Goal: Task Accomplishment & Management: Manage account settings

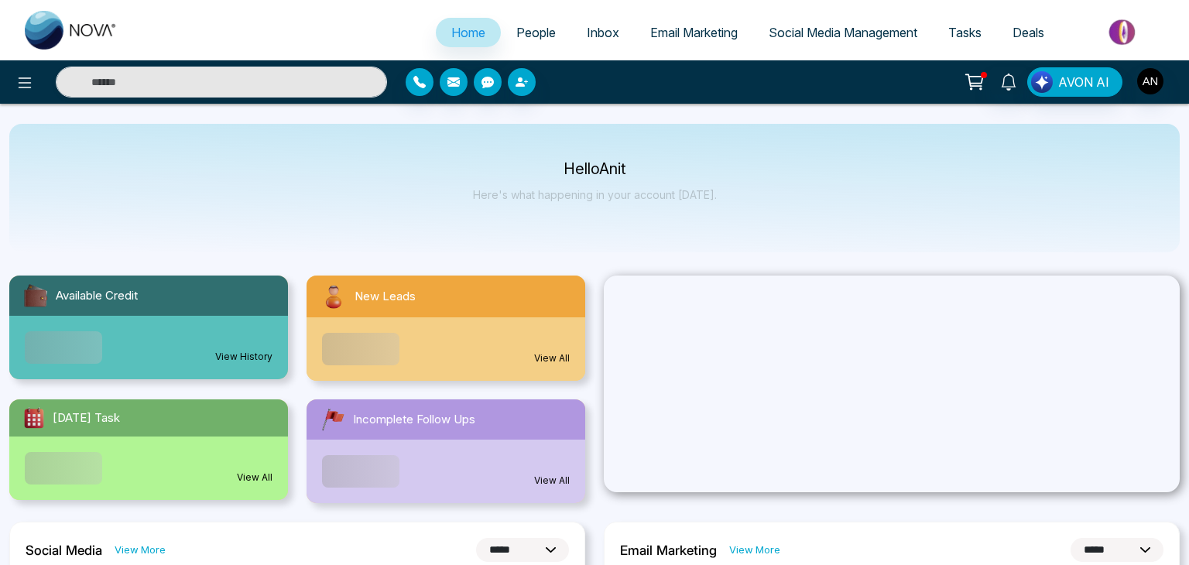
select select "*"
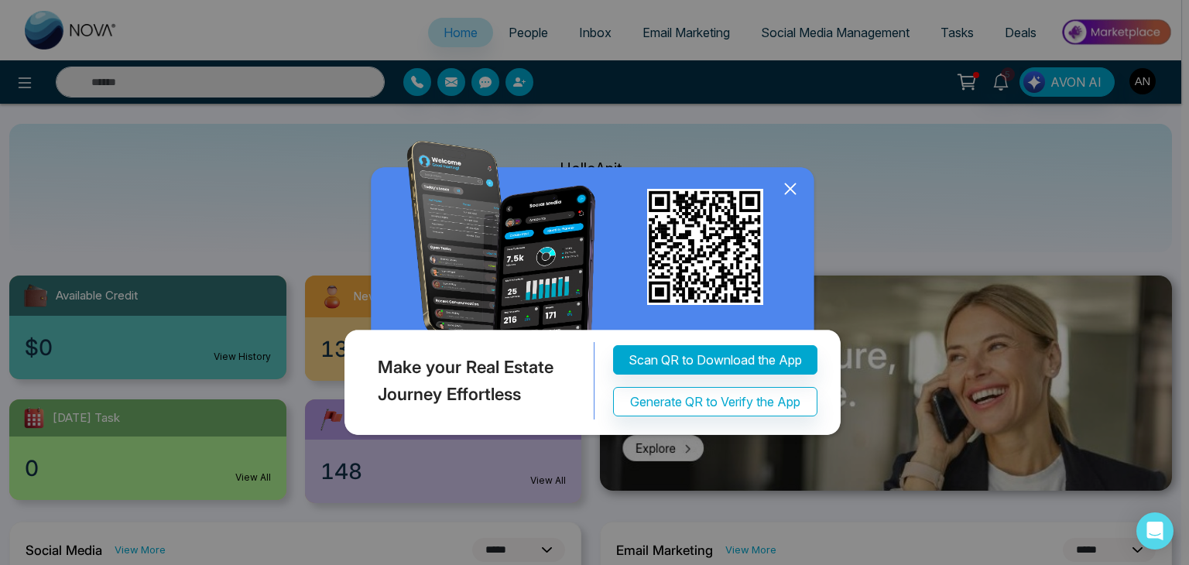
click at [796, 190] on icon at bounding box center [790, 188] width 23 height 23
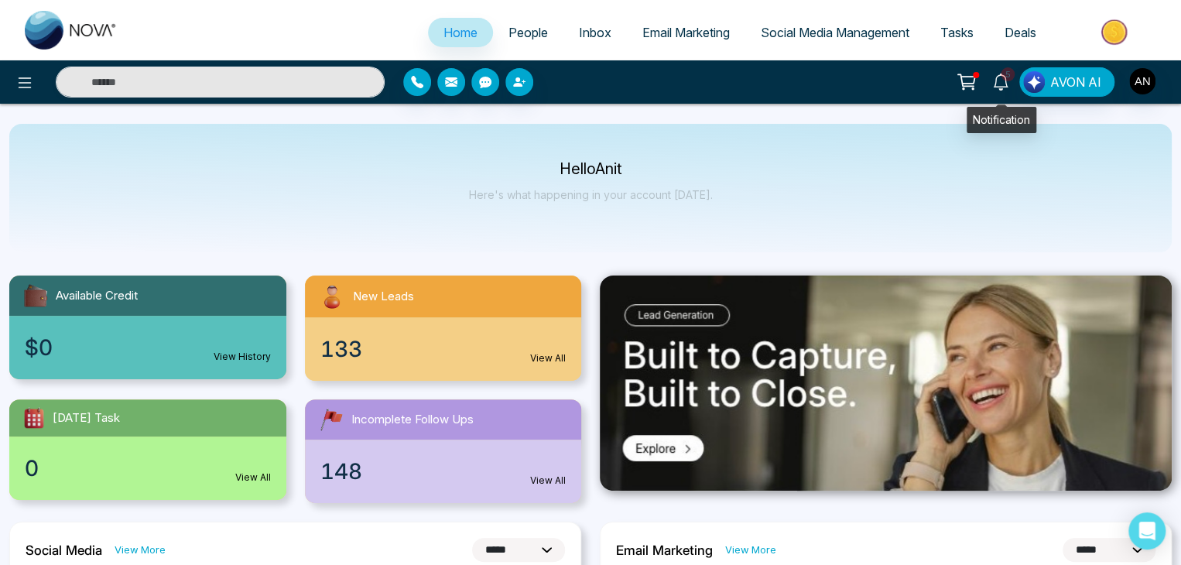
click at [1000, 89] on icon at bounding box center [1000, 82] width 17 height 17
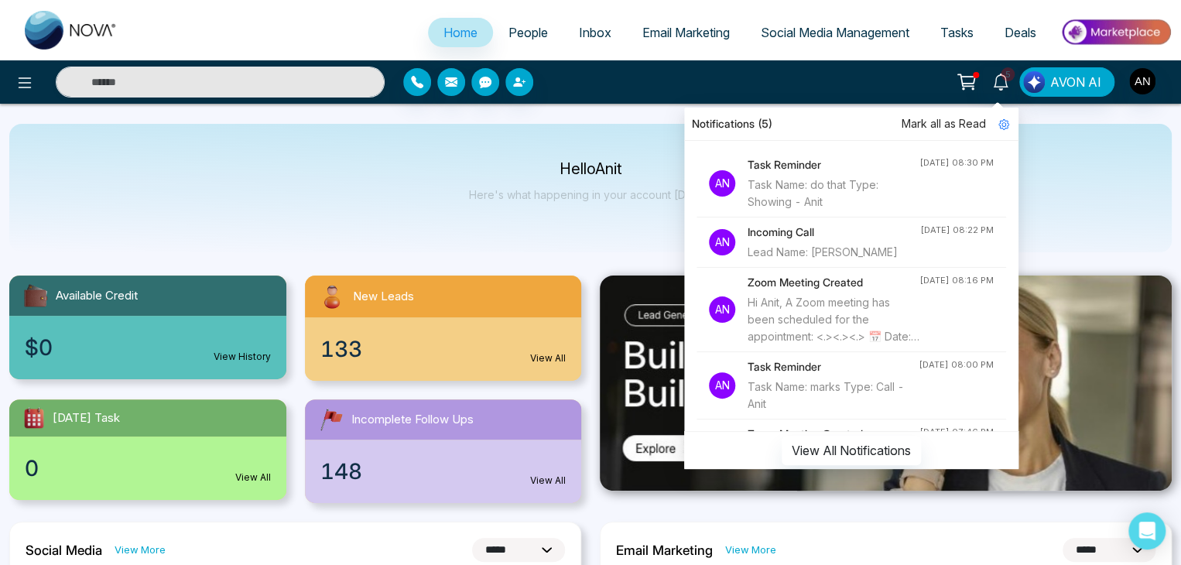
click at [421, 143] on div "Hello Anit Here's what happening in your account [DATE]." at bounding box center [590, 188] width 1163 height 128
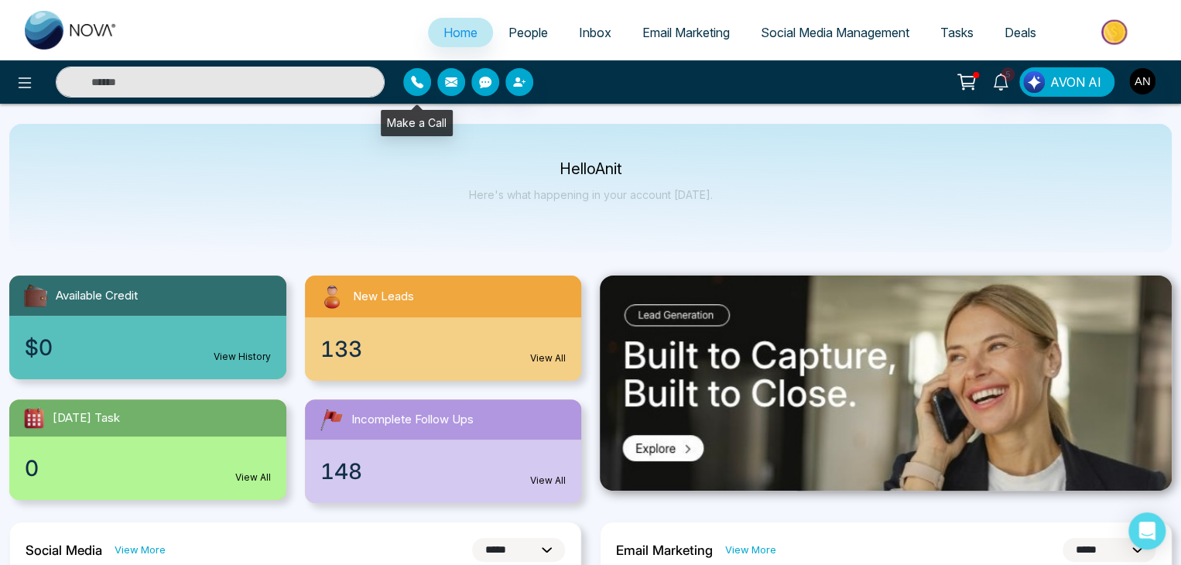
click at [406, 84] on button "button" at bounding box center [417, 82] width 28 height 28
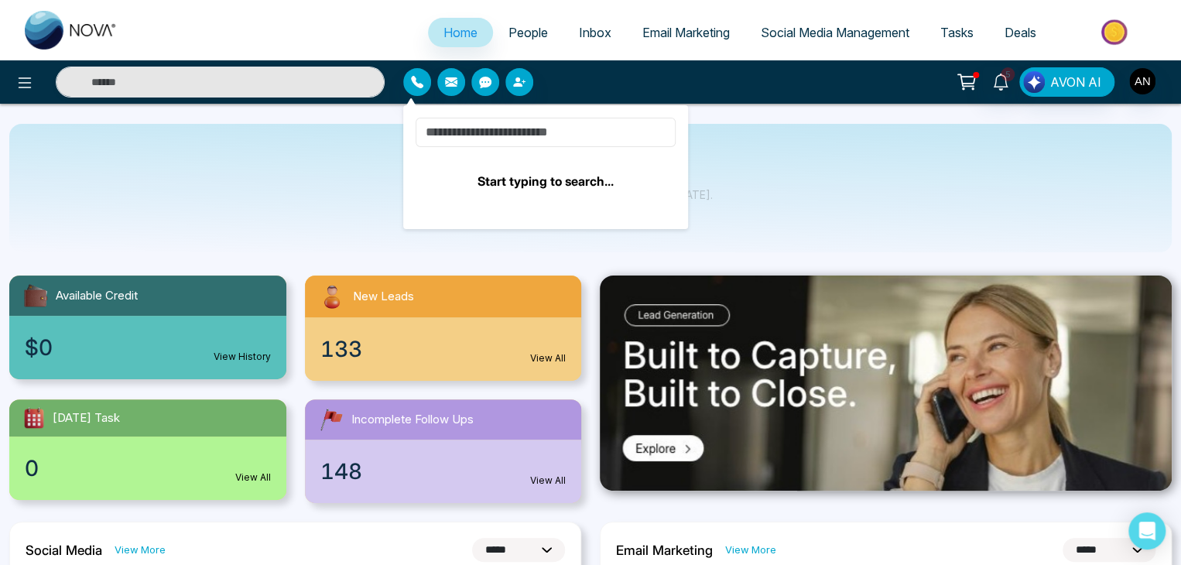
click at [477, 128] on input at bounding box center [546, 132] width 260 height 29
type input "*"
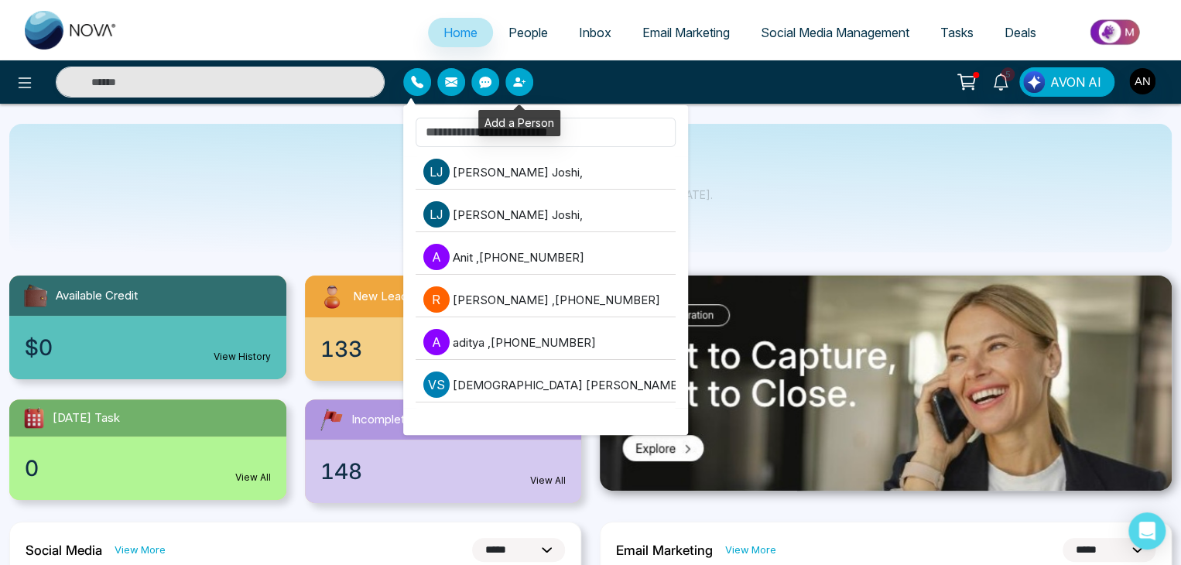
click at [510, 78] on button "button" at bounding box center [519, 82] width 28 height 28
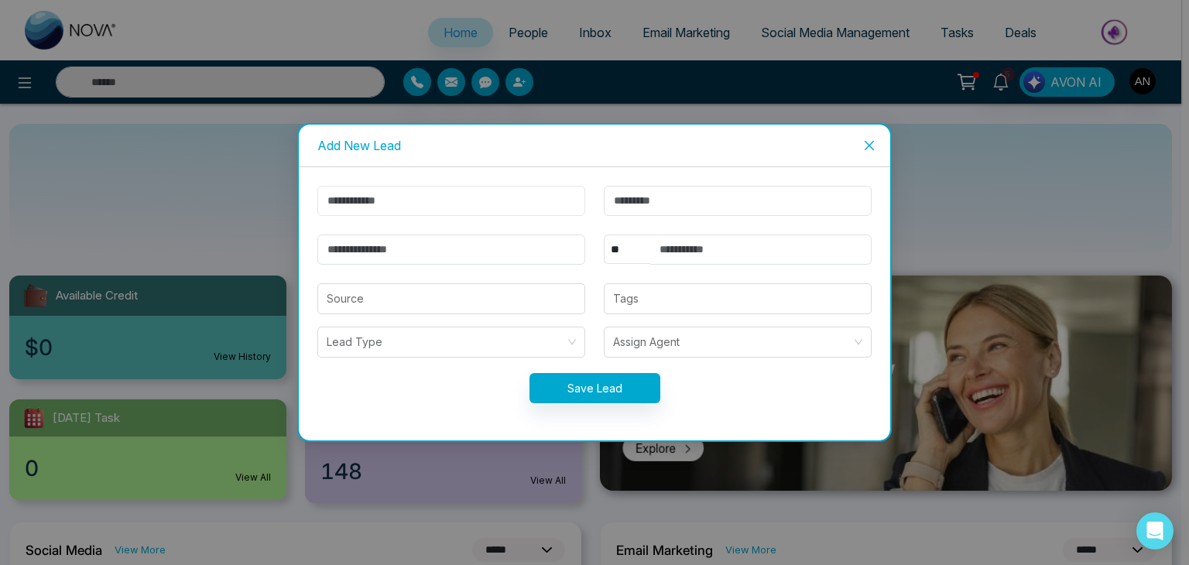
click at [384, 200] on input "text" at bounding box center [451, 201] width 268 height 30
type input "******"
type input "********"
type input "**********"
select select "***"
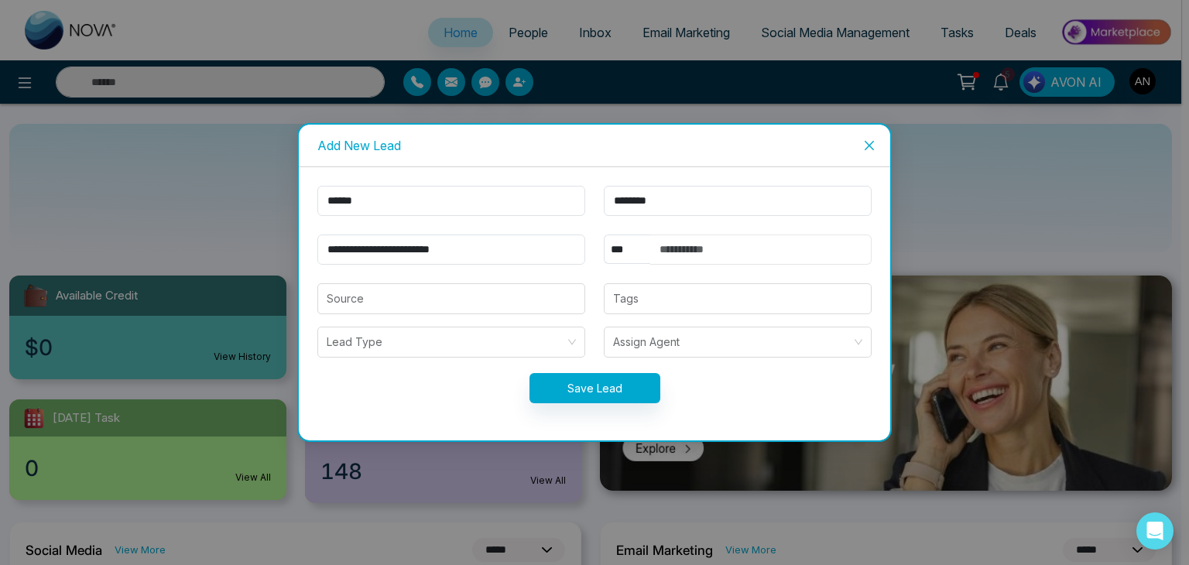
type input "**********"
drag, startPoint x: 458, startPoint y: 252, endPoint x: 319, endPoint y: 250, distance: 139.3
click at [319, 250] on input "**********" at bounding box center [451, 250] width 268 height 30
click at [632, 299] on div at bounding box center [737, 298] width 259 height 19
type input "**********"
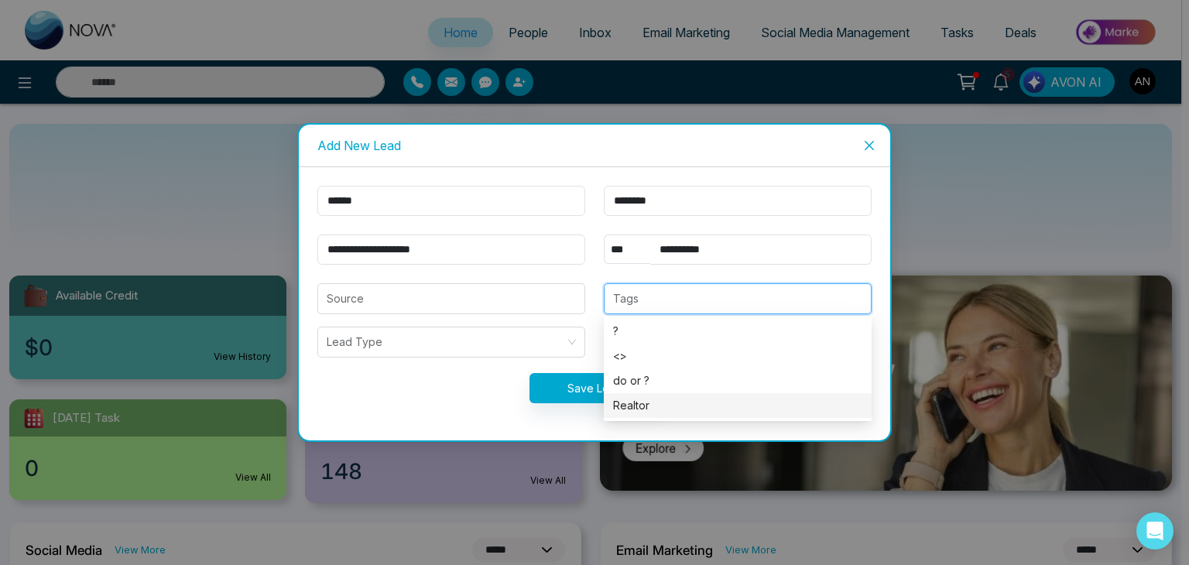
click at [638, 396] on div "Realtor" at bounding box center [738, 405] width 268 height 25
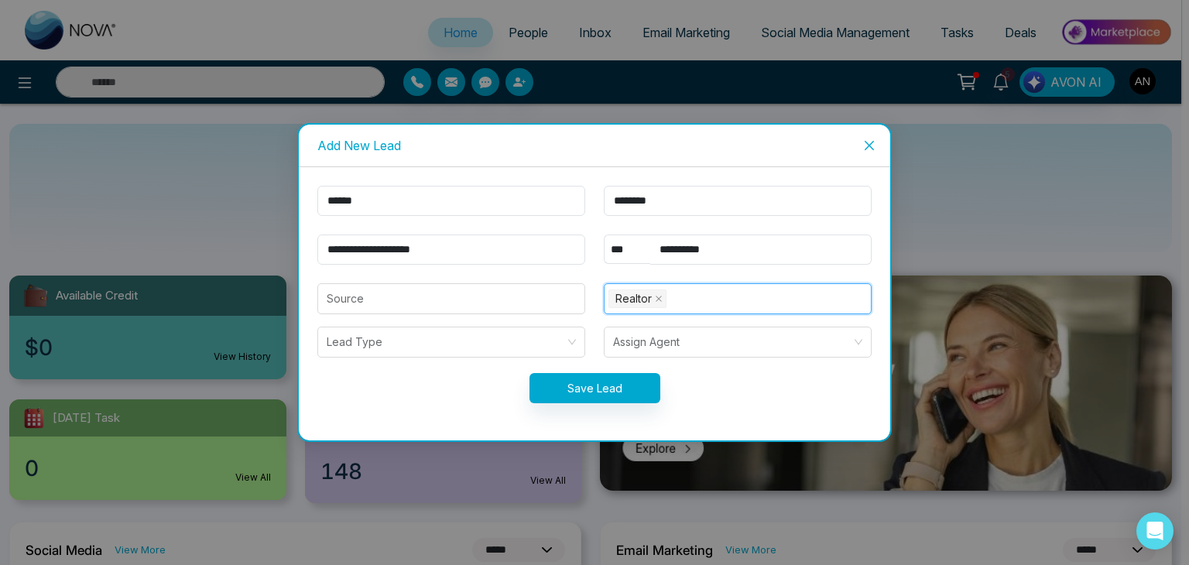
click at [729, 301] on div "Realtor + 0 ..." at bounding box center [737, 299] width 259 height 22
type input "****"
click at [635, 331] on div "Jira" at bounding box center [737, 331] width 249 height 17
click at [625, 385] on button "Save Lead" at bounding box center [594, 388] width 131 height 30
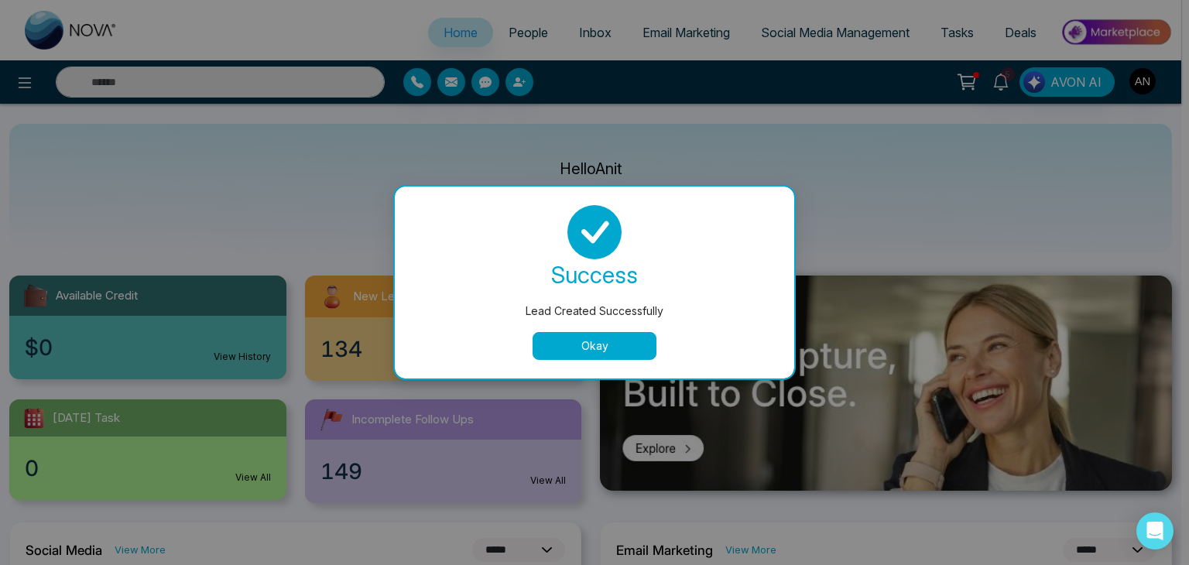
click at [632, 343] on button "Okay" at bounding box center [595, 346] width 124 height 28
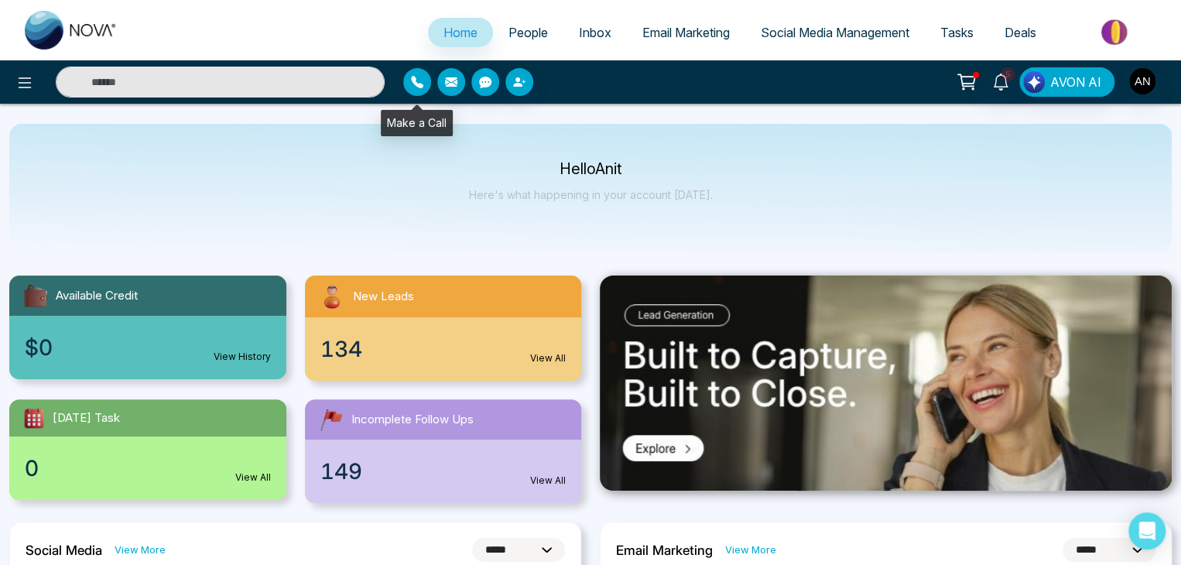
click at [420, 86] on icon "button" at bounding box center [417, 82] width 12 height 12
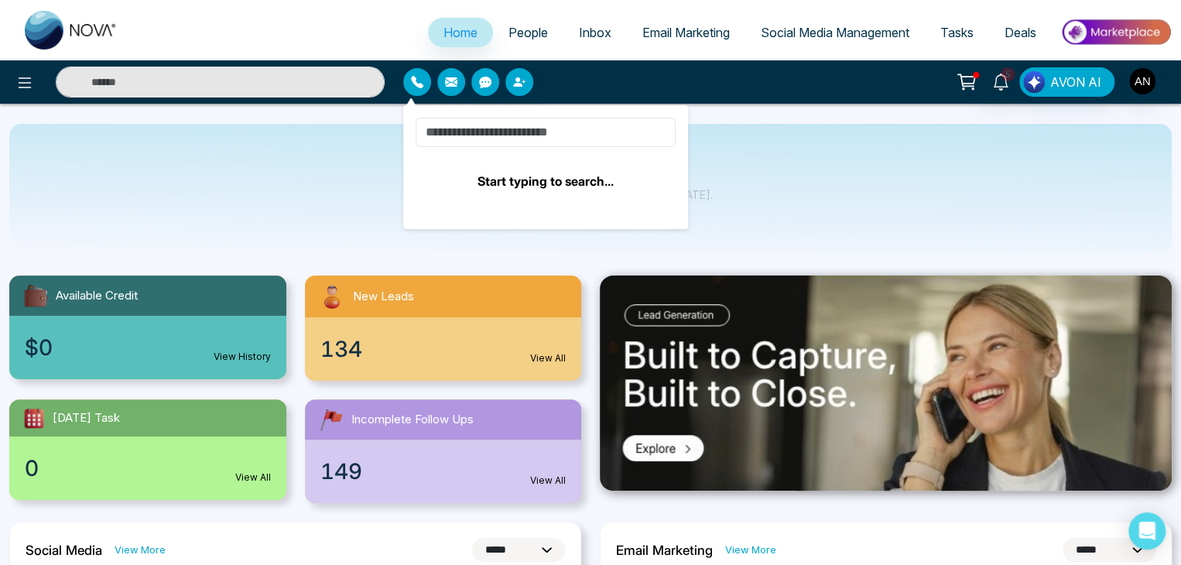
click at [474, 128] on input at bounding box center [546, 132] width 260 height 29
click at [482, 131] on input at bounding box center [546, 132] width 260 height 29
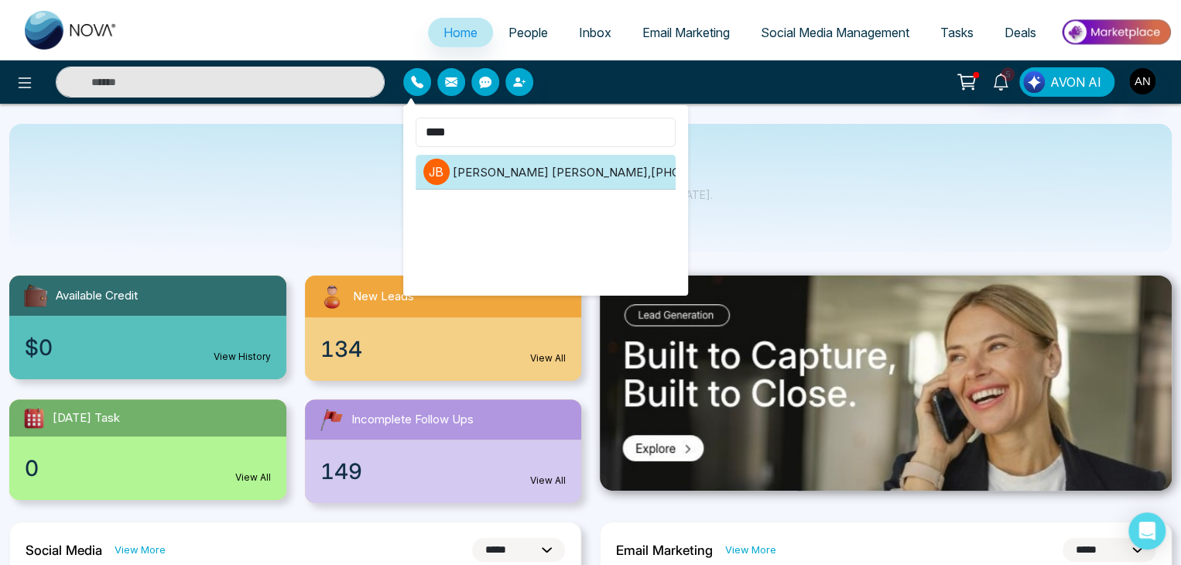
type input "****"
click at [535, 165] on li "[PERSON_NAME] [PERSON_NAME] , [PHONE_NUMBER]" at bounding box center [546, 172] width 260 height 35
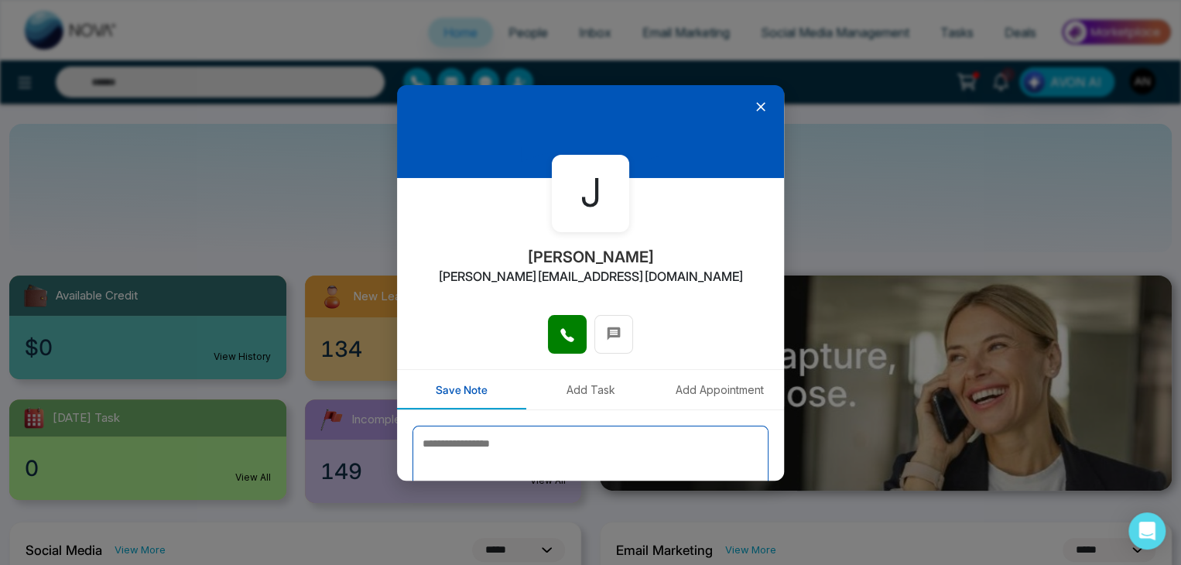
click at [439, 440] on textarea at bounding box center [591, 464] width 356 height 77
type textarea "*********"
click at [563, 341] on icon at bounding box center [567, 334] width 15 height 15
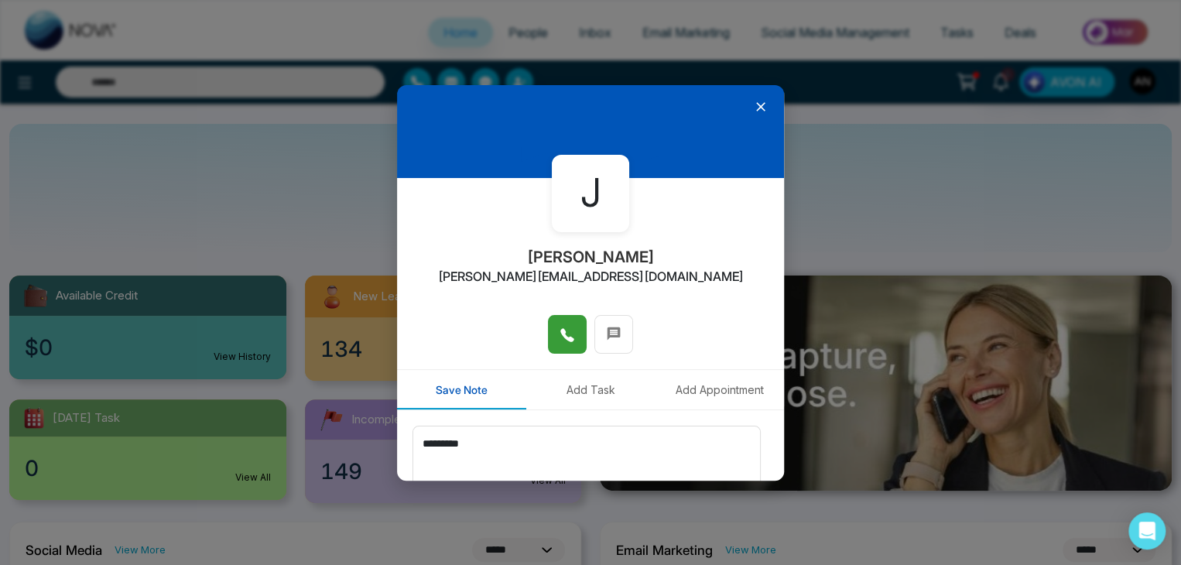
click at [563, 341] on icon at bounding box center [567, 334] width 15 height 15
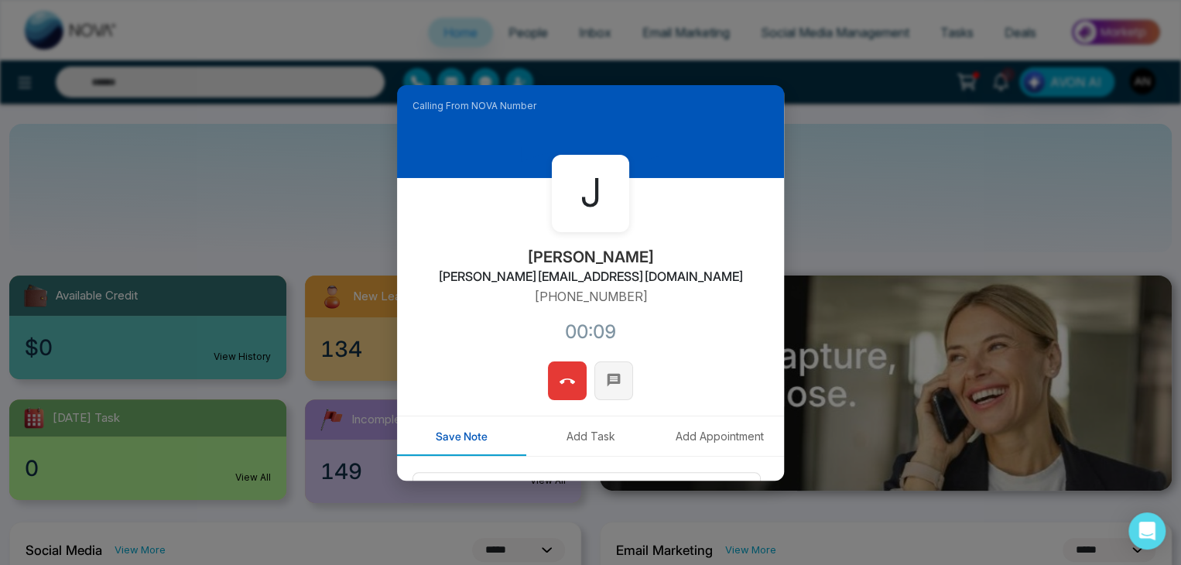
click at [617, 382] on button at bounding box center [613, 380] width 39 height 39
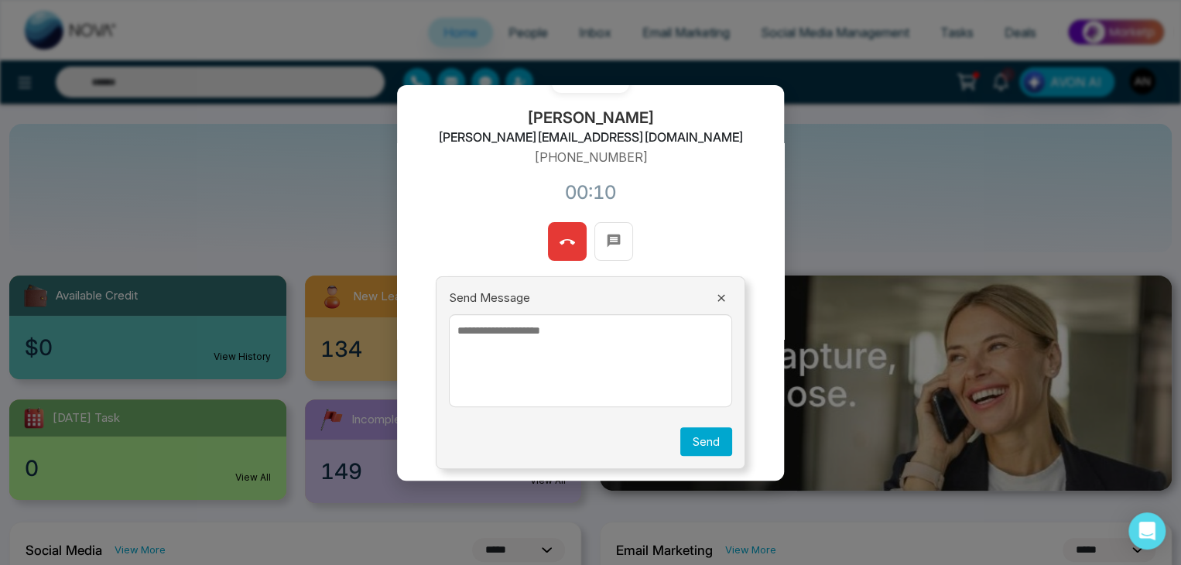
scroll to position [144, 0]
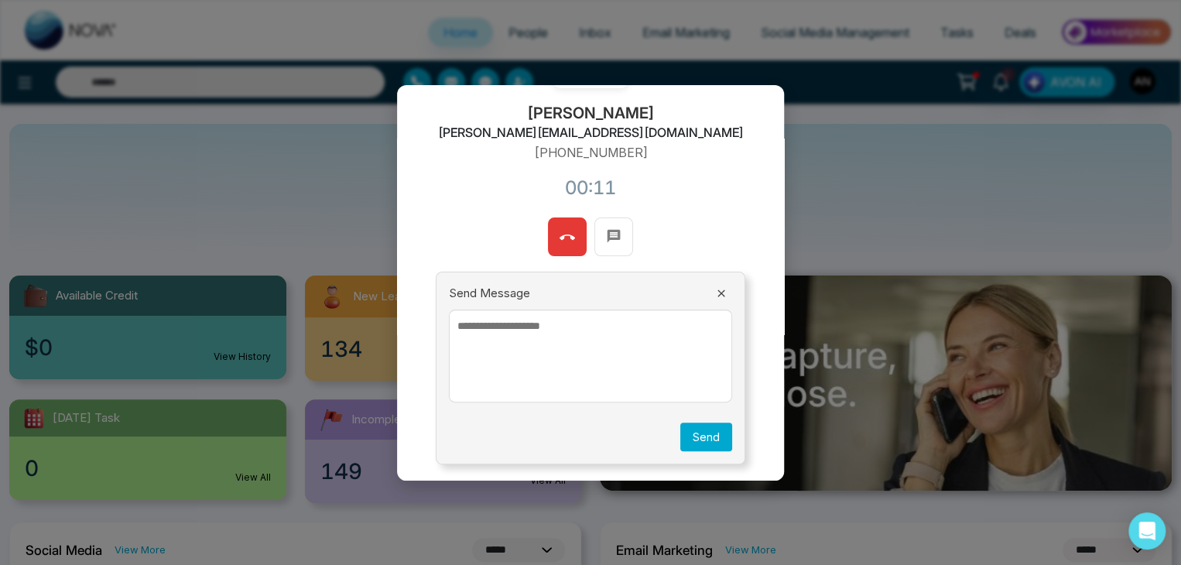
click at [480, 325] on textarea at bounding box center [590, 356] width 283 height 93
type textarea "***"
click at [685, 434] on button "Send" at bounding box center [706, 437] width 52 height 29
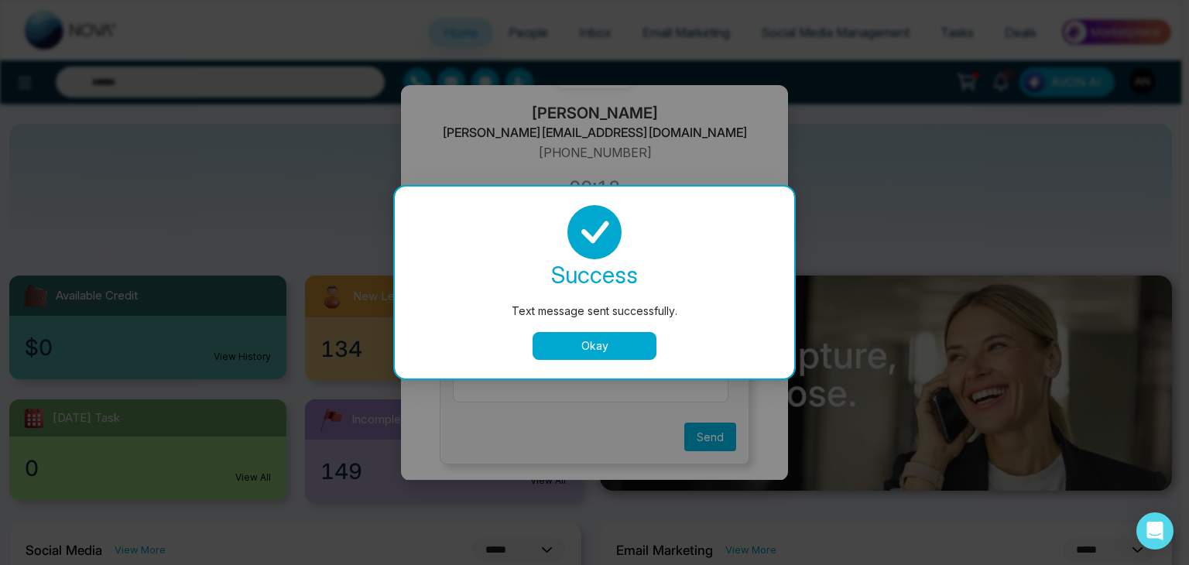
click at [617, 357] on button "Okay" at bounding box center [595, 346] width 124 height 28
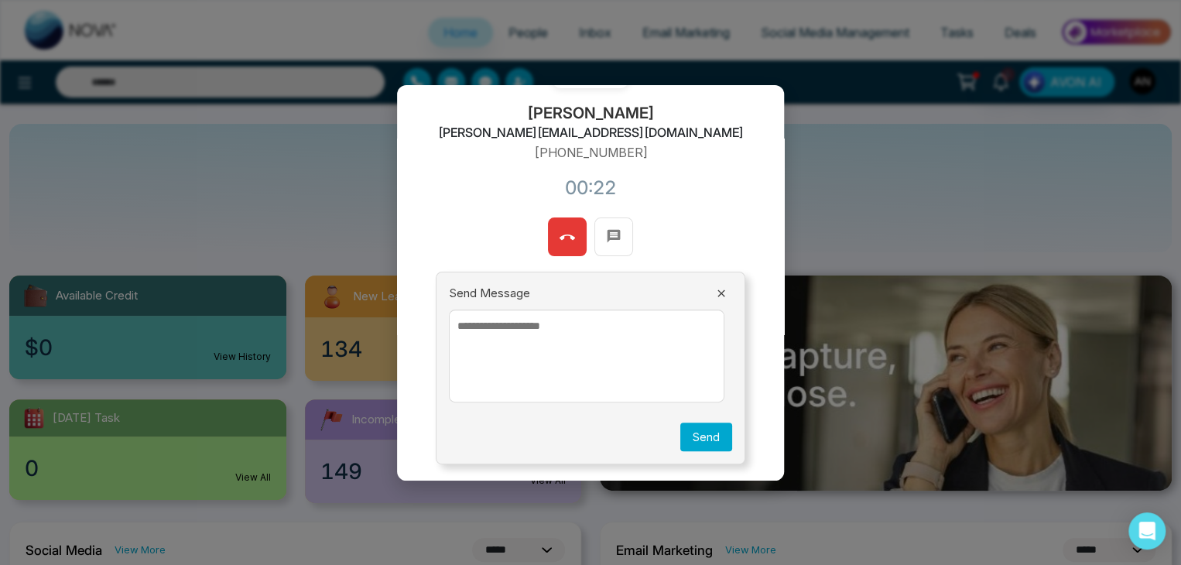
click at [718, 290] on icon at bounding box center [721, 292] width 7 height 7
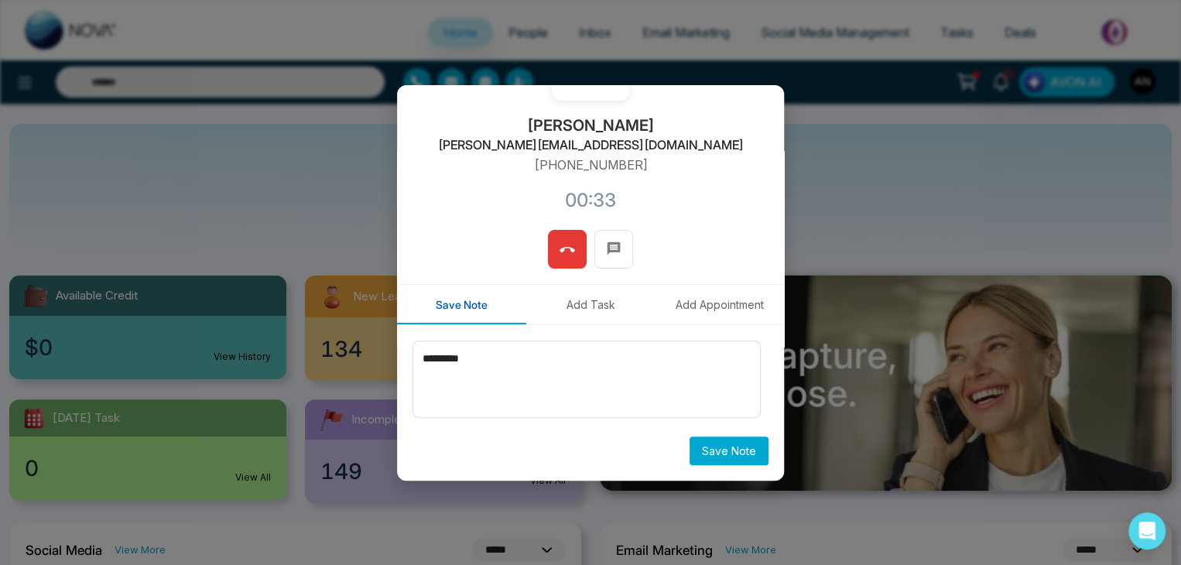
click at [566, 259] on span at bounding box center [567, 249] width 15 height 23
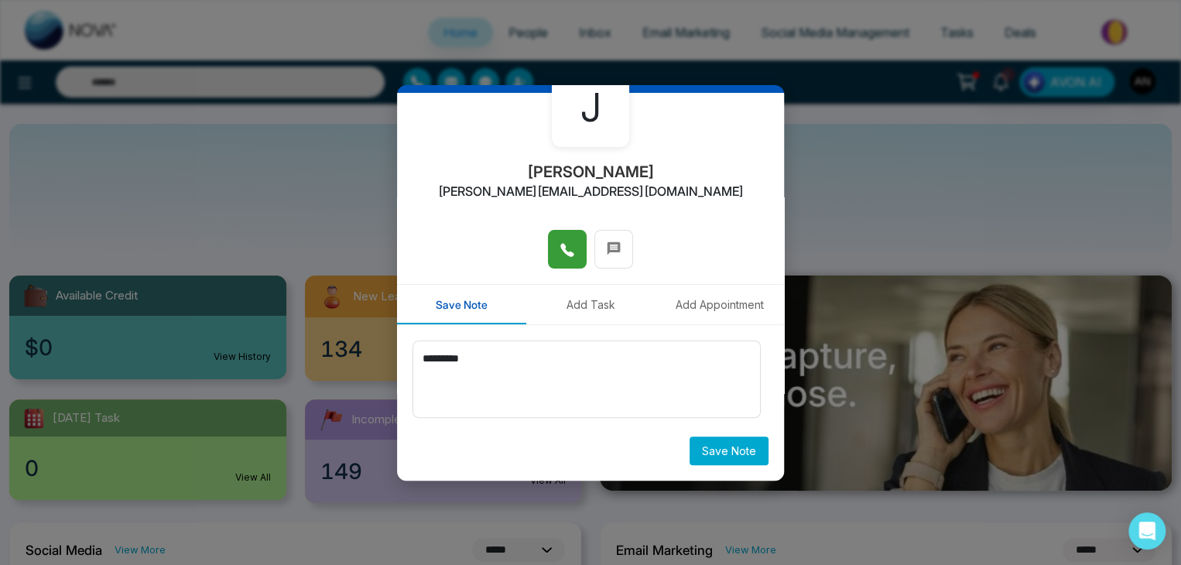
scroll to position [85, 0]
click at [841, 115] on div "J Jayesh [EMAIL_ADDRESS][DOMAIN_NAME] Save Note Add Task Add Appointment ******…" at bounding box center [590, 282] width 1181 height 565
click at [74, 186] on div "J Jayesh [EMAIL_ADDRESS][DOMAIN_NAME] Save Note Add Task Add Appointment ******…" at bounding box center [590, 282] width 1181 height 565
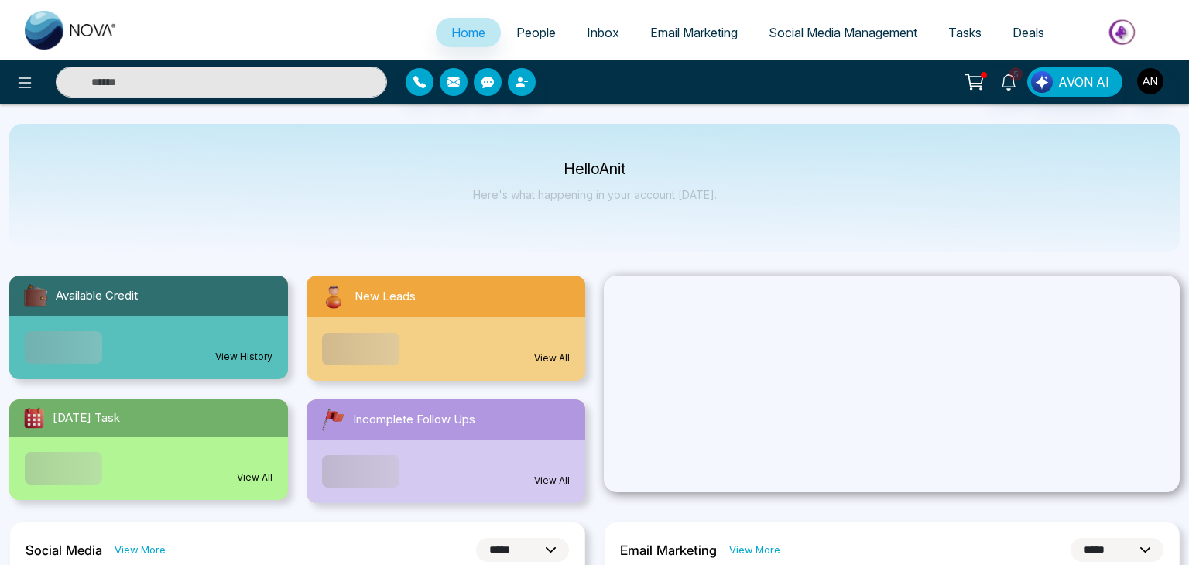
select select "*"
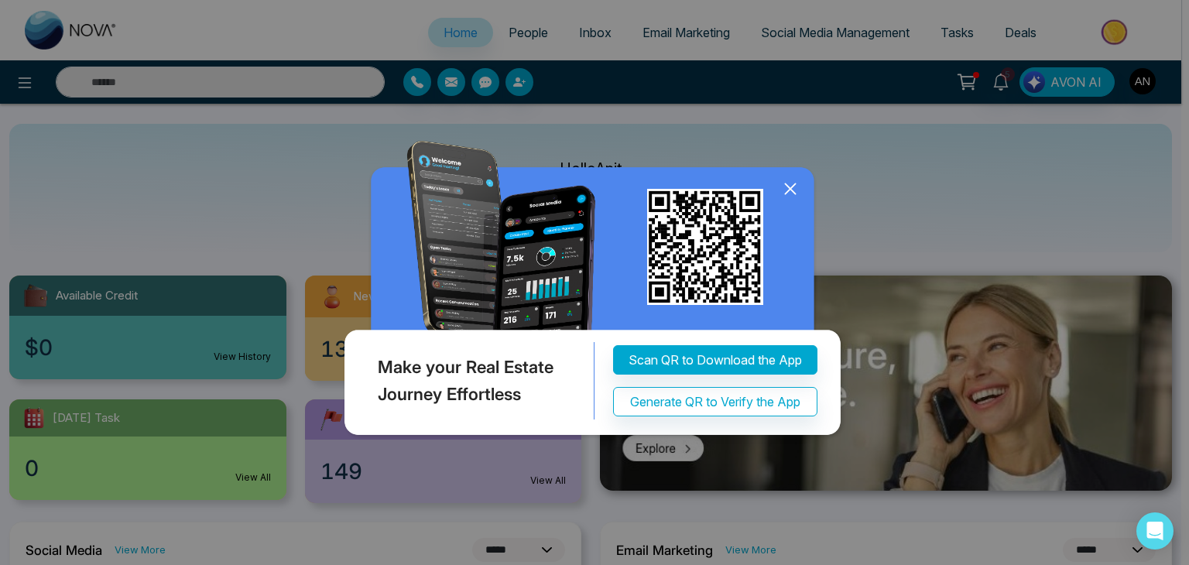
click at [790, 190] on icon at bounding box center [790, 189] width 10 height 10
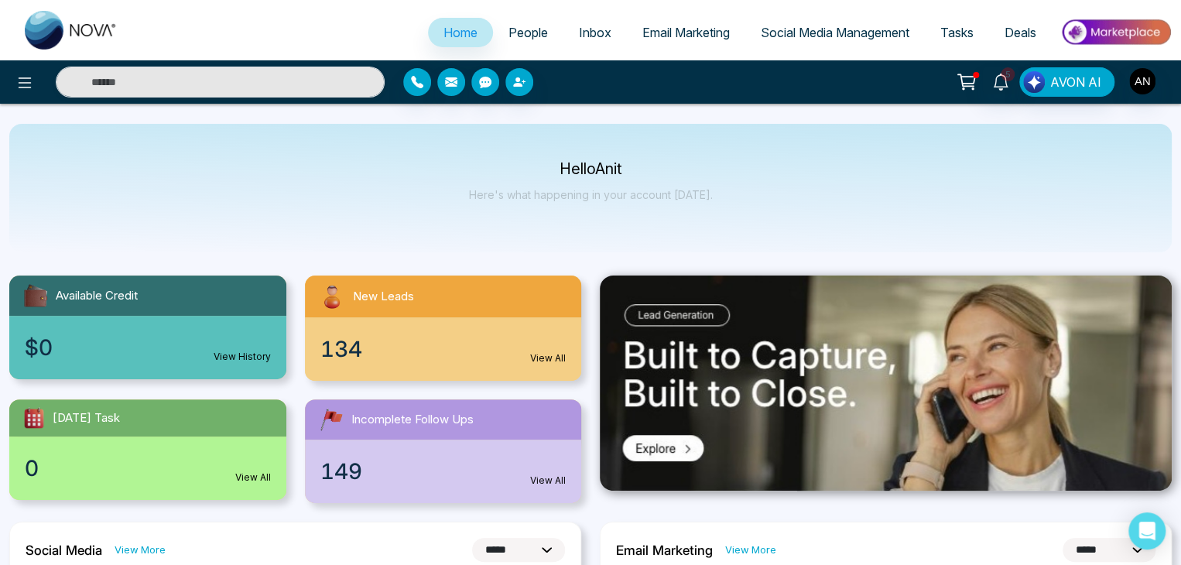
click at [520, 26] on span "People" at bounding box center [528, 32] width 39 height 15
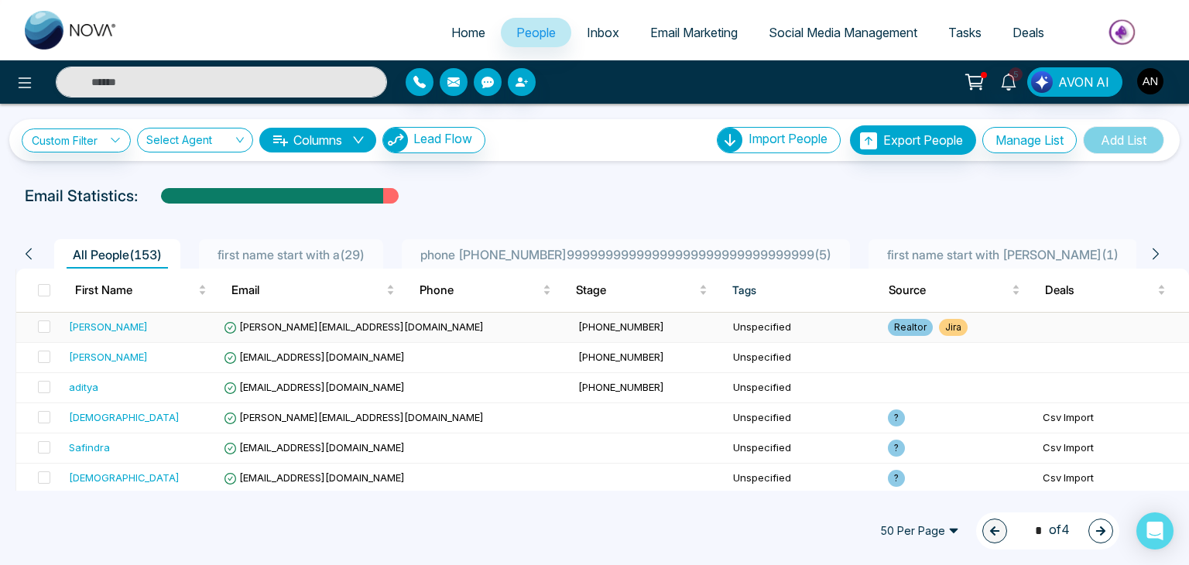
click at [74, 327] on div "[PERSON_NAME]" at bounding box center [108, 326] width 79 height 15
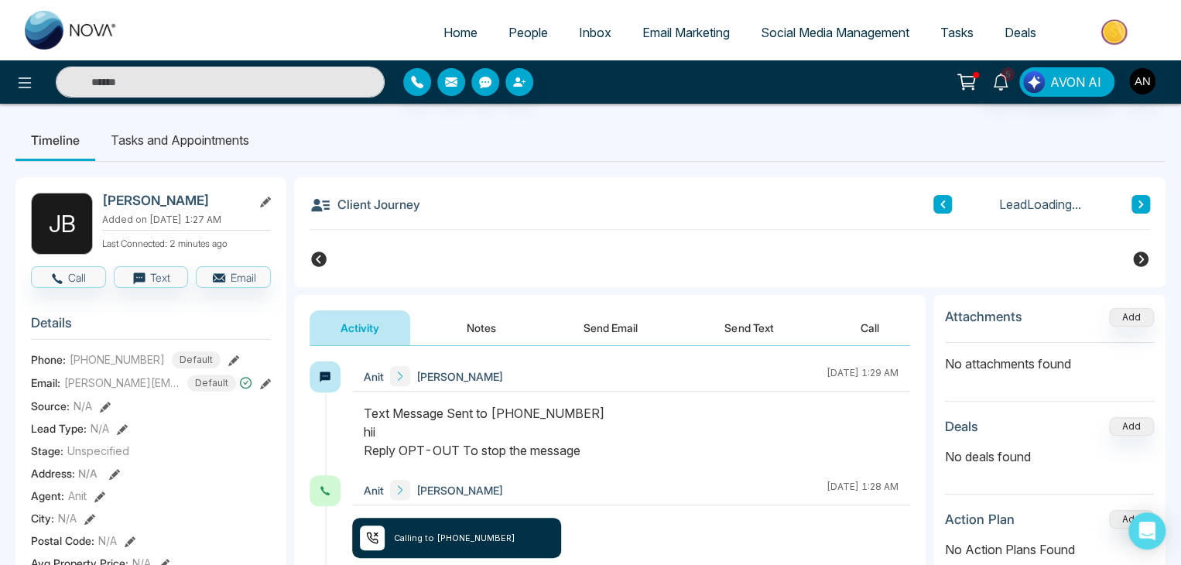
click at [885, 327] on button "Call" at bounding box center [870, 327] width 80 height 35
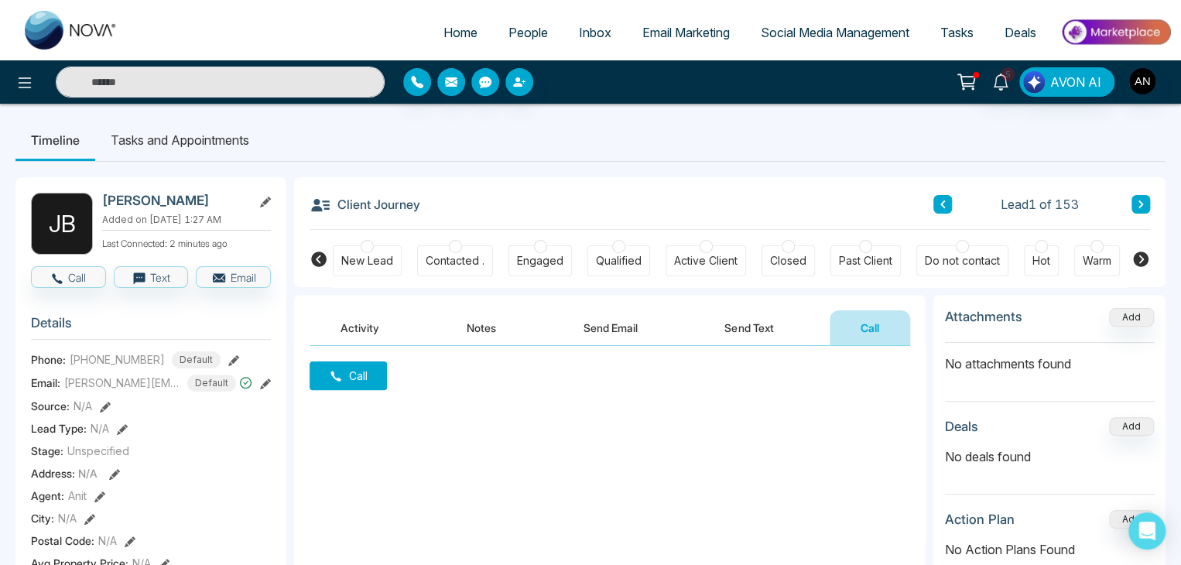
click at [365, 375] on button "Call" at bounding box center [348, 375] width 77 height 29
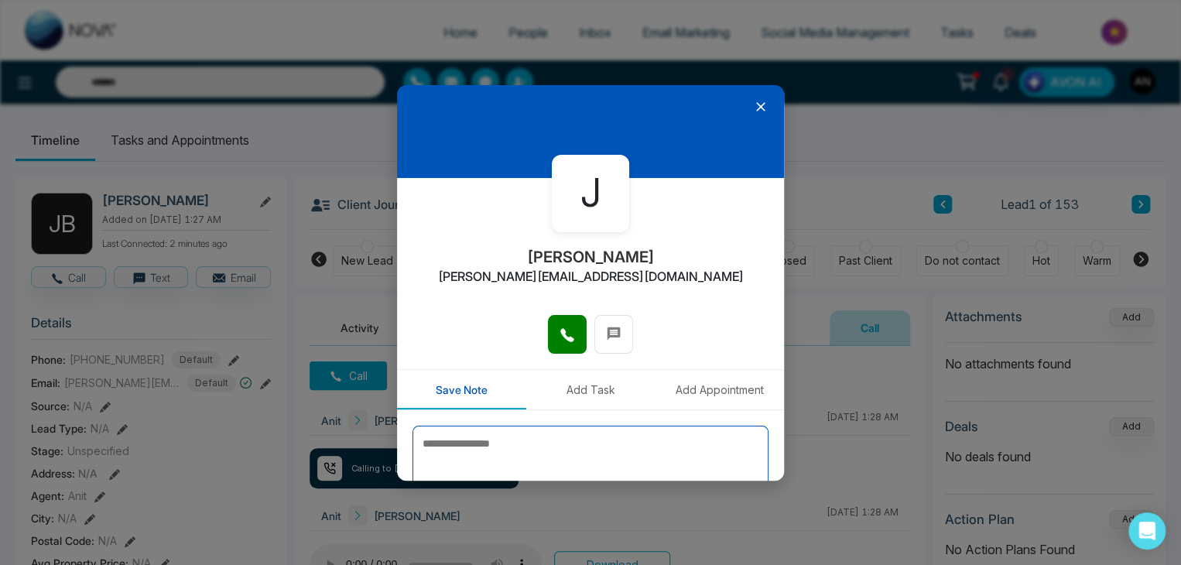
click at [461, 449] on textarea at bounding box center [591, 464] width 356 height 77
type textarea "*********"
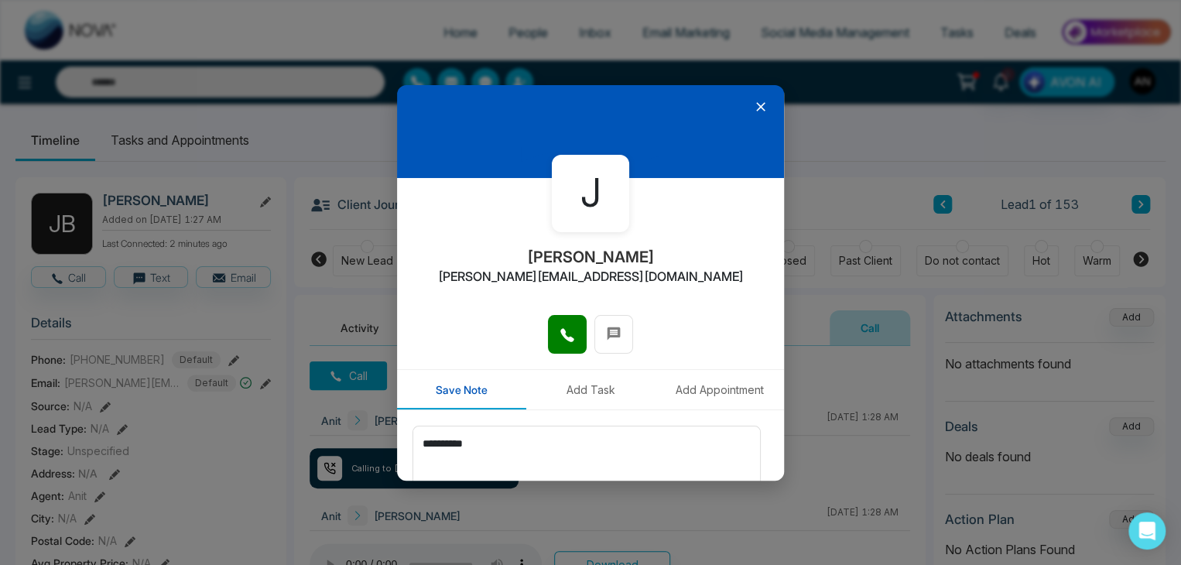
click at [753, 100] on icon at bounding box center [760, 106] width 15 height 15
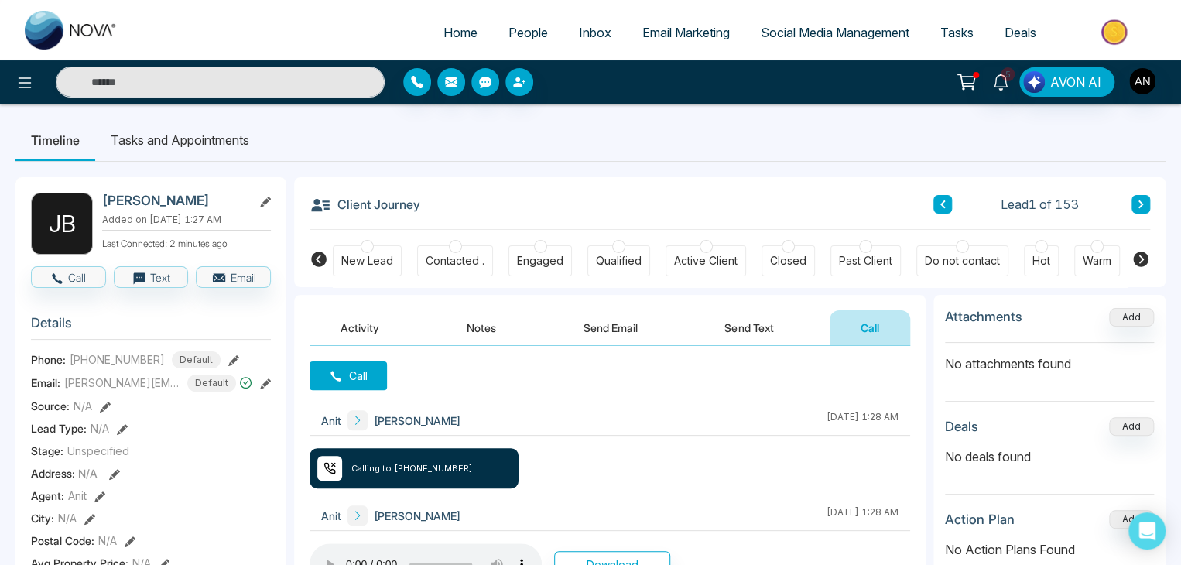
click at [1142, 196] on button at bounding box center [1141, 204] width 19 height 19
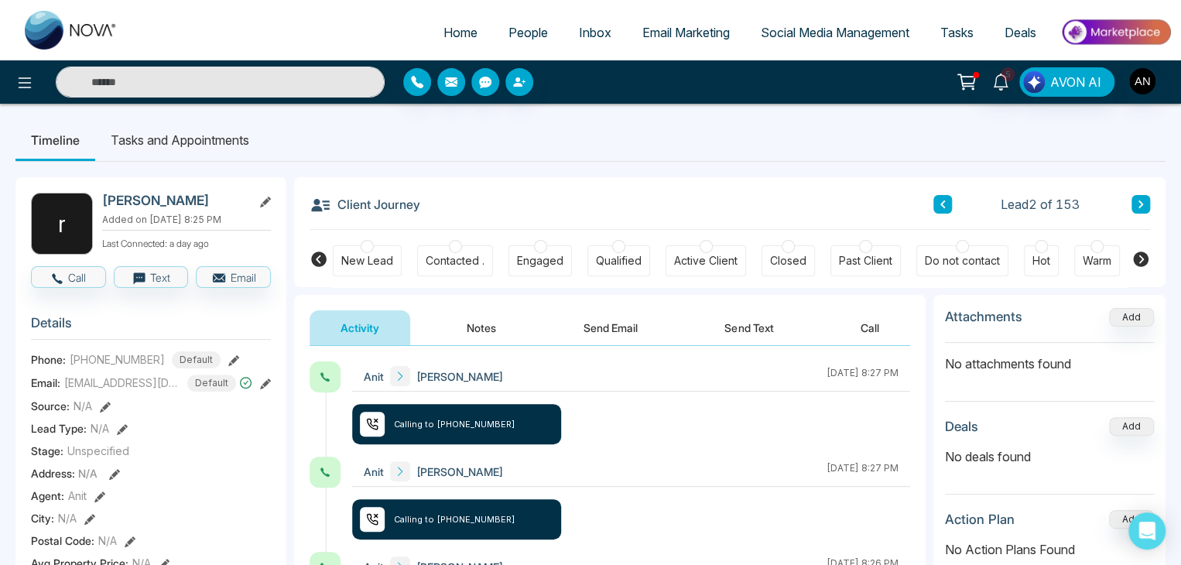
click at [863, 322] on button "Call" at bounding box center [870, 327] width 80 height 35
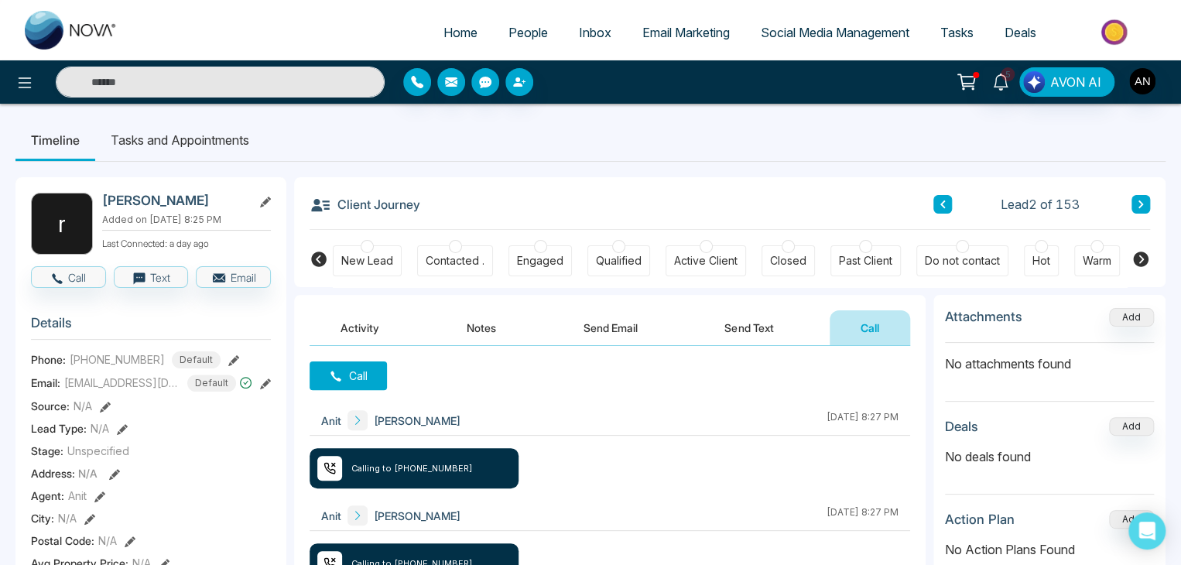
click at [361, 375] on button "Call" at bounding box center [348, 375] width 77 height 29
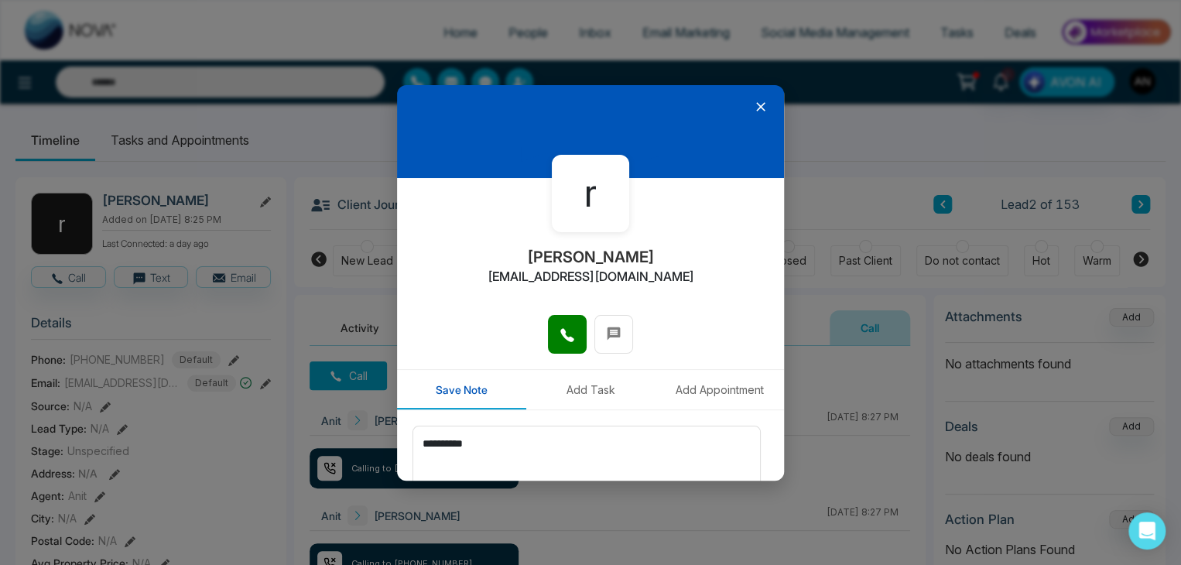
click at [753, 102] on icon at bounding box center [760, 106] width 15 height 15
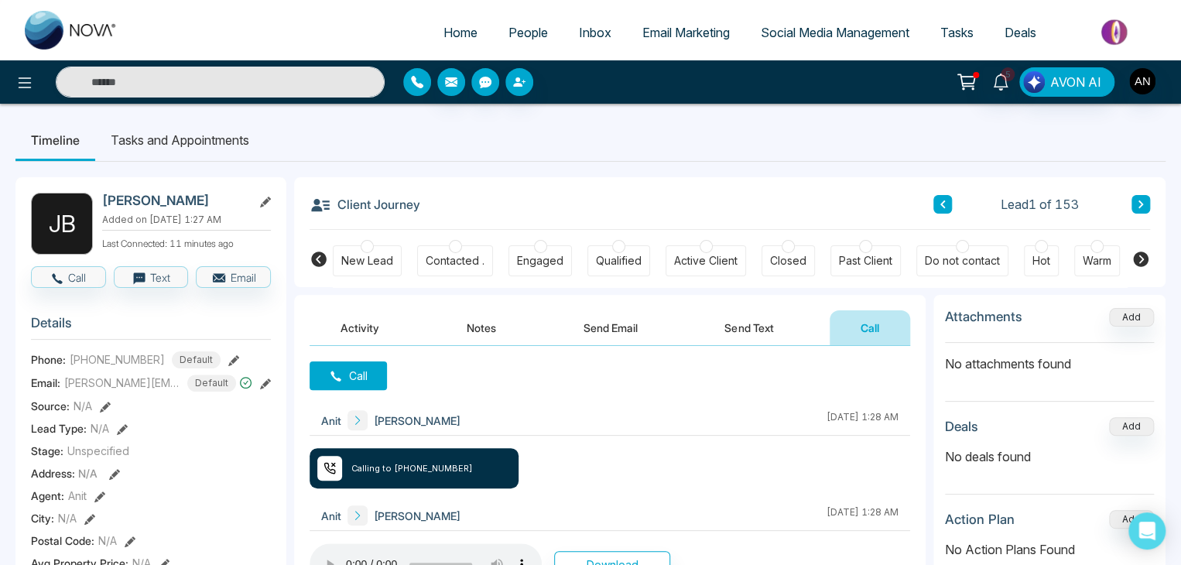
click at [418, 85] on icon "button" at bounding box center [417, 82] width 12 height 12
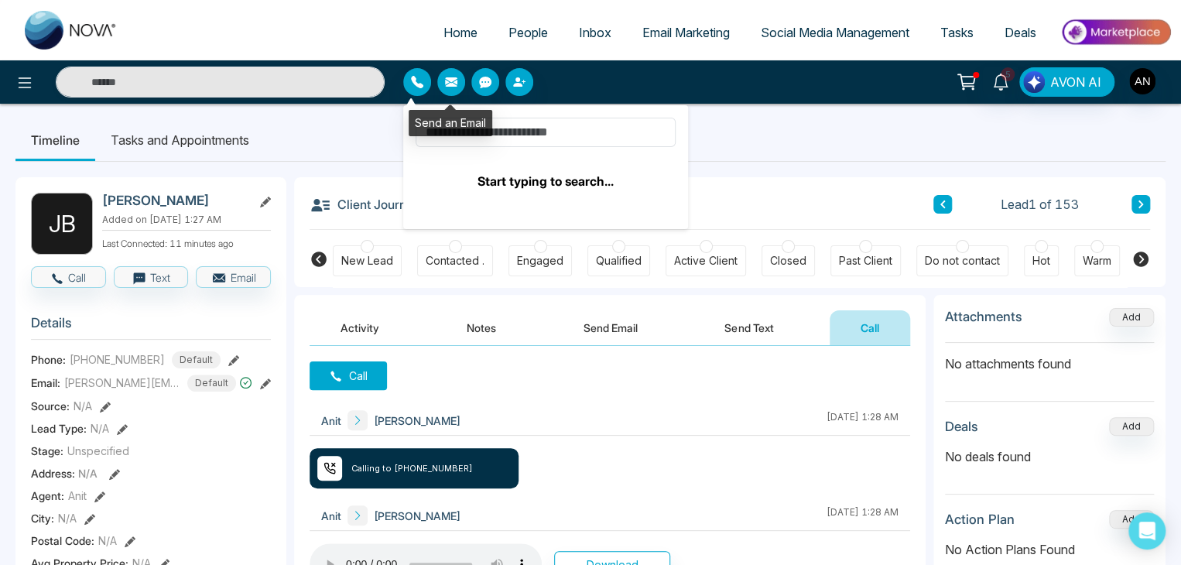
click at [453, 81] on icon "button" at bounding box center [451, 81] width 12 height 9
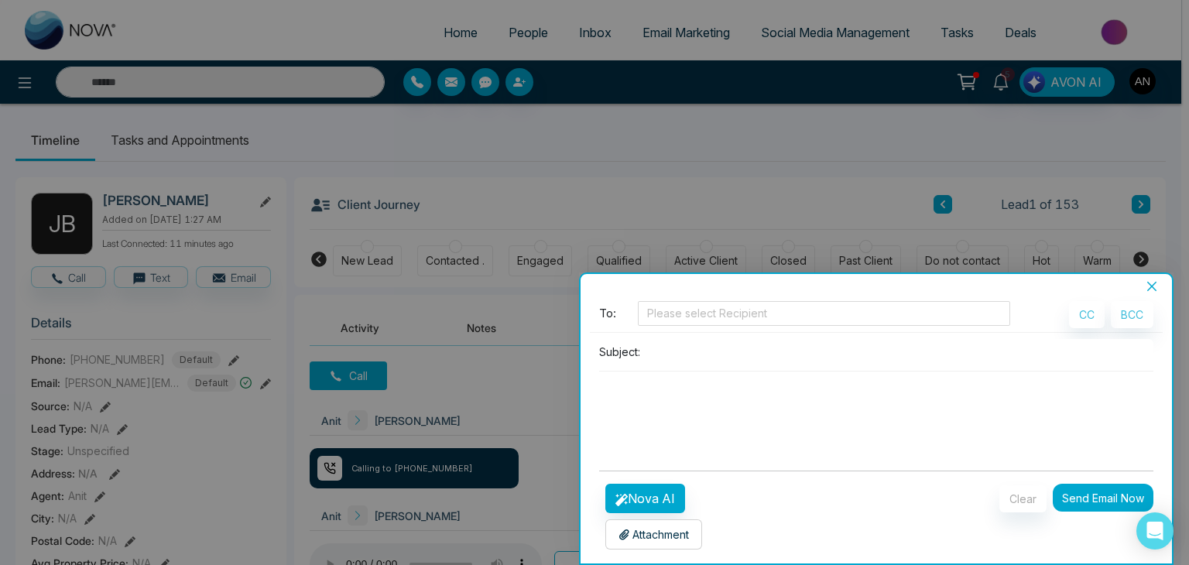
click at [677, 337] on div "To: Please select Recipient CC BCC Subject:" at bounding box center [876, 379] width 573 height 157
click at [673, 349] on input at bounding box center [899, 352] width 507 height 26
click at [716, 318] on div at bounding box center [824, 313] width 365 height 19
type input "**********"
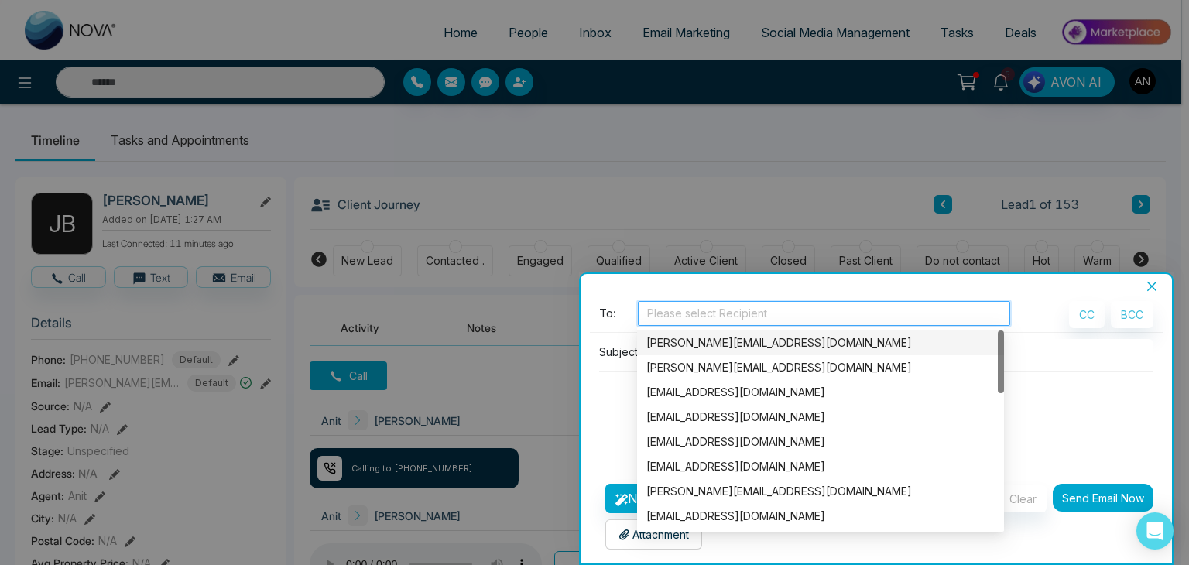
click at [718, 344] on div "[PERSON_NAME][EMAIL_ADDRESS][DOMAIN_NAME]" at bounding box center [820, 342] width 348 height 17
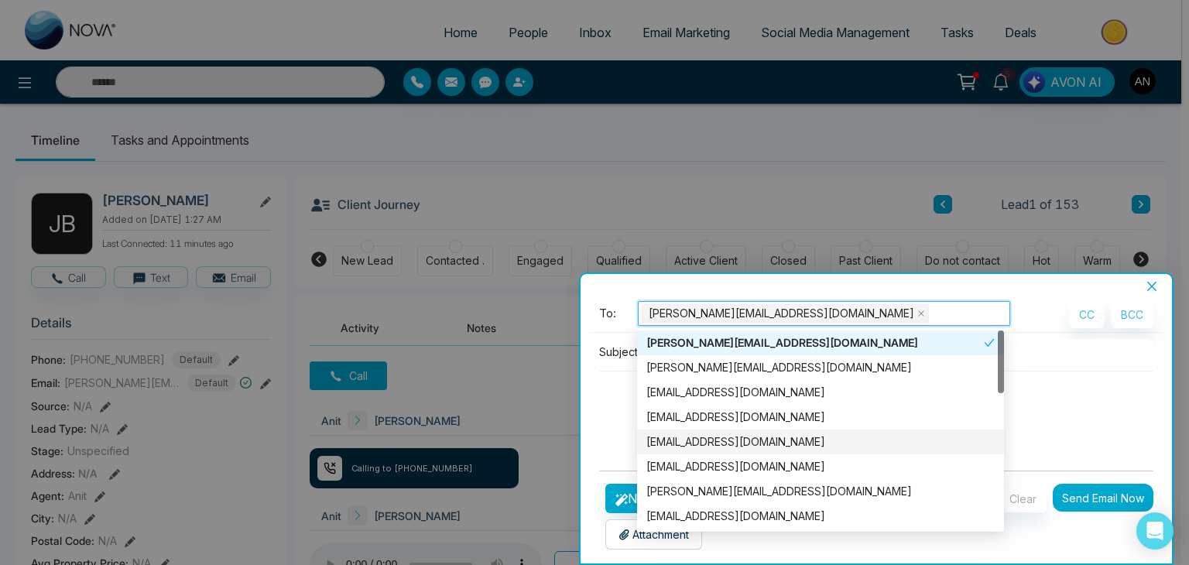
click at [601, 391] on textarea at bounding box center [876, 409] width 554 height 74
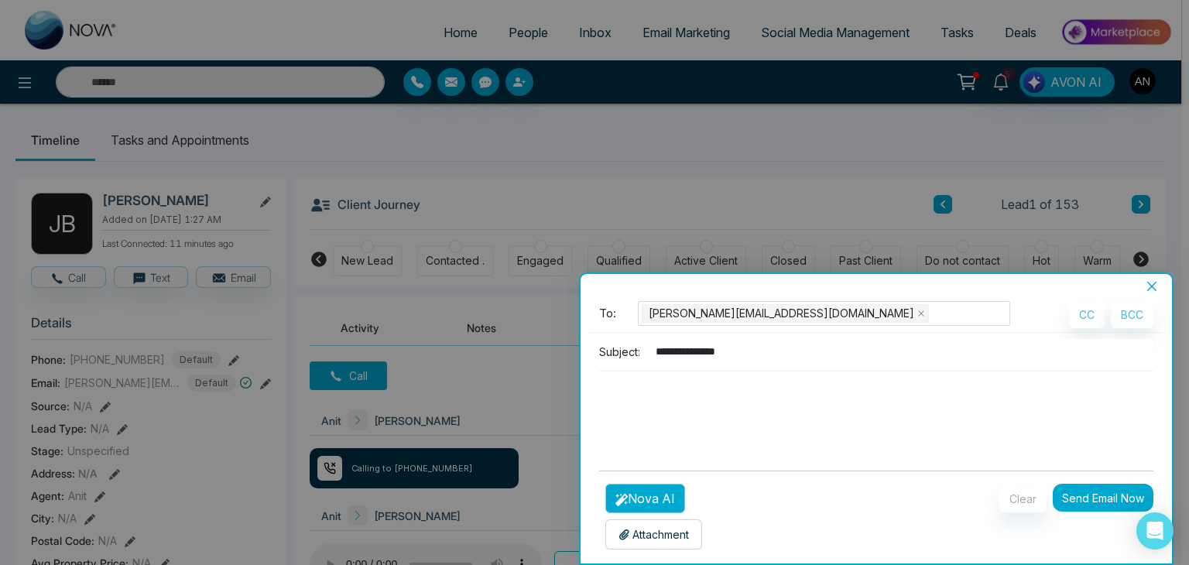
click at [649, 495] on button "Nova AI" at bounding box center [645, 498] width 80 height 29
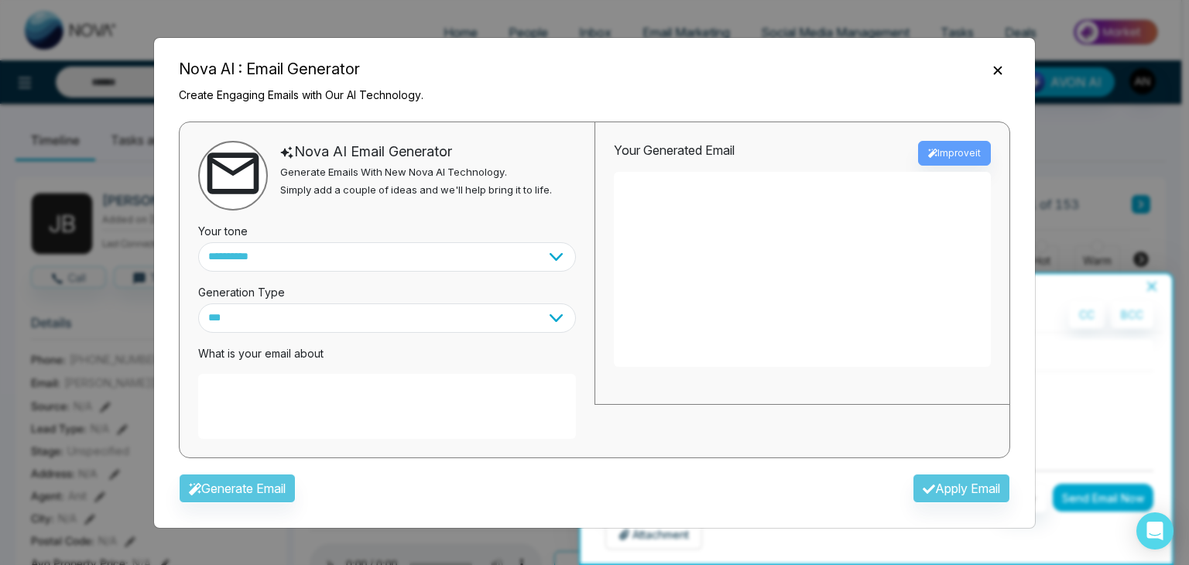
click at [273, 389] on textarea at bounding box center [387, 406] width 378 height 65
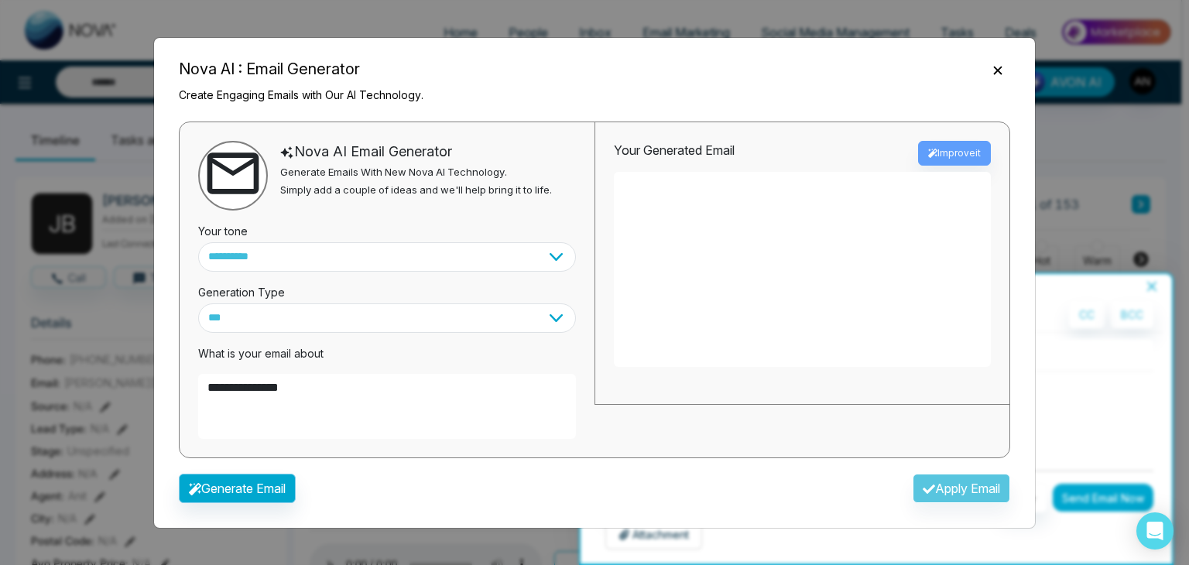
type textarea "**********"
click at [246, 487] on button "Generate Email" at bounding box center [237, 488] width 117 height 29
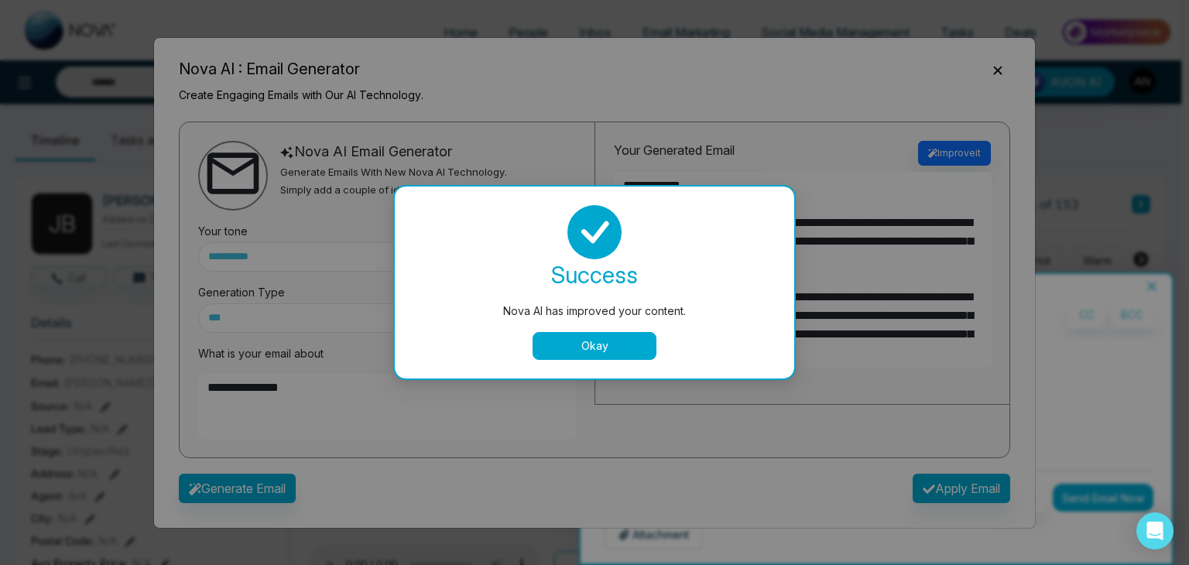
click at [642, 354] on button "Okay" at bounding box center [595, 346] width 124 height 28
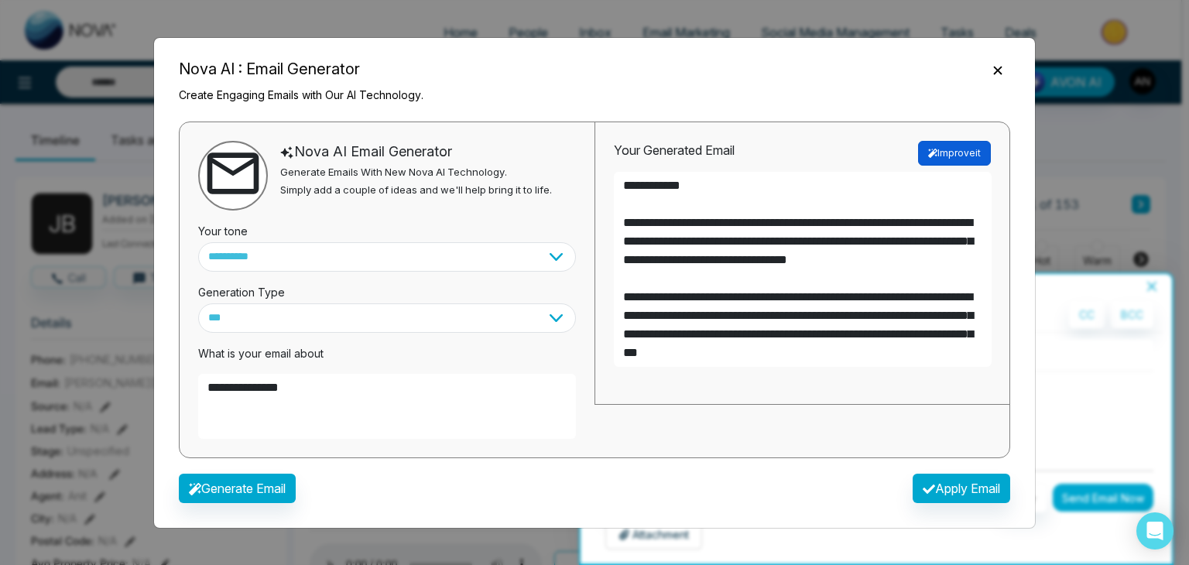
click at [941, 152] on button "Improve it" at bounding box center [954, 153] width 73 height 25
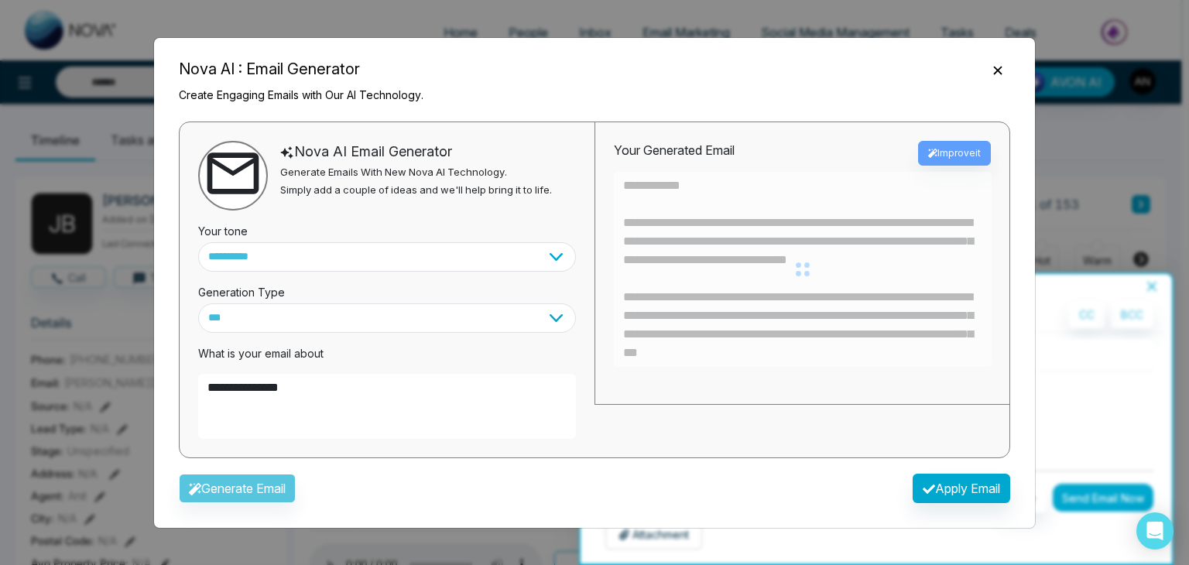
type textarea "**********"
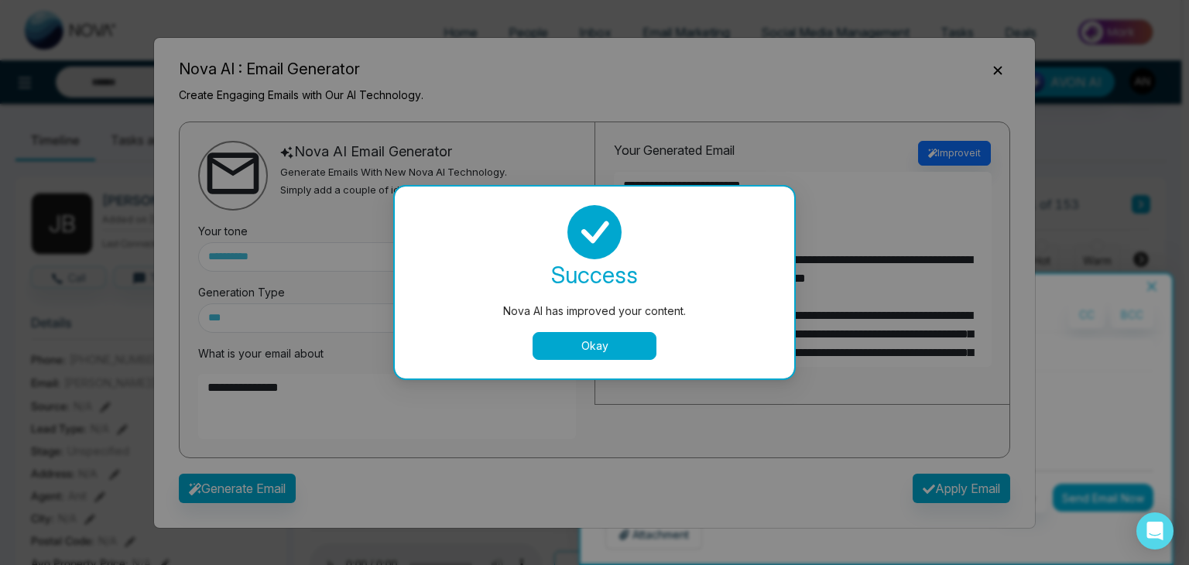
click at [594, 343] on button "Okay" at bounding box center [595, 346] width 124 height 28
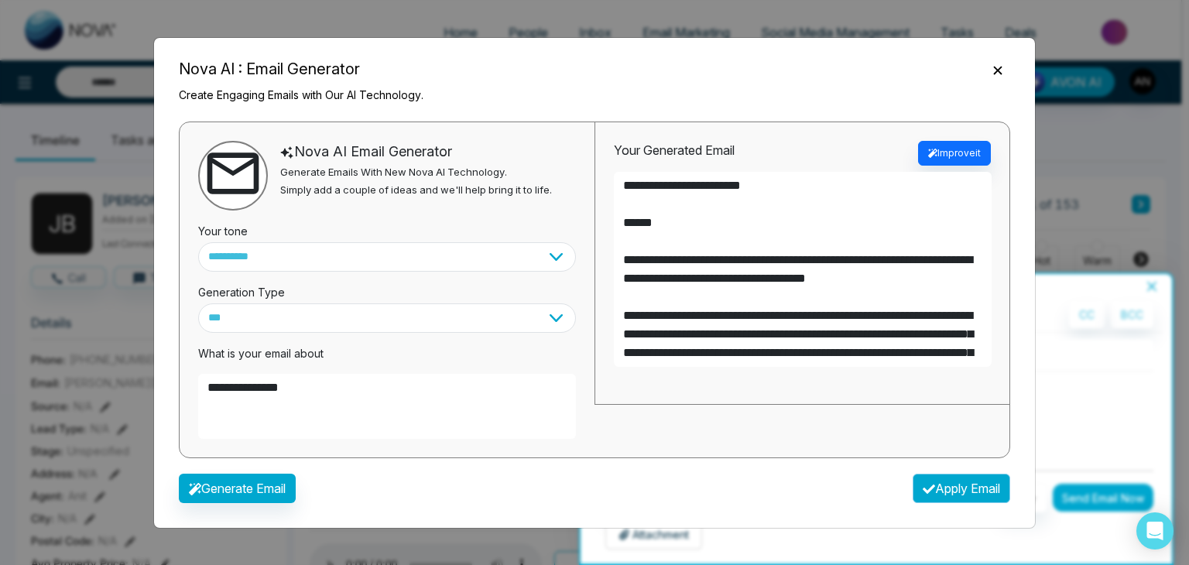
click at [937, 487] on button "Apply Email" at bounding box center [962, 488] width 98 height 29
type textarea "**********"
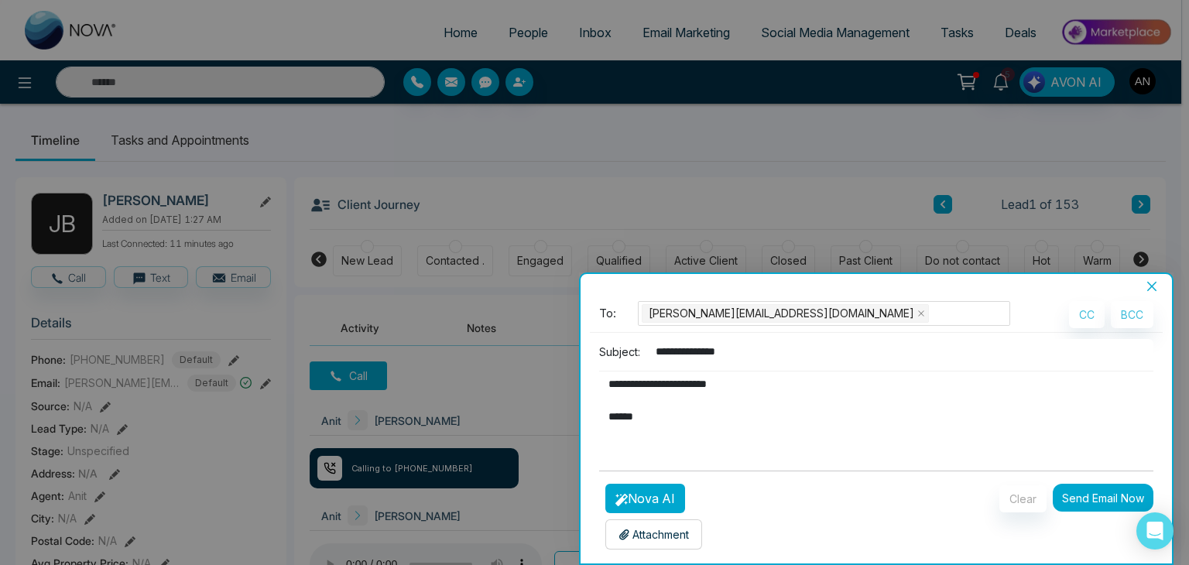
scroll to position [3, 0]
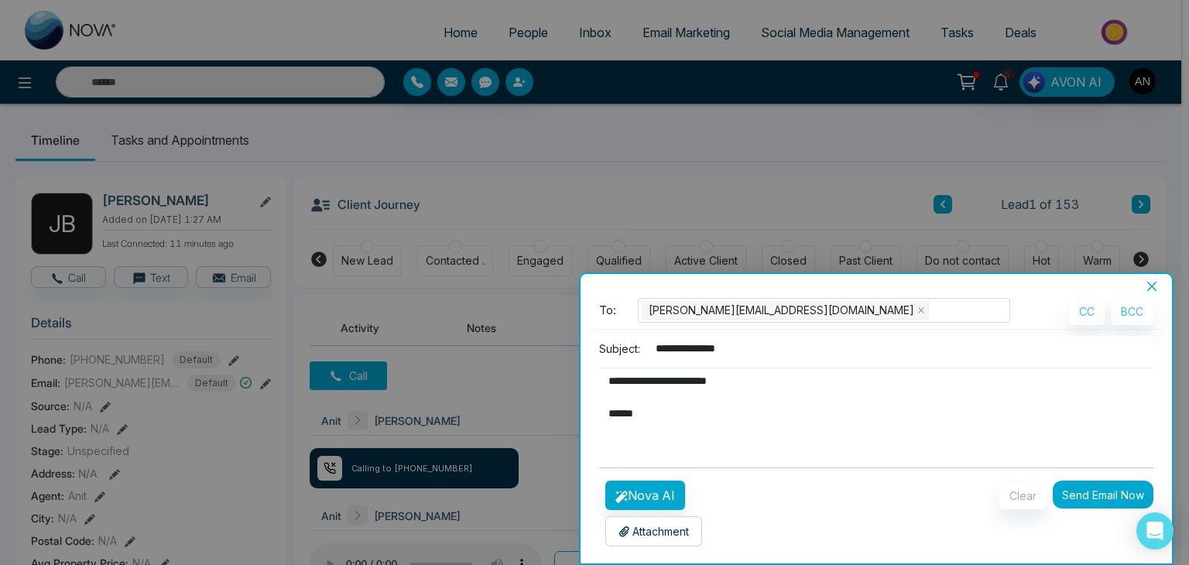
click at [1097, 487] on button "Send Email Now" at bounding box center [1103, 495] width 101 height 28
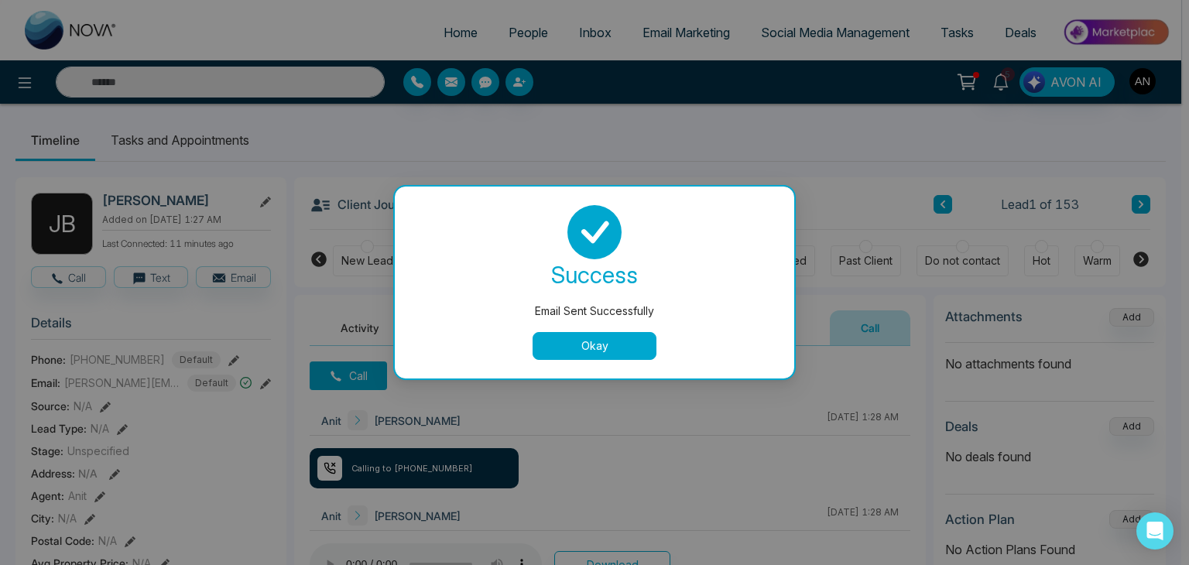
click at [578, 342] on button "Okay" at bounding box center [595, 346] width 124 height 28
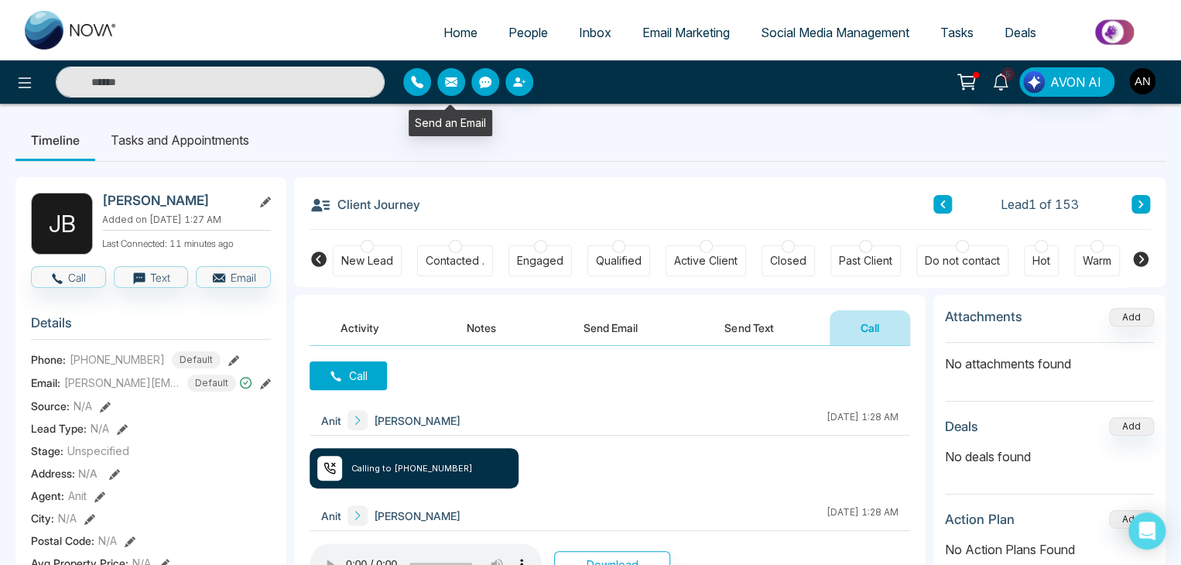
click at [449, 85] on icon "button" at bounding box center [451, 81] width 12 height 9
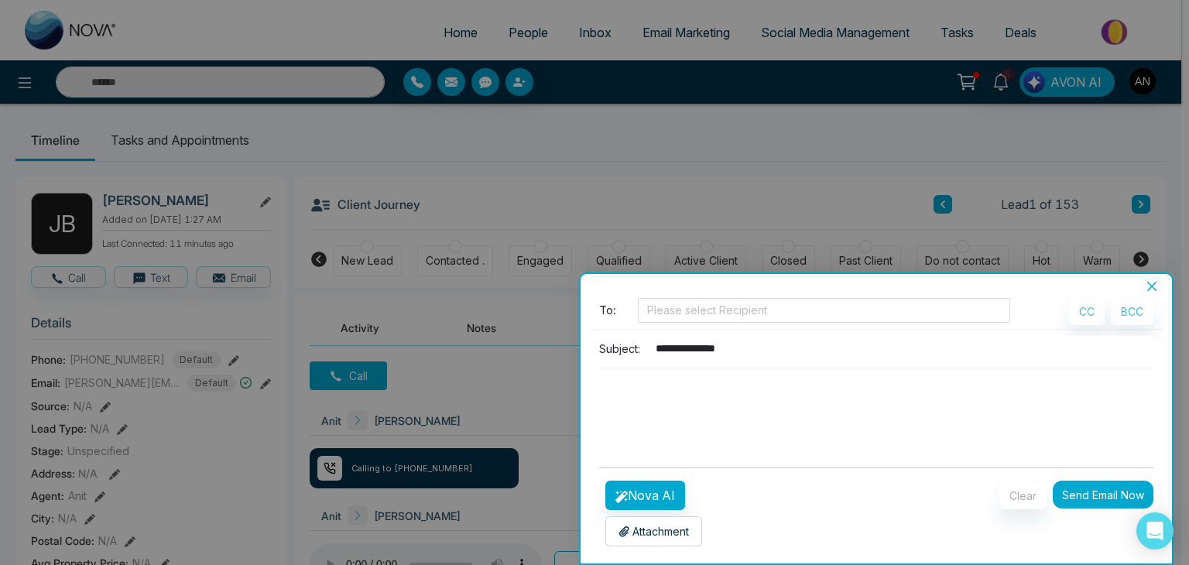
click at [477, 77] on div at bounding box center [594, 282] width 1189 height 565
click at [1152, 280] on icon "close" at bounding box center [1152, 286] width 12 height 12
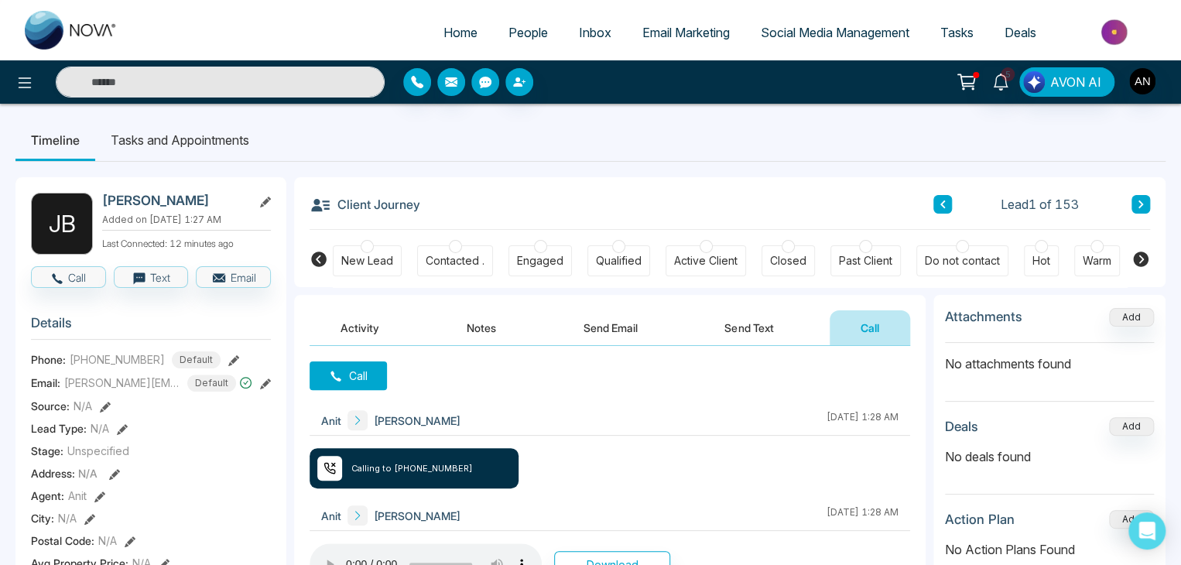
click at [486, 91] on button "button" at bounding box center [485, 82] width 28 height 28
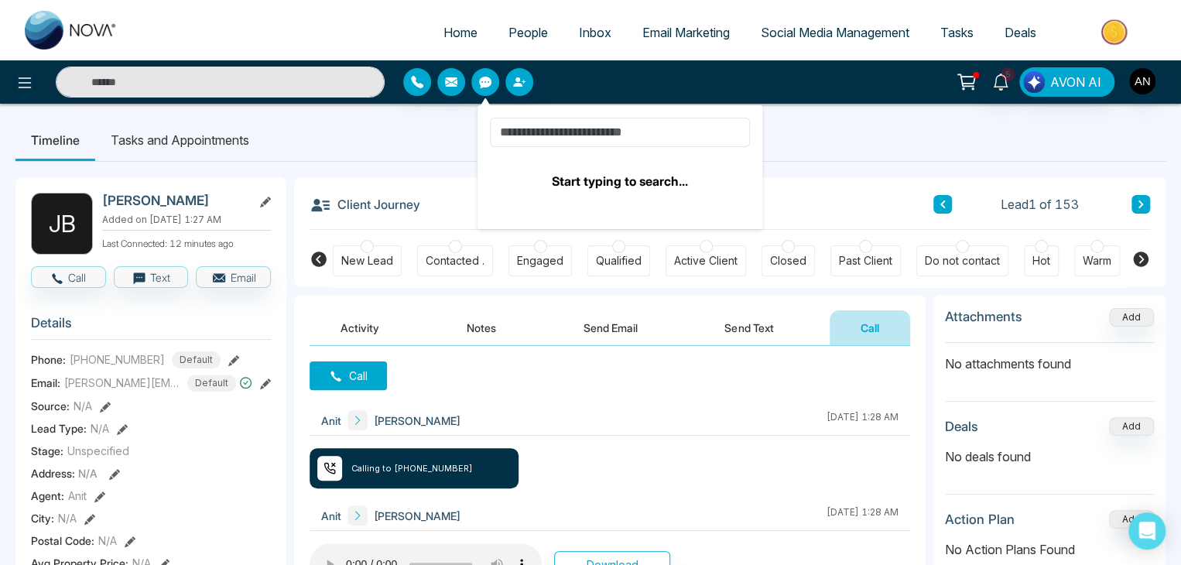
click at [549, 132] on input at bounding box center [620, 132] width 260 height 29
type input "*"
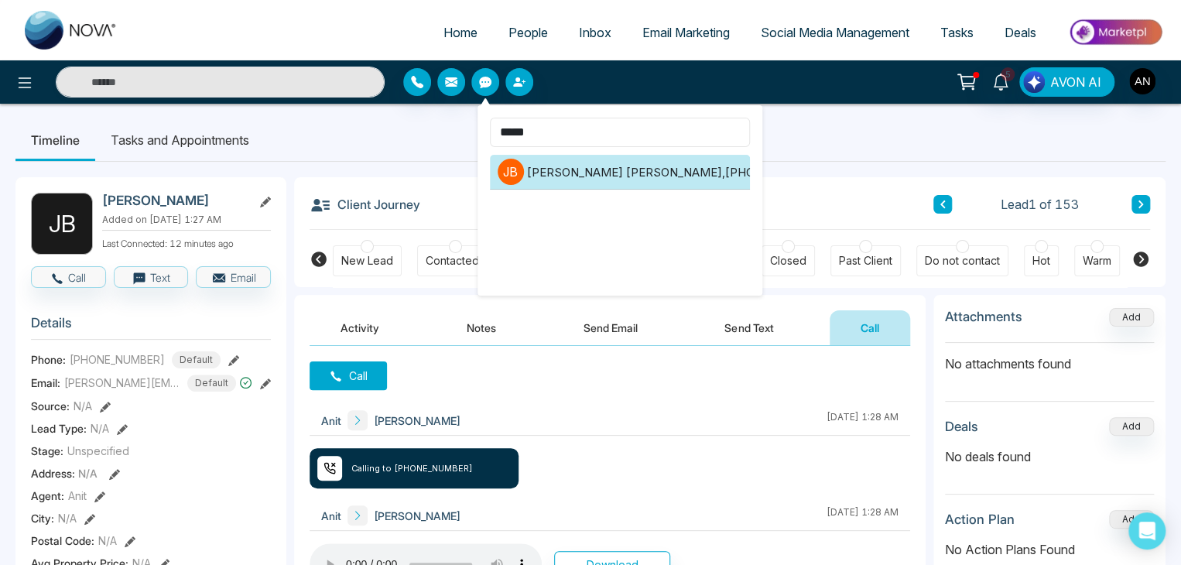
type input "*****"
click at [684, 170] on li "[PERSON_NAME] [PERSON_NAME] , [PHONE_NUMBER]" at bounding box center [620, 172] width 260 height 35
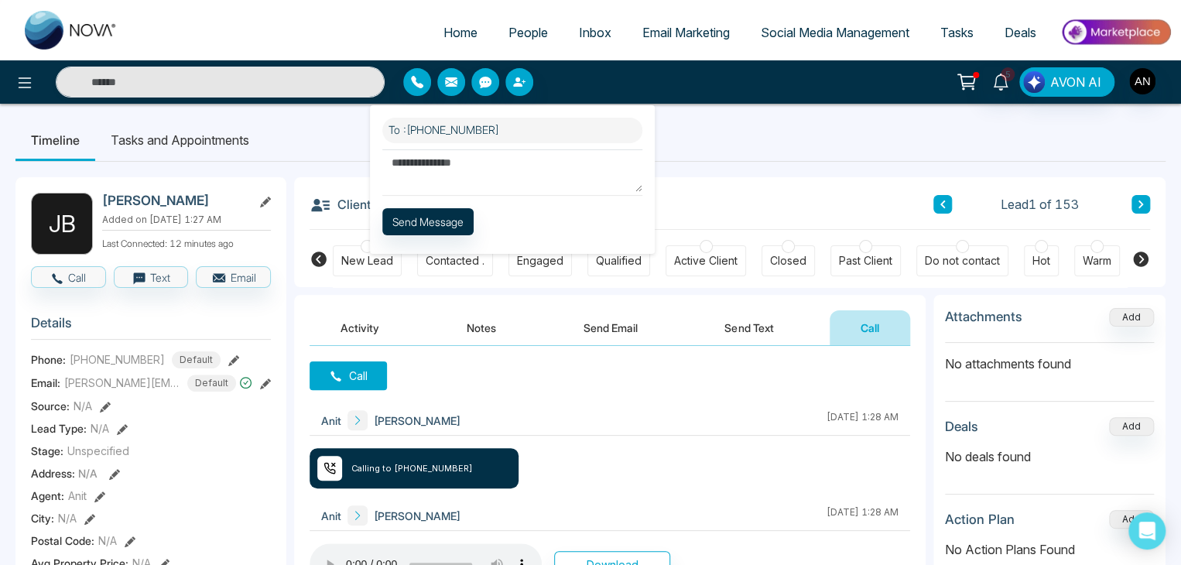
click at [502, 170] on textarea at bounding box center [512, 170] width 260 height 43
type textarea "*********"
click at [437, 221] on button "Send Message" at bounding box center [427, 220] width 91 height 27
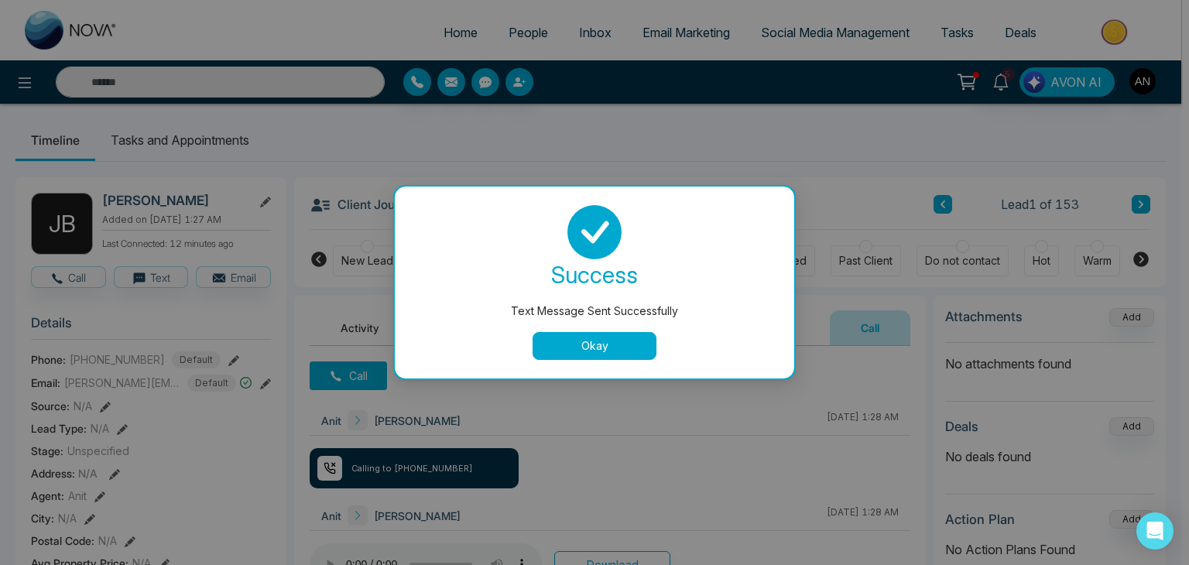
click at [610, 348] on button "Okay" at bounding box center [595, 346] width 124 height 28
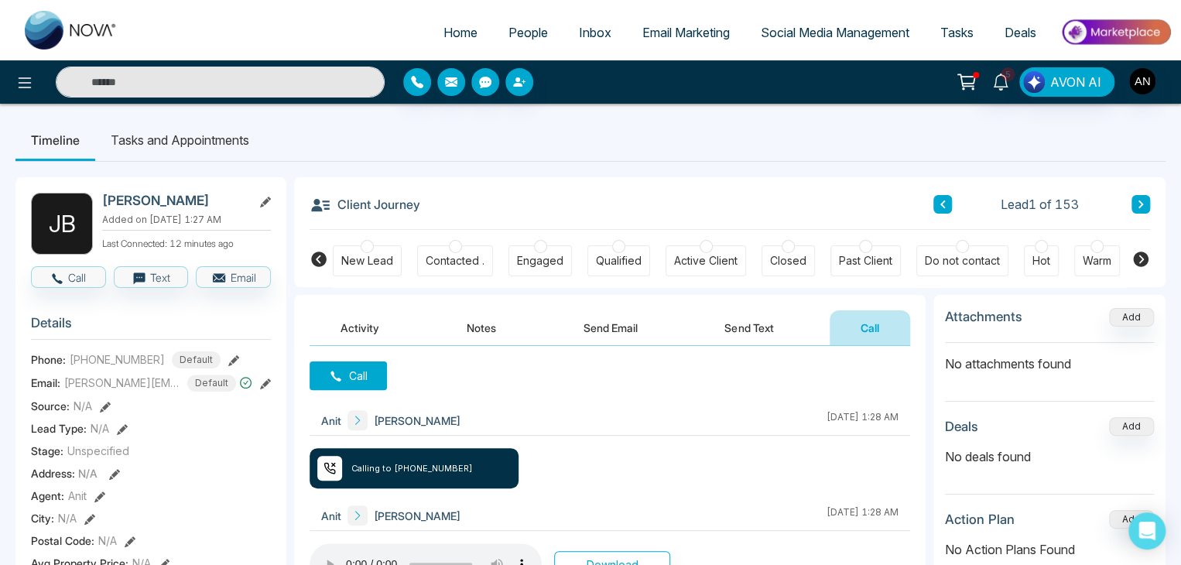
click at [444, 32] on span "Home" at bounding box center [461, 32] width 34 height 15
select select "*"
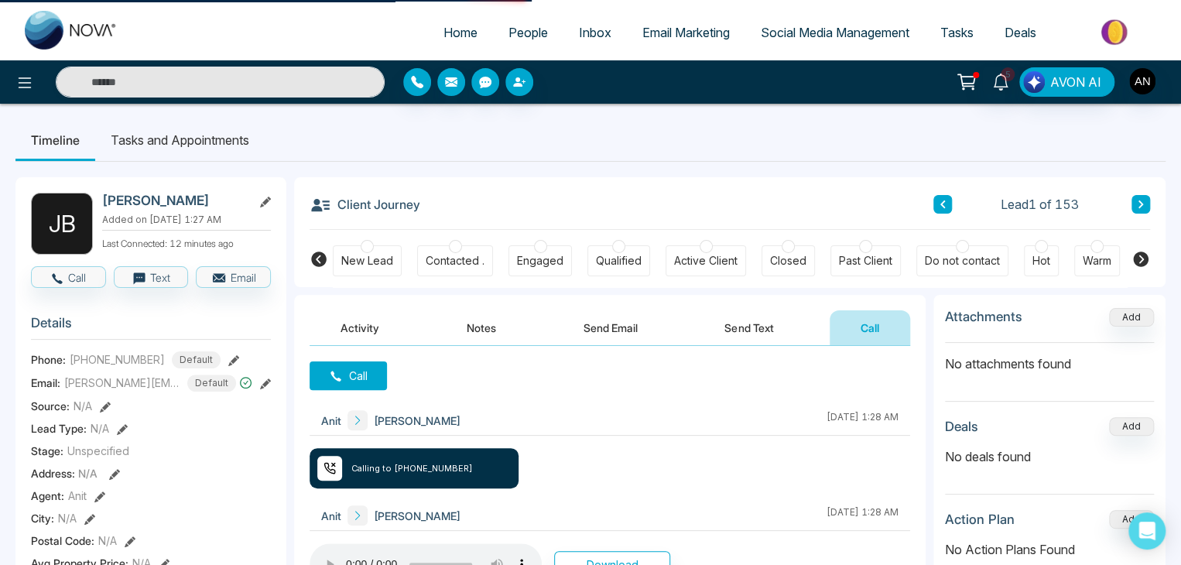
select select "*"
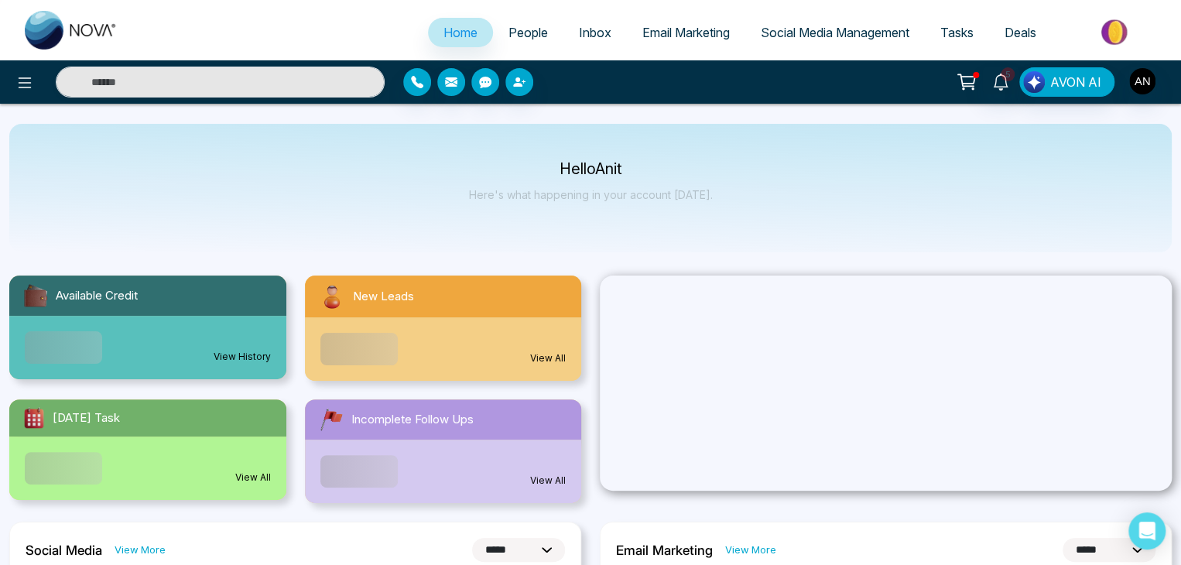
click at [509, 35] on span "People" at bounding box center [528, 32] width 39 height 15
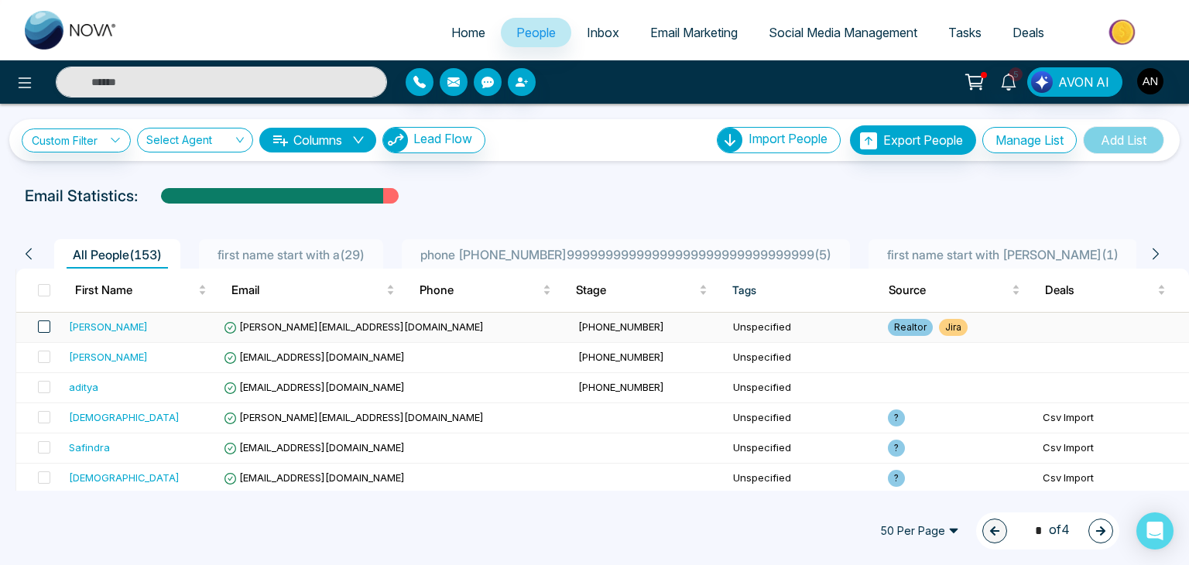
click at [40, 322] on span at bounding box center [44, 326] width 12 height 12
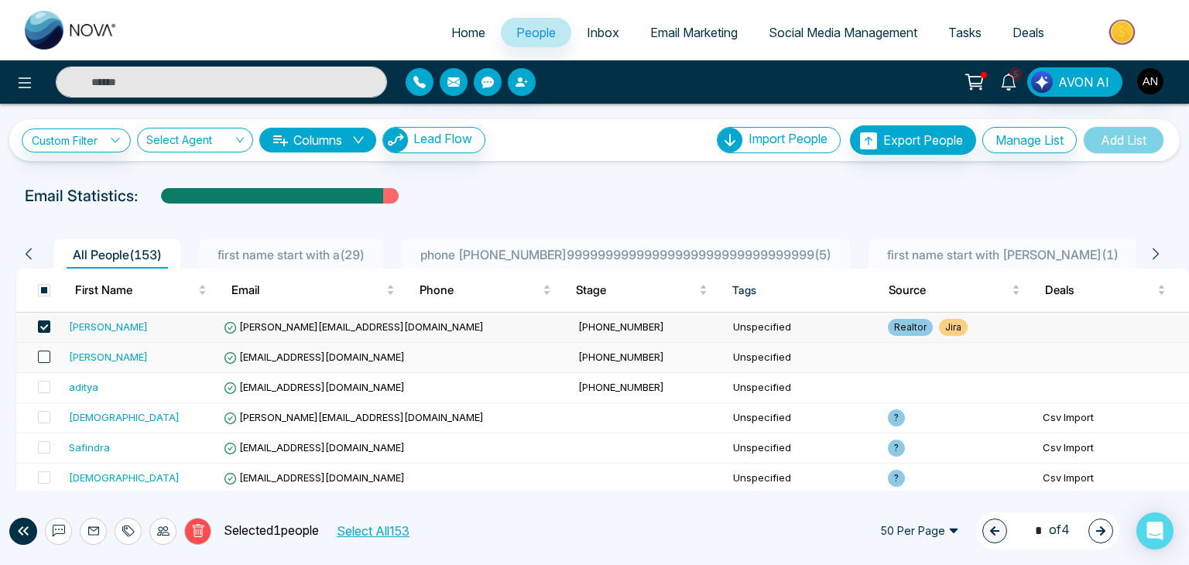
click at [47, 358] on span at bounding box center [44, 357] width 12 height 12
click at [126, 529] on icon at bounding box center [128, 531] width 12 height 12
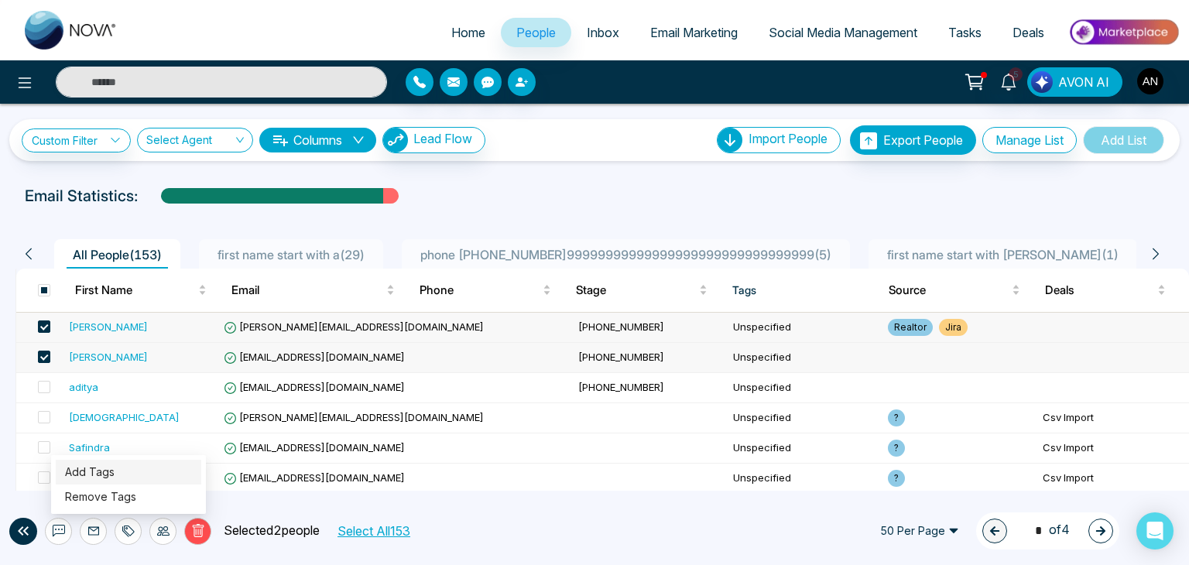
click at [93, 468] on link "Add Tags" at bounding box center [90, 471] width 50 height 13
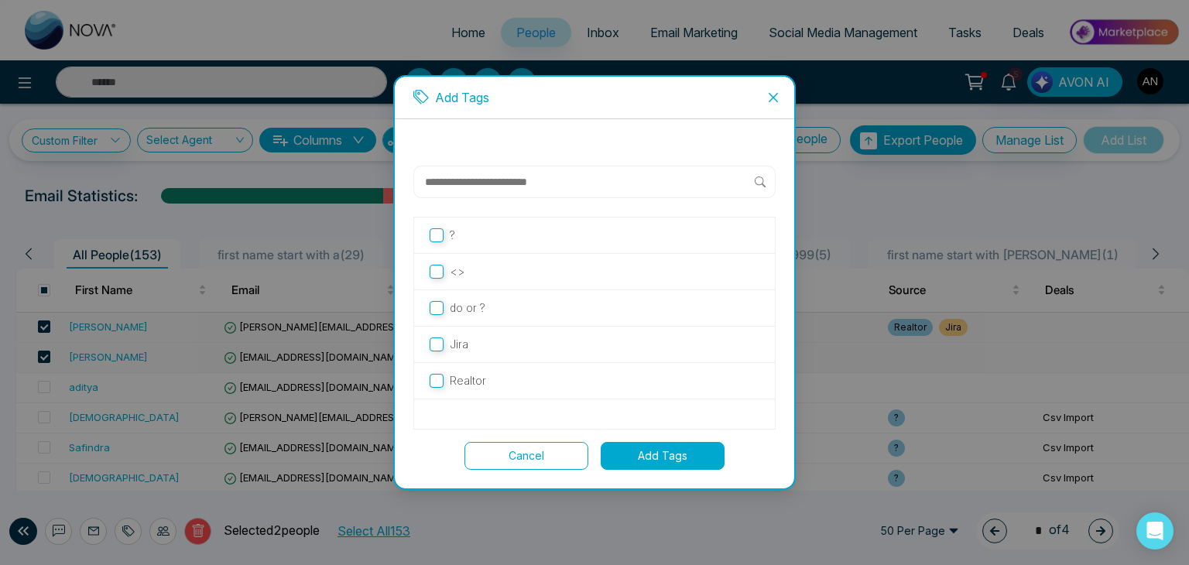
click at [642, 457] on button "Add Tags" at bounding box center [663, 456] width 124 height 28
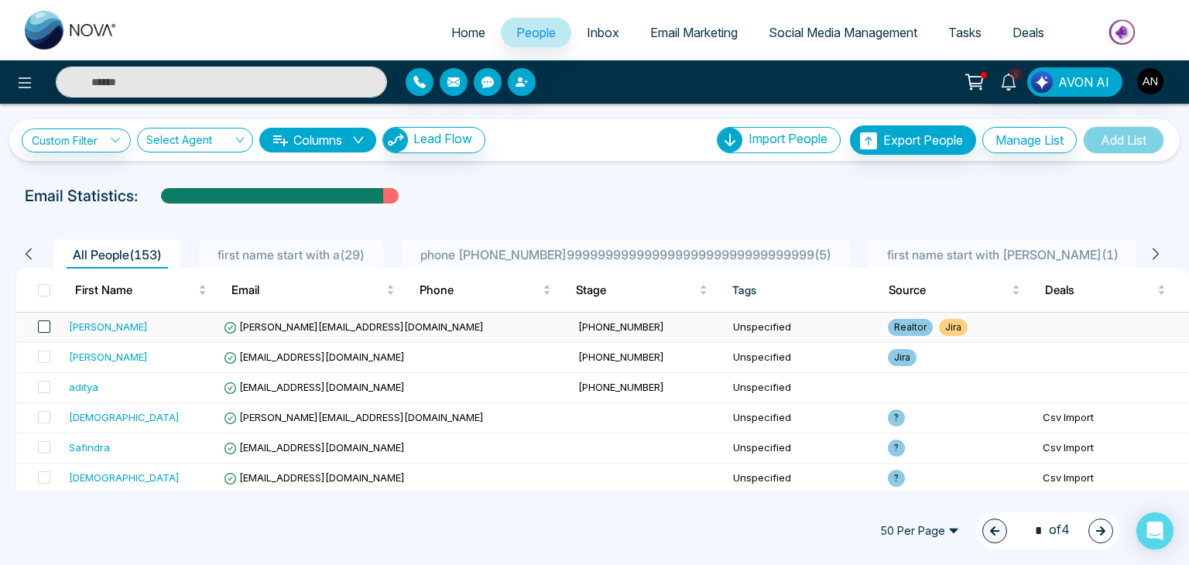
click at [48, 328] on span at bounding box center [44, 326] width 12 height 12
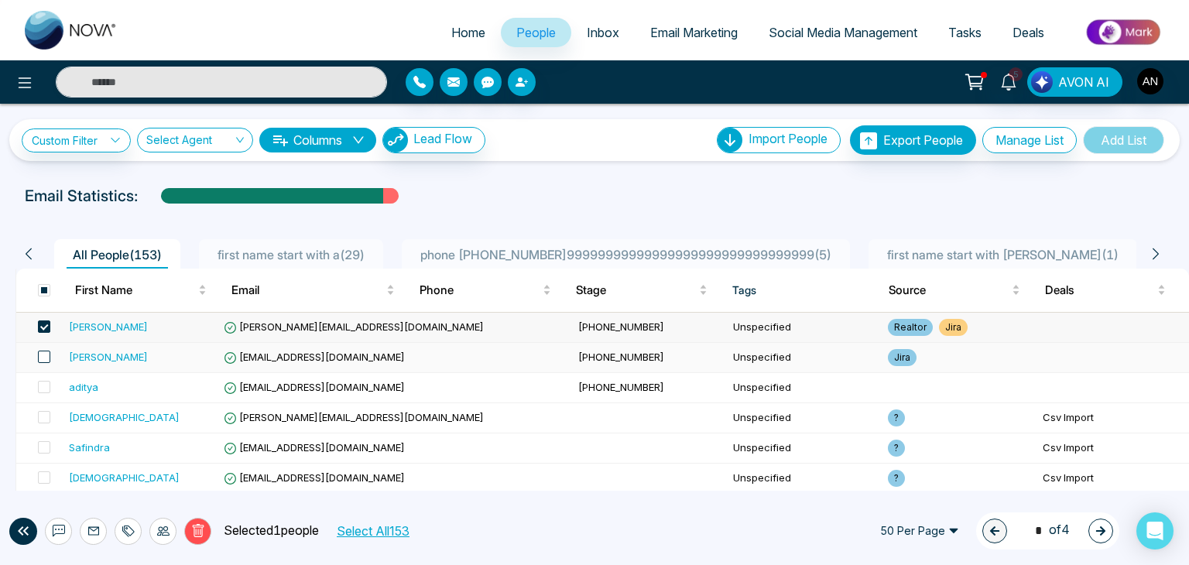
click at [43, 359] on span at bounding box center [44, 357] width 12 height 12
click at [128, 531] on icon at bounding box center [128, 531] width 12 height 12
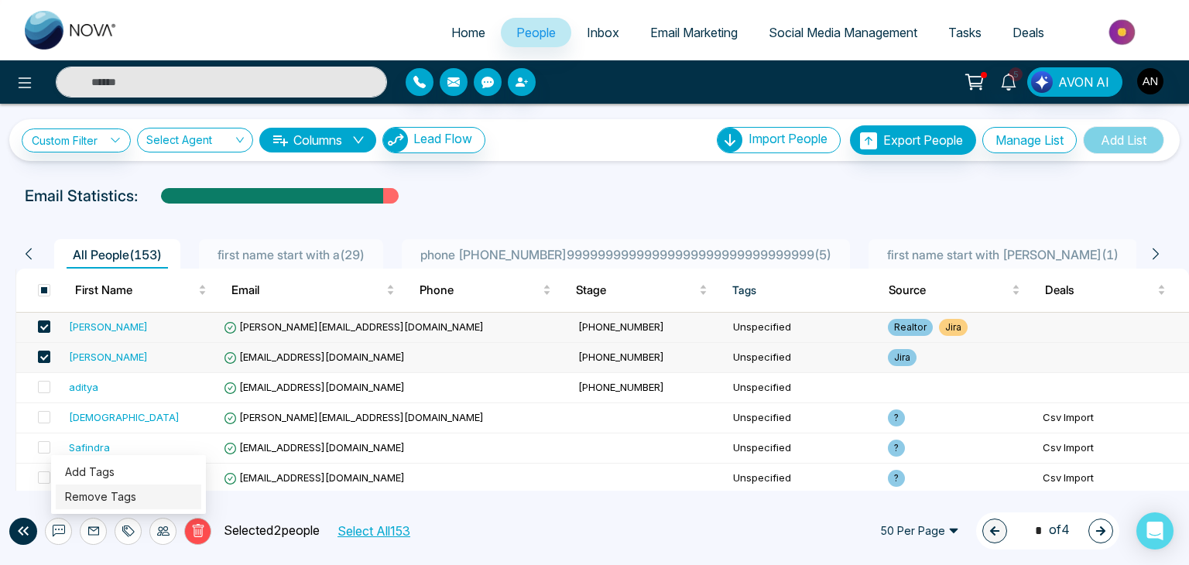
click at [101, 502] on link "Remove Tags" at bounding box center [100, 496] width 71 height 13
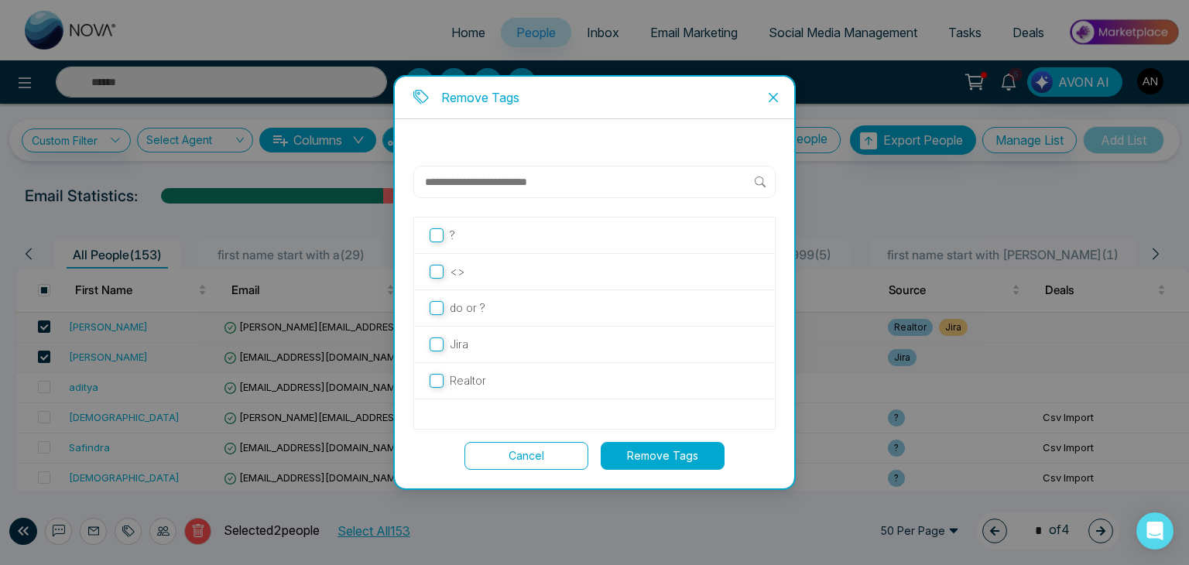
click at [471, 343] on label "Jira" at bounding box center [595, 344] width 330 height 17
click at [660, 455] on button "Remove Tags" at bounding box center [663, 456] width 124 height 28
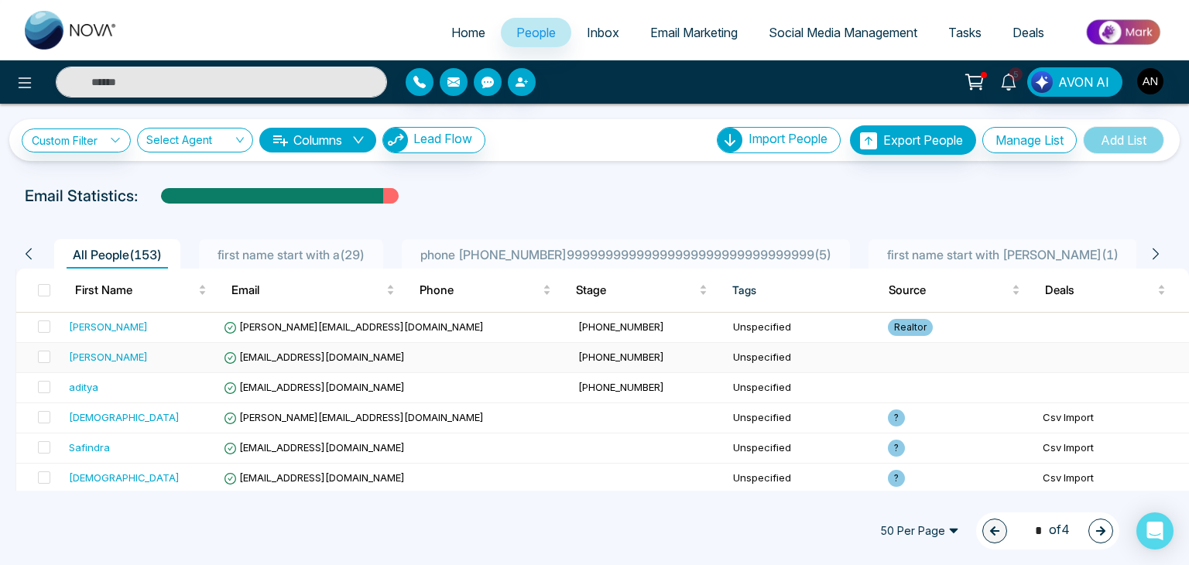
click at [727, 351] on td "Unspecified" at bounding box center [804, 358] width 155 height 30
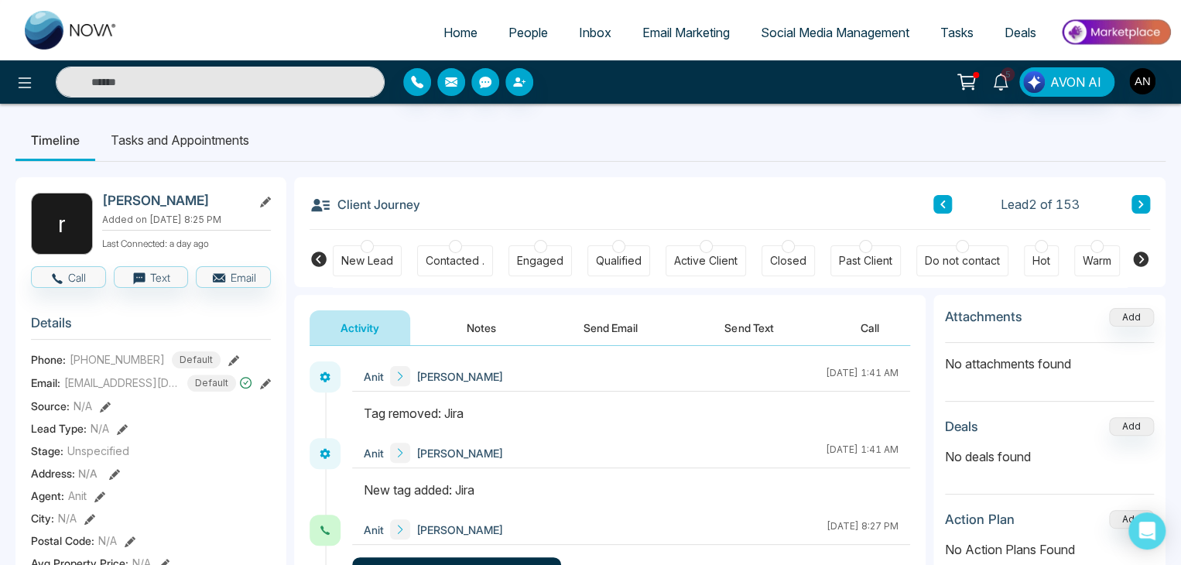
click at [867, 327] on button "Call" at bounding box center [870, 327] width 80 height 35
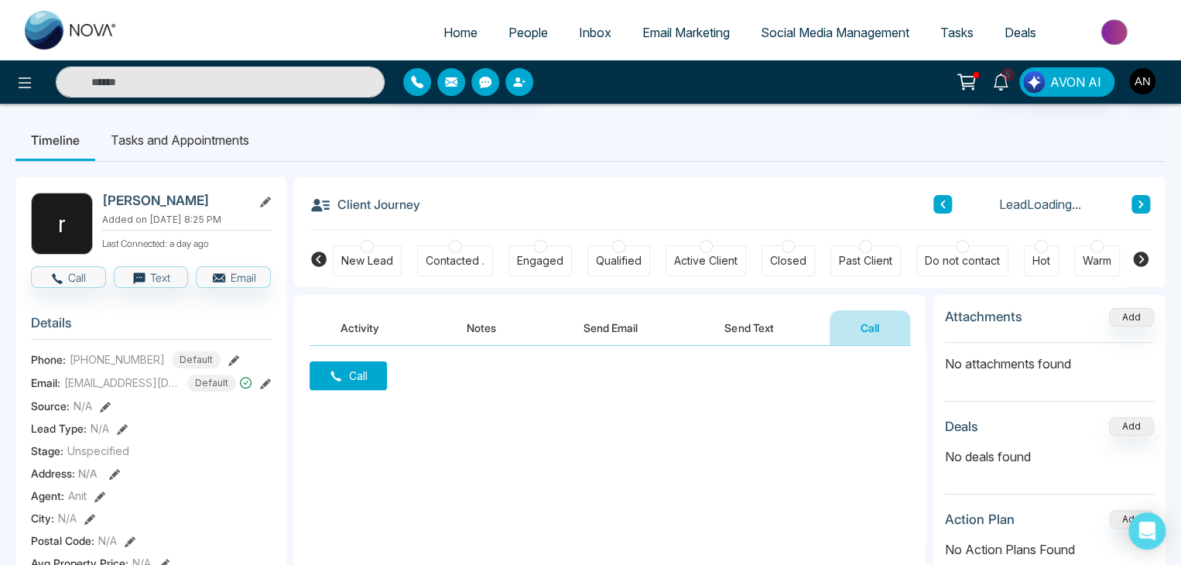
click at [358, 382] on button "Call" at bounding box center [348, 375] width 77 height 29
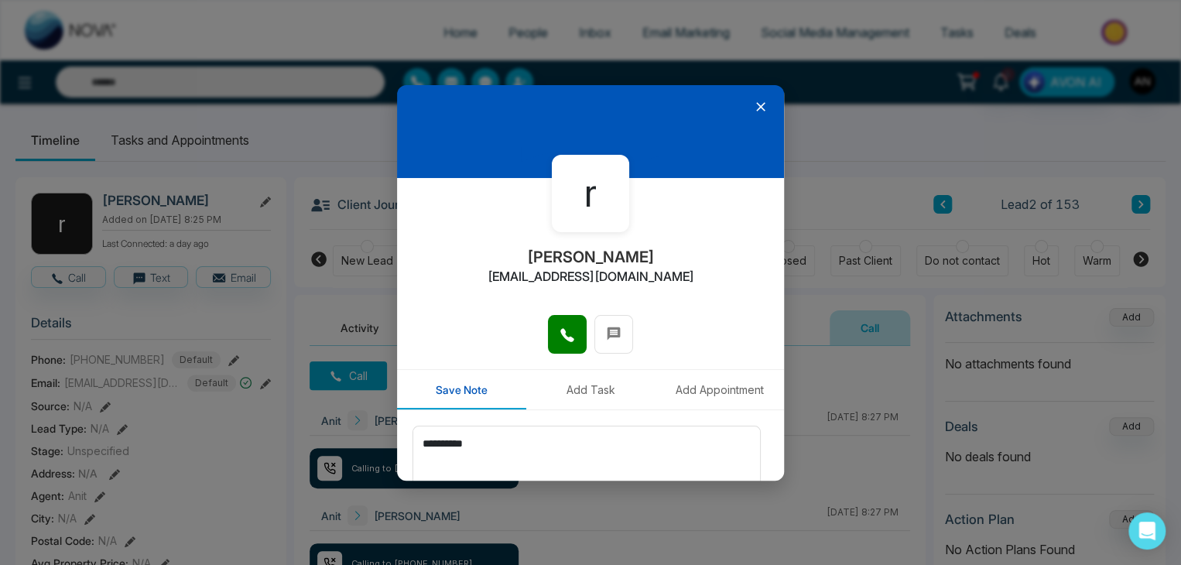
click at [753, 99] on icon at bounding box center [760, 106] width 15 height 15
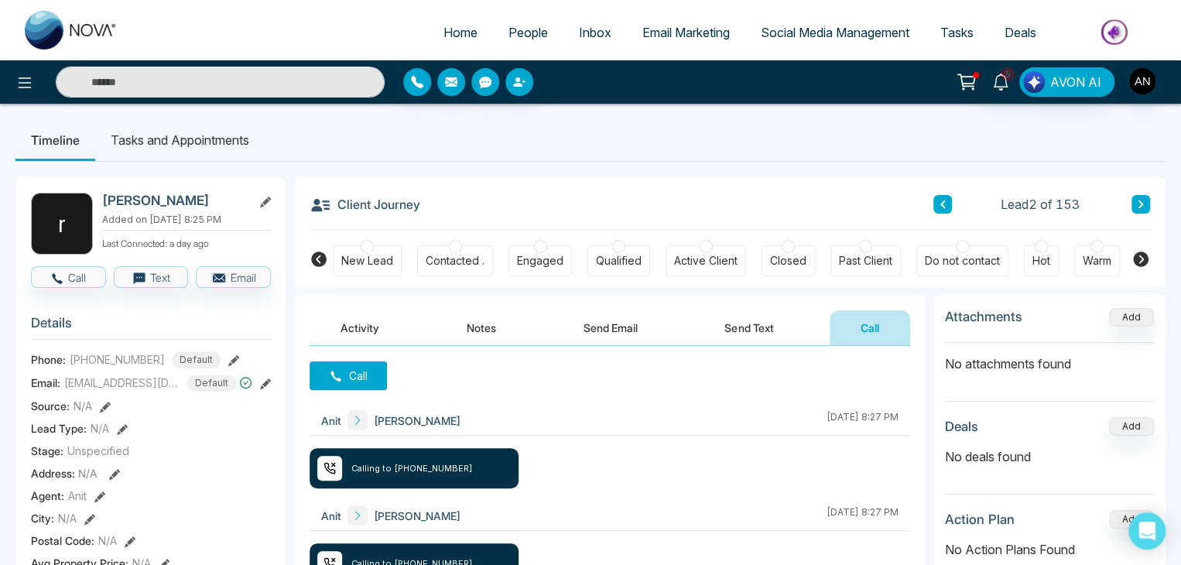
click at [755, 323] on button "Send Text" at bounding box center [749, 327] width 111 height 35
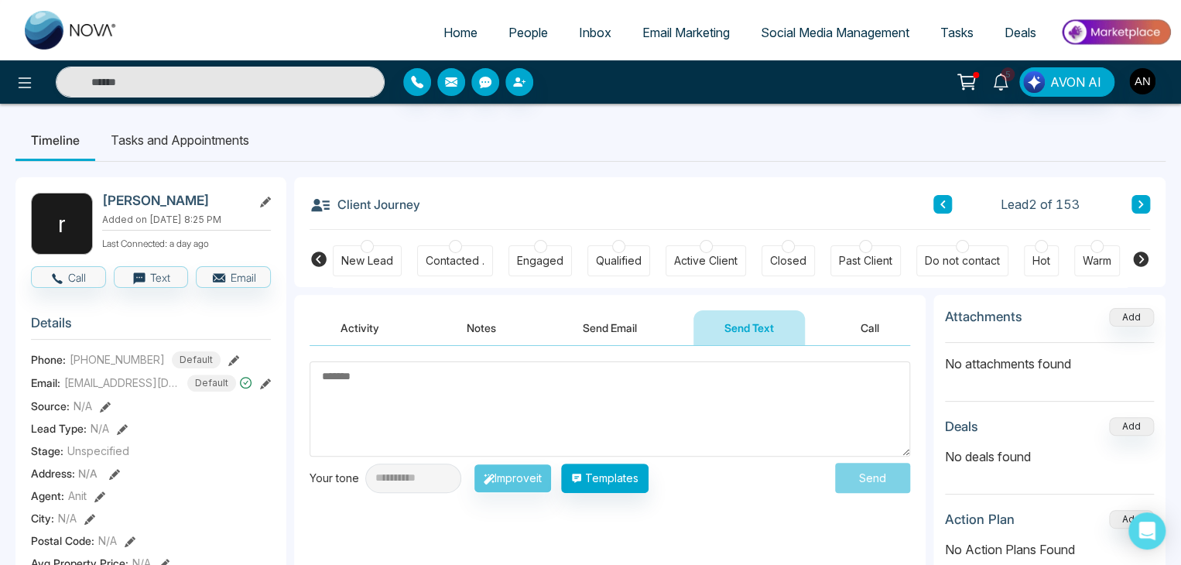
click at [502, 368] on textarea at bounding box center [610, 408] width 601 height 95
click at [945, 211] on button at bounding box center [942, 204] width 19 height 19
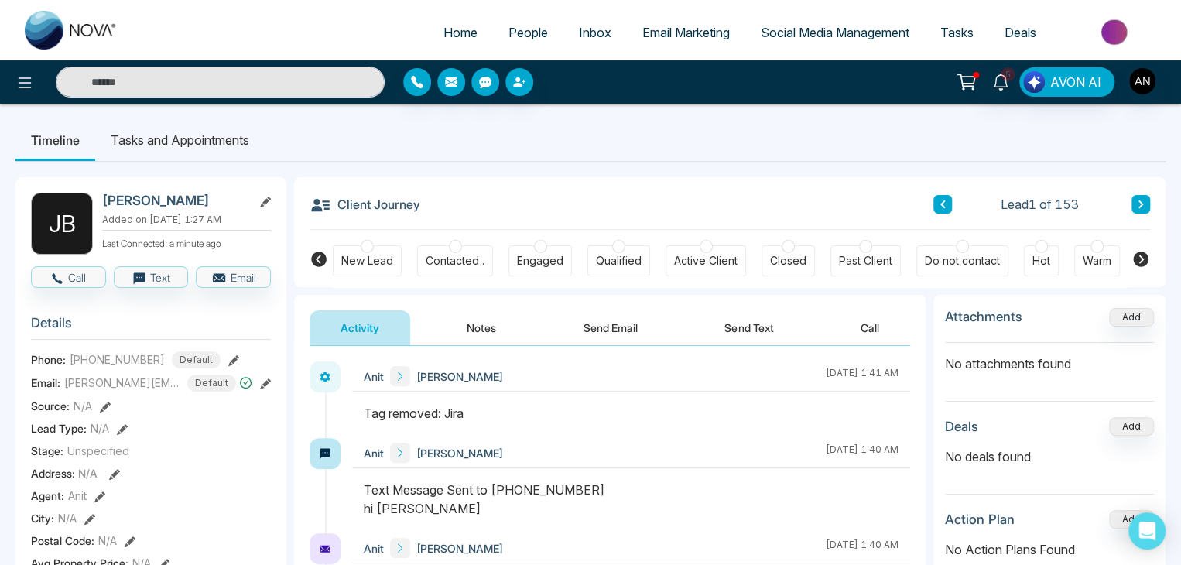
click at [492, 322] on button "Notes" at bounding box center [481, 327] width 91 height 35
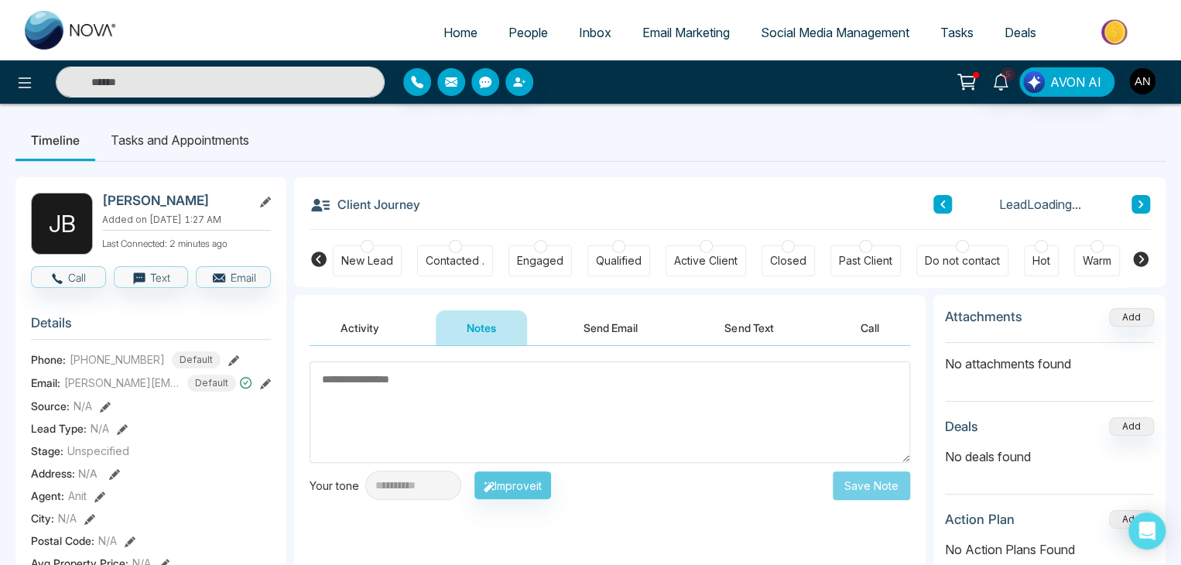
click at [422, 384] on textarea at bounding box center [610, 411] width 601 height 101
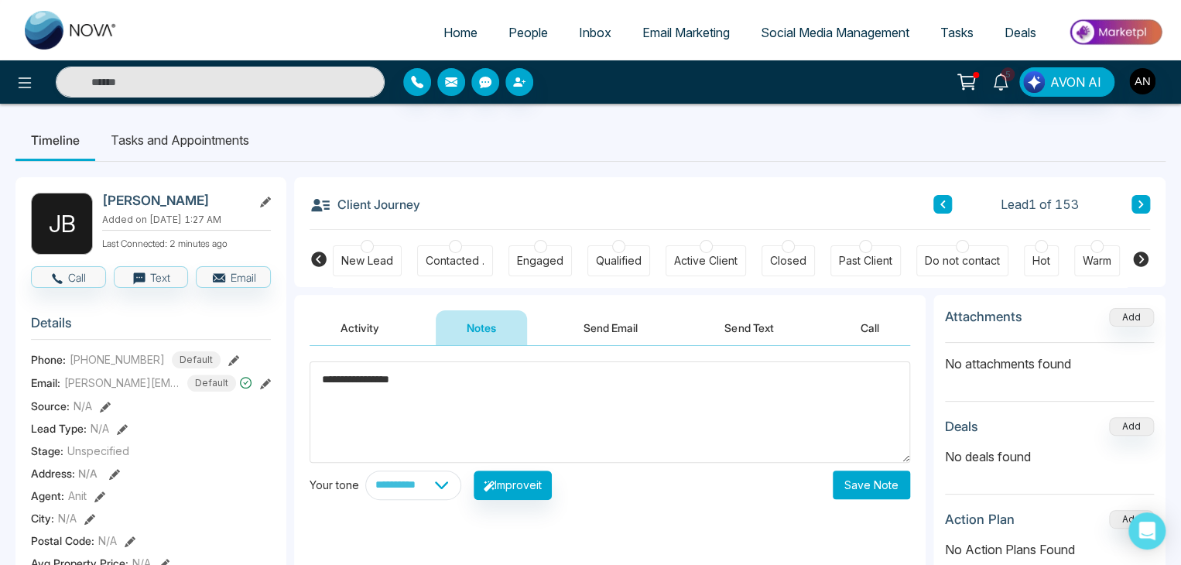
type textarea "**********"
click at [869, 488] on button "Save Note" at bounding box center [871, 485] width 77 height 29
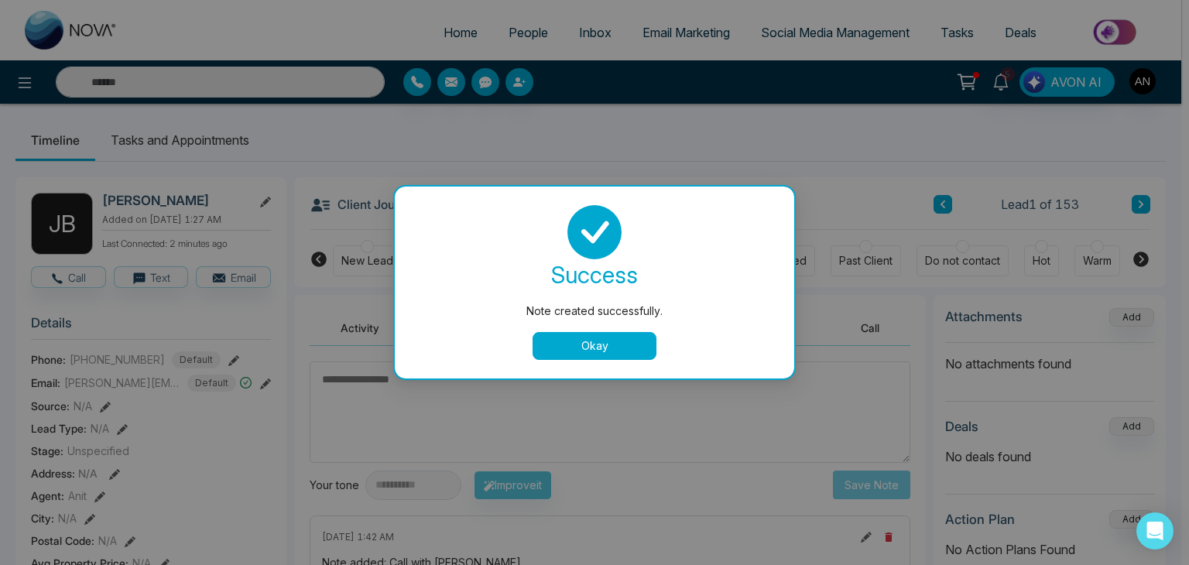
click at [592, 348] on button "Okay" at bounding box center [595, 346] width 124 height 28
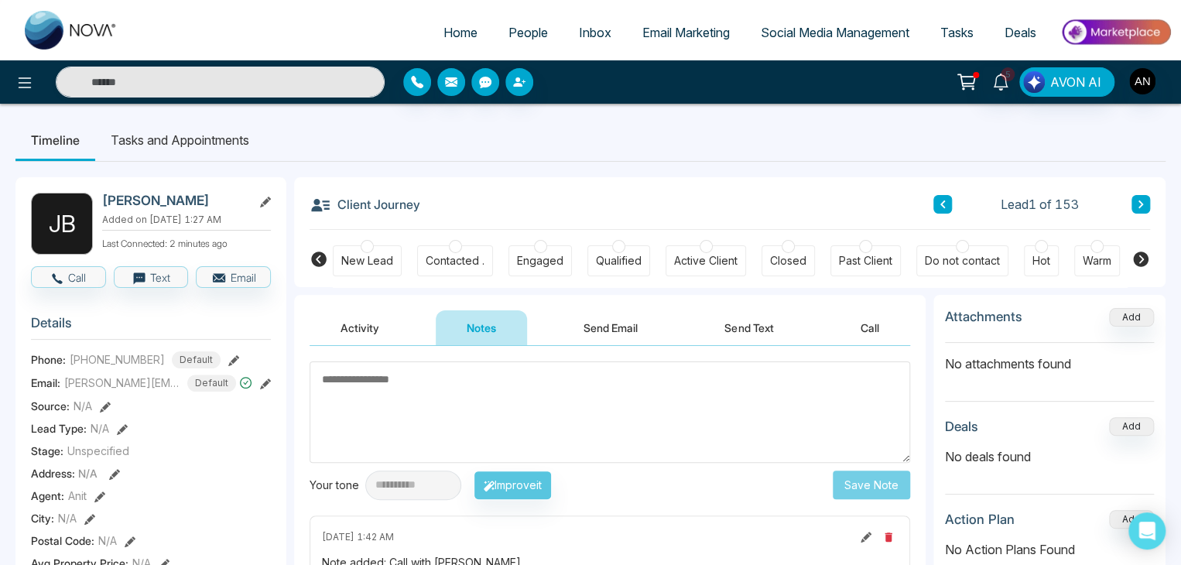
click at [541, 485] on div "**********" at bounding box center [431, 485] width 242 height 29
click at [598, 331] on button "Send Email" at bounding box center [611, 327] width 116 height 35
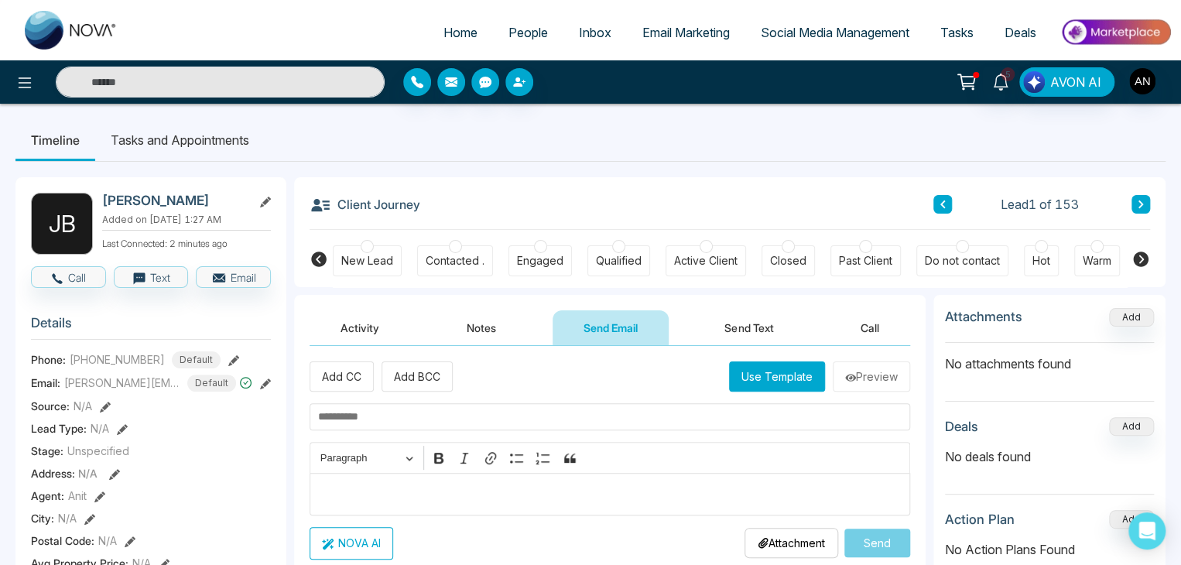
click at [381, 406] on input "text" at bounding box center [610, 416] width 601 height 27
click at [368, 420] on input "text" at bounding box center [610, 416] width 601 height 27
type input "**********"
click at [387, 481] on div "Editor editing area: main" at bounding box center [610, 494] width 601 height 43
click at [762, 380] on button "Use Template" at bounding box center [777, 376] width 96 height 30
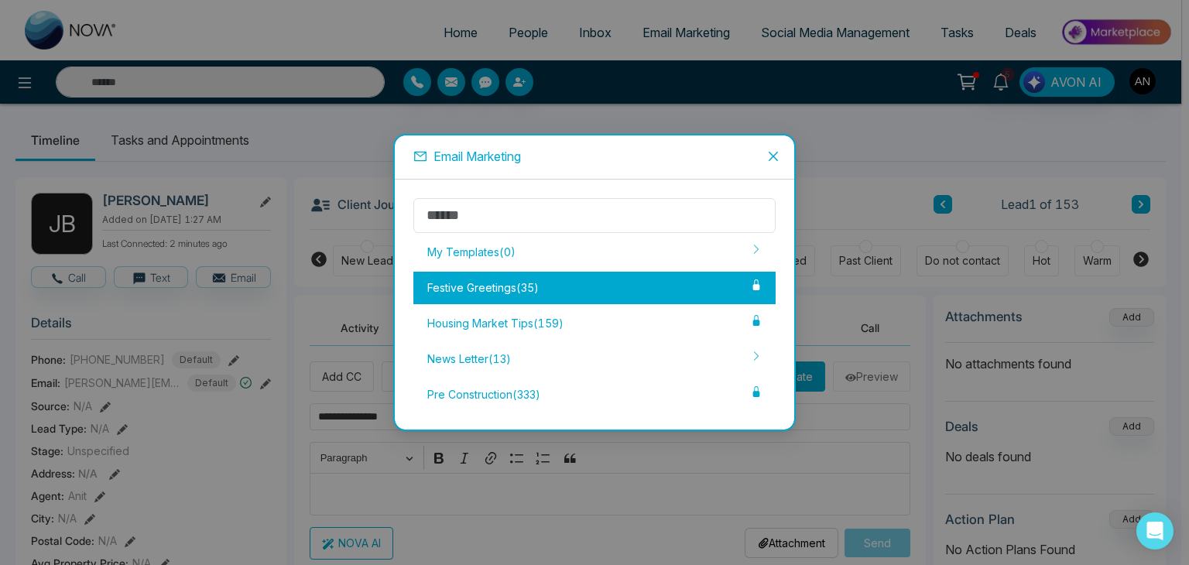
click at [517, 289] on div "Festive Greetings ( 35 )" at bounding box center [594, 288] width 362 height 33
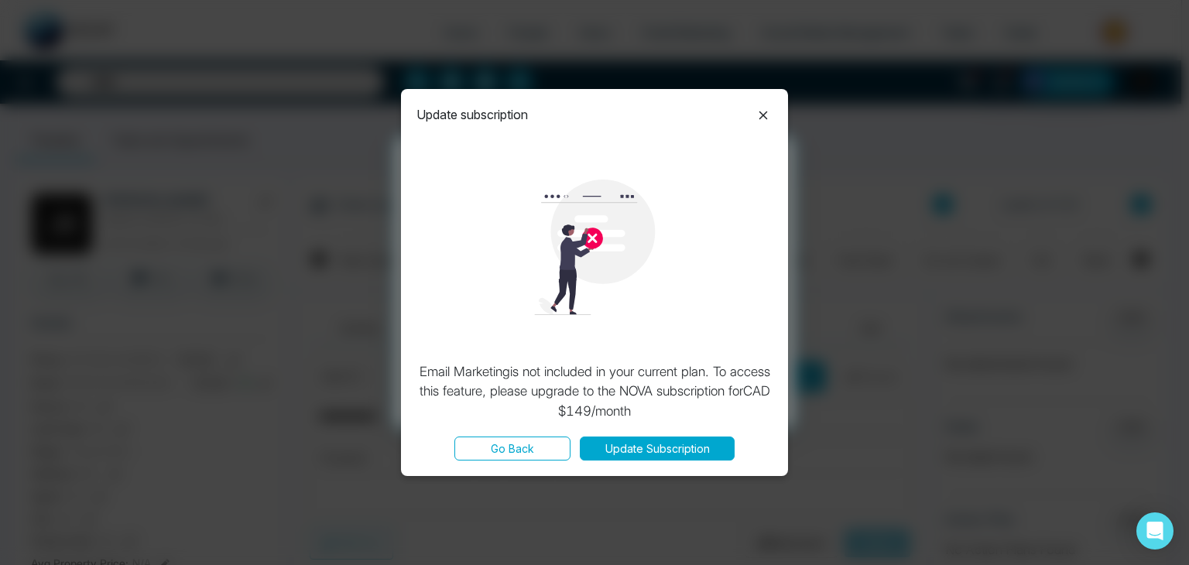
click at [756, 109] on icon at bounding box center [763, 115] width 19 height 19
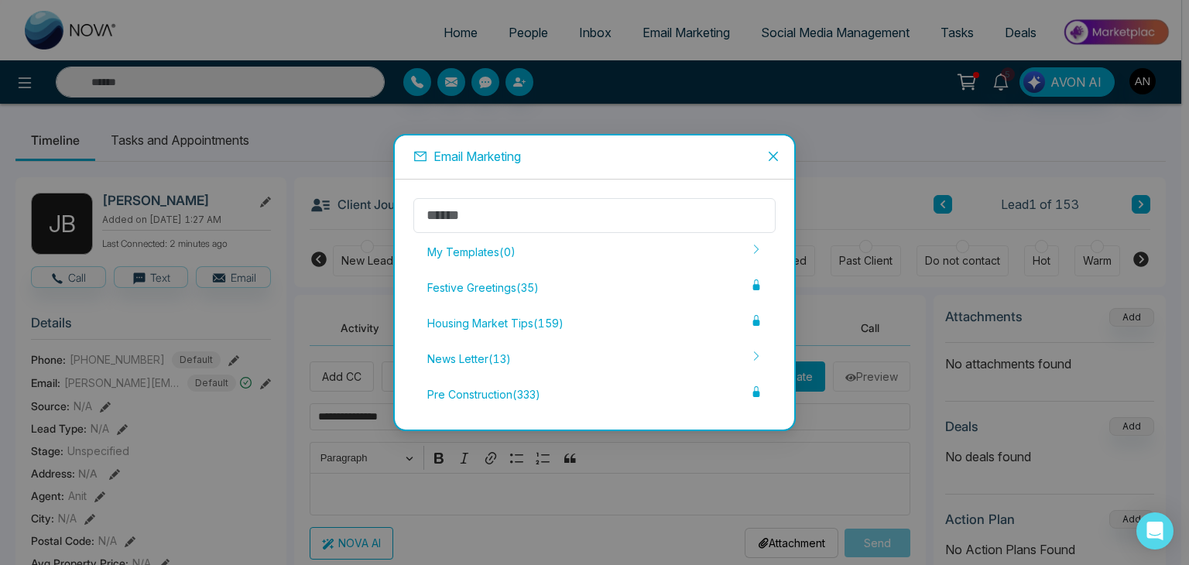
click at [518, 246] on div "My Templates ( 0 )" at bounding box center [594, 252] width 362 height 33
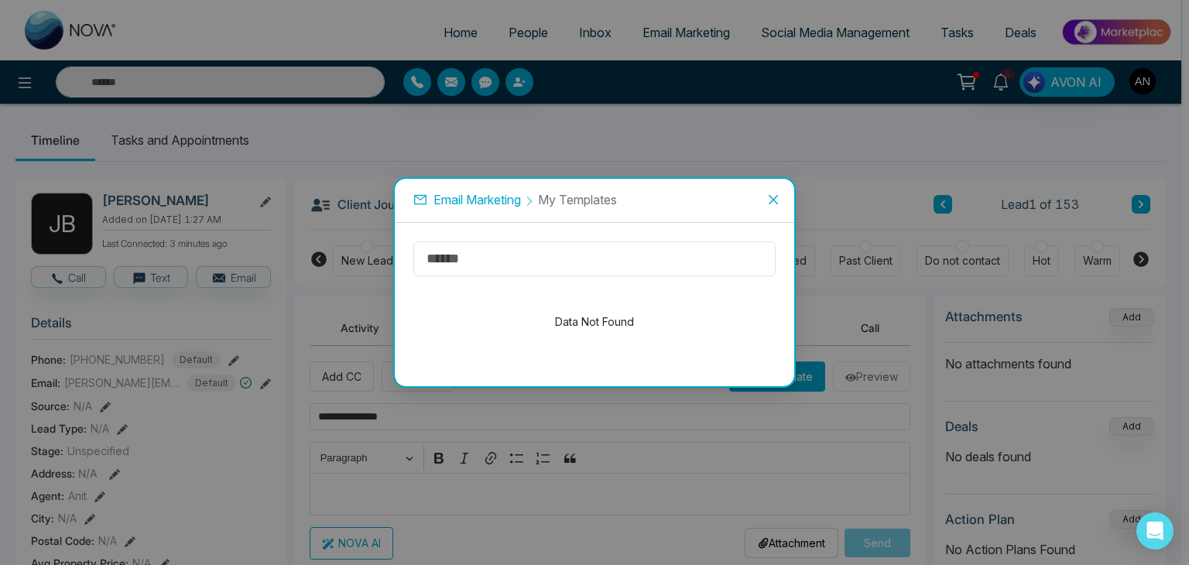
click at [588, 199] on span "My Templates" at bounding box center [577, 199] width 79 height 15
click at [485, 282] on div "Data Not Found" at bounding box center [594, 321] width 362 height 91
click at [480, 258] on input "text" at bounding box center [594, 258] width 362 height 35
click at [774, 204] on icon "close" at bounding box center [773, 200] width 12 height 12
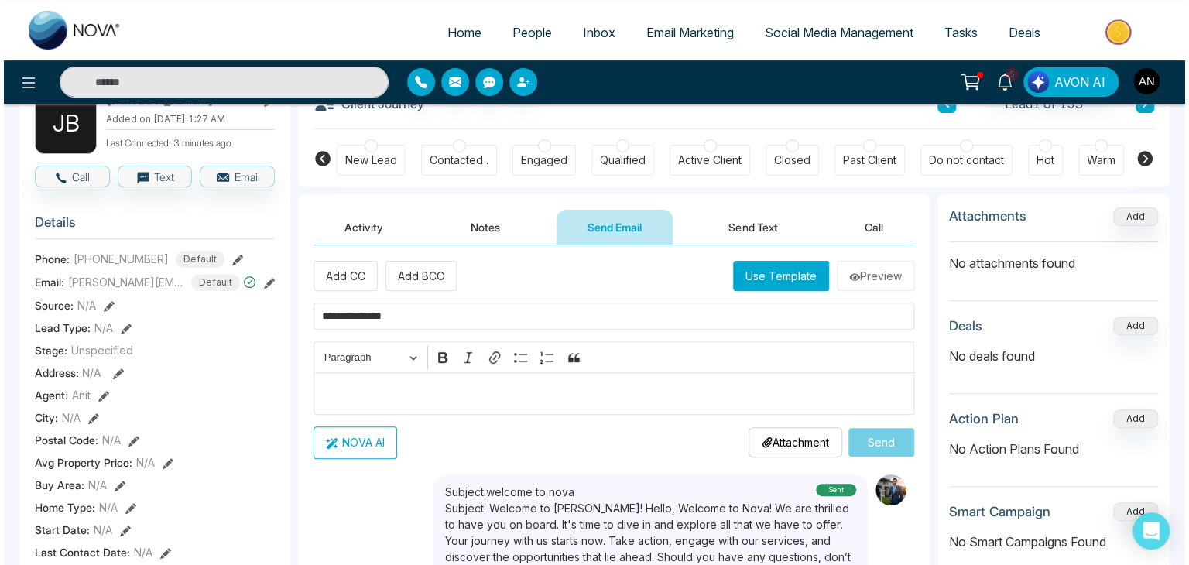
scroll to position [51, 0]
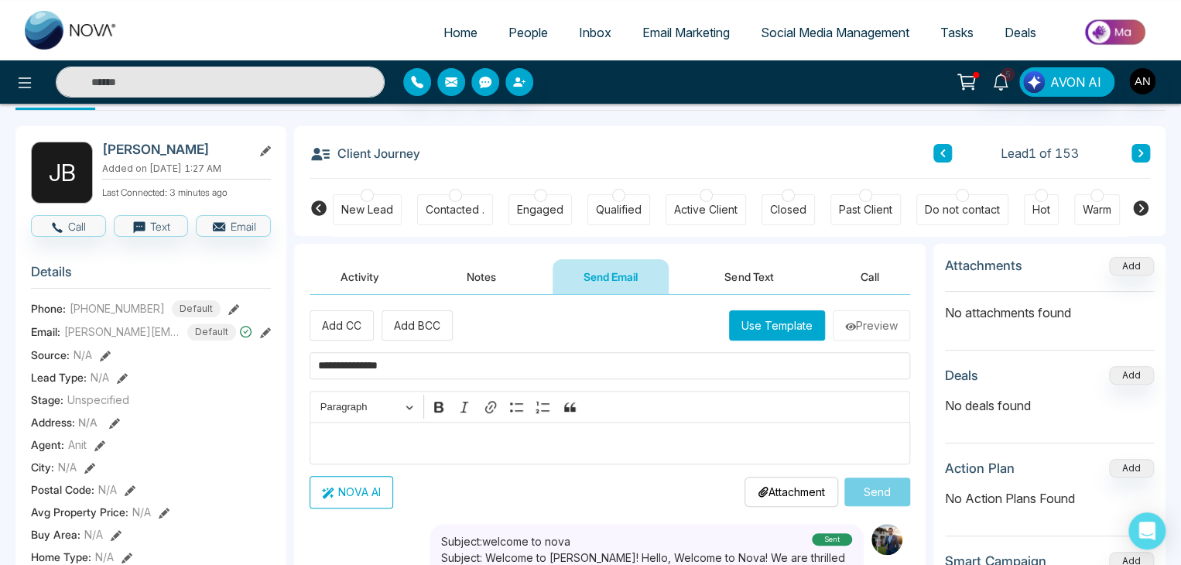
click at [768, 318] on button "Use Template" at bounding box center [777, 325] width 96 height 30
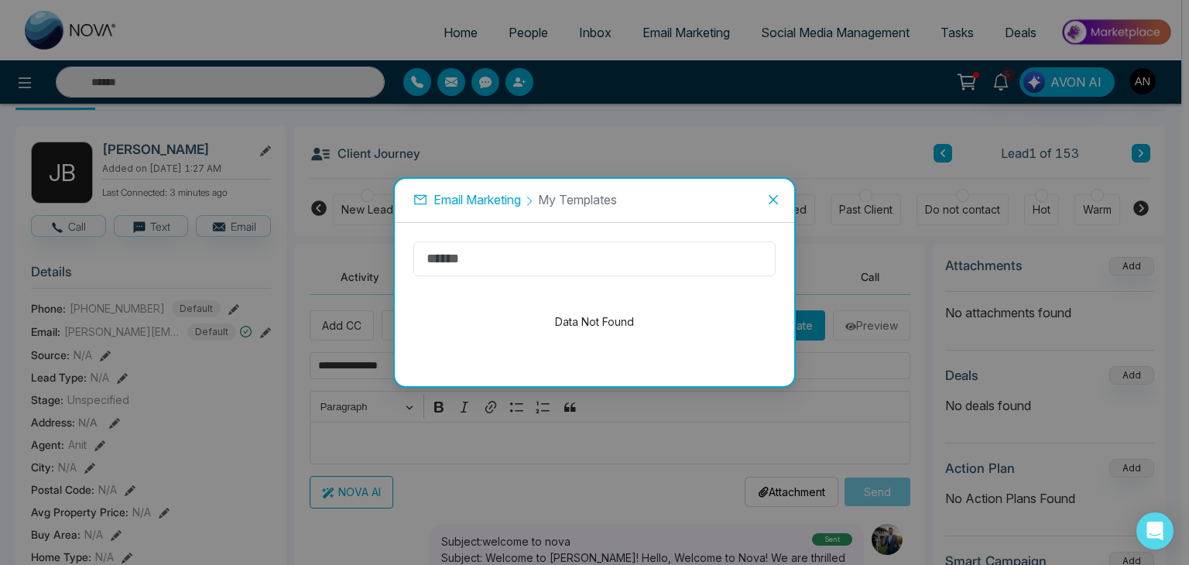
click at [536, 269] on input "text" at bounding box center [594, 258] width 362 height 35
click at [437, 429] on div "Email Marketing My Templates Data Not Found" at bounding box center [594, 282] width 1189 height 565
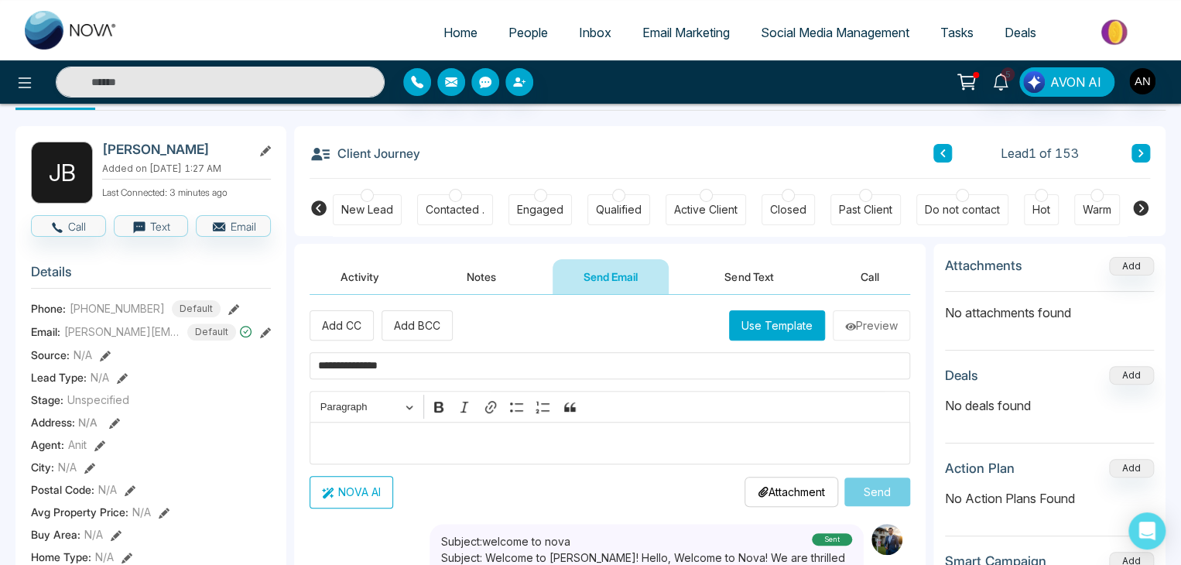
click at [437, 429] on div "Editor editing area: main" at bounding box center [610, 443] width 601 height 43
type textarea "**********"
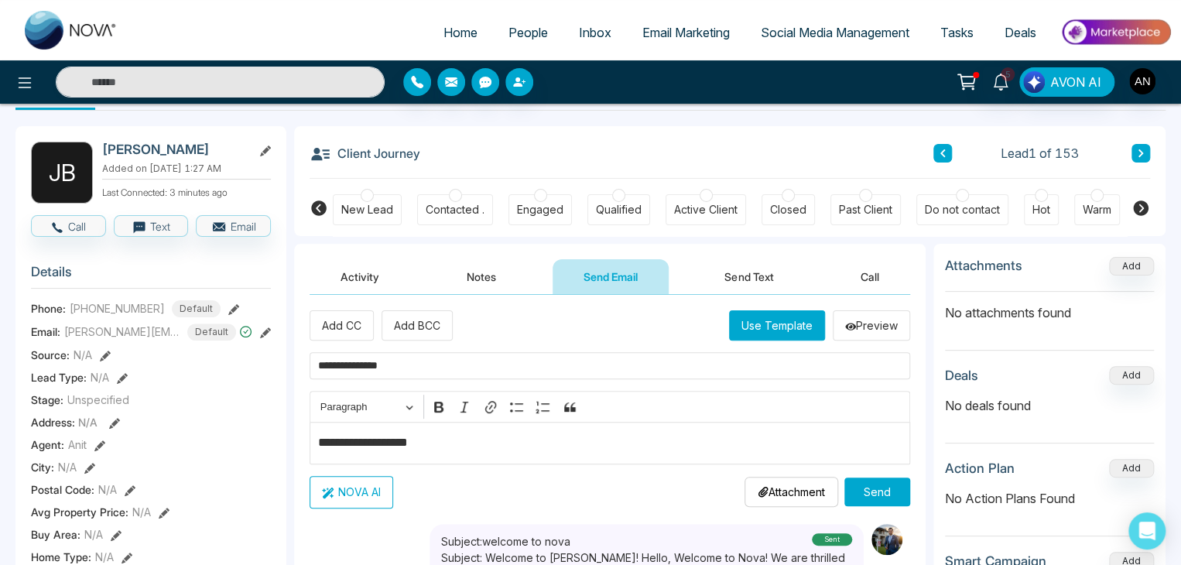
click at [373, 481] on button "NOVA AI" at bounding box center [352, 492] width 84 height 33
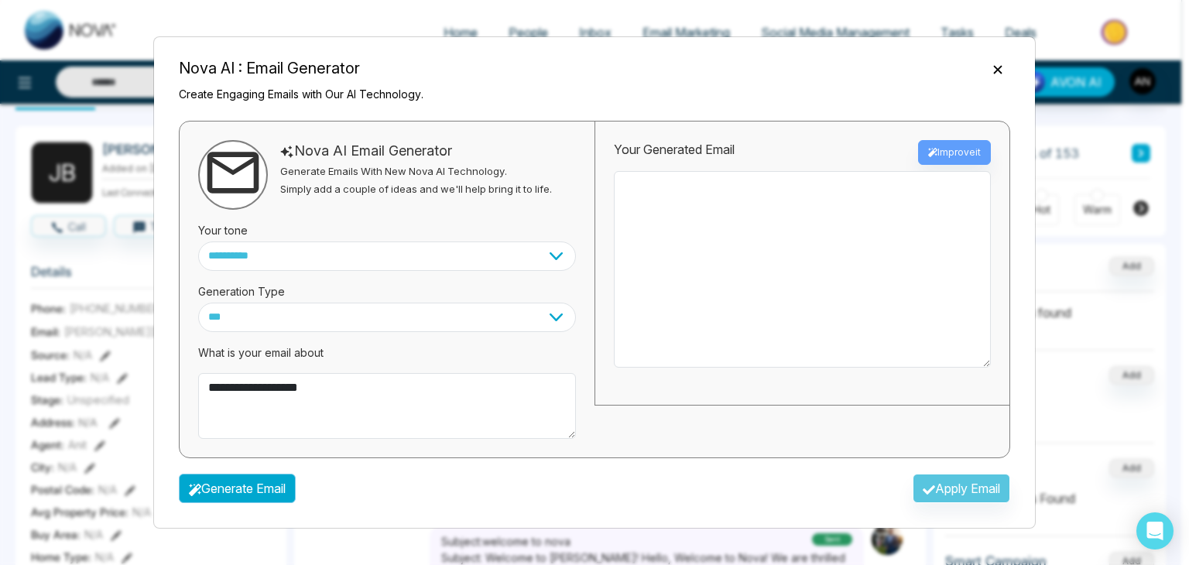
click at [205, 488] on button "Generate Email" at bounding box center [237, 488] width 117 height 29
type textarea "**********"
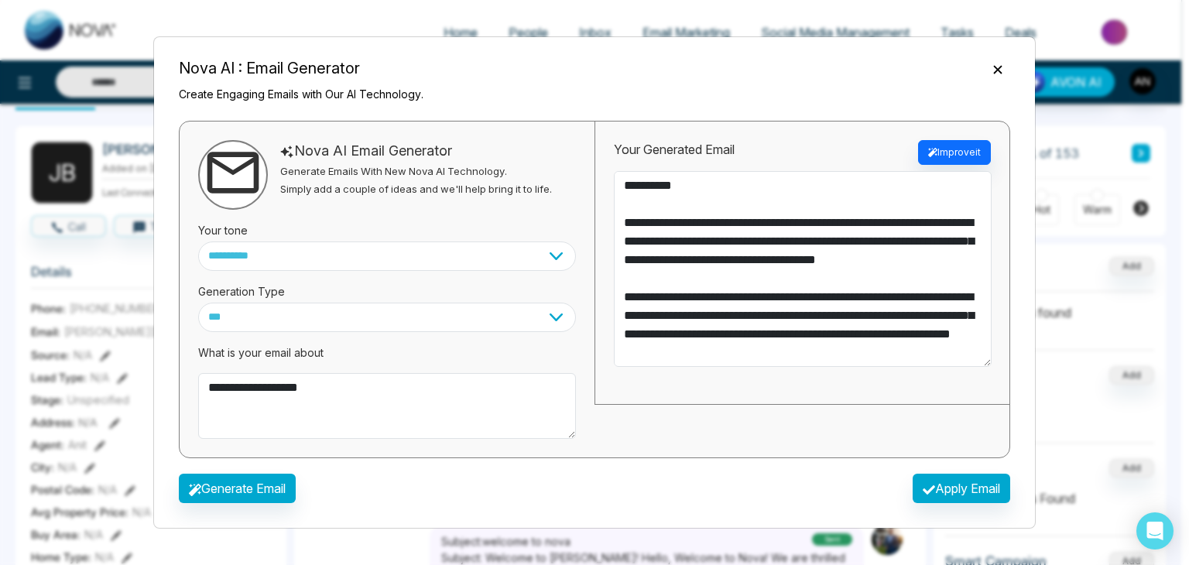
click at [598, 352] on div "**********" at bounding box center [801, 264] width 415 height 284
click at [948, 488] on button "Apply Email" at bounding box center [962, 488] width 98 height 29
type textarea "**********"
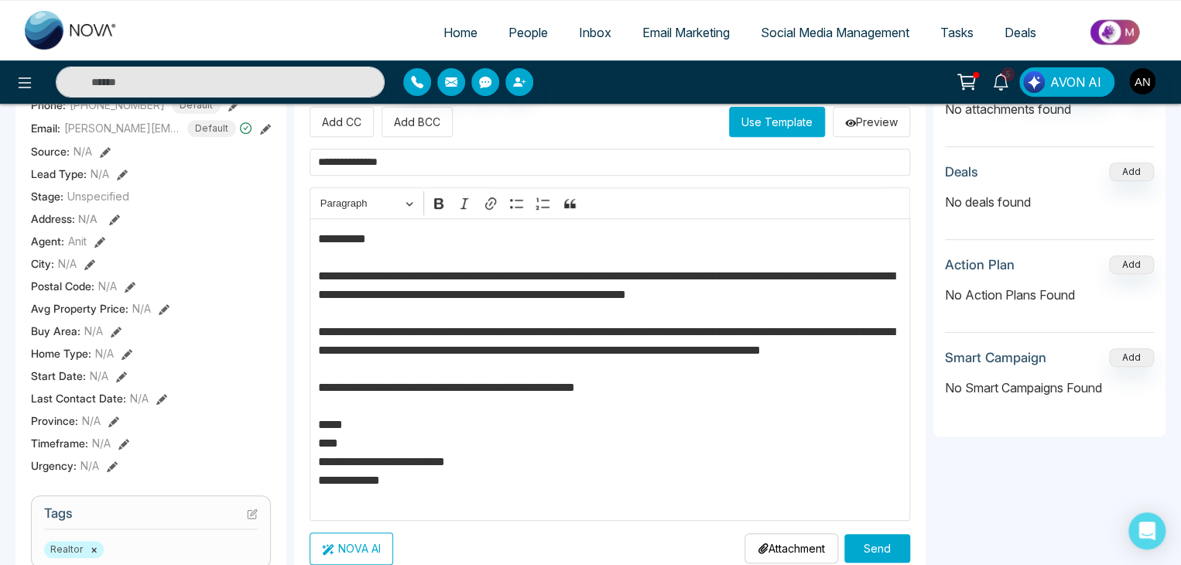
scroll to position [260, 0]
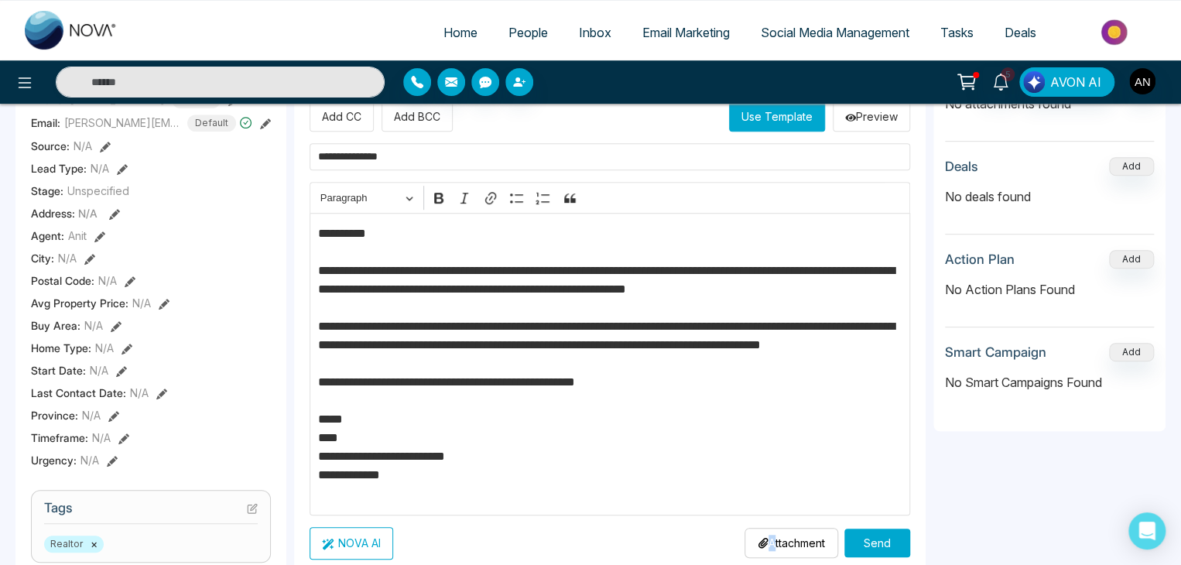
click at [766, 541] on p "Attachment" at bounding box center [791, 543] width 67 height 16
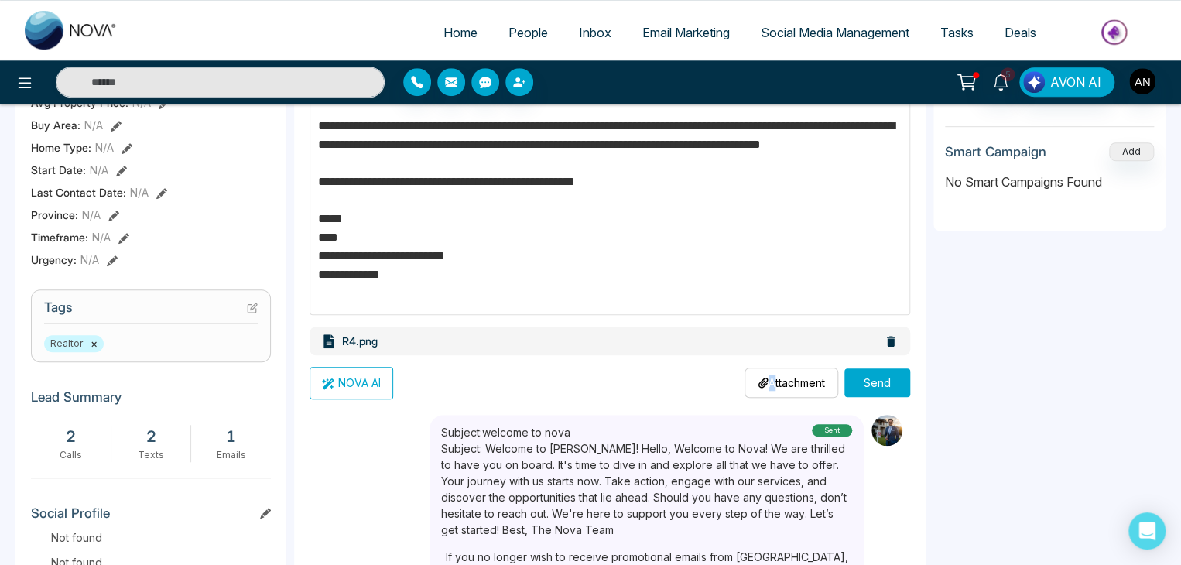
scroll to position [468, 0]
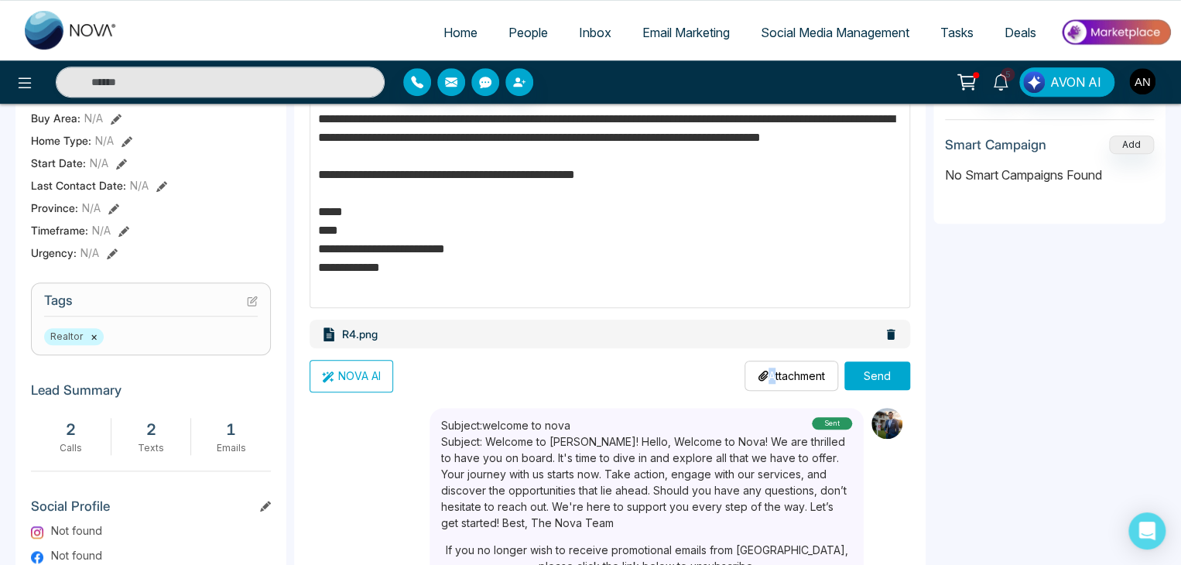
click at [865, 376] on button "Send" at bounding box center [877, 375] width 66 height 29
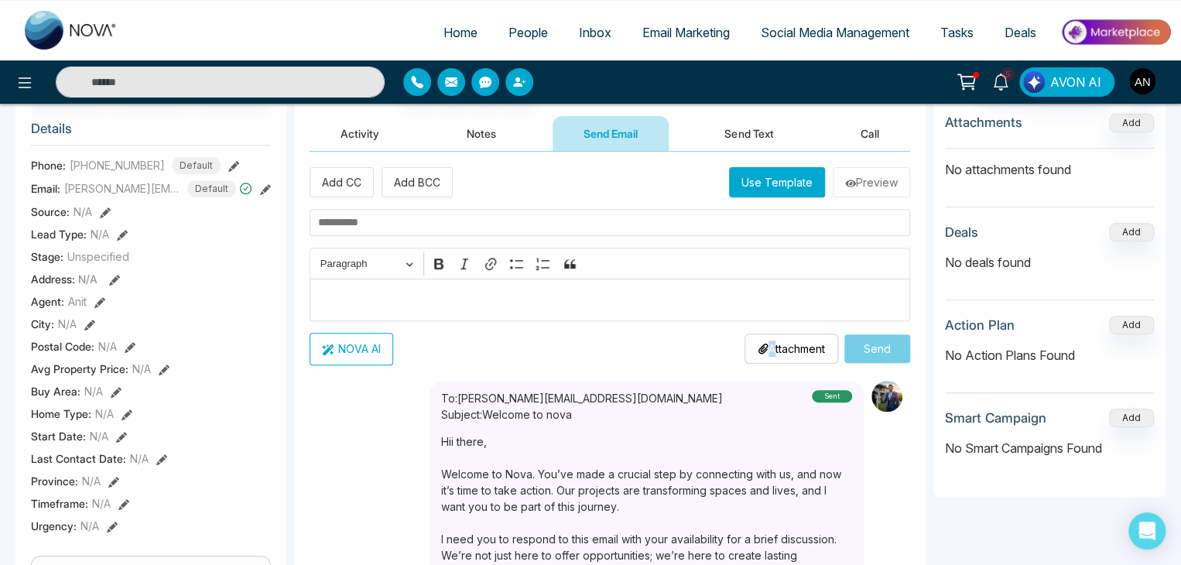
scroll to position [0, 0]
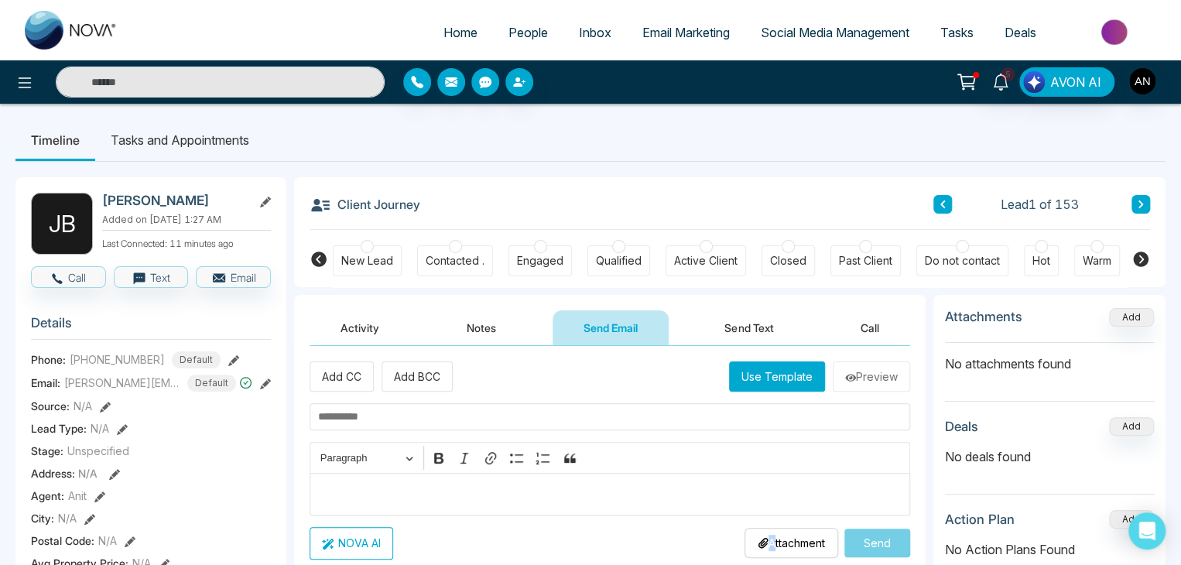
click at [744, 329] on button "Send Text" at bounding box center [749, 327] width 111 height 35
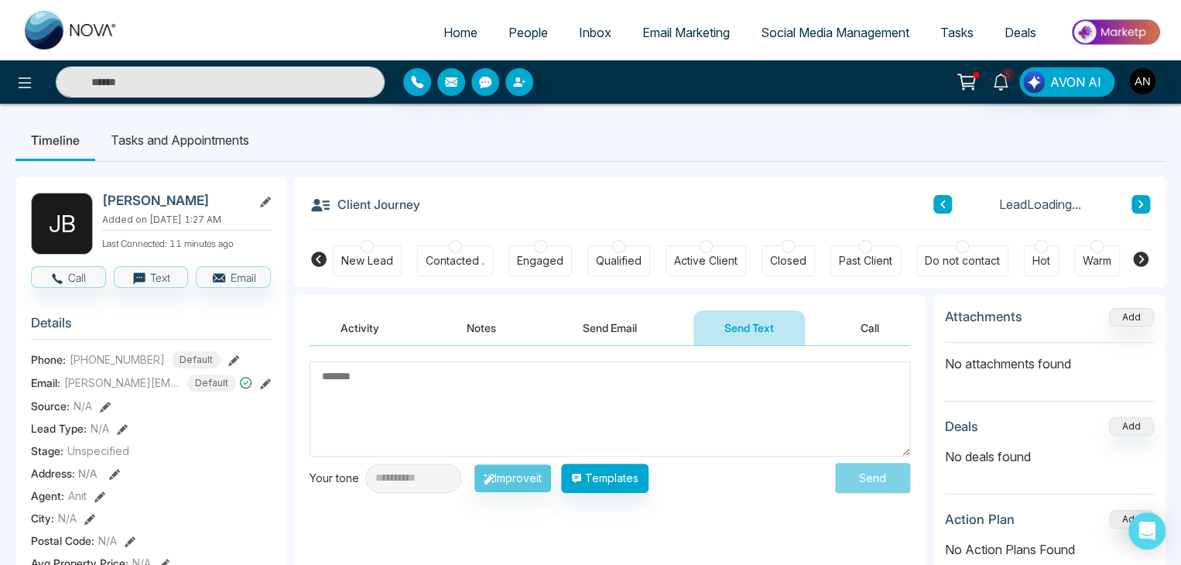
click at [424, 368] on textarea at bounding box center [610, 408] width 601 height 95
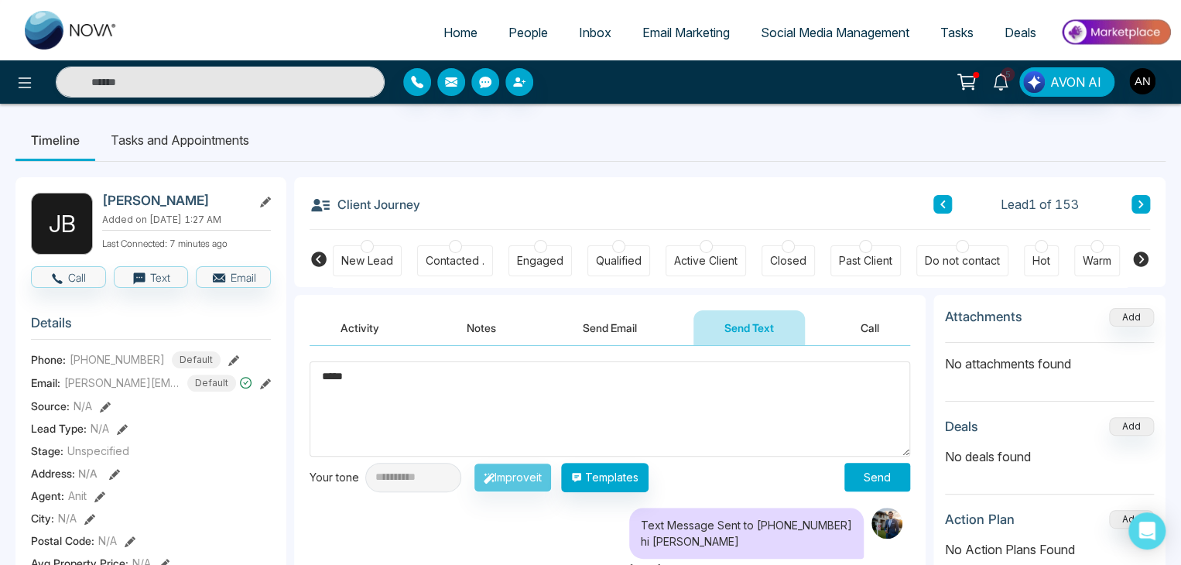
type textarea "*****"
click at [895, 476] on button "Send" at bounding box center [877, 477] width 66 height 29
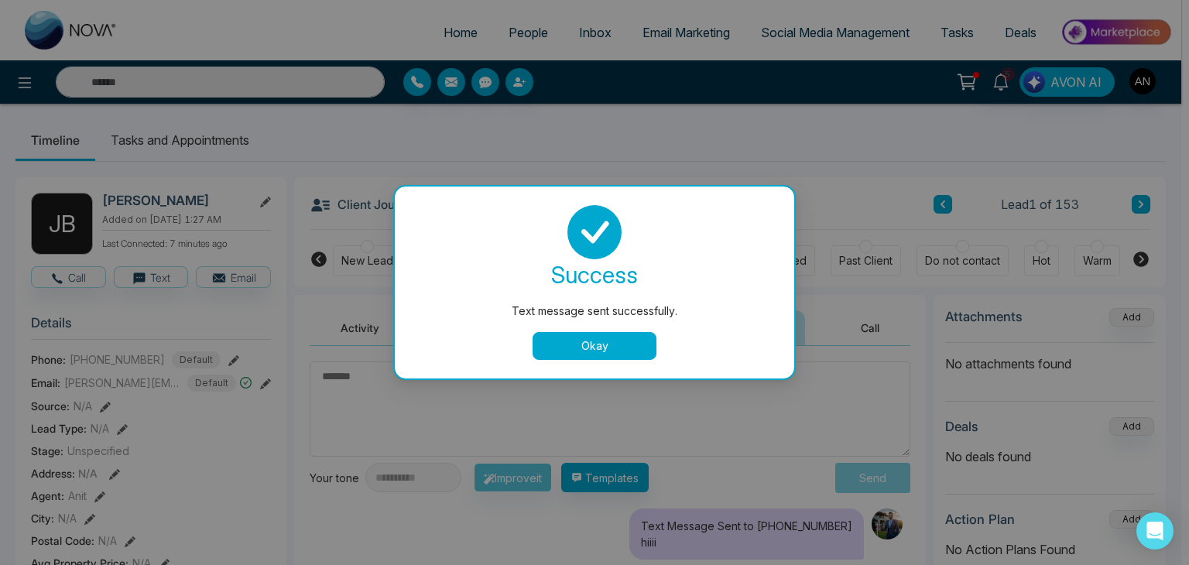
click at [608, 347] on button "Okay" at bounding box center [595, 346] width 124 height 28
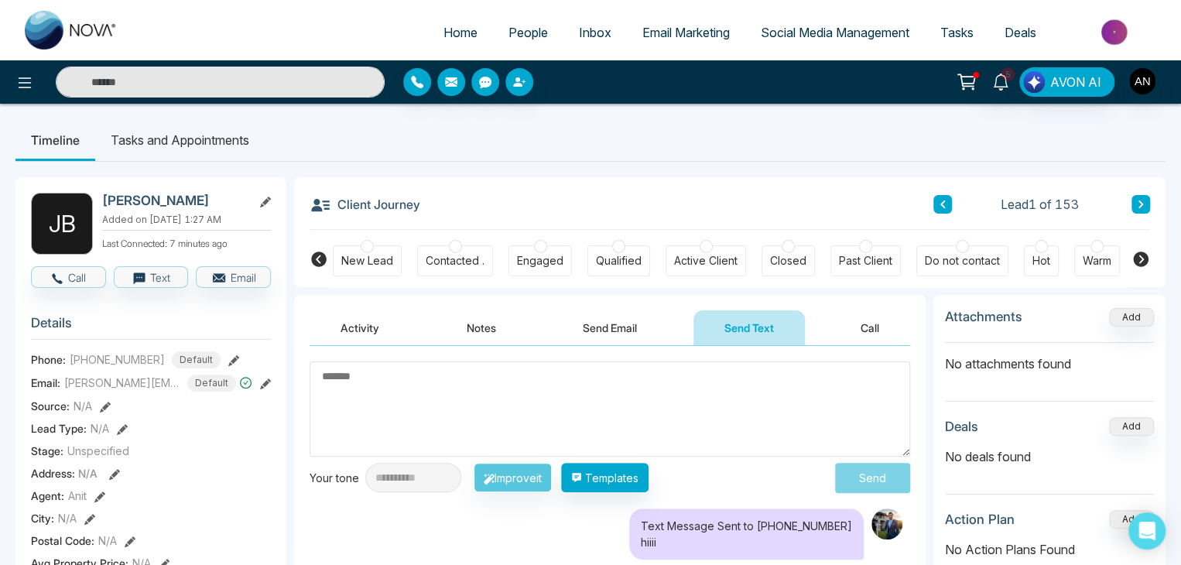
click at [874, 331] on button "Call" at bounding box center [870, 327] width 80 height 35
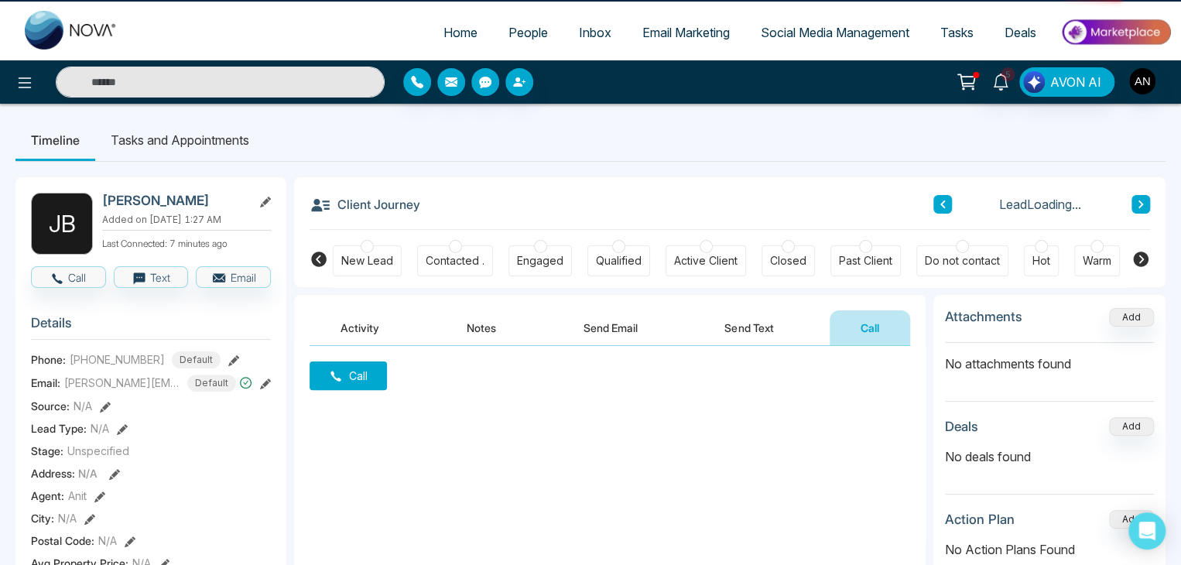
click at [333, 369] on icon at bounding box center [336, 376] width 14 height 14
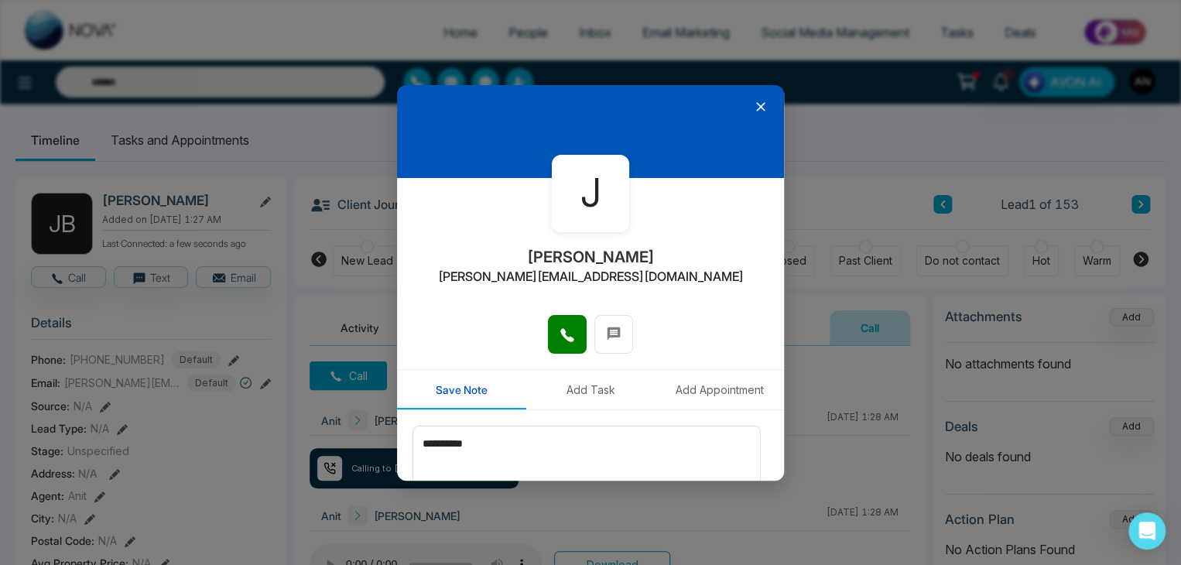
click at [753, 101] on icon at bounding box center [760, 106] width 15 height 15
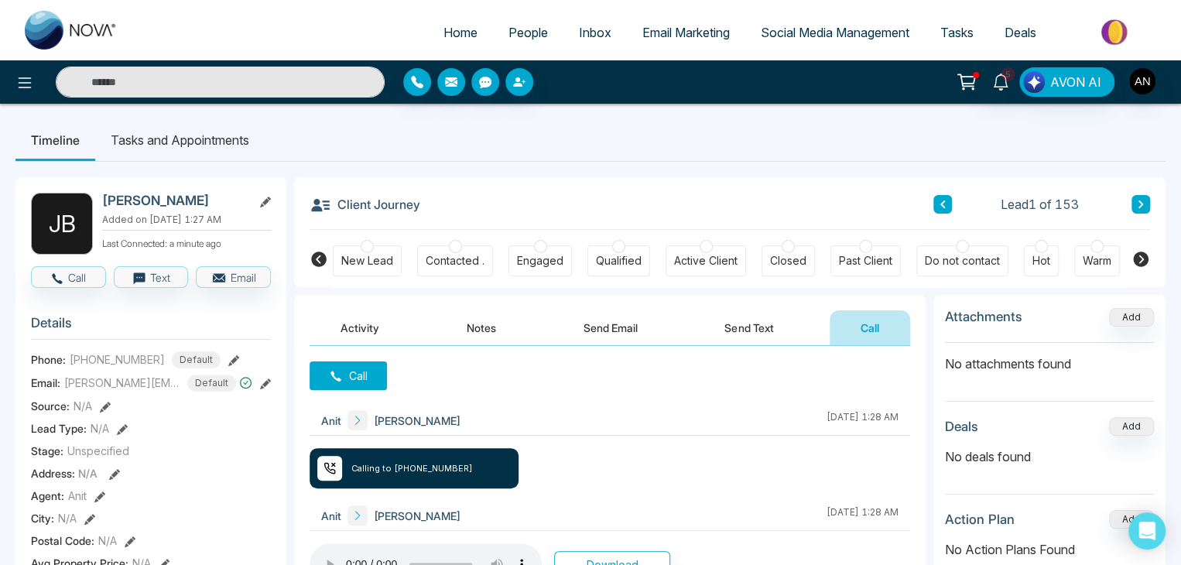
click at [363, 374] on button "Call" at bounding box center [348, 375] width 77 height 29
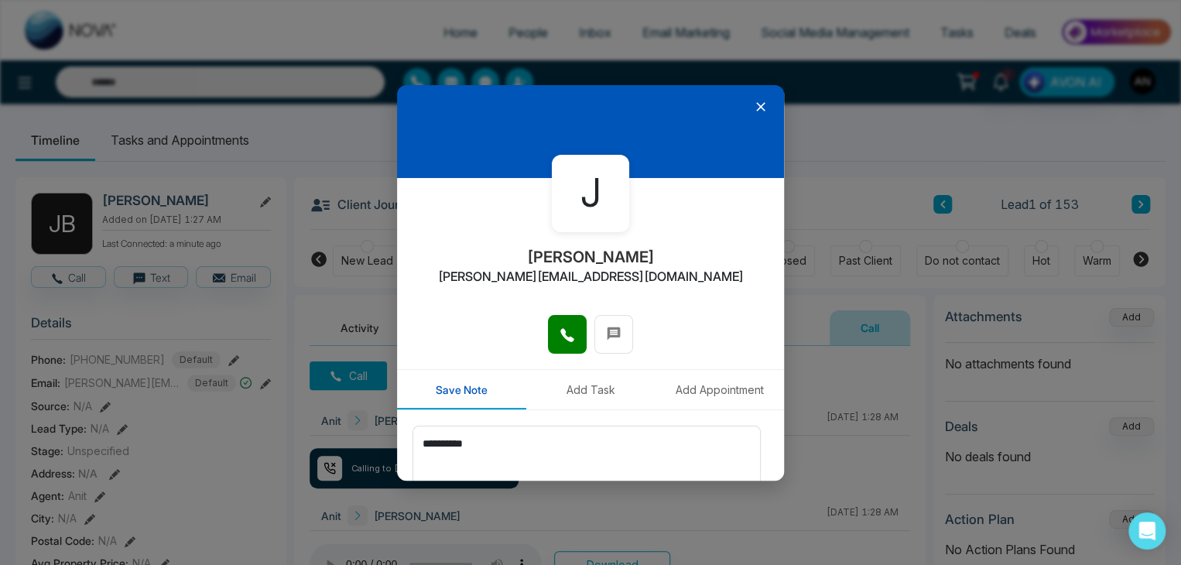
click at [753, 104] on icon at bounding box center [760, 106] width 15 height 15
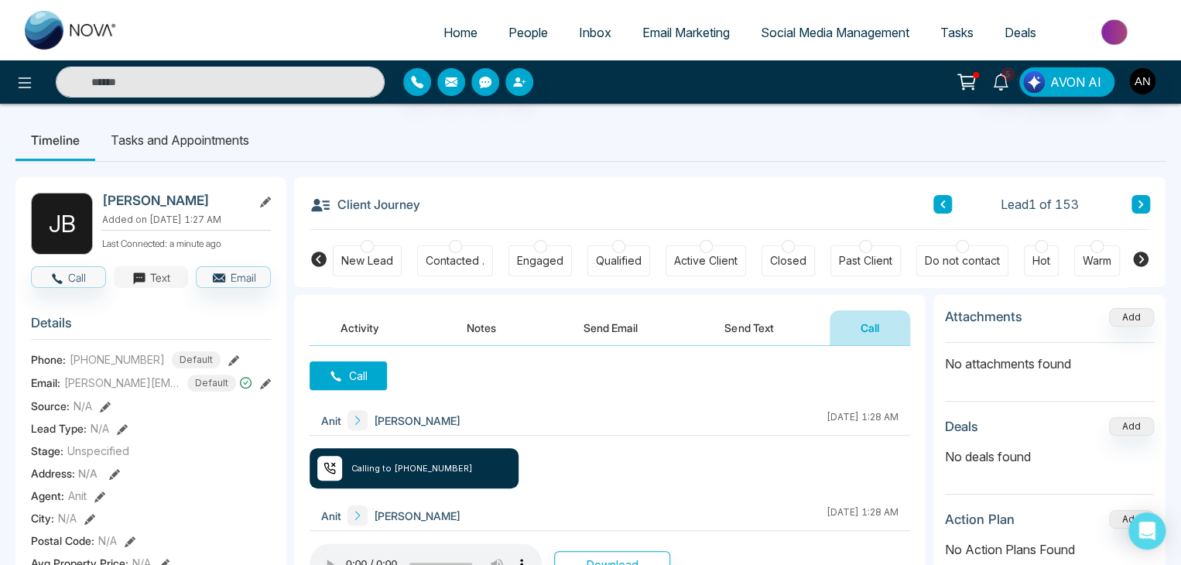
click at [160, 285] on button "Text" at bounding box center [151, 277] width 75 height 22
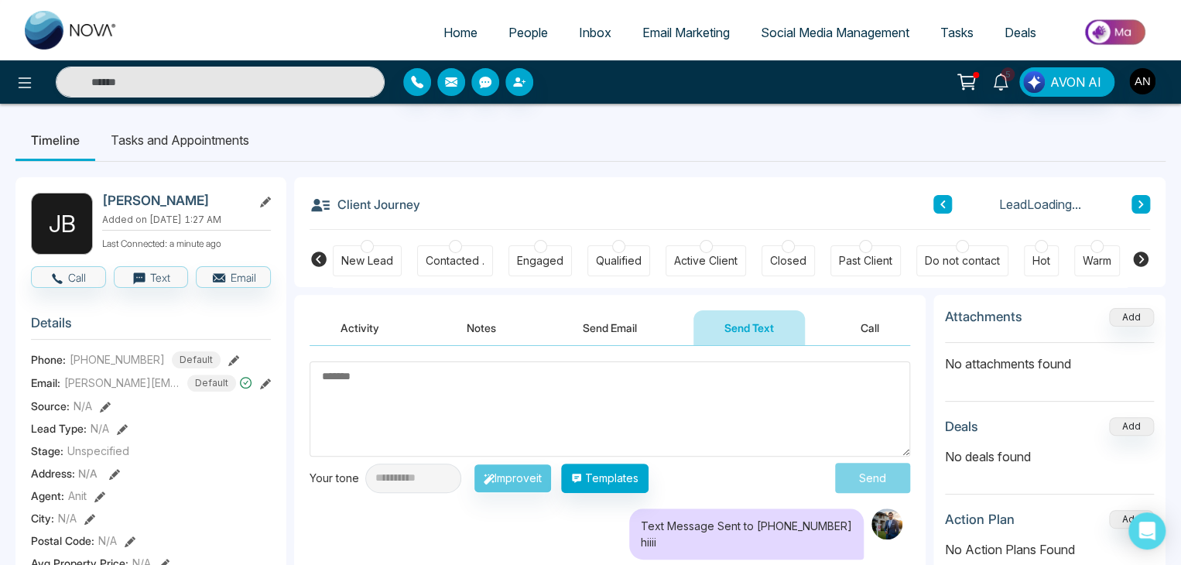
click at [438, 408] on textarea at bounding box center [610, 408] width 601 height 95
type textarea "***"
click at [868, 477] on button "Send" at bounding box center [877, 477] width 66 height 29
click at [221, 283] on icon "button" at bounding box center [218, 277] width 15 height 15
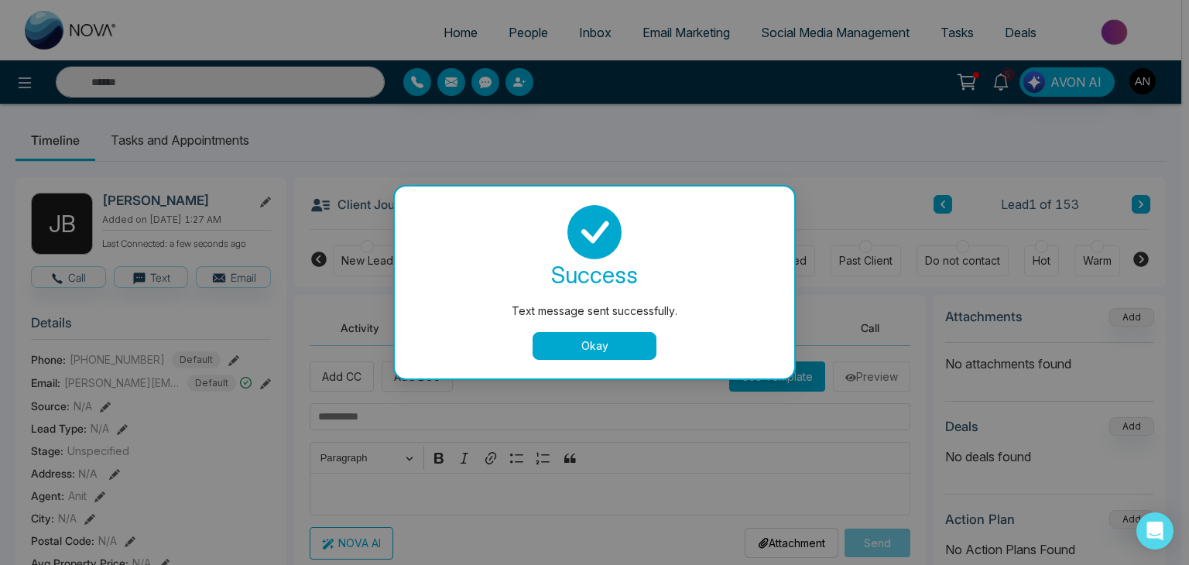
click at [571, 342] on button "Okay" at bounding box center [595, 346] width 124 height 28
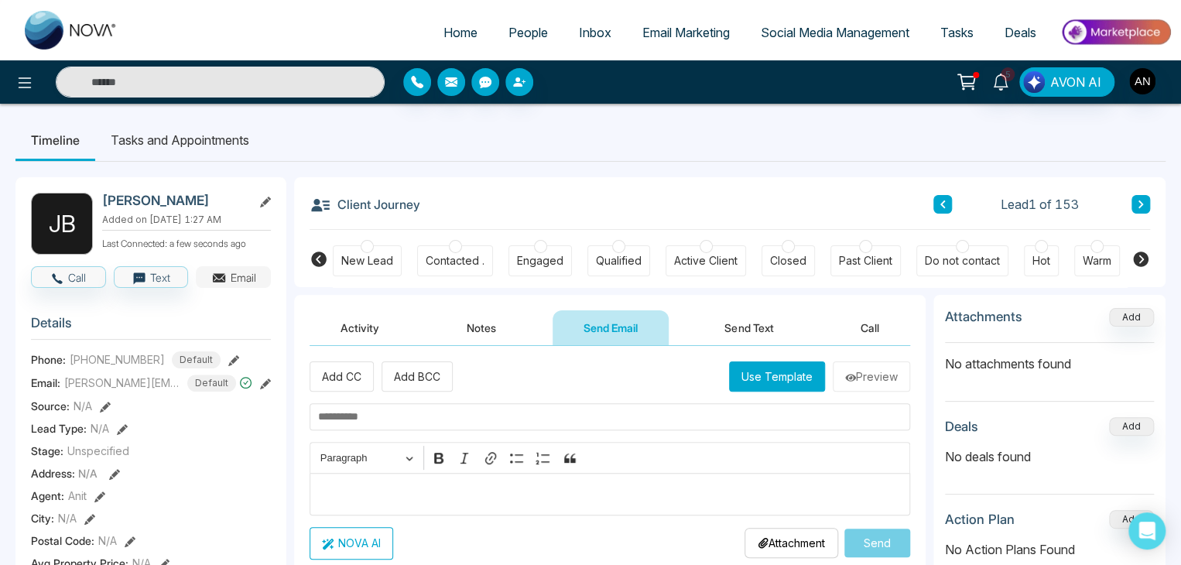
click at [241, 288] on button "Email" at bounding box center [233, 277] width 75 height 22
click at [152, 283] on button "Text" at bounding box center [151, 277] width 75 height 22
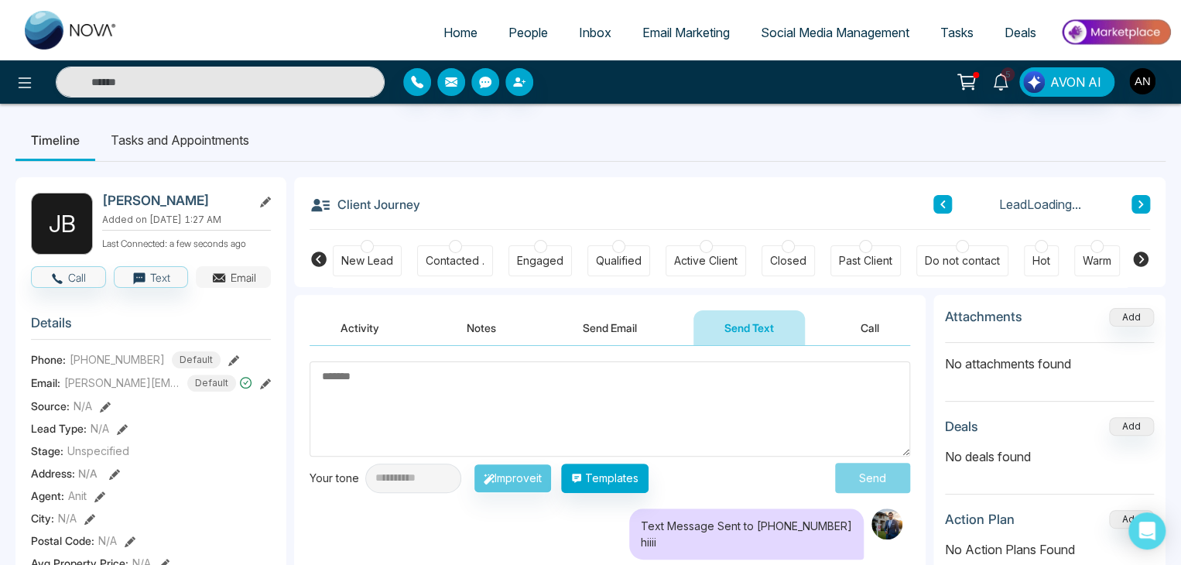
click at [214, 286] on icon "button" at bounding box center [218, 277] width 15 height 15
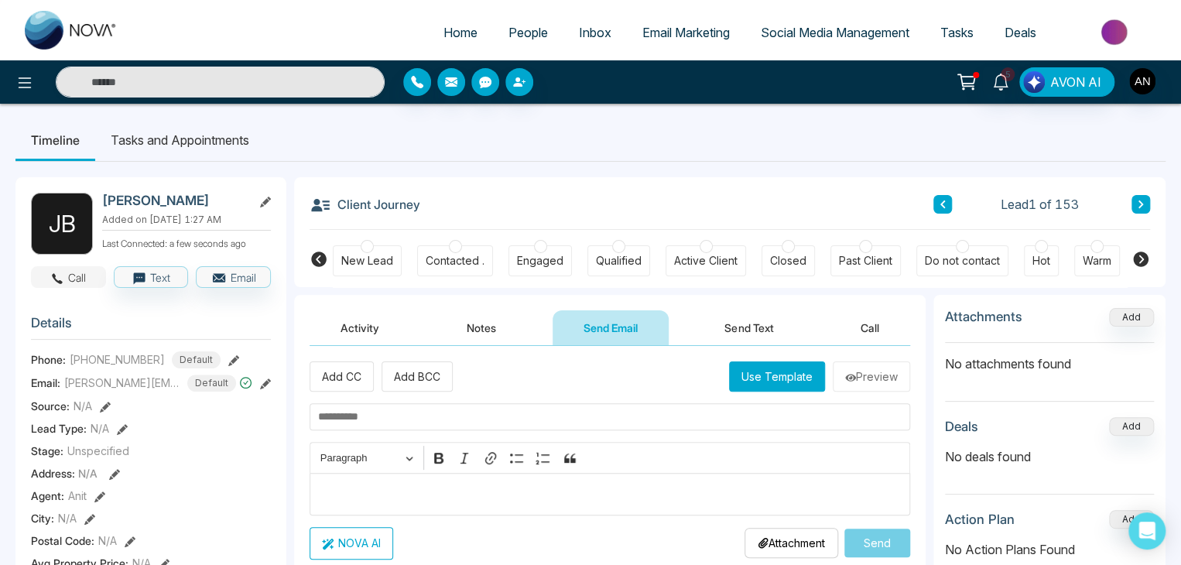
click at [79, 286] on button "Call" at bounding box center [68, 277] width 75 height 22
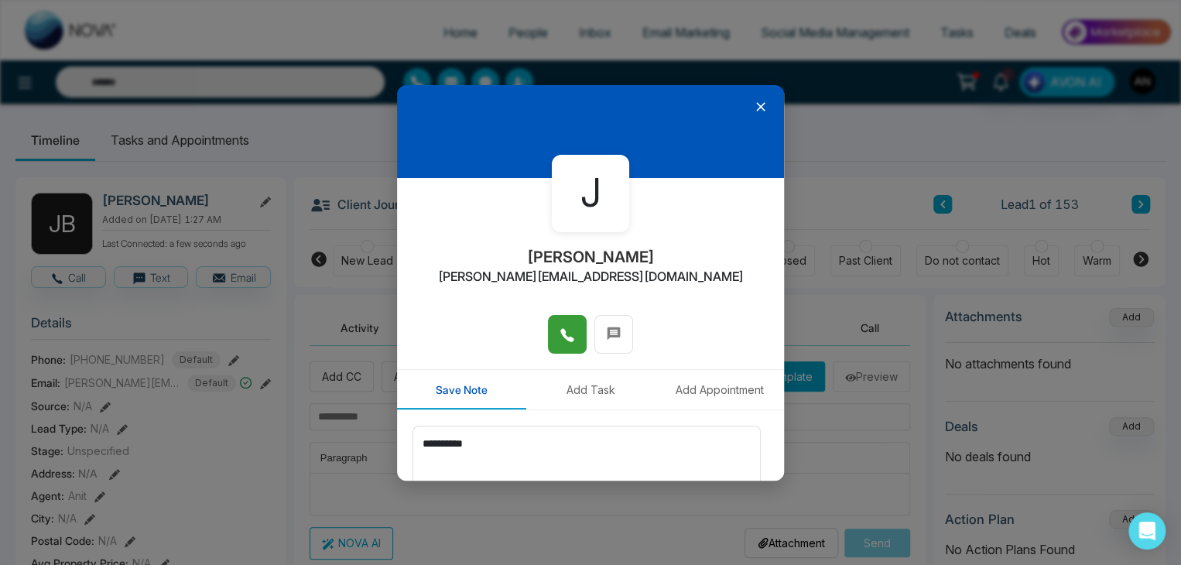
click at [560, 341] on icon at bounding box center [567, 334] width 15 height 15
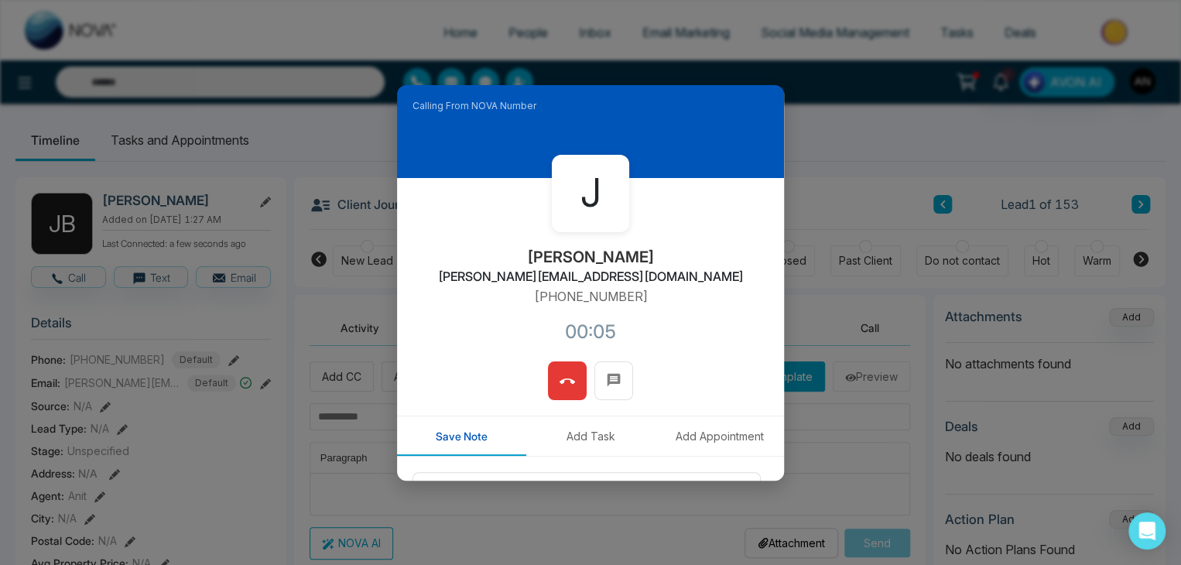
click at [566, 390] on span at bounding box center [567, 380] width 15 height 23
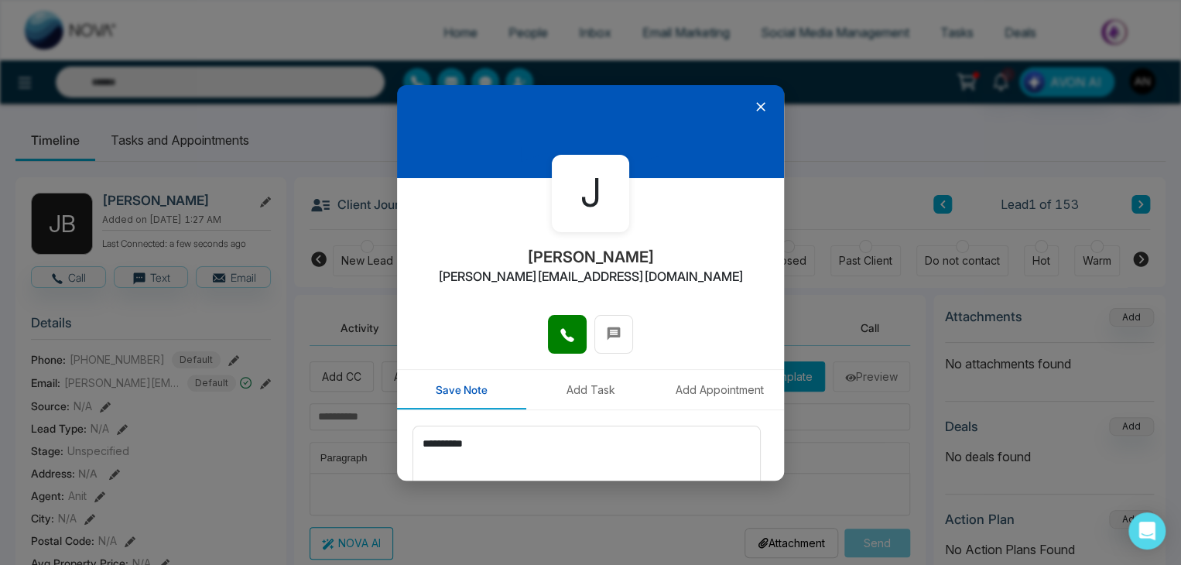
click at [753, 103] on icon at bounding box center [760, 106] width 15 height 15
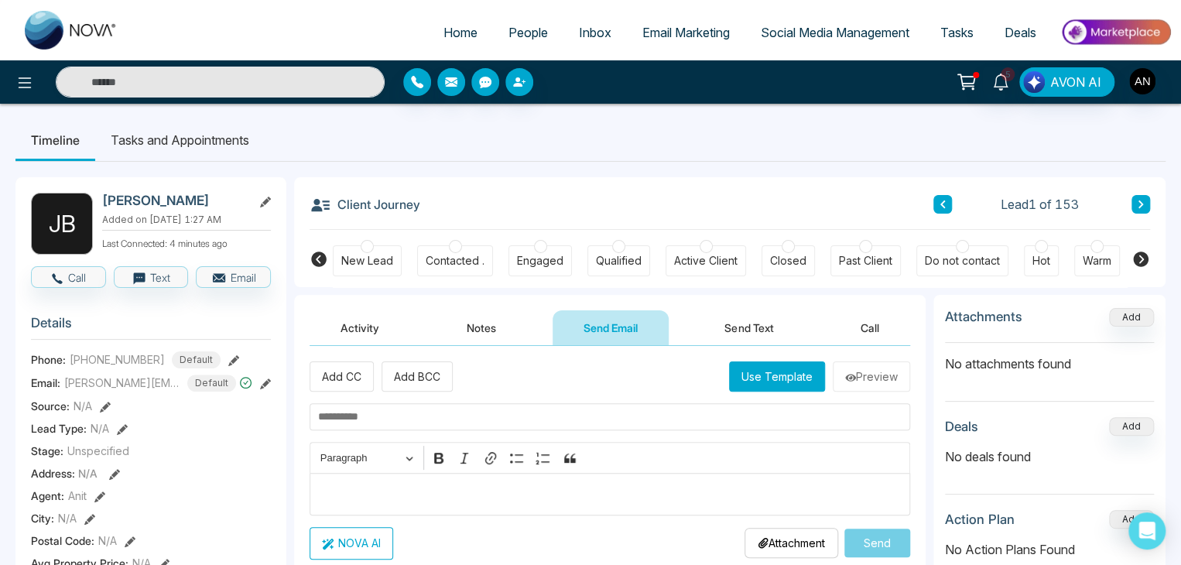
click at [228, 366] on icon at bounding box center [233, 360] width 11 height 11
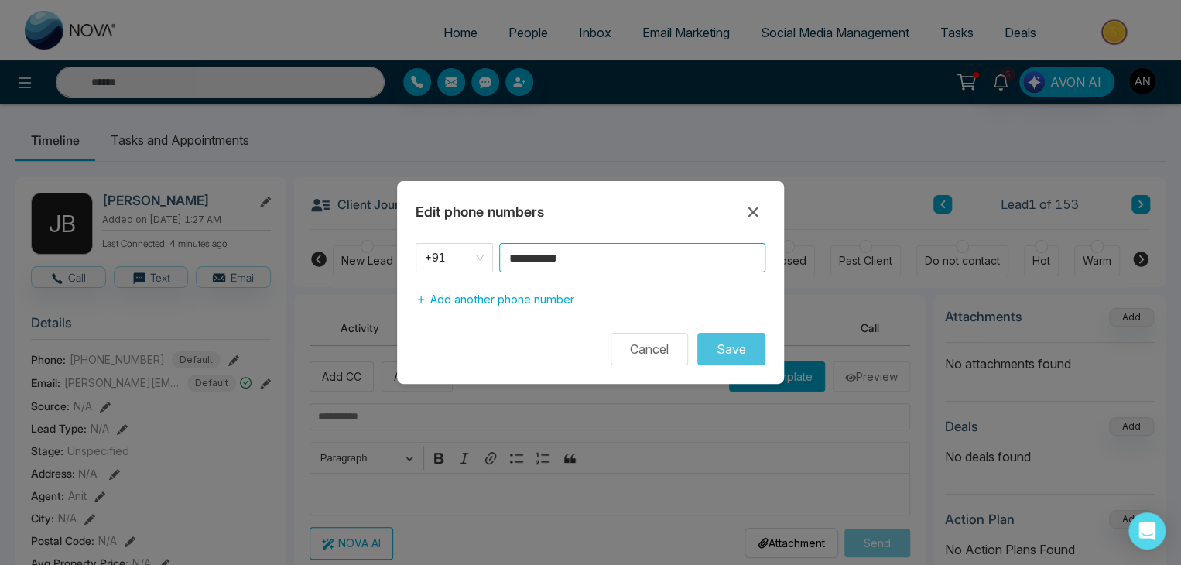
click at [621, 249] on input "**********" at bounding box center [632, 257] width 266 height 29
drag, startPoint x: 621, startPoint y: 249, endPoint x: 643, endPoint y: 274, distance: 33.4
click at [621, 250] on input "**********" at bounding box center [632, 257] width 266 height 29
click at [755, 211] on icon at bounding box center [753, 212] width 19 height 19
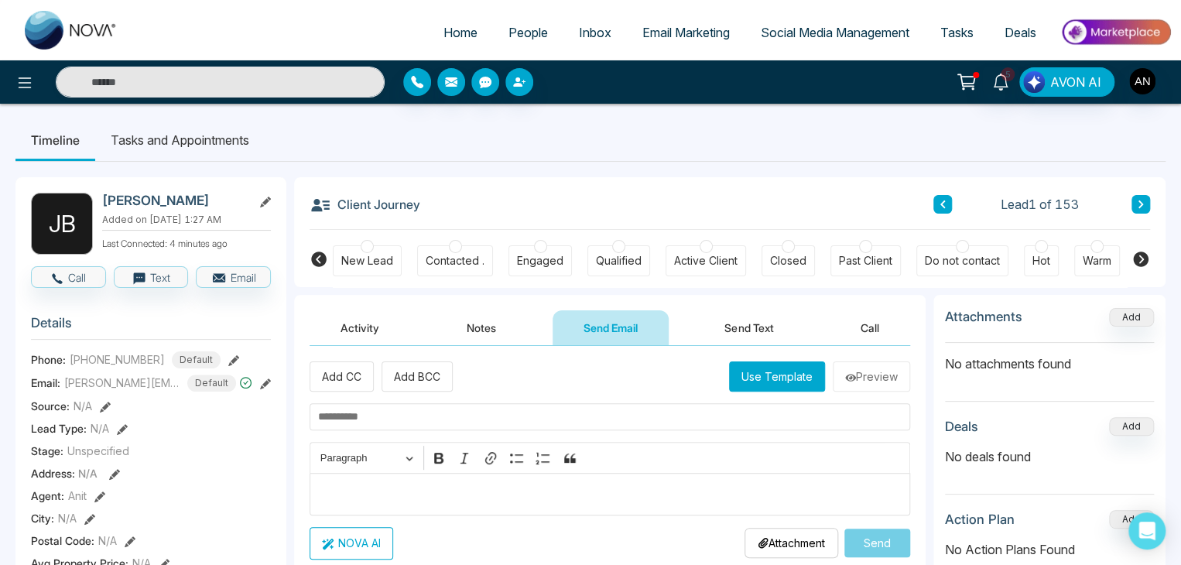
click at [229, 366] on icon at bounding box center [233, 360] width 11 height 11
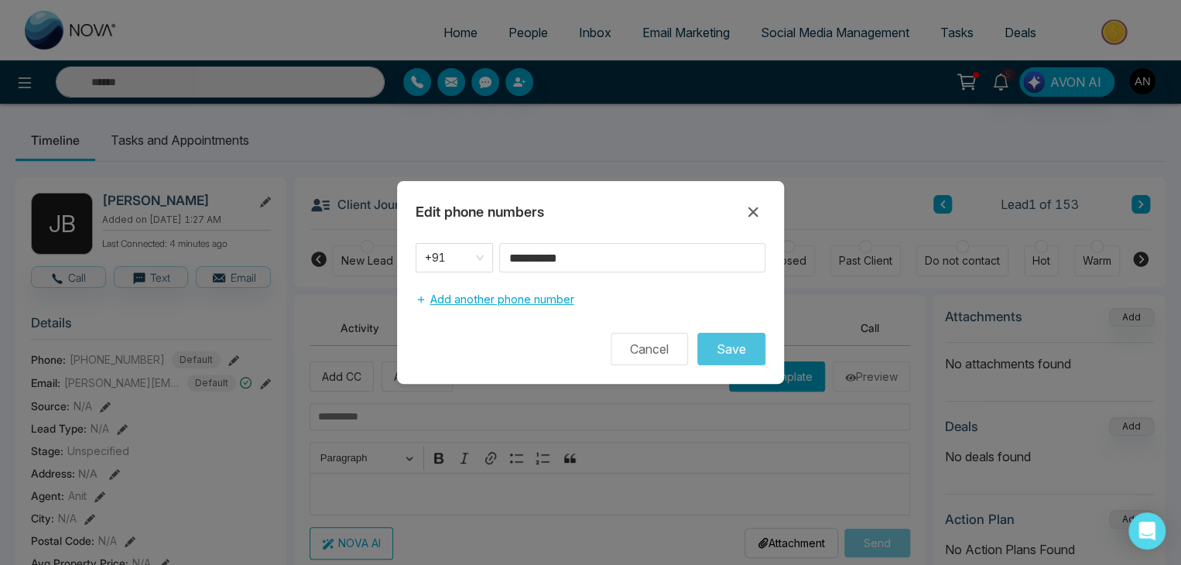
click at [526, 307] on button "Add another phone number" at bounding box center [495, 299] width 158 height 29
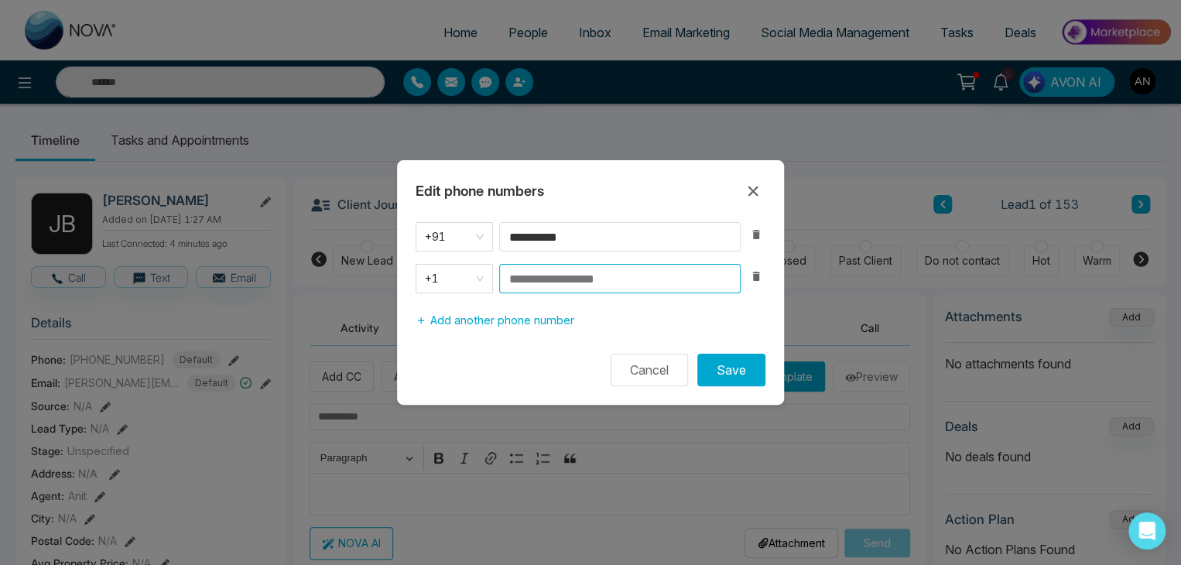
click at [614, 272] on input at bounding box center [619, 278] width 241 height 29
type input "**********"
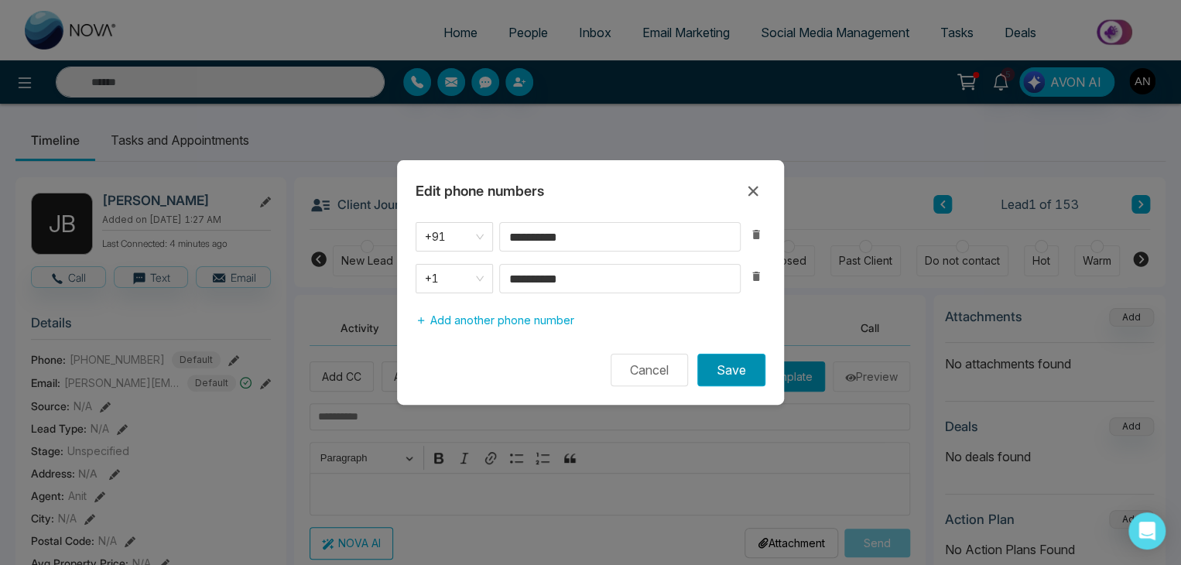
click at [720, 366] on button "Save" at bounding box center [731, 370] width 68 height 33
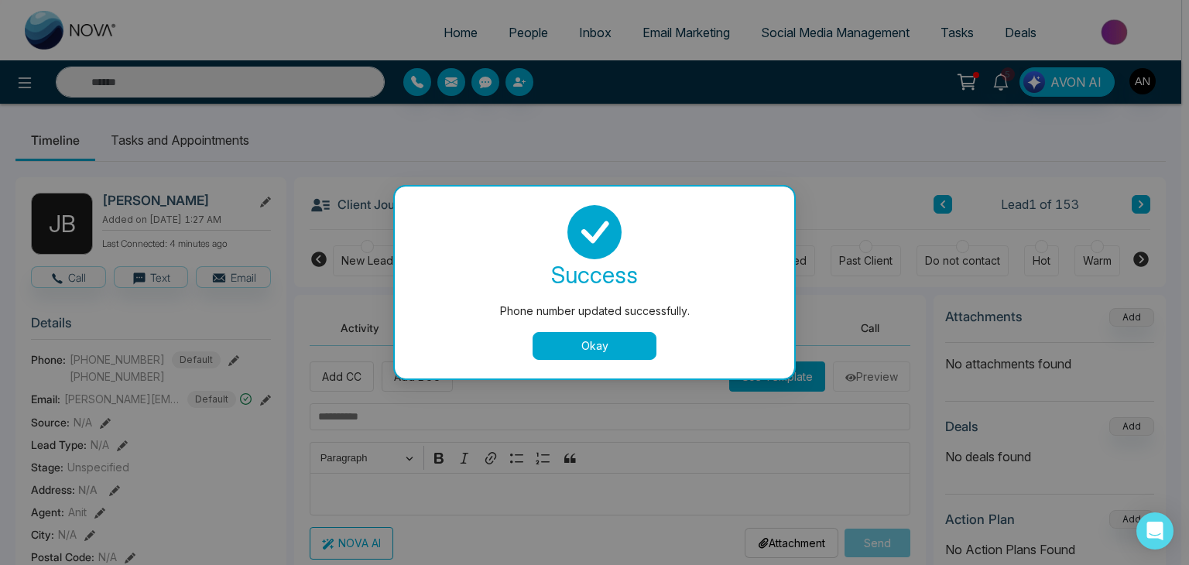
click at [571, 341] on button "Okay" at bounding box center [595, 346] width 124 height 28
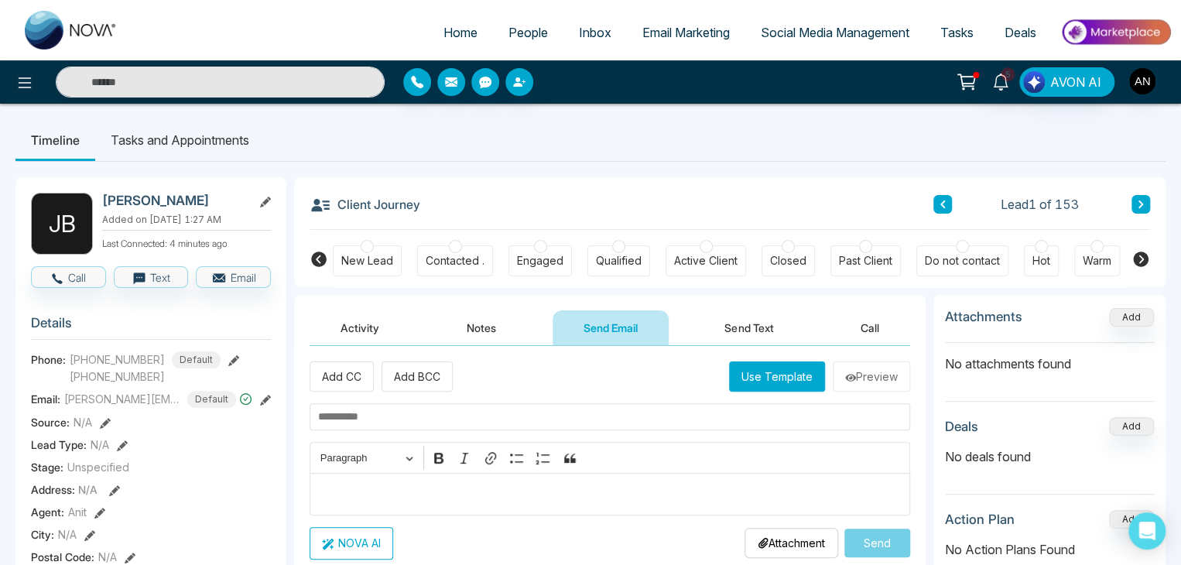
click at [265, 406] on icon at bounding box center [265, 400] width 11 height 11
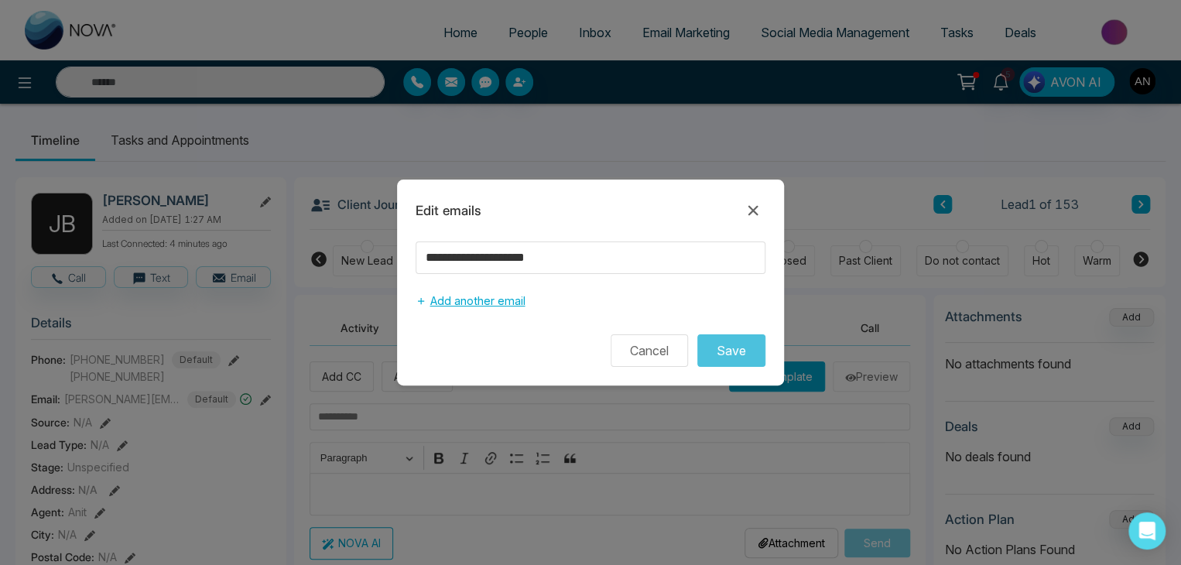
click at [474, 299] on button "Add another email" at bounding box center [470, 300] width 109 height 29
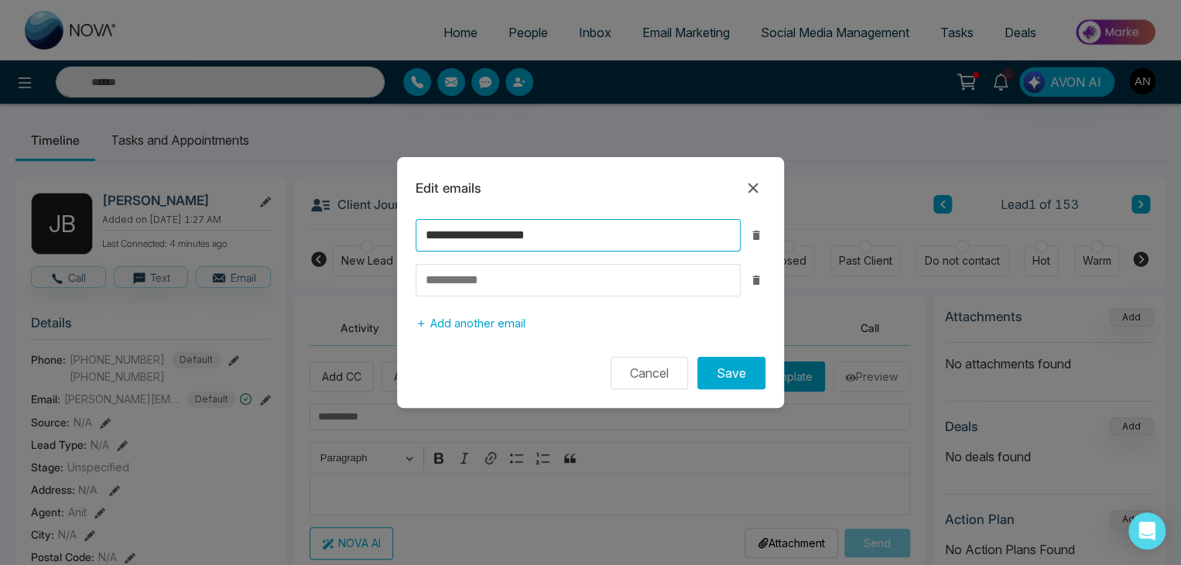
drag, startPoint x: 603, startPoint y: 238, endPoint x: 365, endPoint y: 242, distance: 238.4
click at [365, 242] on div "**********" at bounding box center [590, 282] width 1181 height 565
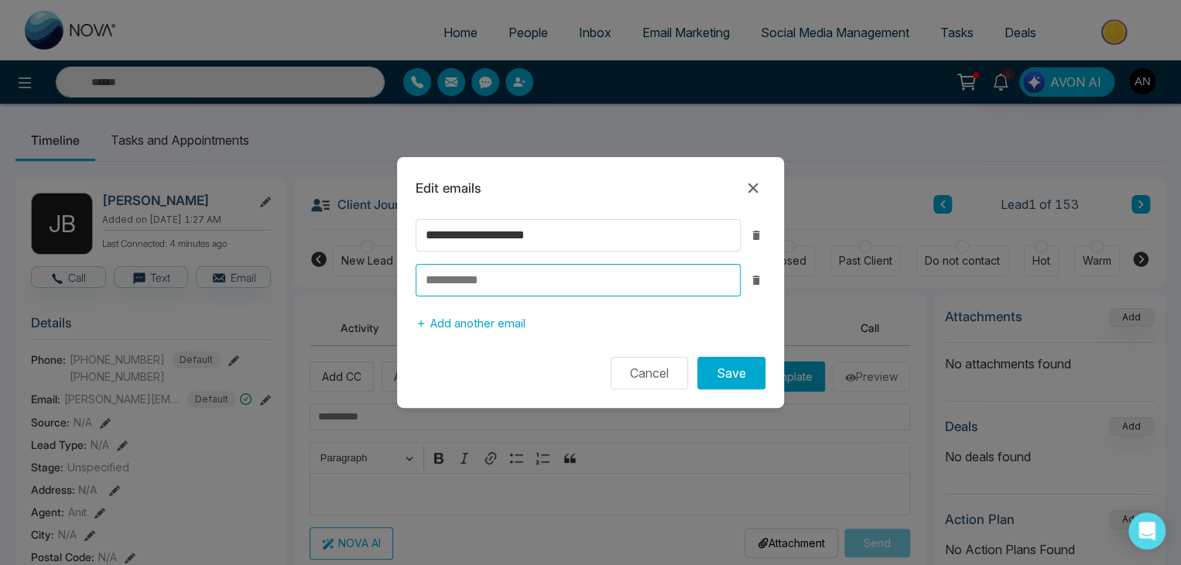
click at [468, 284] on input at bounding box center [578, 280] width 325 height 33
paste input "**********"
click at [469, 281] on input "**********" at bounding box center [578, 280] width 325 height 33
type input "**********"
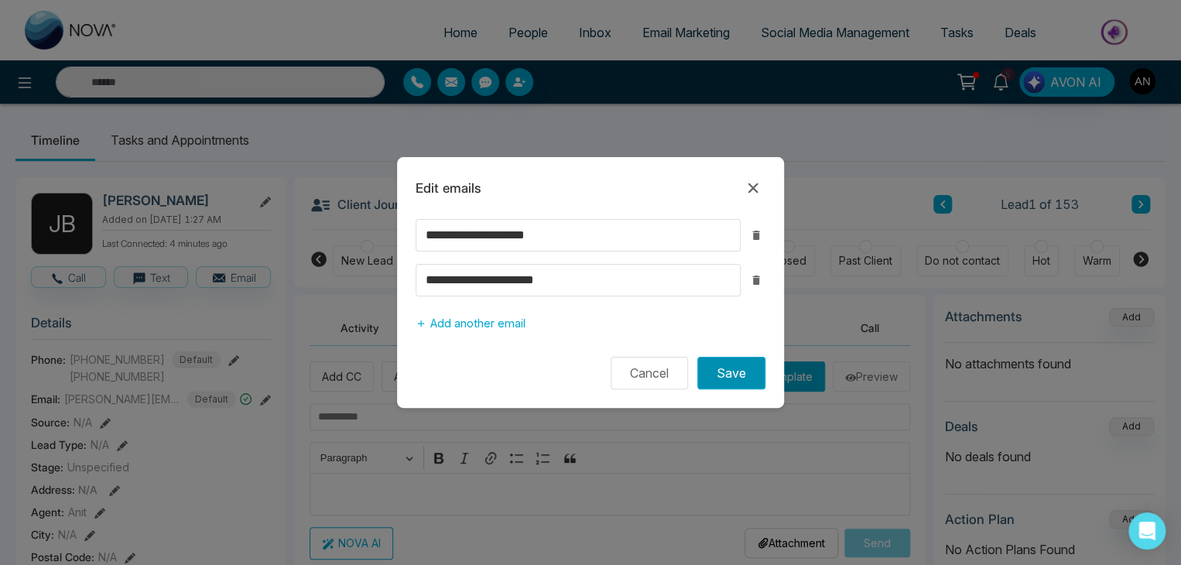
click at [746, 366] on button "Save" at bounding box center [731, 373] width 68 height 33
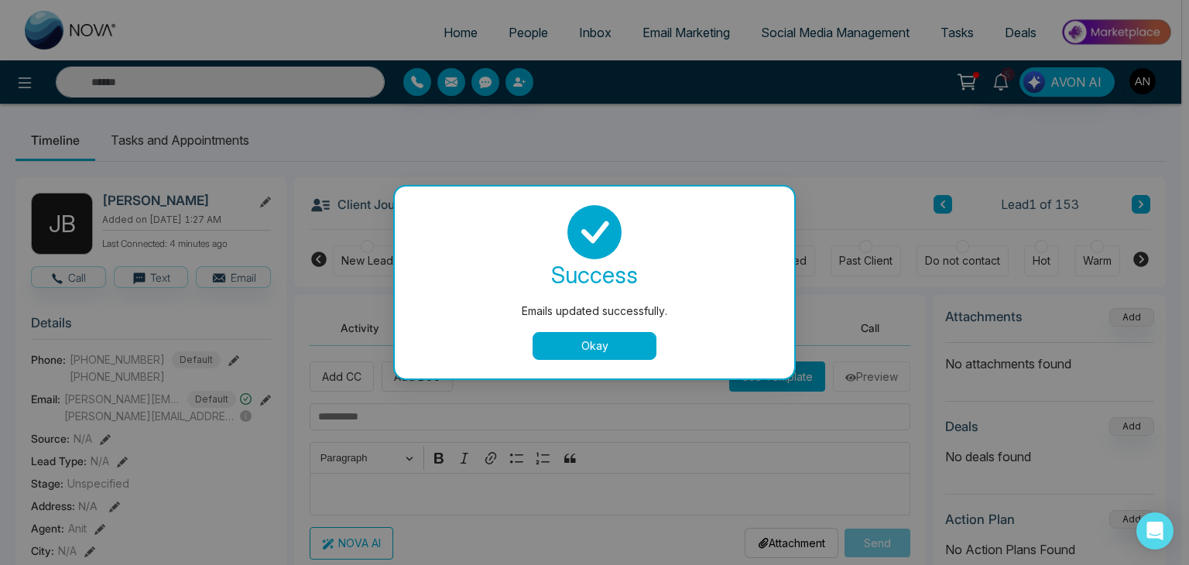
click at [613, 341] on button "Okay" at bounding box center [595, 346] width 124 height 28
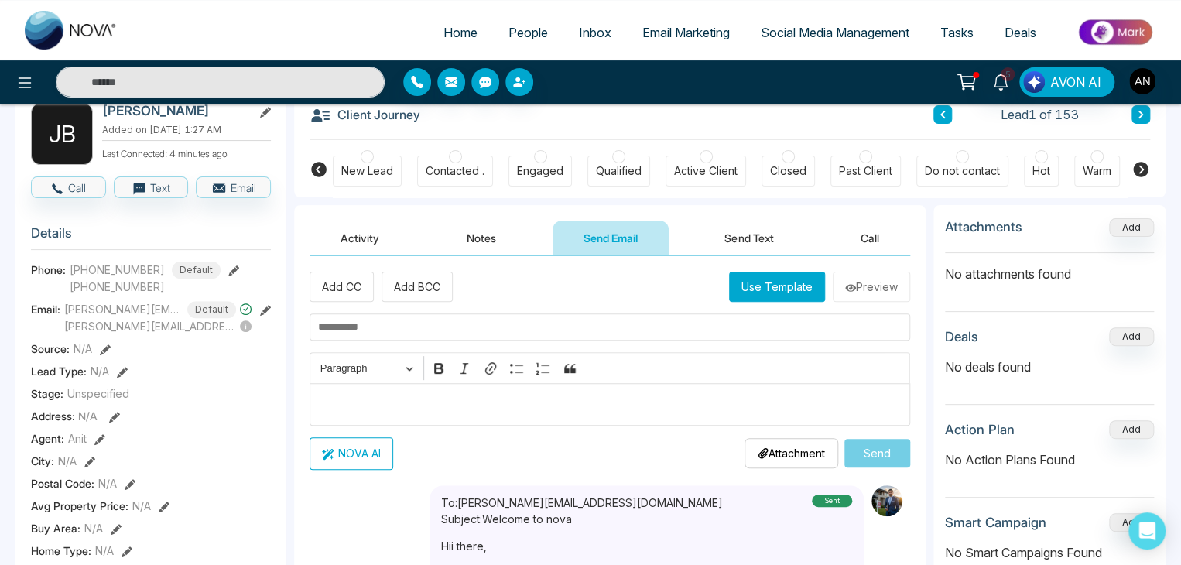
scroll to position [103, 0]
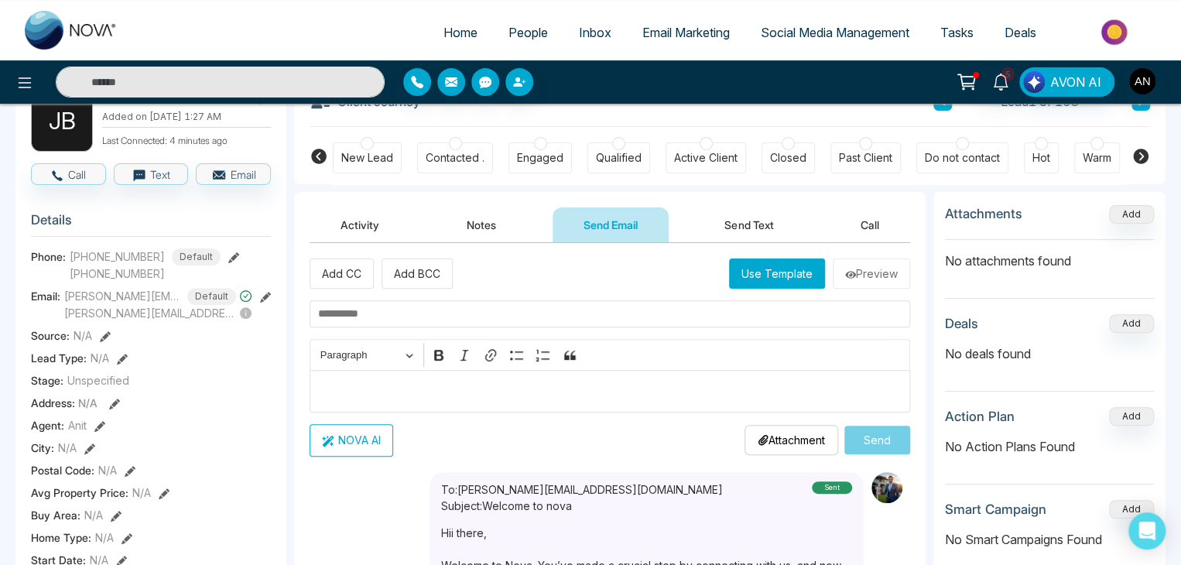
click at [100, 339] on icon at bounding box center [105, 336] width 11 height 11
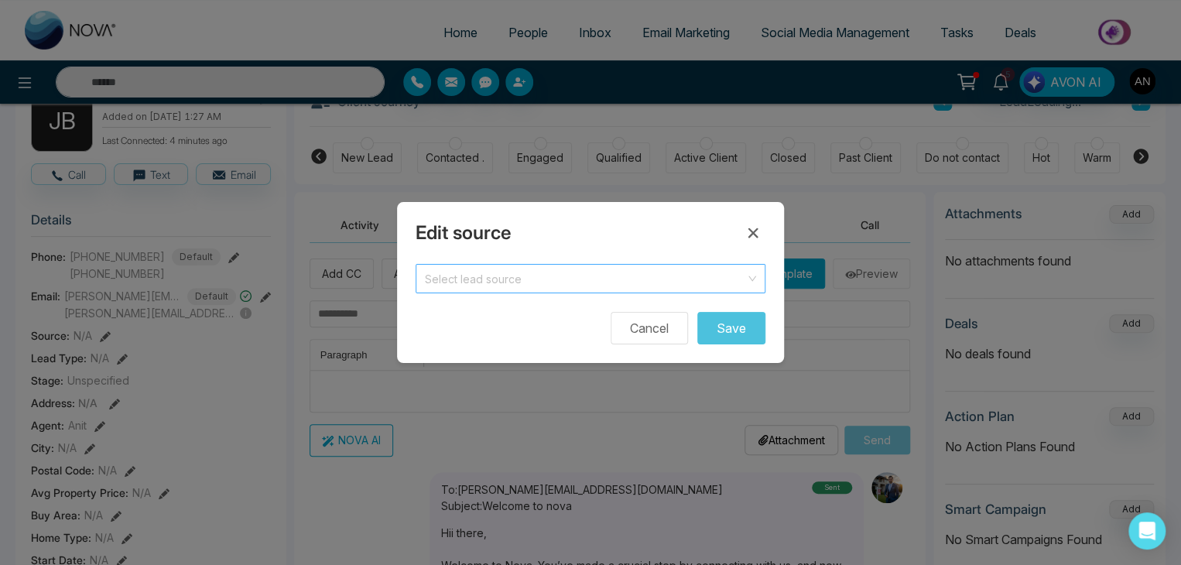
click at [569, 270] on input "search" at bounding box center [585, 276] width 320 height 23
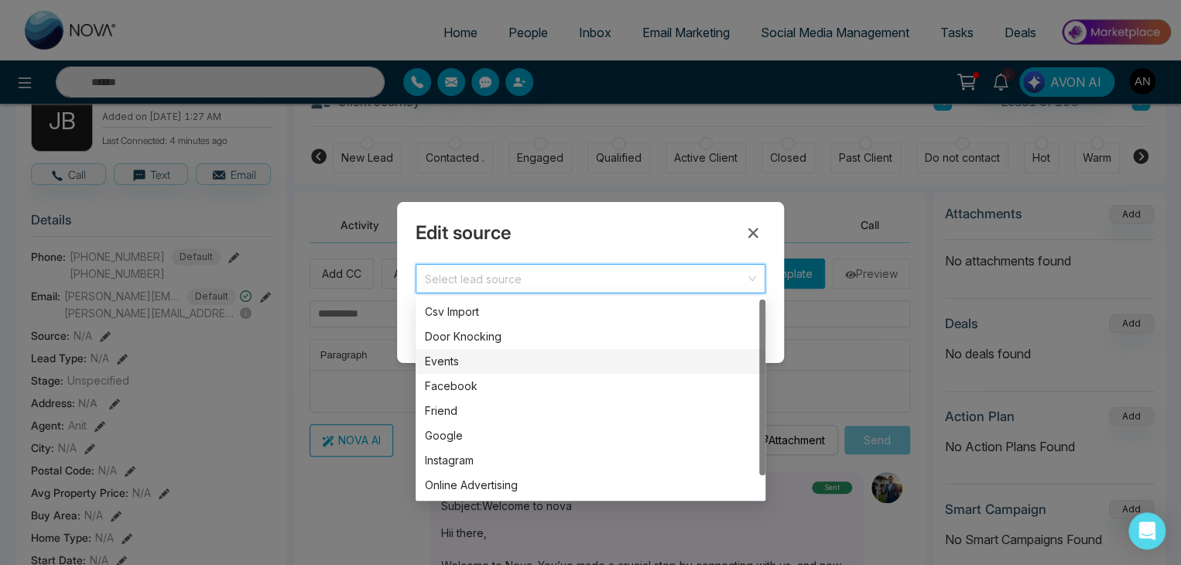
click at [485, 364] on div "Events" at bounding box center [590, 361] width 331 height 17
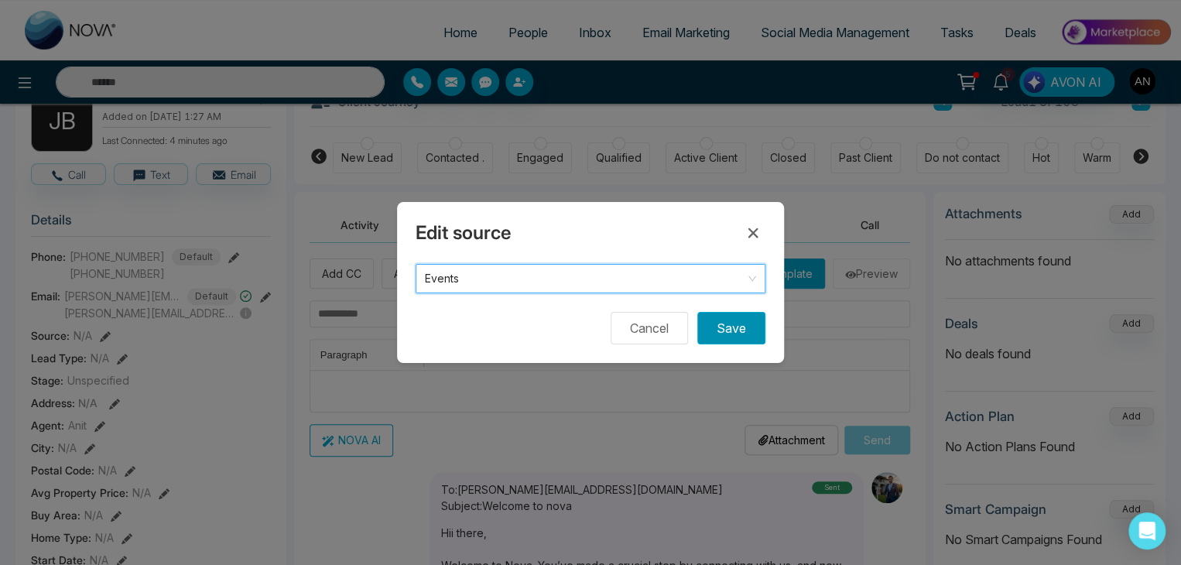
click at [712, 331] on button "Save" at bounding box center [731, 328] width 68 height 33
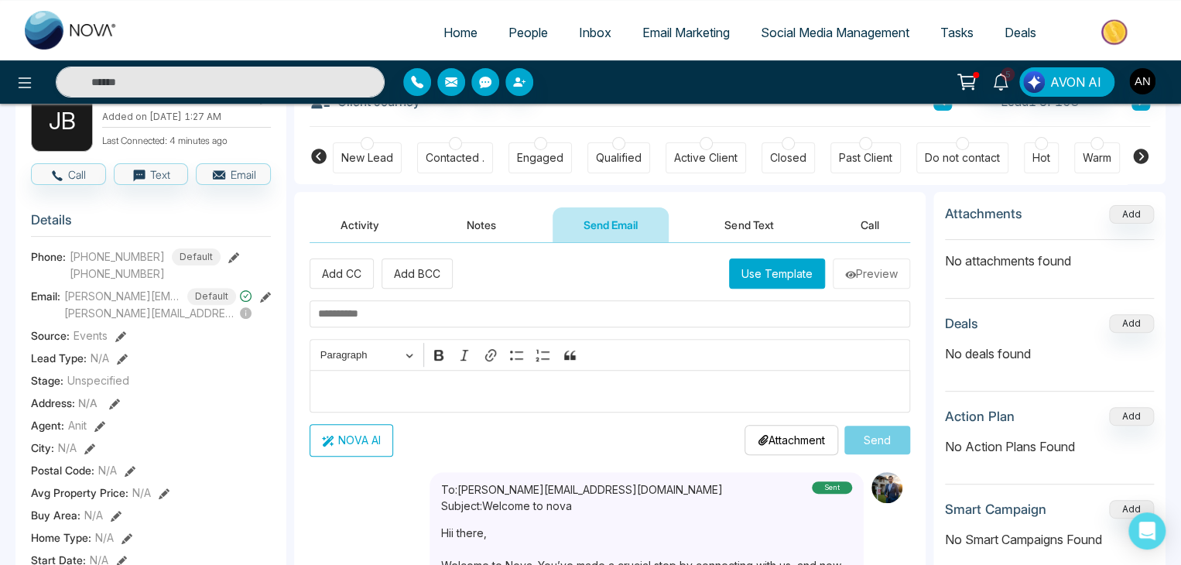
click at [126, 365] on icon at bounding box center [122, 359] width 11 height 11
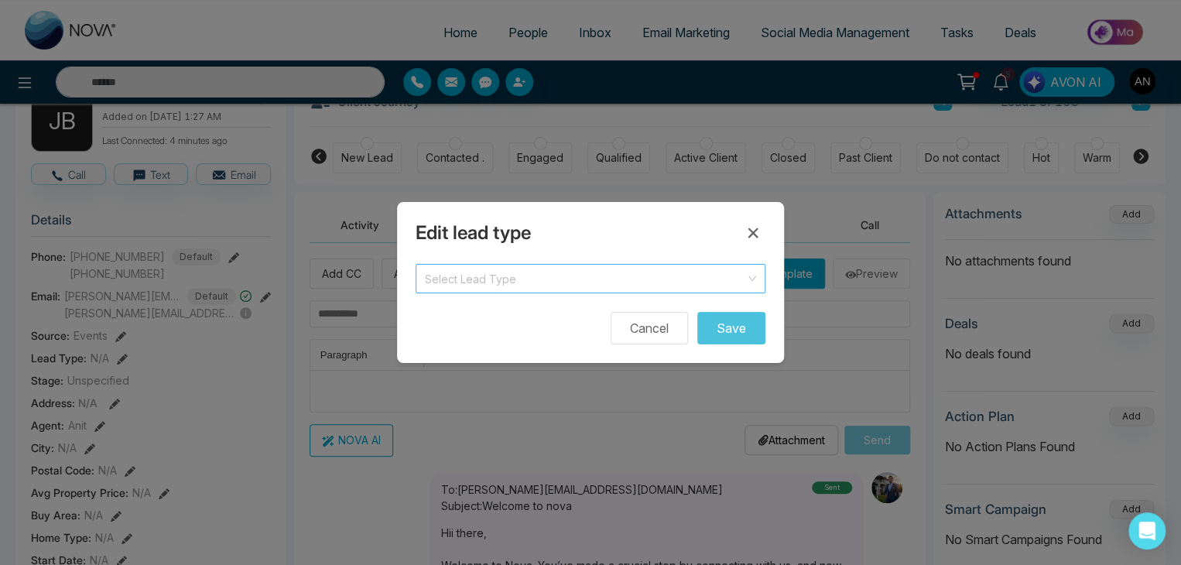
click at [501, 273] on input "search" at bounding box center [585, 276] width 320 height 23
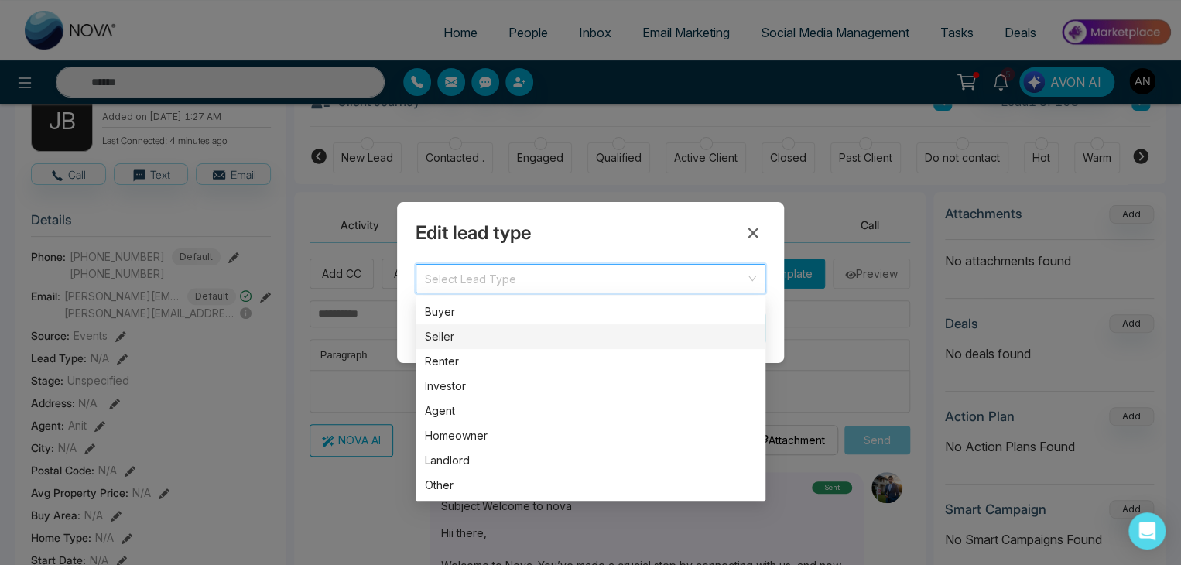
click at [460, 344] on div "Seller" at bounding box center [590, 336] width 331 height 17
click at [598, 276] on span "Seller" at bounding box center [590, 279] width 331 height 22
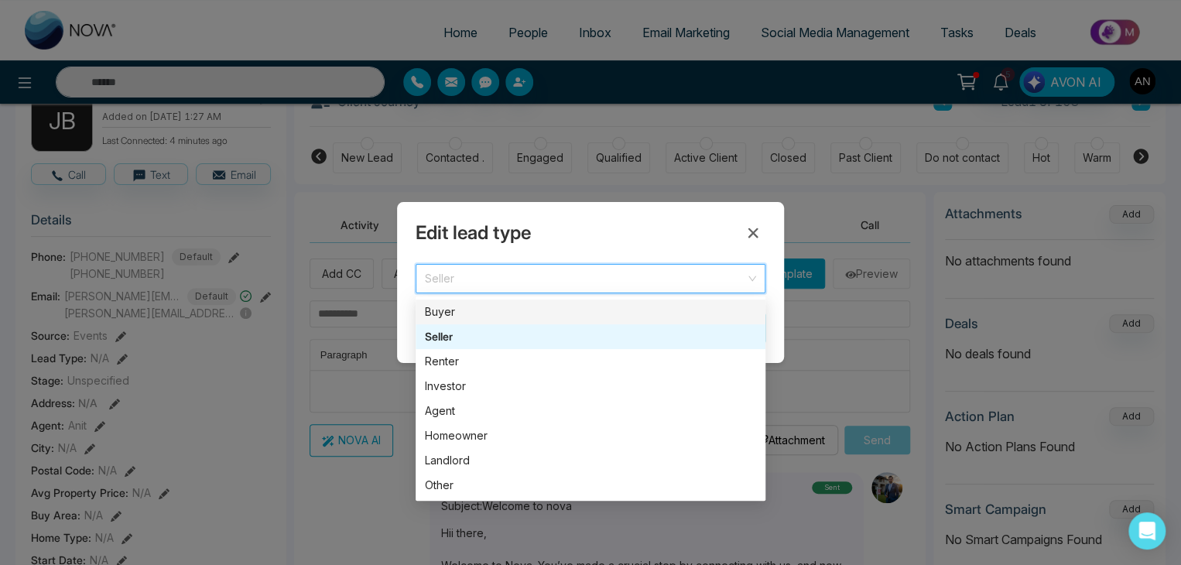
click at [455, 306] on div "Buyer" at bounding box center [590, 311] width 331 height 17
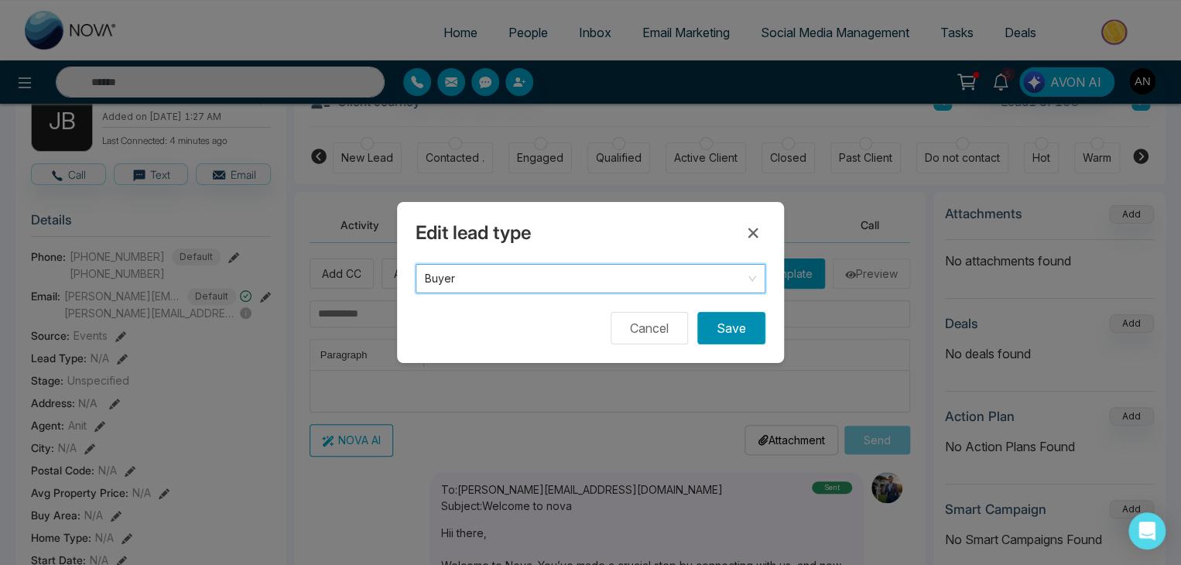
click at [726, 329] on button "Save" at bounding box center [731, 328] width 68 height 33
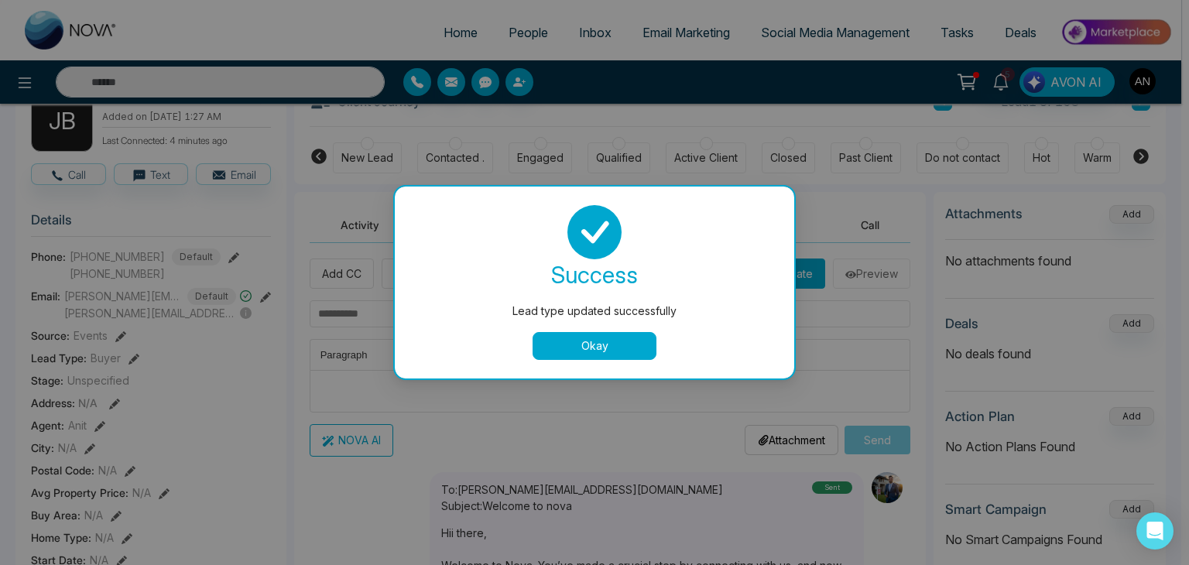
click at [106, 414] on div "Lead type updated successfully success Lead type updated successfully Okay" at bounding box center [594, 282] width 1189 height 565
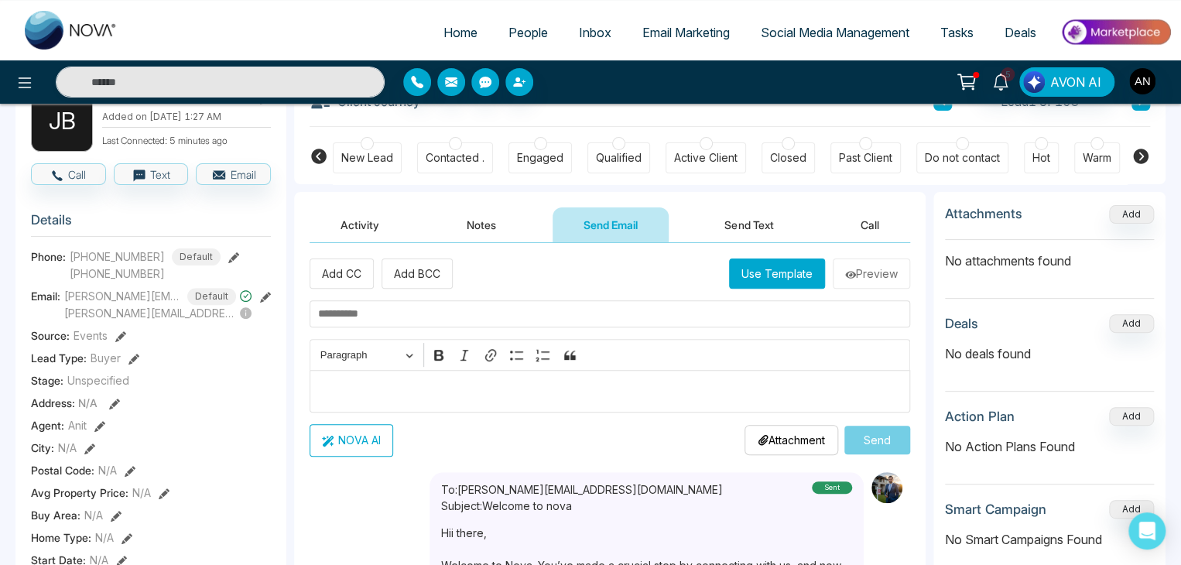
click at [111, 409] on icon at bounding box center [114, 404] width 11 height 11
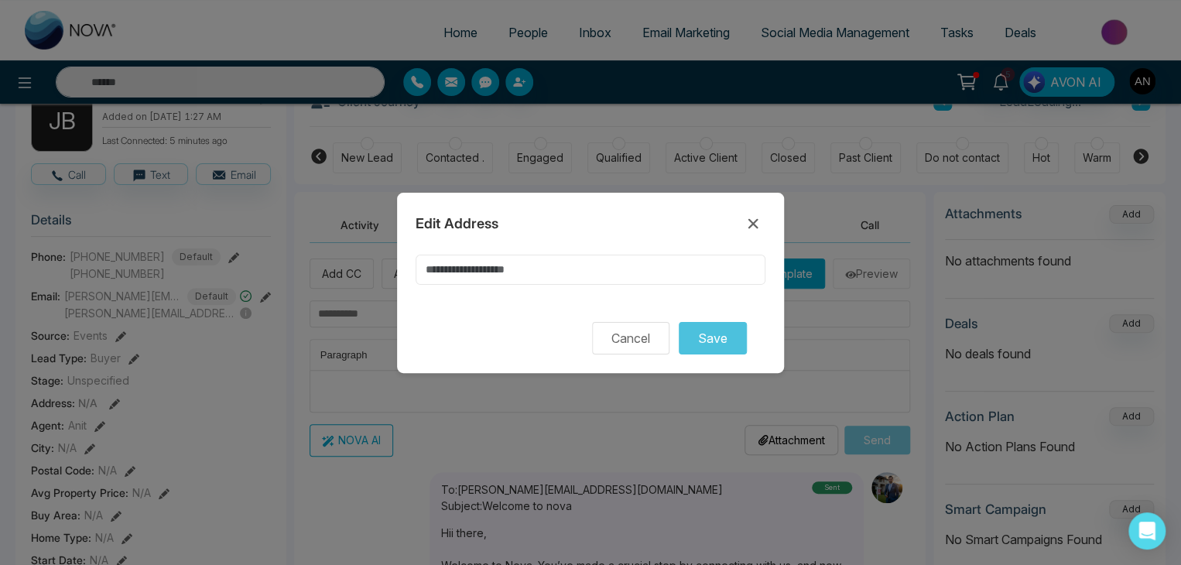
click at [504, 267] on input at bounding box center [591, 270] width 350 height 30
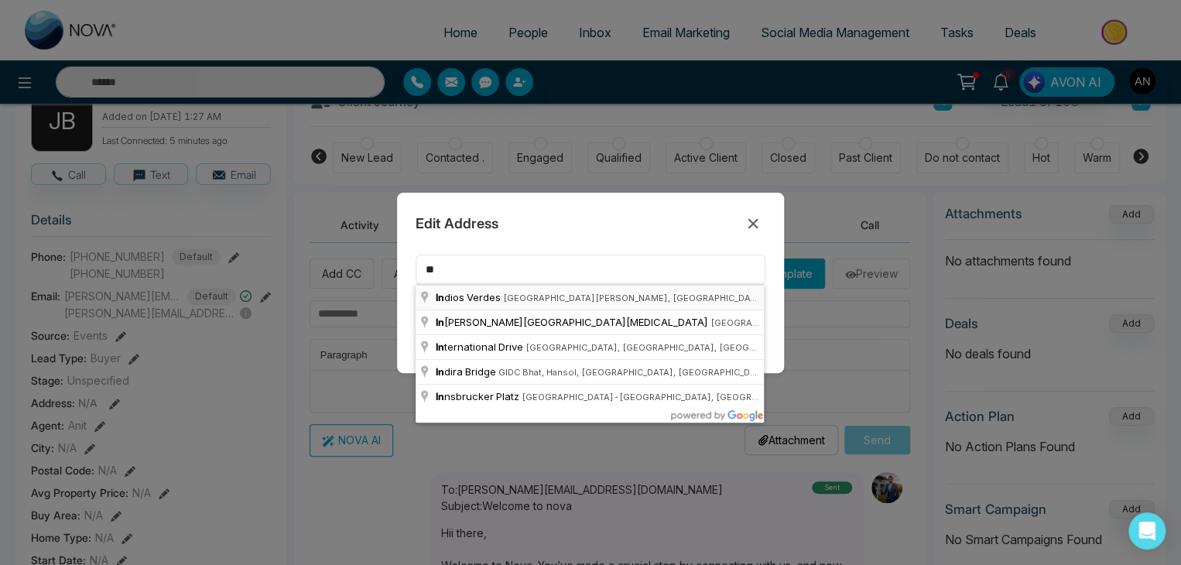
type input "**********"
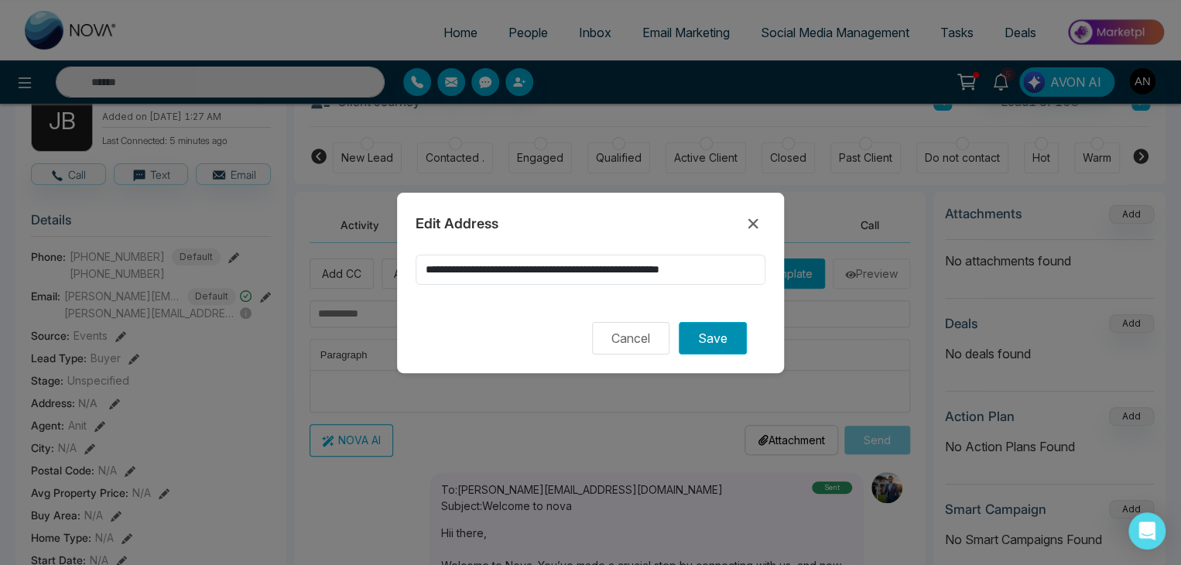
click at [712, 338] on button "Save" at bounding box center [713, 338] width 68 height 33
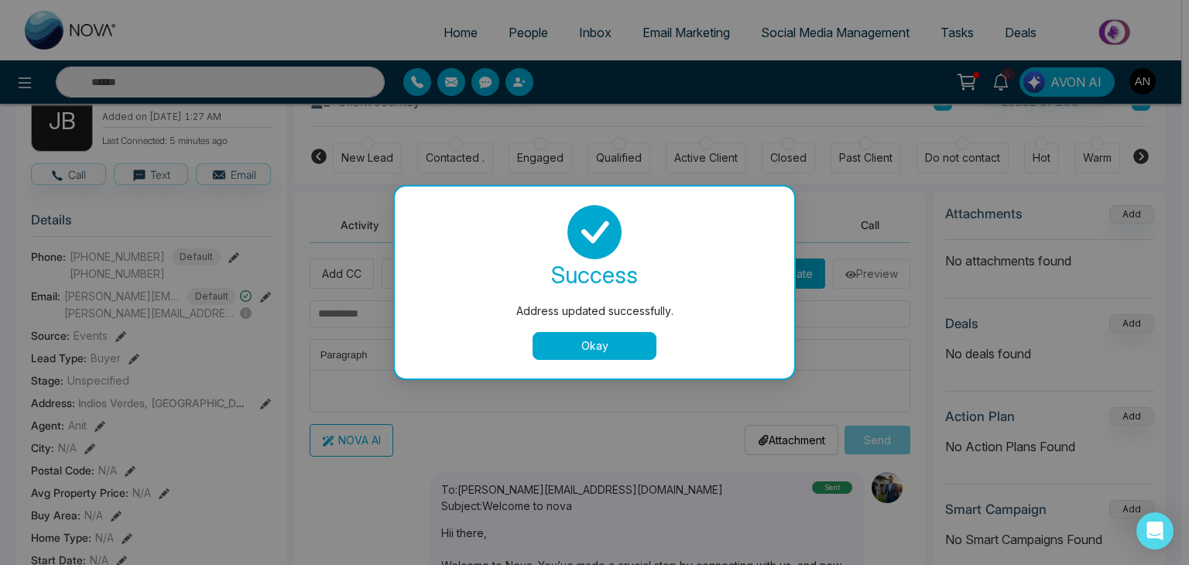
click at [612, 329] on div "success Address updated successfully. Okay" at bounding box center [594, 282] width 362 height 155
click at [595, 343] on button "Okay" at bounding box center [595, 346] width 124 height 28
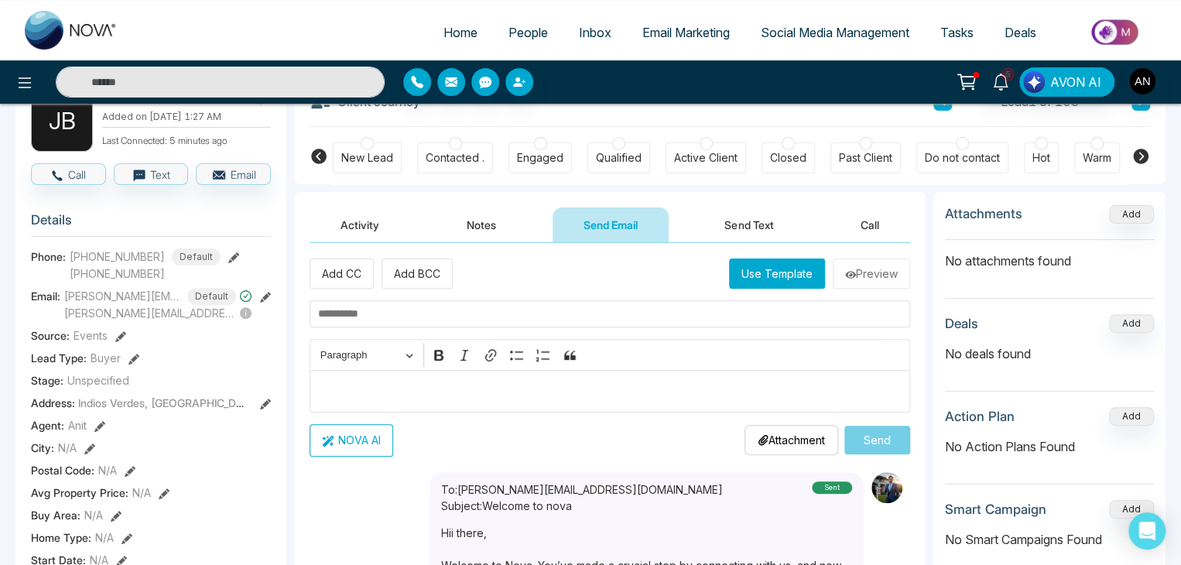
click at [97, 430] on icon at bounding box center [99, 426] width 11 height 11
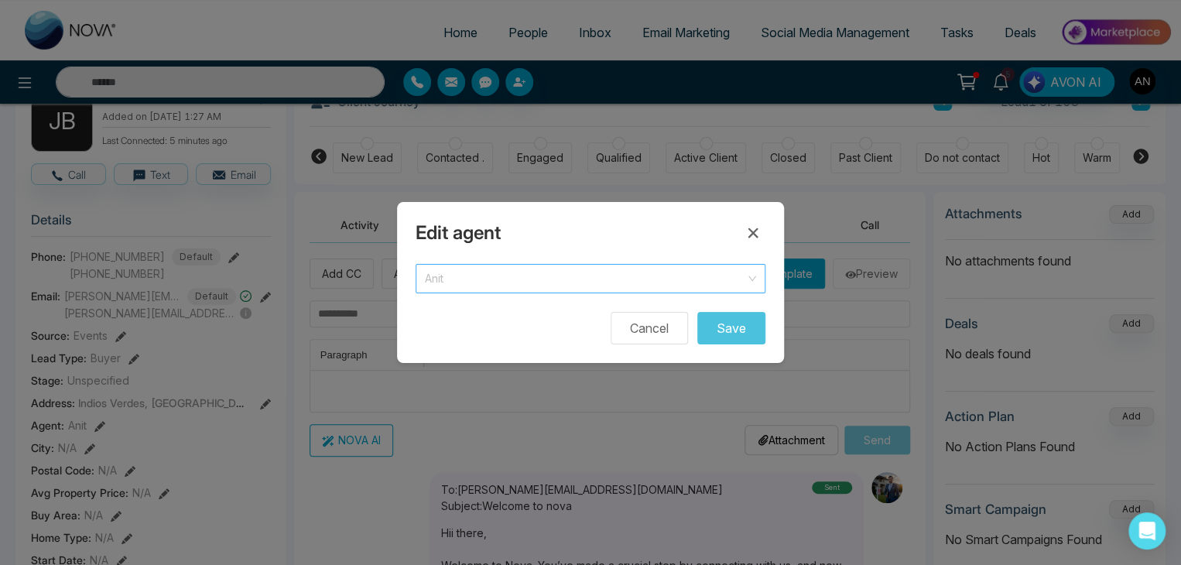
click at [457, 279] on span "Anit" at bounding box center [590, 279] width 331 height 22
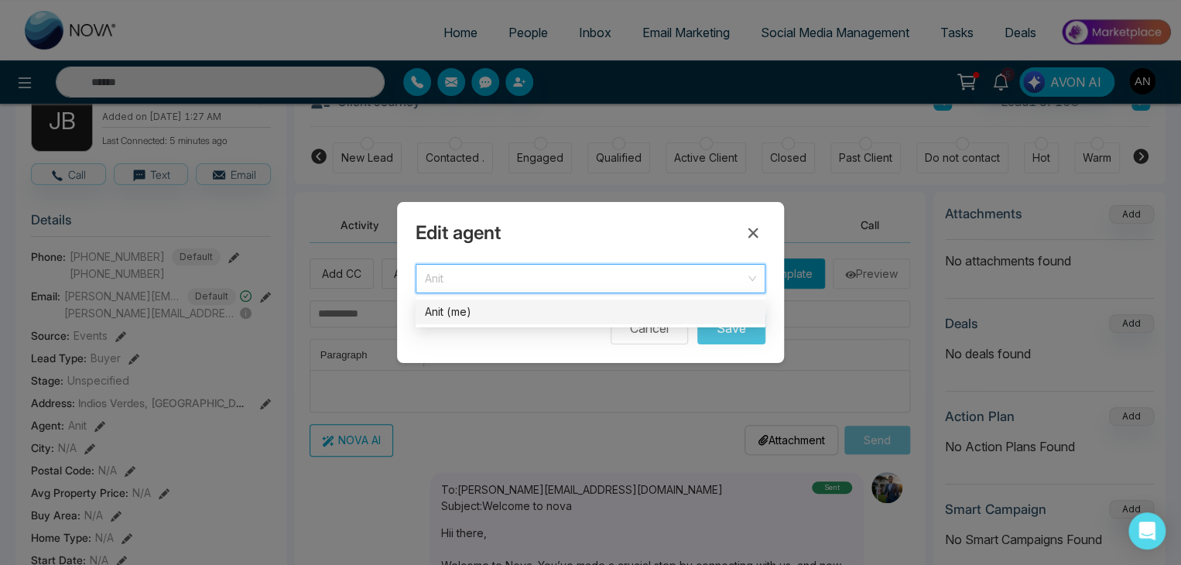
click at [614, 269] on span "Anit" at bounding box center [590, 279] width 331 height 22
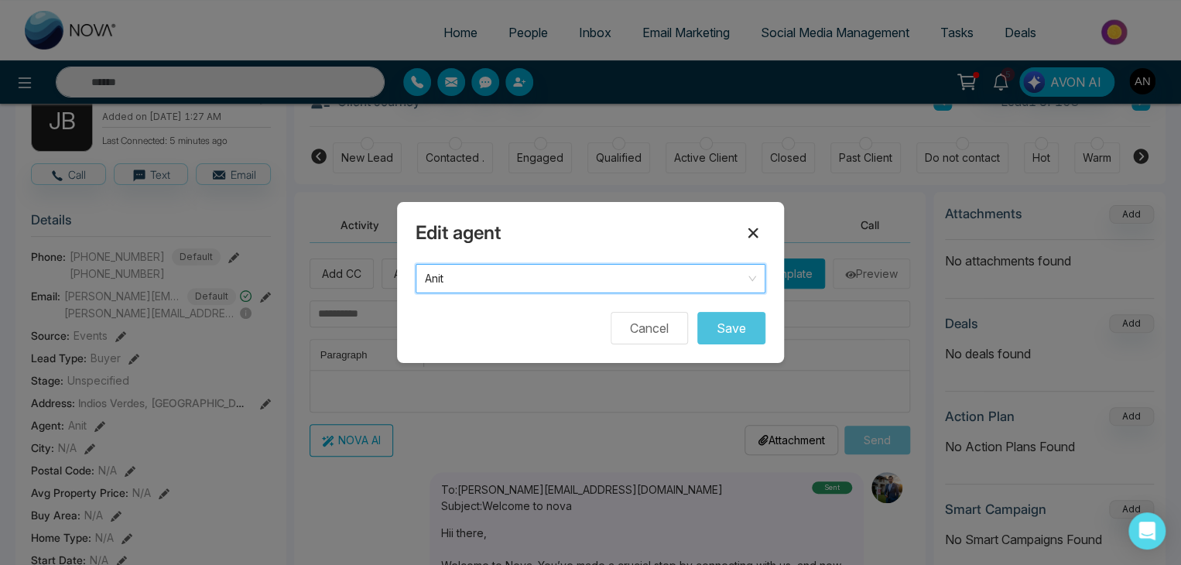
click at [755, 227] on icon at bounding box center [753, 233] width 19 height 19
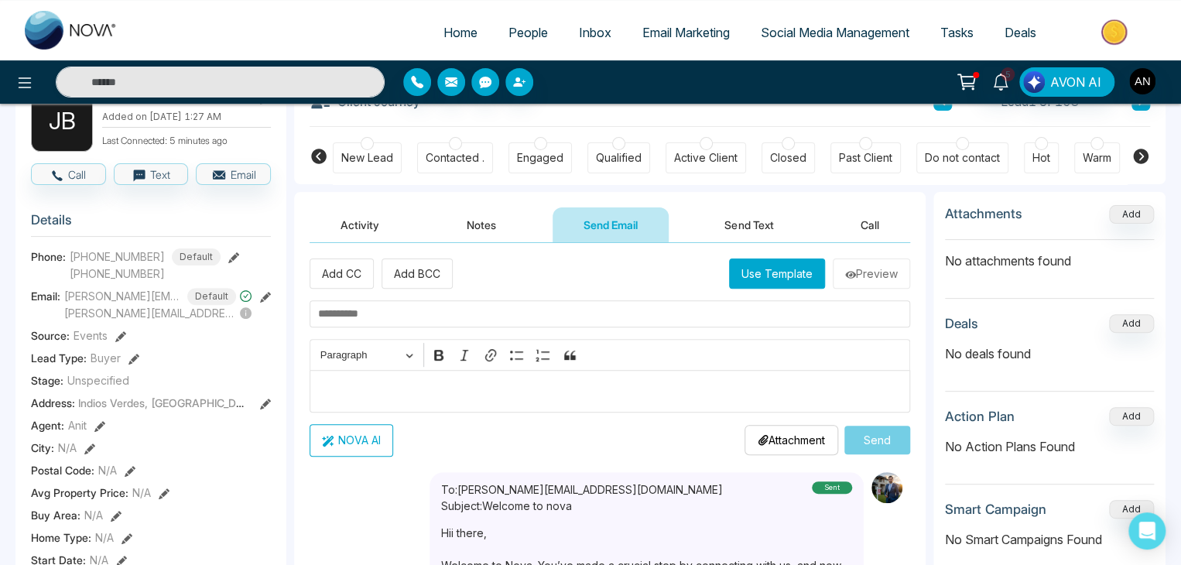
click at [84, 456] on div "City : N/A" at bounding box center [151, 448] width 240 height 16
click at [90, 454] on icon at bounding box center [89, 449] width 11 height 11
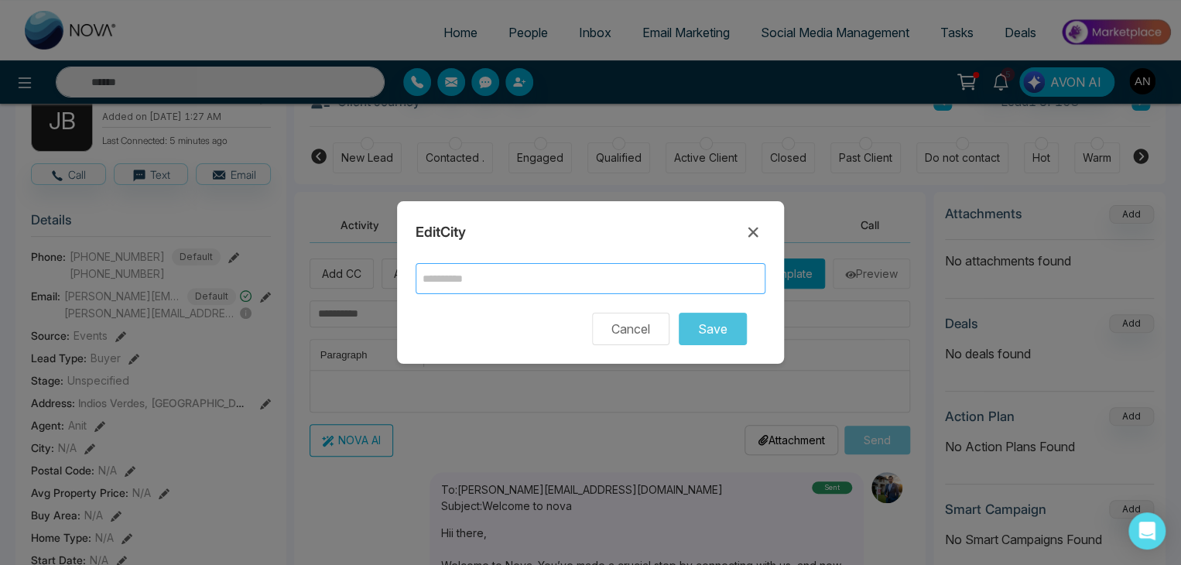
click at [464, 265] on input "text" at bounding box center [591, 278] width 350 height 31
type input "*******"
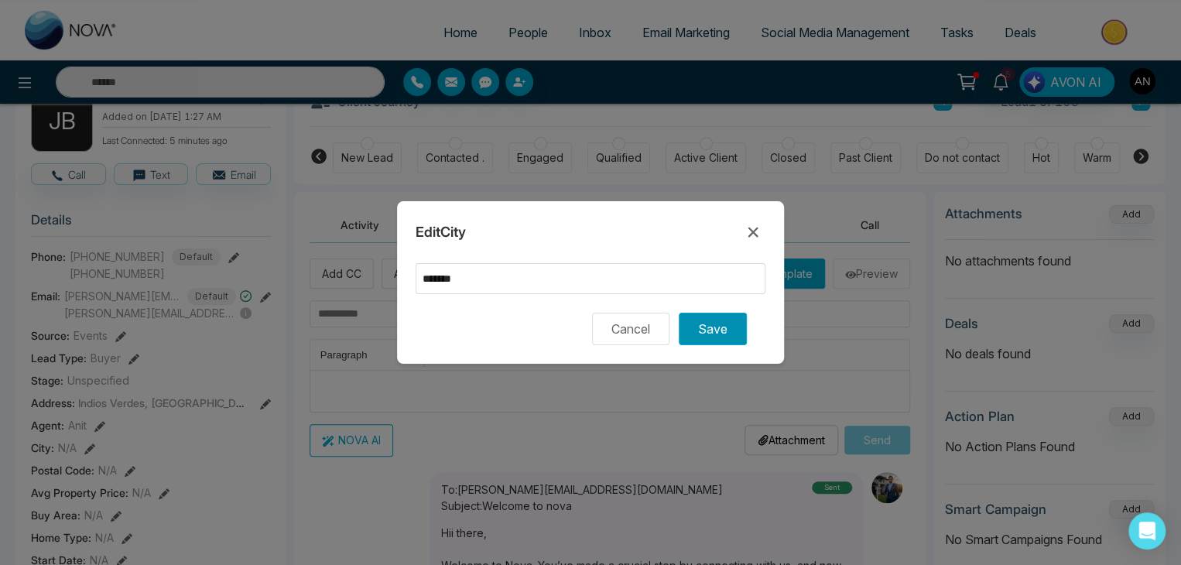
click at [694, 323] on button "Save" at bounding box center [713, 329] width 68 height 33
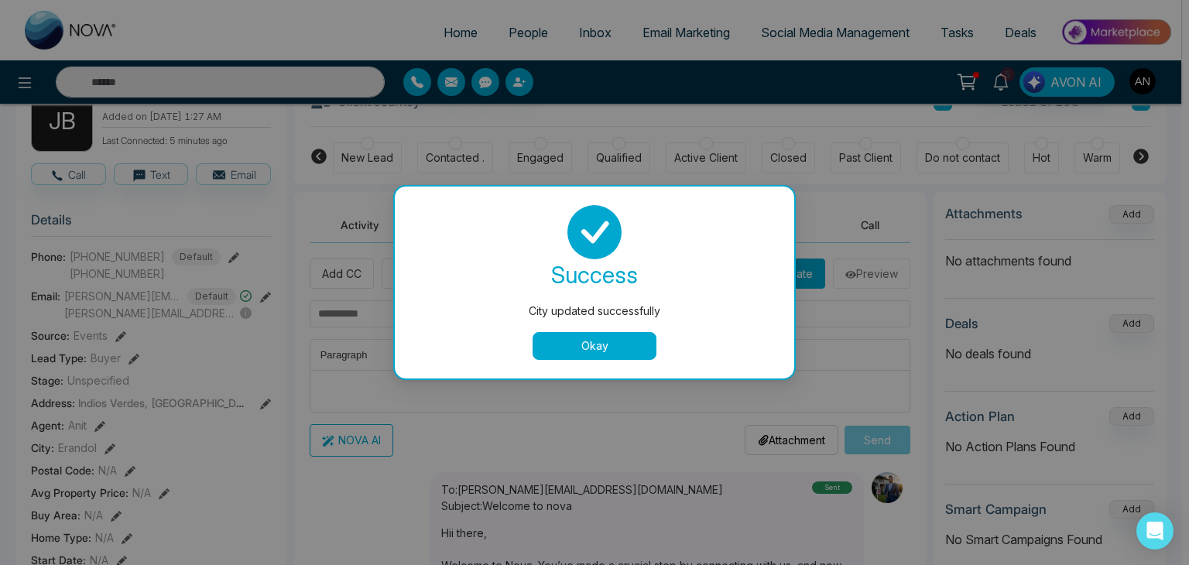
click at [128, 474] on div "City updated successfully success City updated successfully Okay" at bounding box center [594, 282] width 1189 height 565
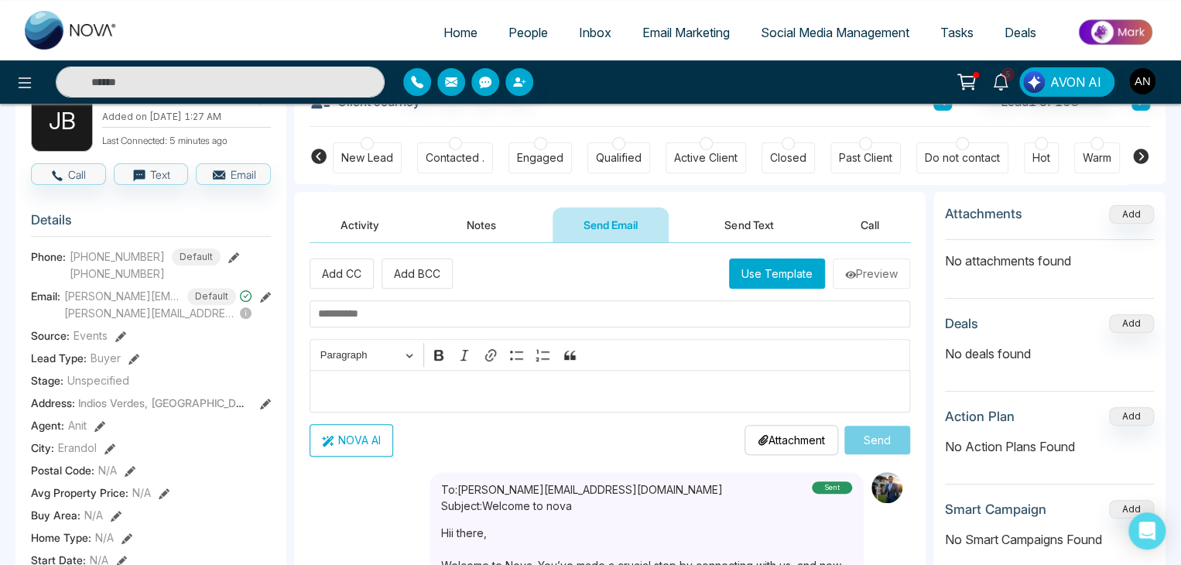
click at [130, 477] on icon at bounding box center [130, 471] width 11 height 11
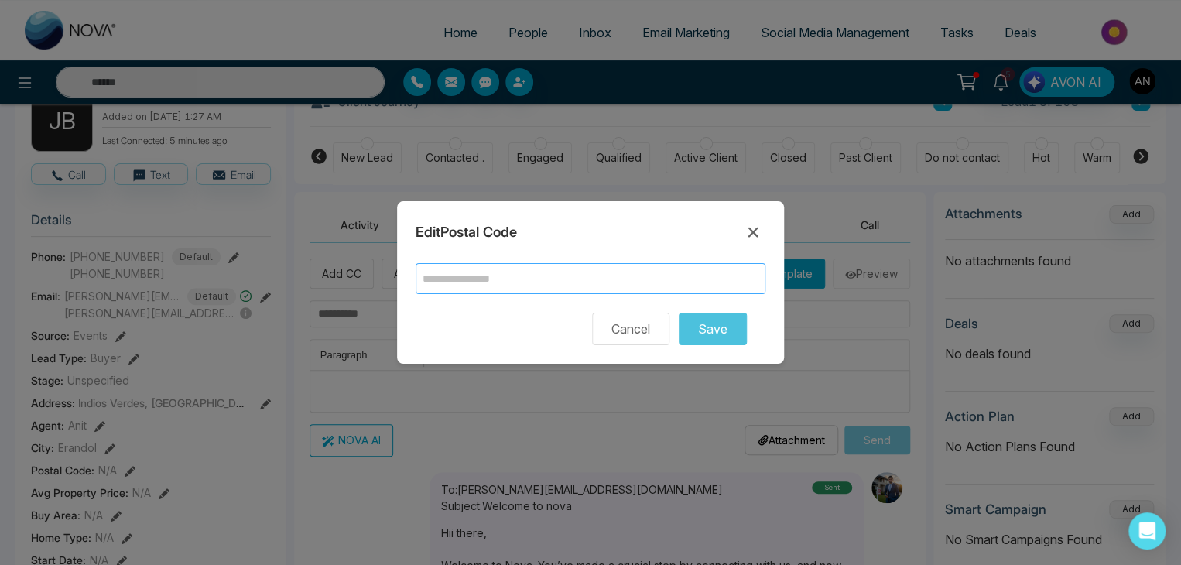
click at [494, 282] on input "text" at bounding box center [591, 278] width 350 height 31
type input "******"
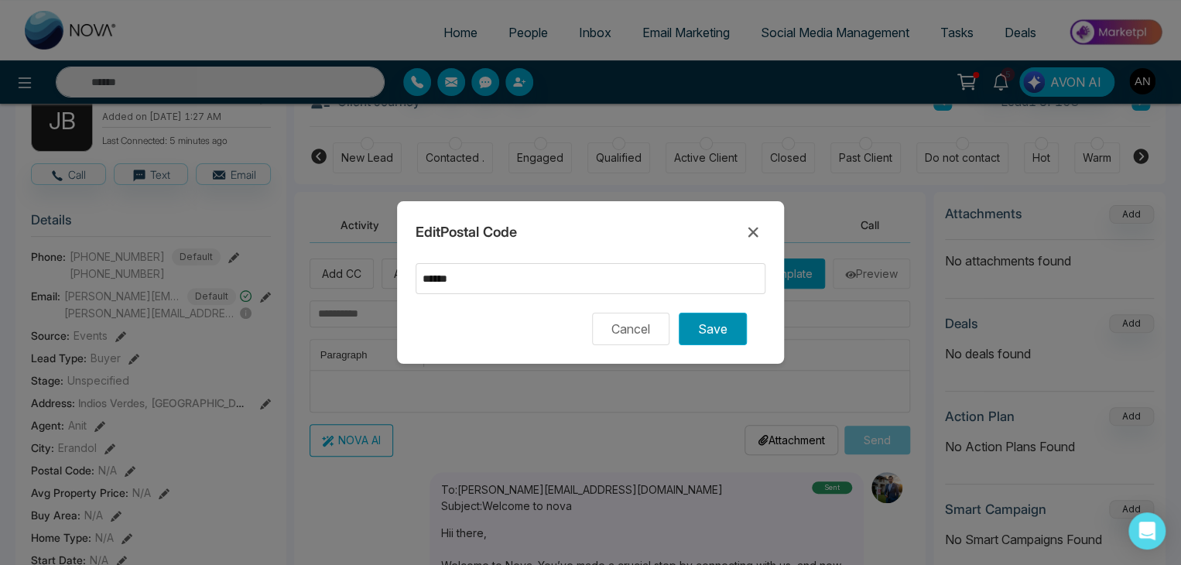
click at [697, 324] on button "Save" at bounding box center [713, 329] width 68 height 33
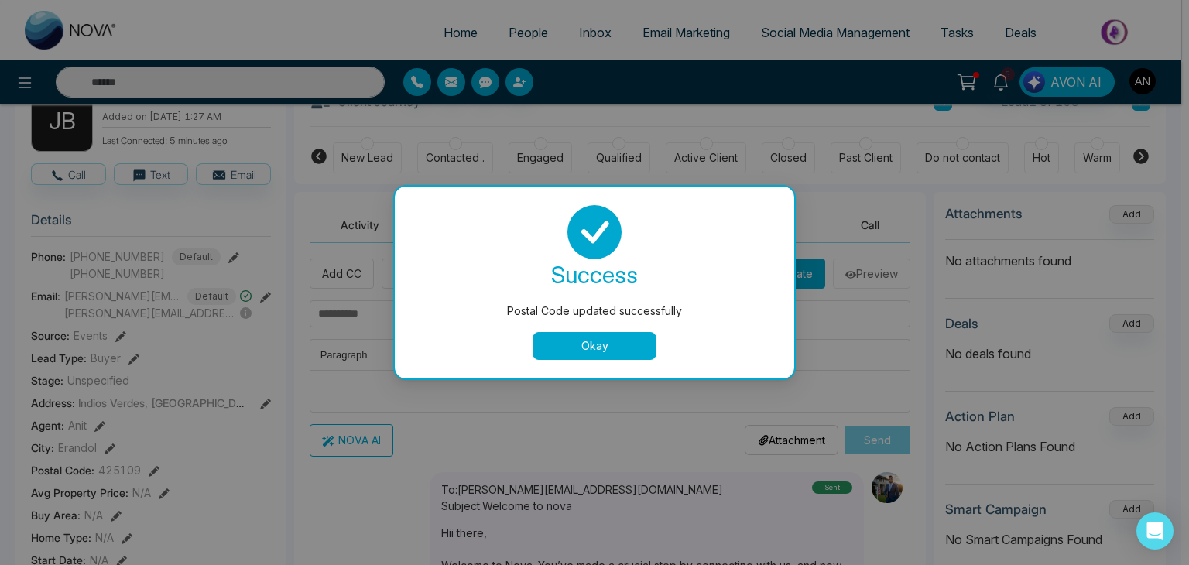
click at [155, 499] on div "Postal Code updated successfully success Postal Code updated successfully Okay" at bounding box center [594, 282] width 1189 height 565
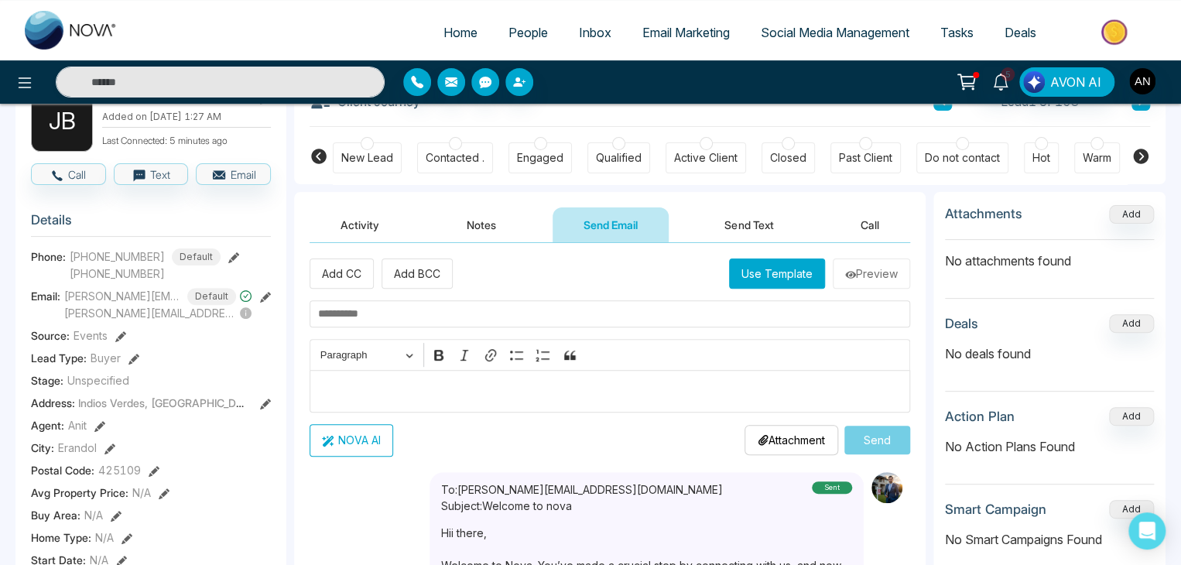
click at [161, 498] on icon at bounding box center [164, 493] width 11 height 11
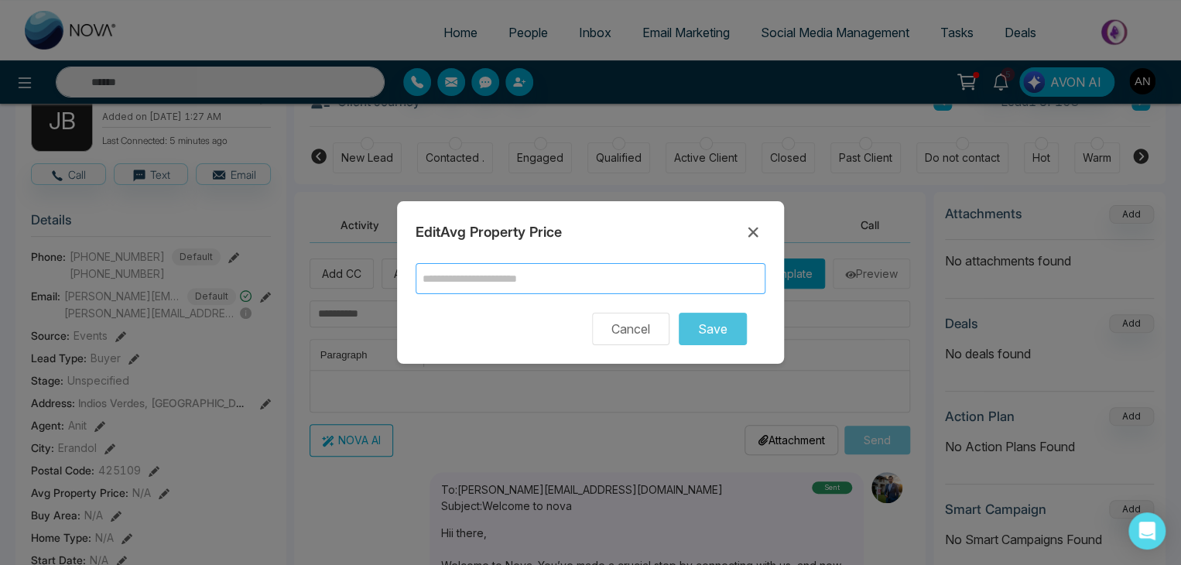
click at [641, 283] on input "text" at bounding box center [591, 278] width 350 height 31
type input "*****"
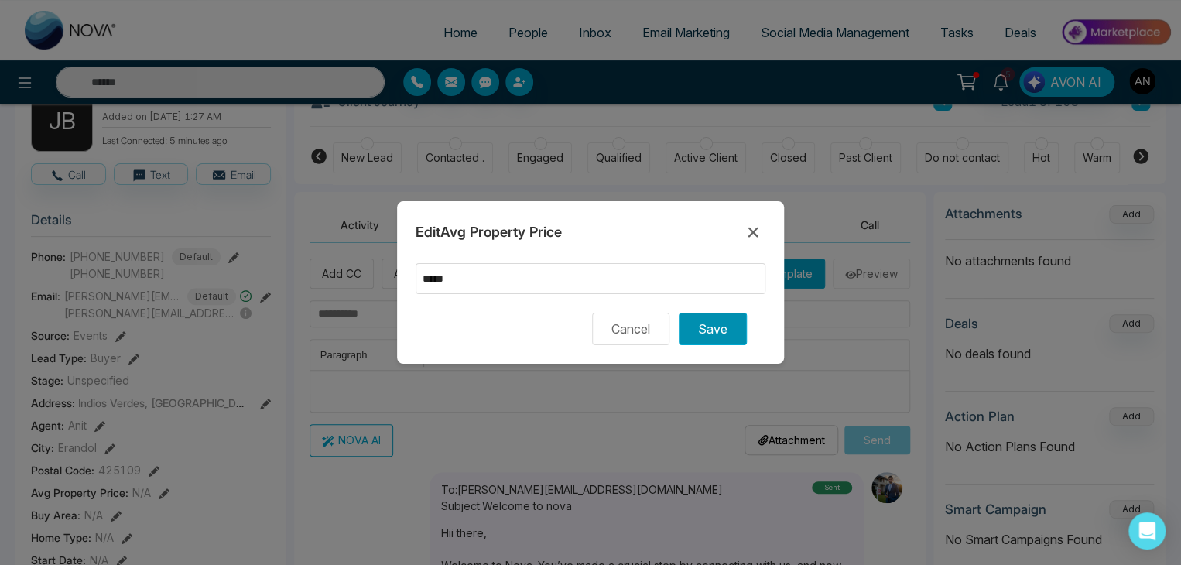
click at [715, 319] on button "Save" at bounding box center [713, 329] width 68 height 33
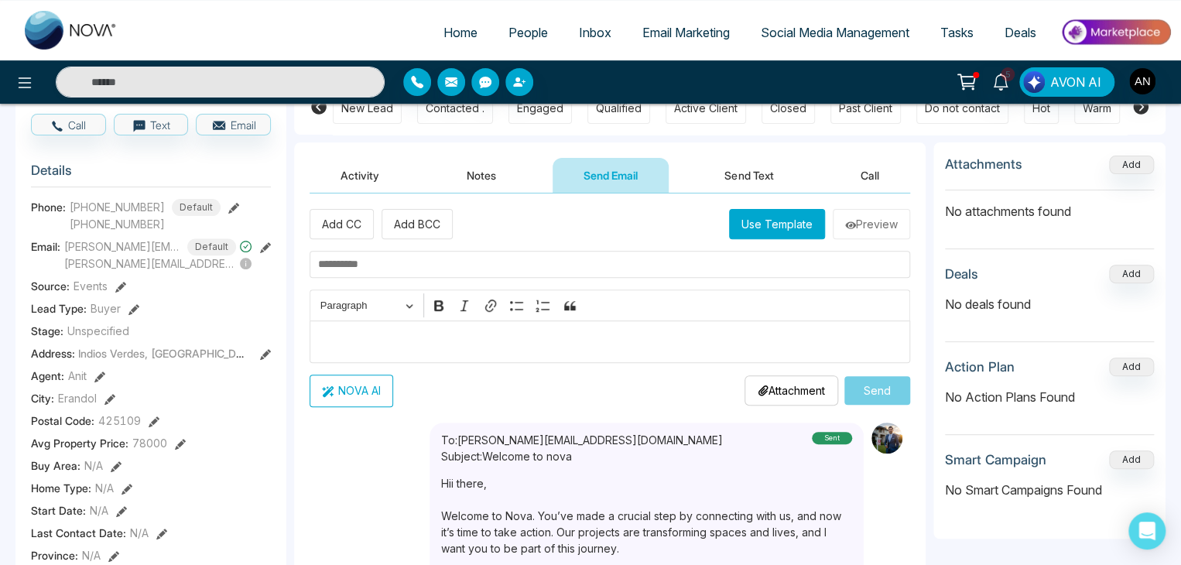
scroll to position [206, 0]
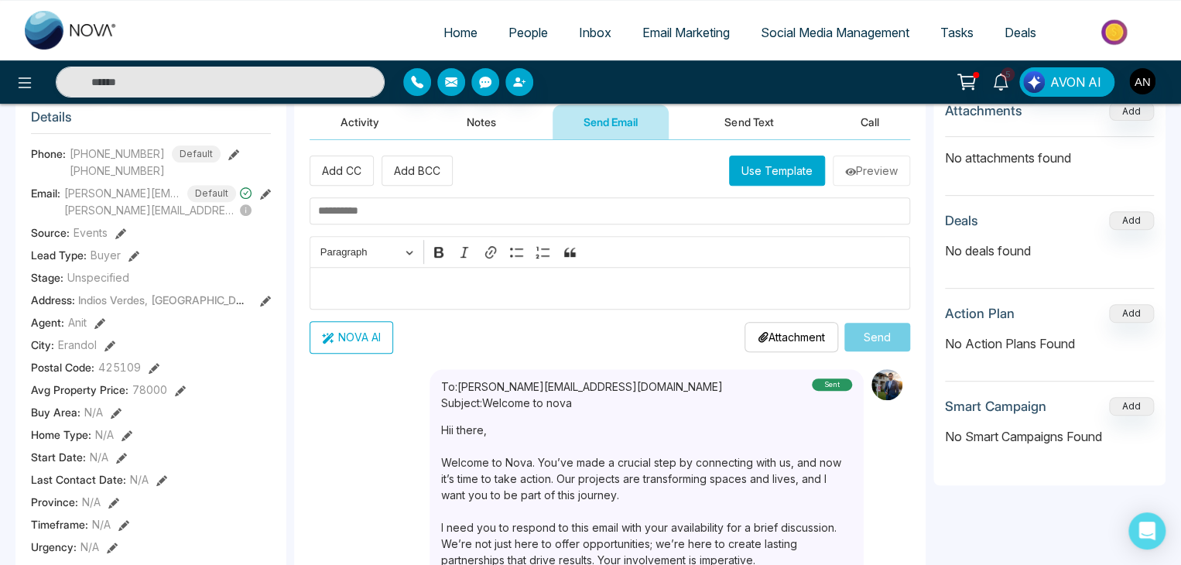
click at [115, 418] on icon at bounding box center [116, 413] width 11 height 11
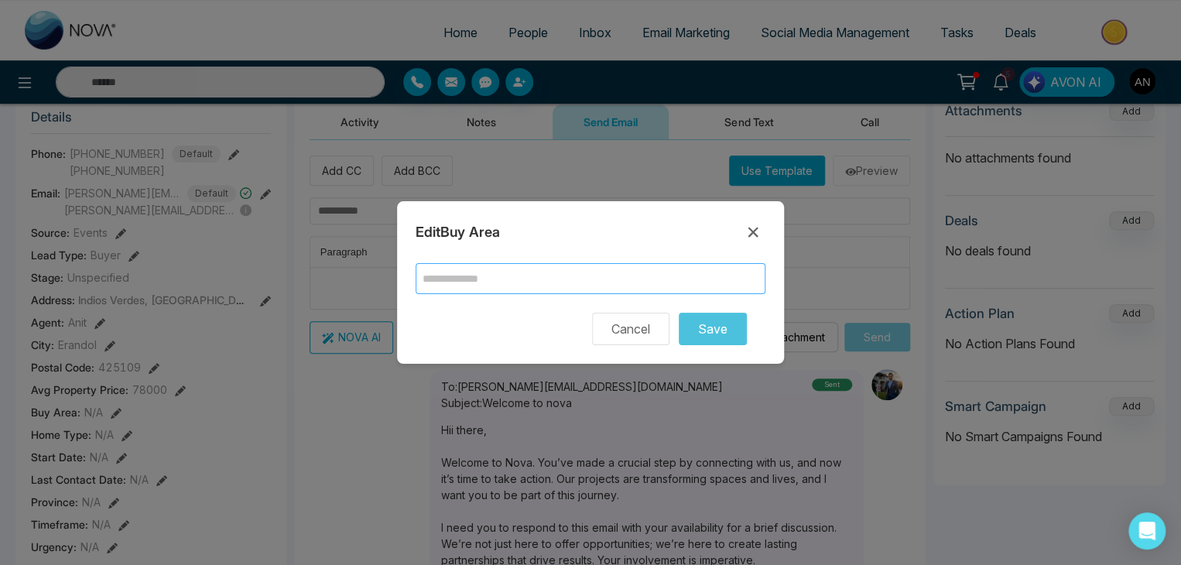
click at [598, 281] on input "text" at bounding box center [591, 278] width 350 height 31
type input "****"
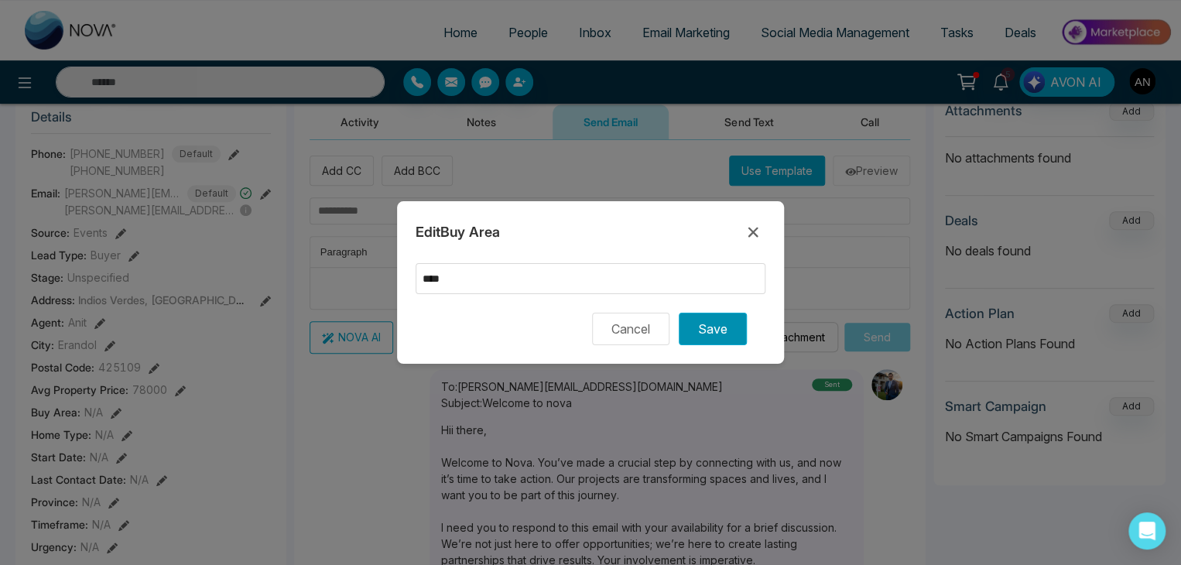
click at [712, 327] on button "Save" at bounding box center [713, 329] width 68 height 33
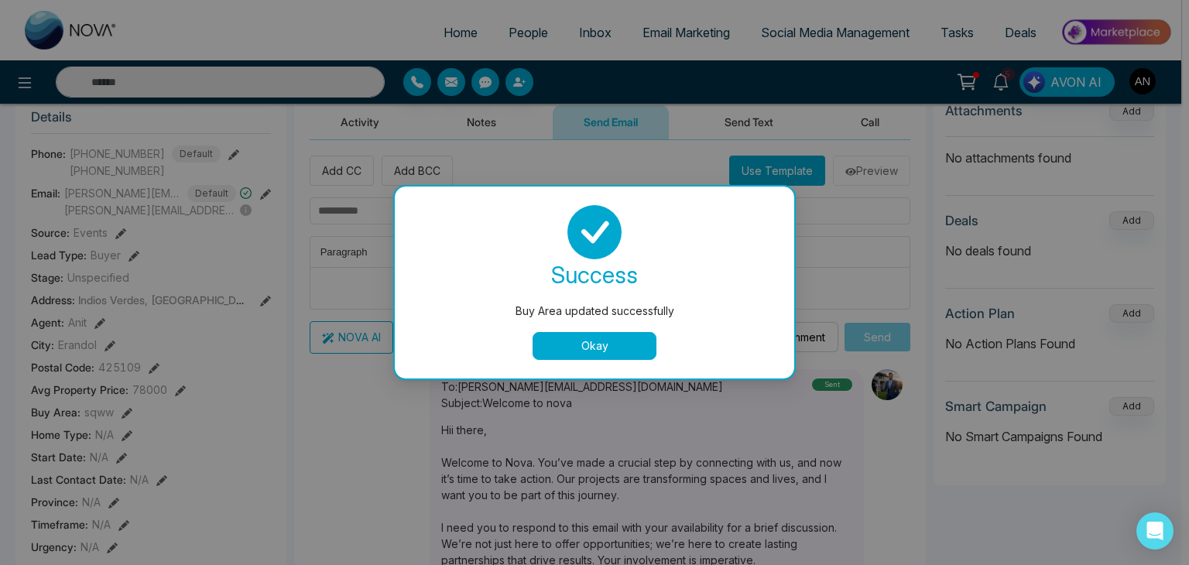
click at [577, 356] on button "Okay" at bounding box center [595, 346] width 124 height 28
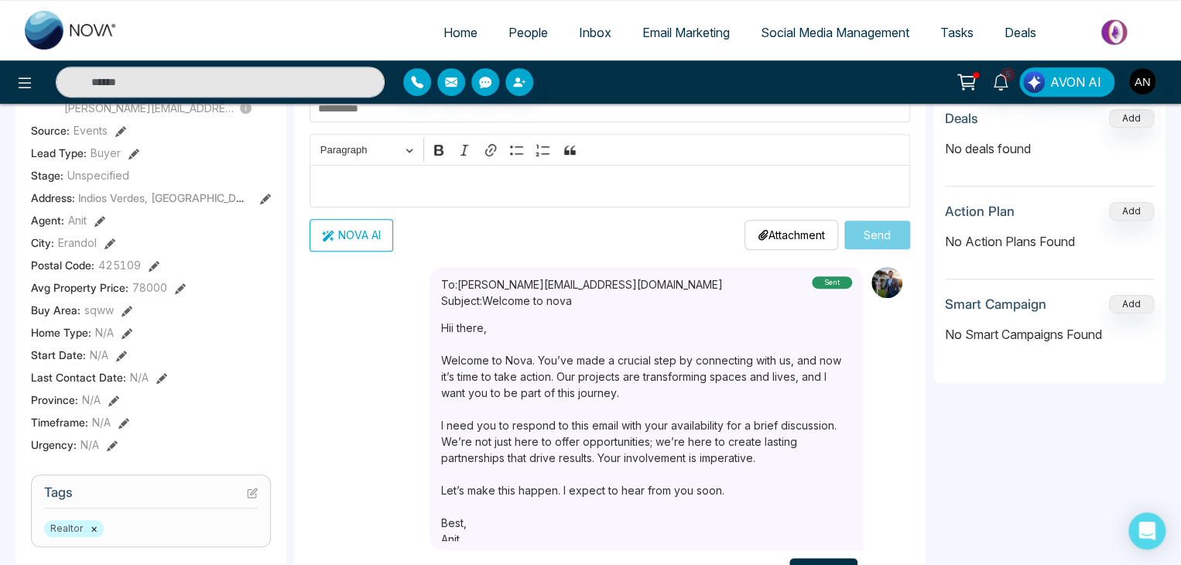
scroll to position [310, 0]
click at [124, 335] on icon at bounding box center [127, 332] width 11 height 11
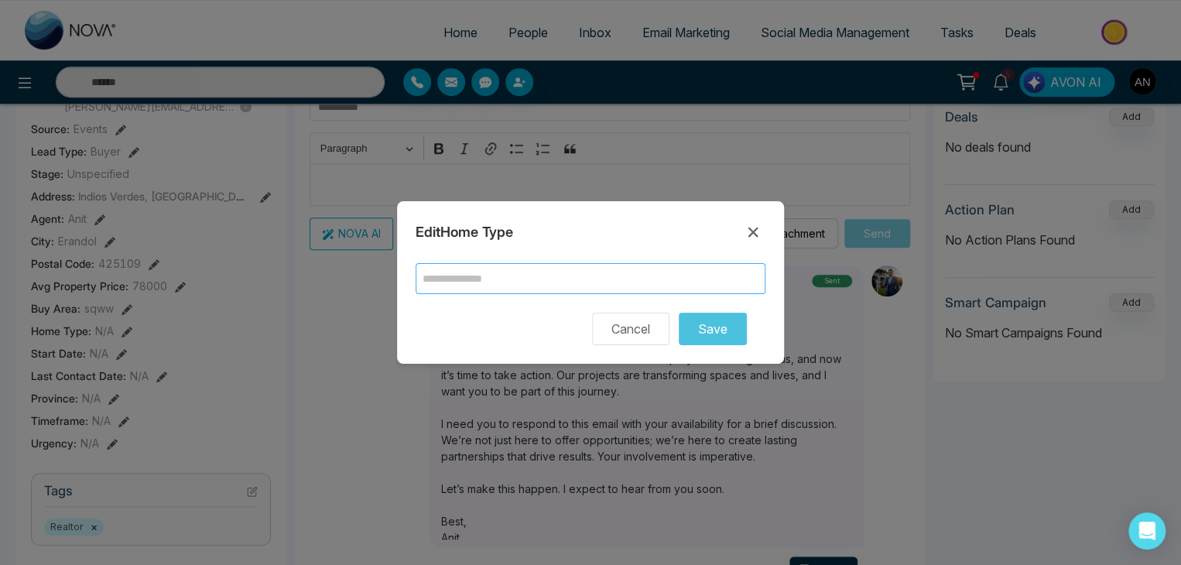
click at [558, 278] on input "text" at bounding box center [591, 278] width 350 height 31
type input "***"
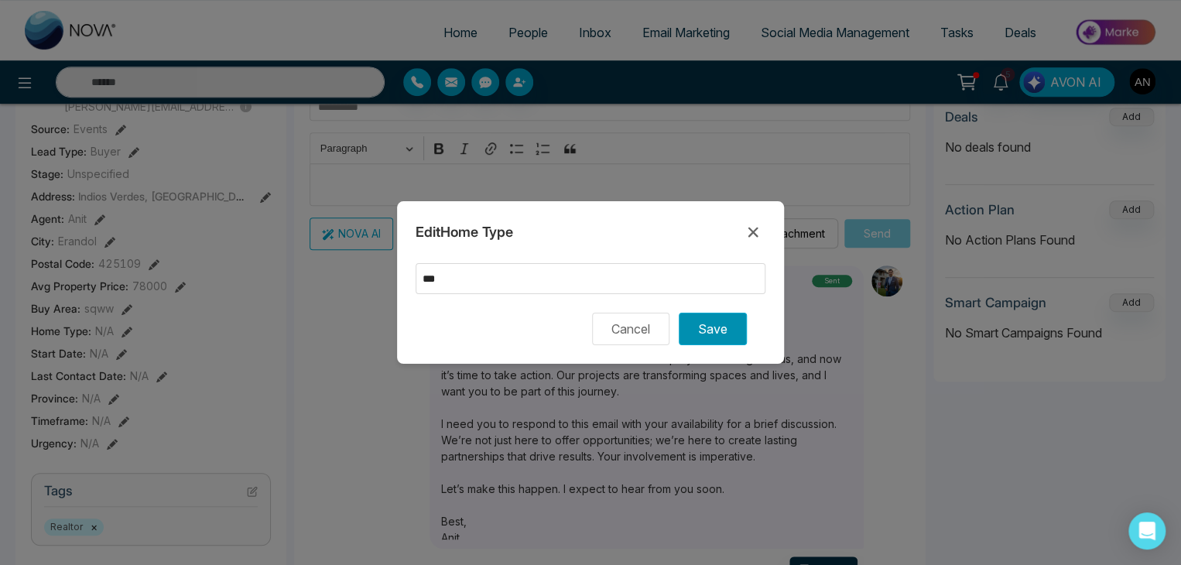
click at [711, 323] on button "Save" at bounding box center [713, 329] width 68 height 33
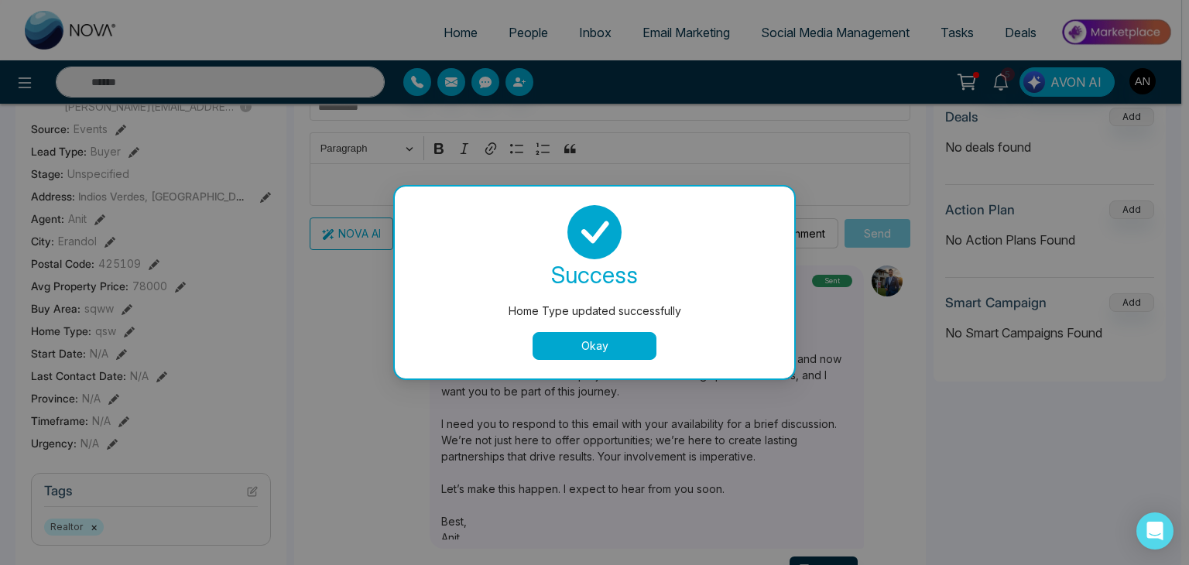
click at [120, 357] on div "Home Type updated successfully success Home Type updated successfully Okay" at bounding box center [594, 282] width 1189 height 565
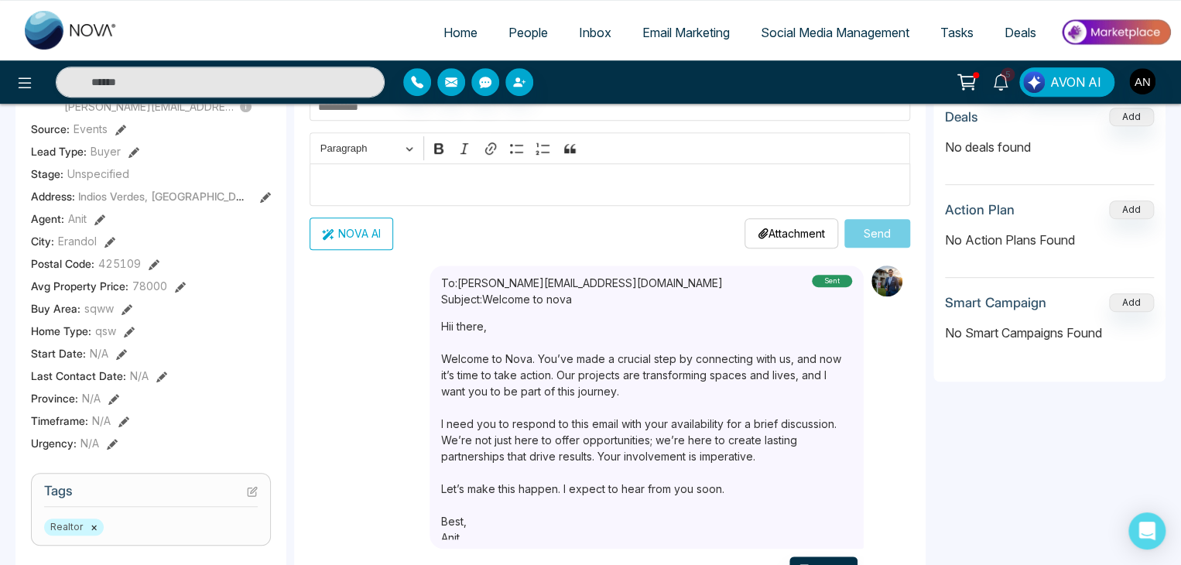
click at [121, 360] on icon at bounding box center [121, 354] width 11 height 11
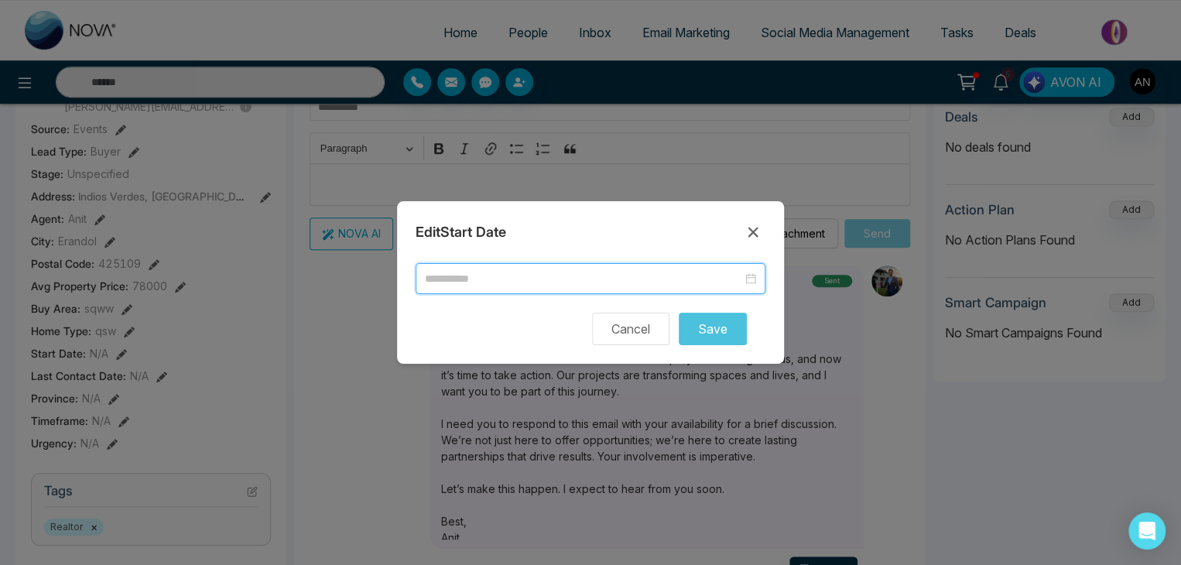
click at [576, 276] on input at bounding box center [583, 278] width 317 height 17
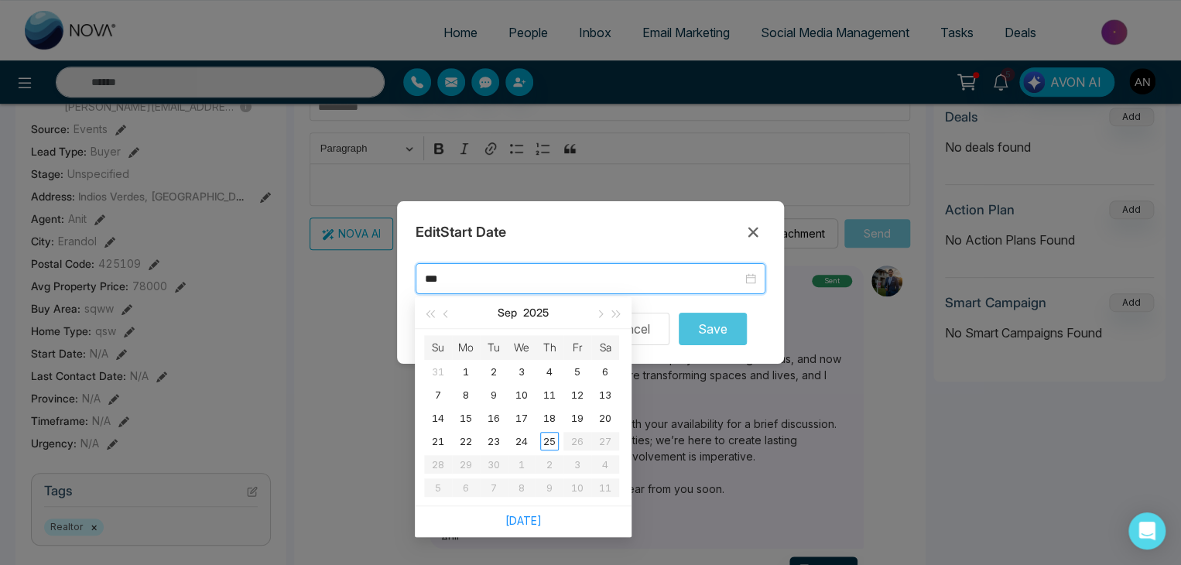
type input "***"
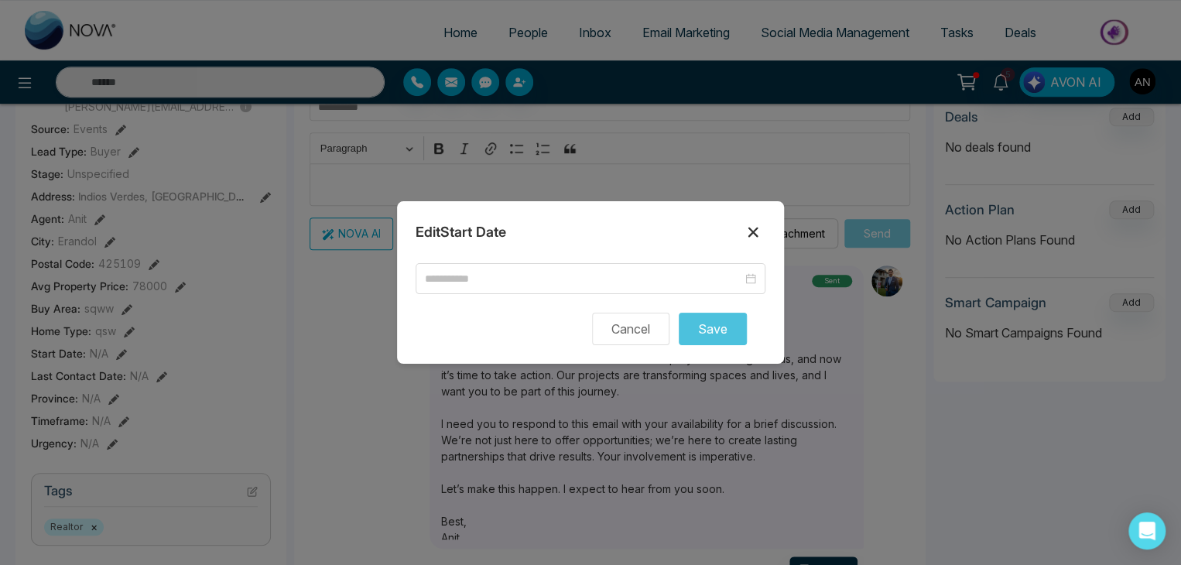
click at [756, 227] on icon at bounding box center [753, 232] width 19 height 19
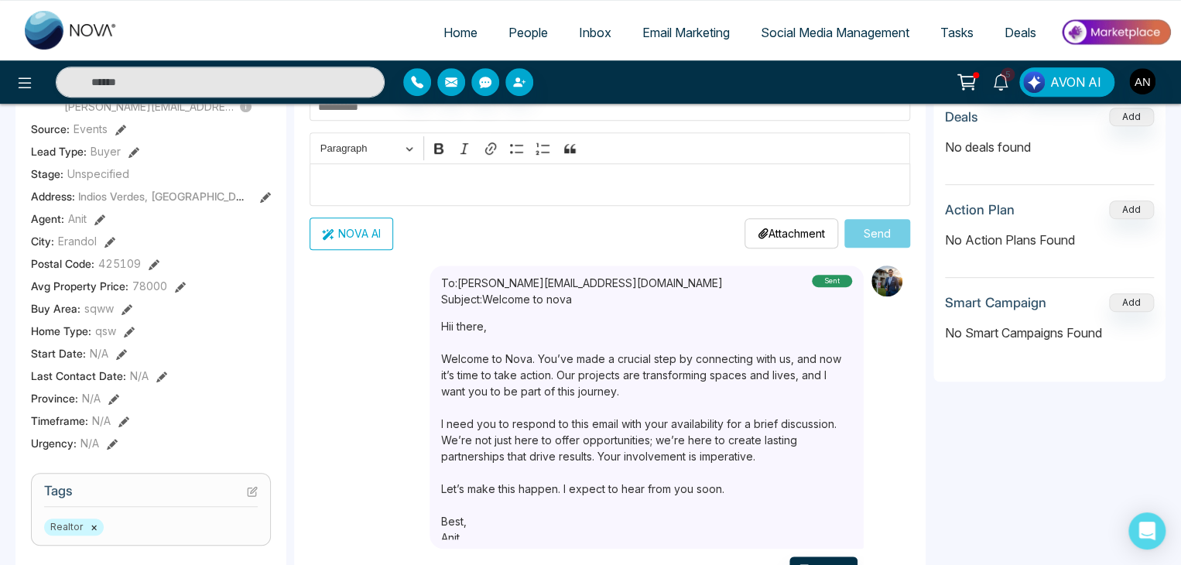
click at [112, 447] on icon at bounding box center [112, 444] width 11 height 11
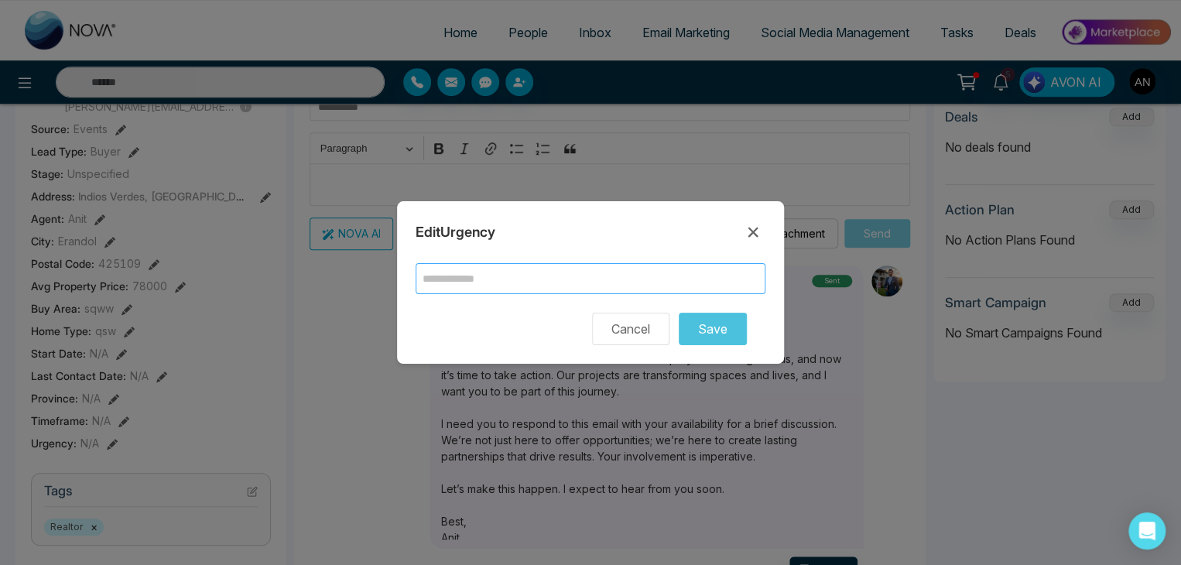
click at [636, 277] on input "text" at bounding box center [591, 278] width 350 height 31
click at [748, 233] on icon at bounding box center [753, 232] width 19 height 19
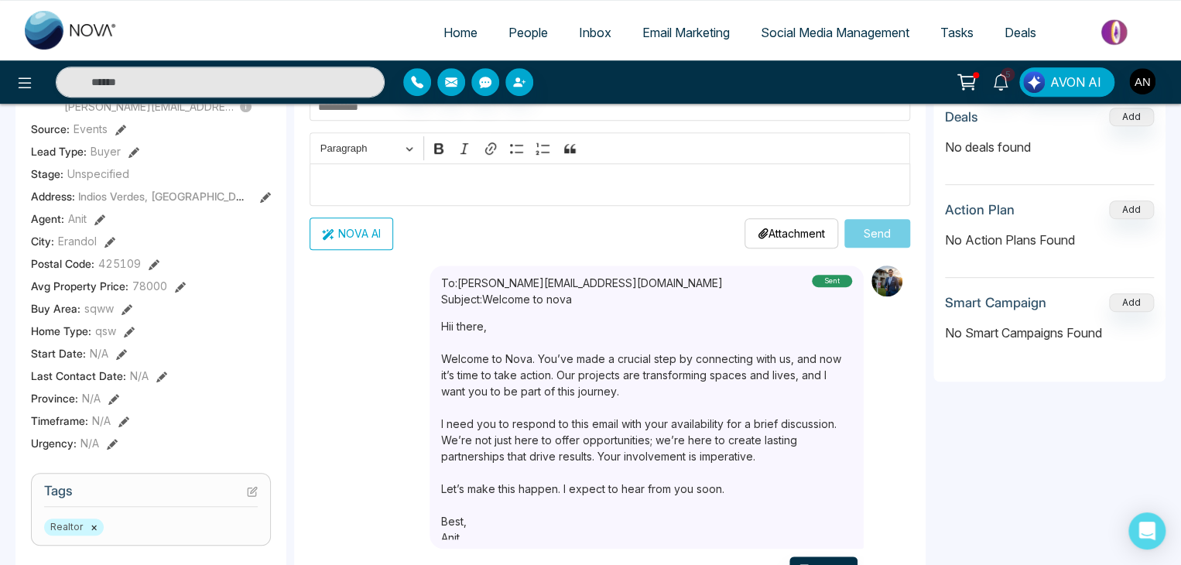
click at [159, 382] on icon at bounding box center [161, 377] width 11 height 11
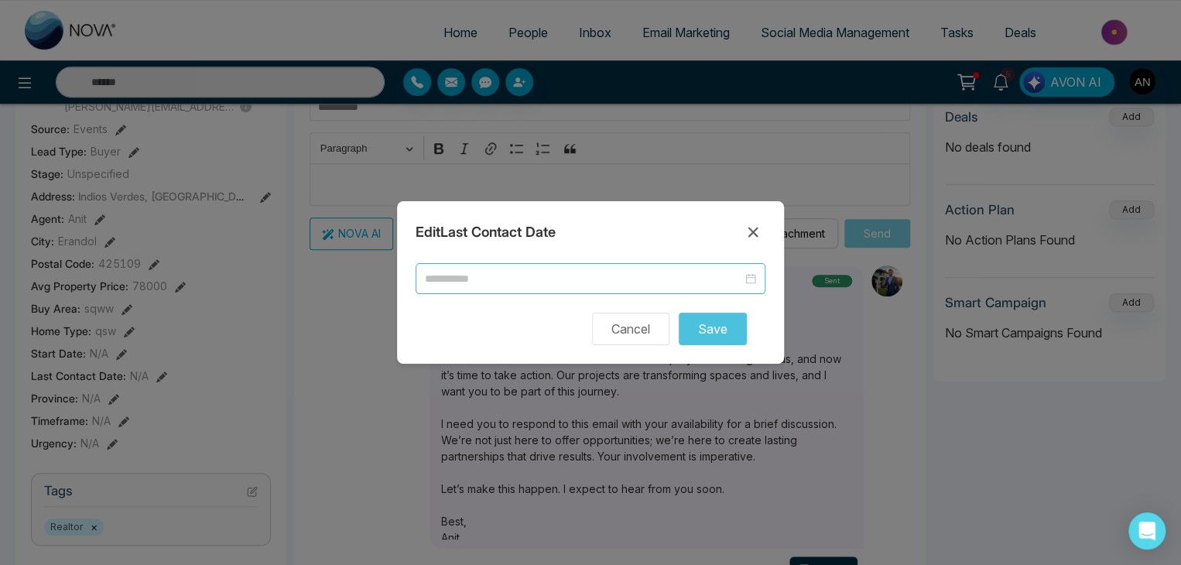
click at [534, 265] on div at bounding box center [591, 278] width 350 height 31
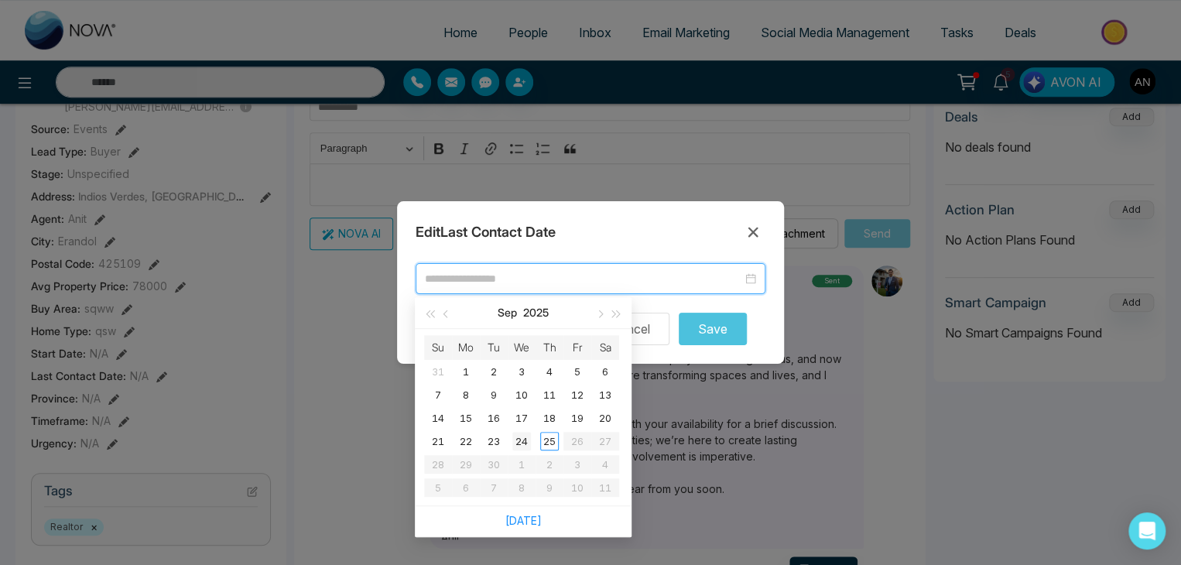
click at [523, 440] on div "24" at bounding box center [521, 441] width 19 height 19
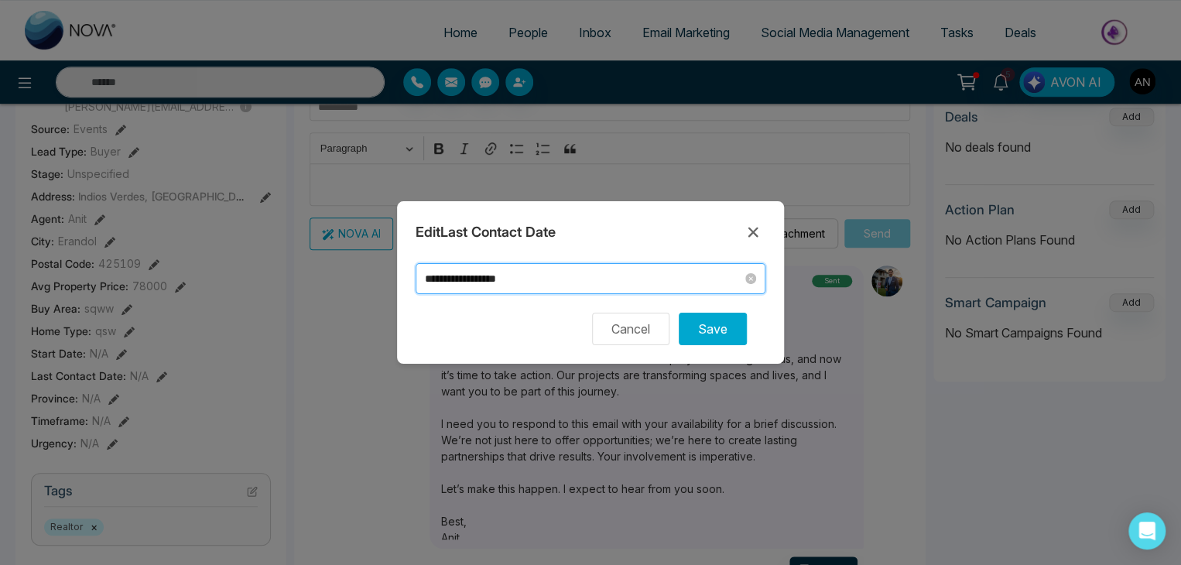
click at [585, 272] on input "**********" at bounding box center [583, 278] width 317 height 17
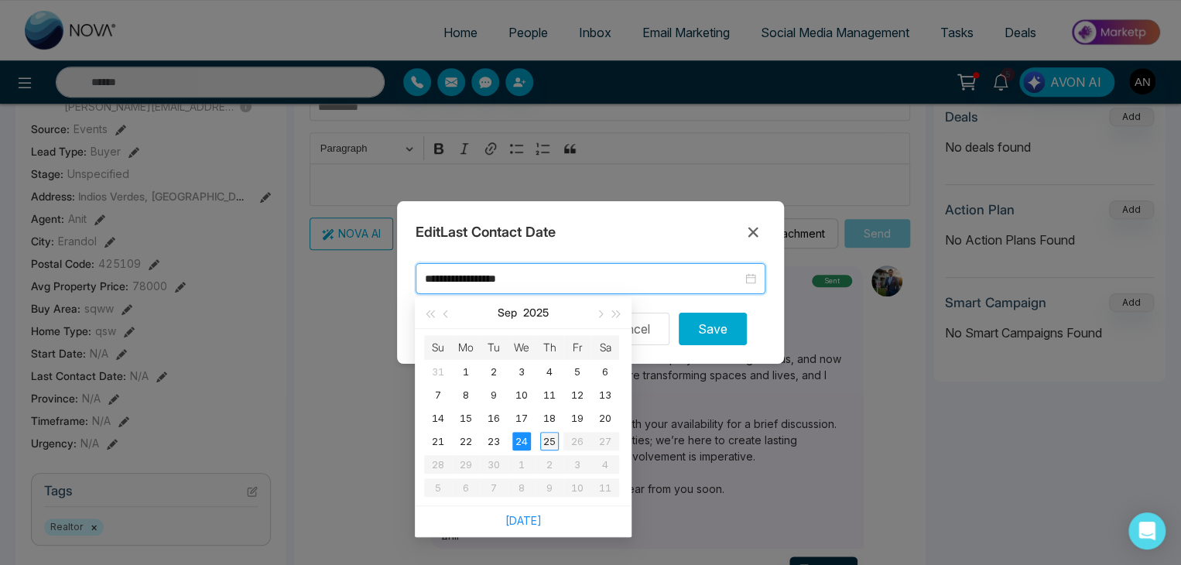
type input "**********"
click at [547, 437] on div "25" at bounding box center [549, 441] width 19 height 19
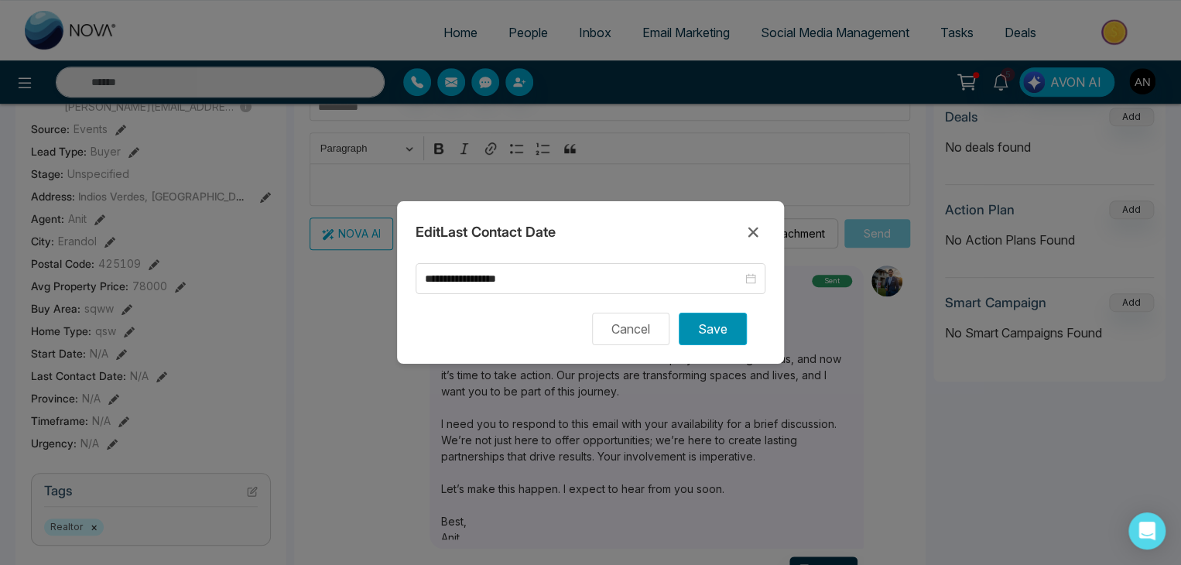
click at [710, 332] on button "Save" at bounding box center [713, 329] width 68 height 33
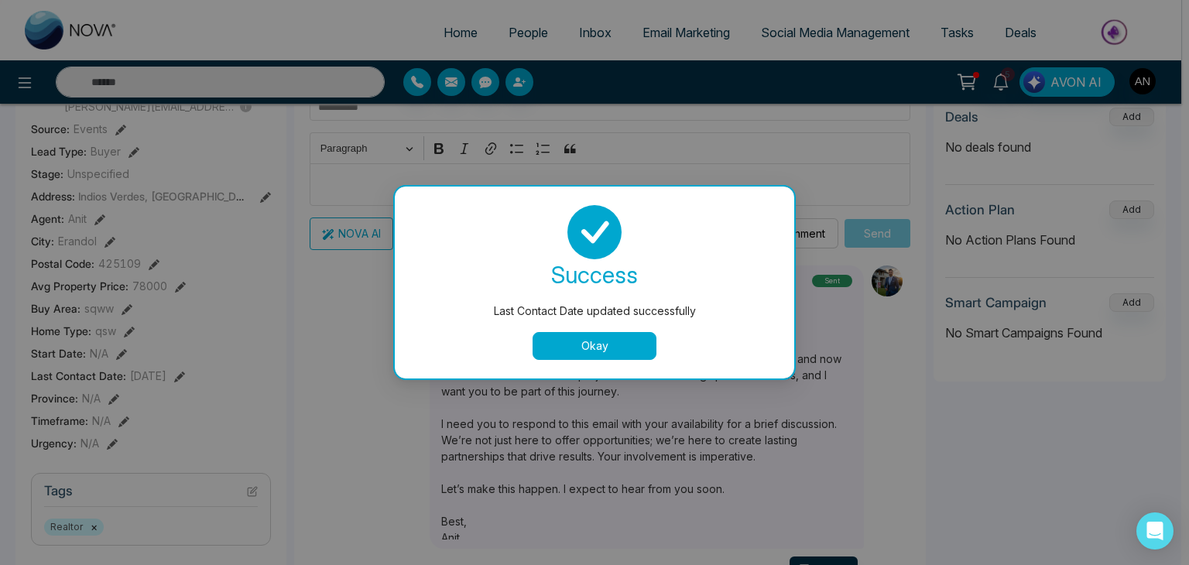
click at [557, 344] on button "Okay" at bounding box center [595, 346] width 124 height 28
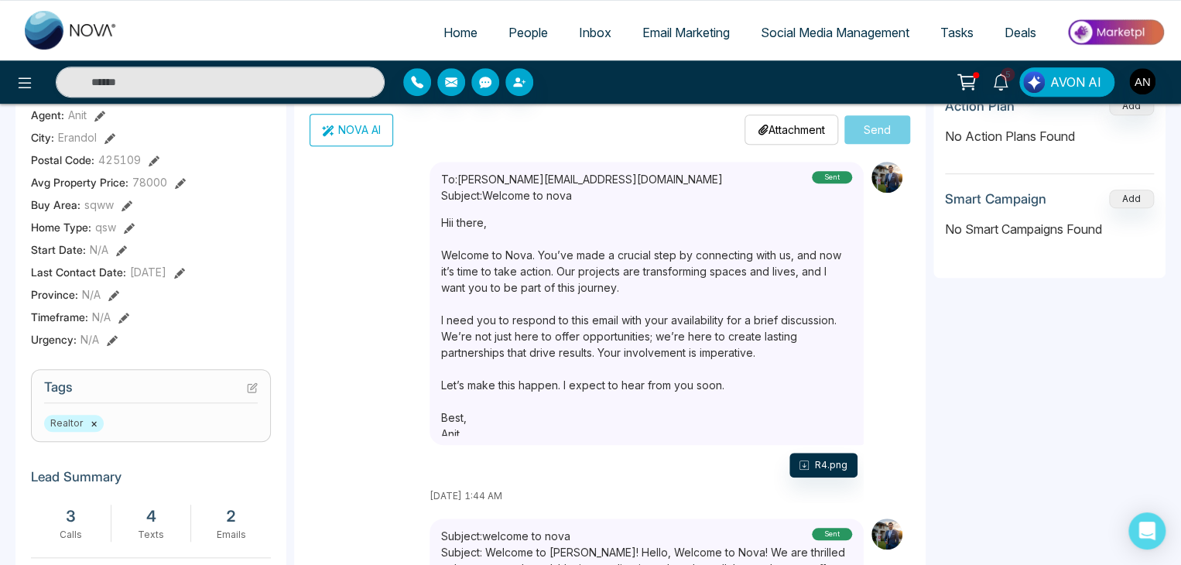
scroll to position [464, 0]
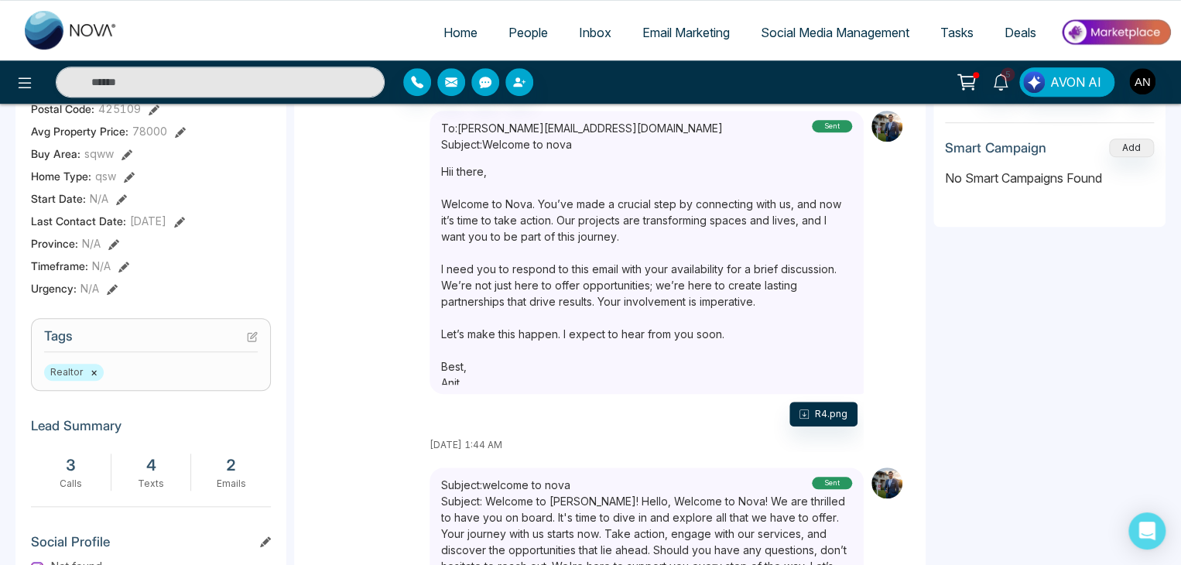
click at [197, 344] on h3 "Tags" at bounding box center [151, 340] width 214 height 24
click at [183, 381] on div "Realtor ×" at bounding box center [151, 372] width 214 height 17
click at [175, 375] on div "Realtor ×" at bounding box center [151, 372] width 214 height 17
drag, startPoint x: 101, startPoint y: 337, endPoint x: 201, endPoint y: 341, distance: 99.9
click at [111, 337] on h3 "Tags" at bounding box center [151, 340] width 214 height 24
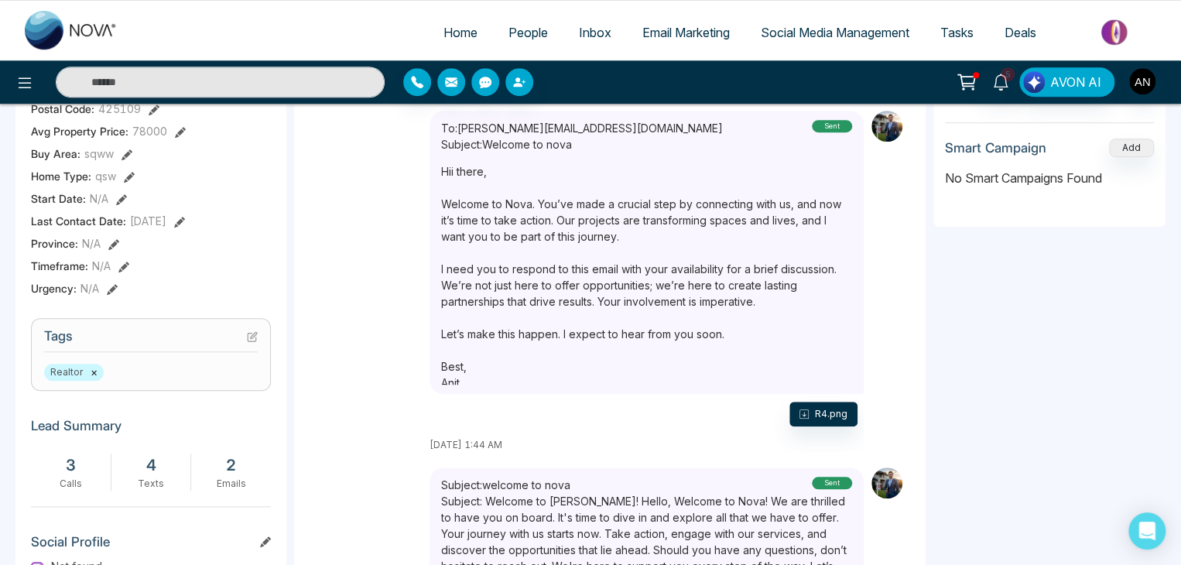
click at [255, 340] on icon at bounding box center [252, 336] width 11 height 11
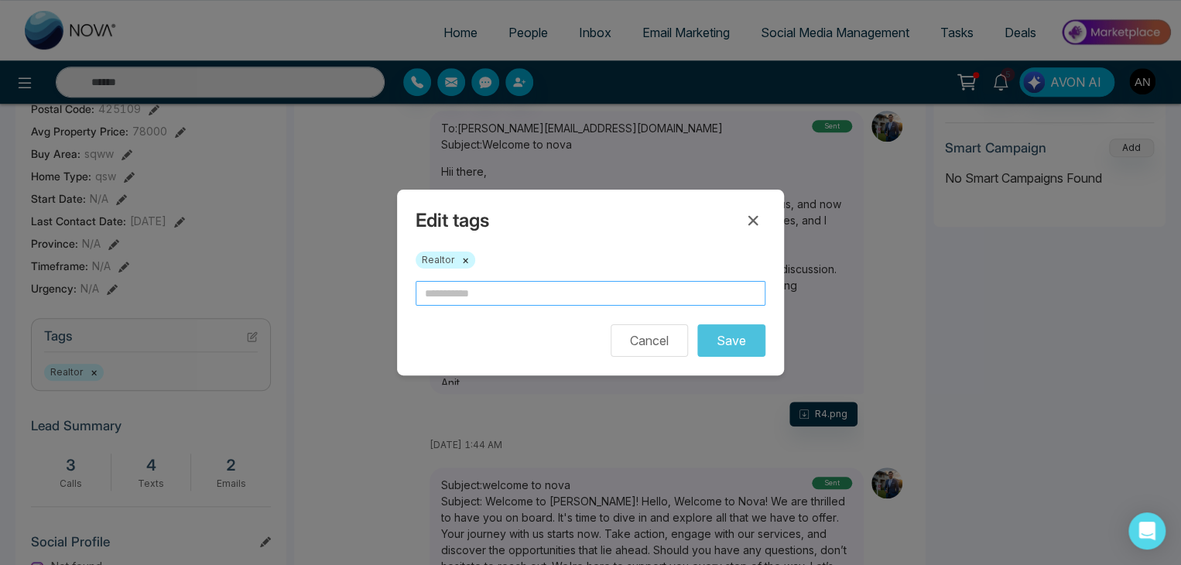
click at [450, 295] on input "text" at bounding box center [591, 293] width 350 height 25
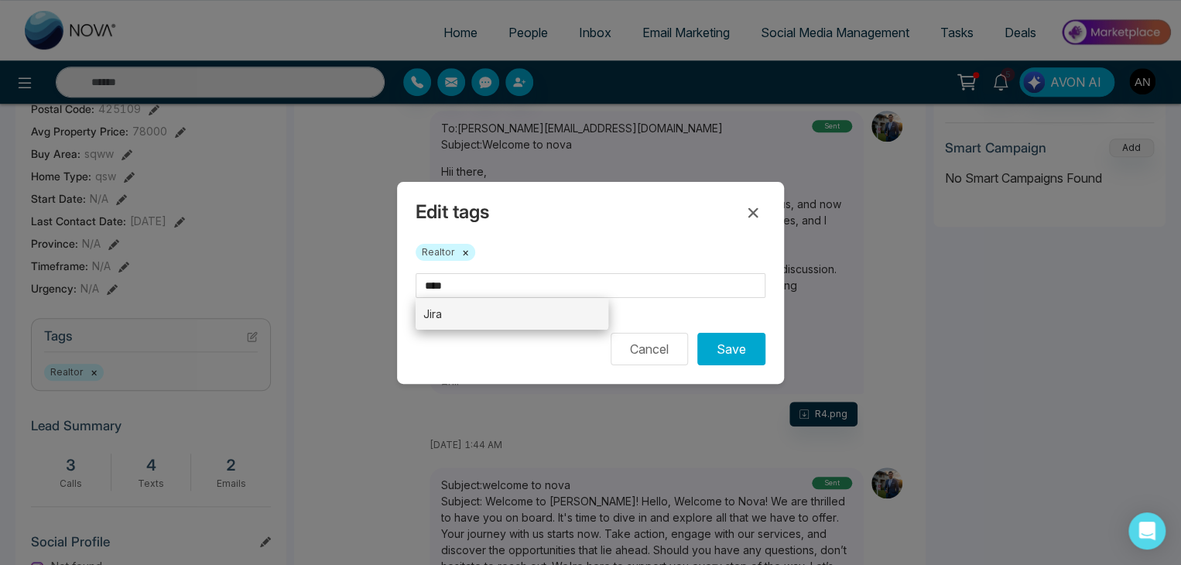
click at [505, 317] on li "Jira" at bounding box center [512, 314] width 193 height 32
type input "****"
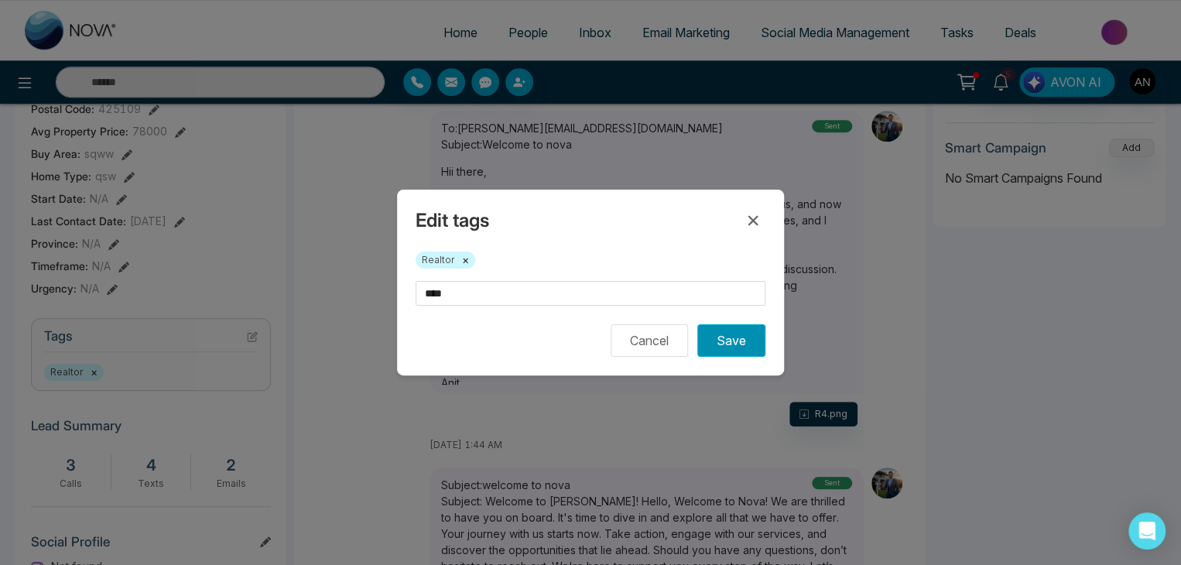
click at [721, 332] on button "Save" at bounding box center [731, 340] width 68 height 33
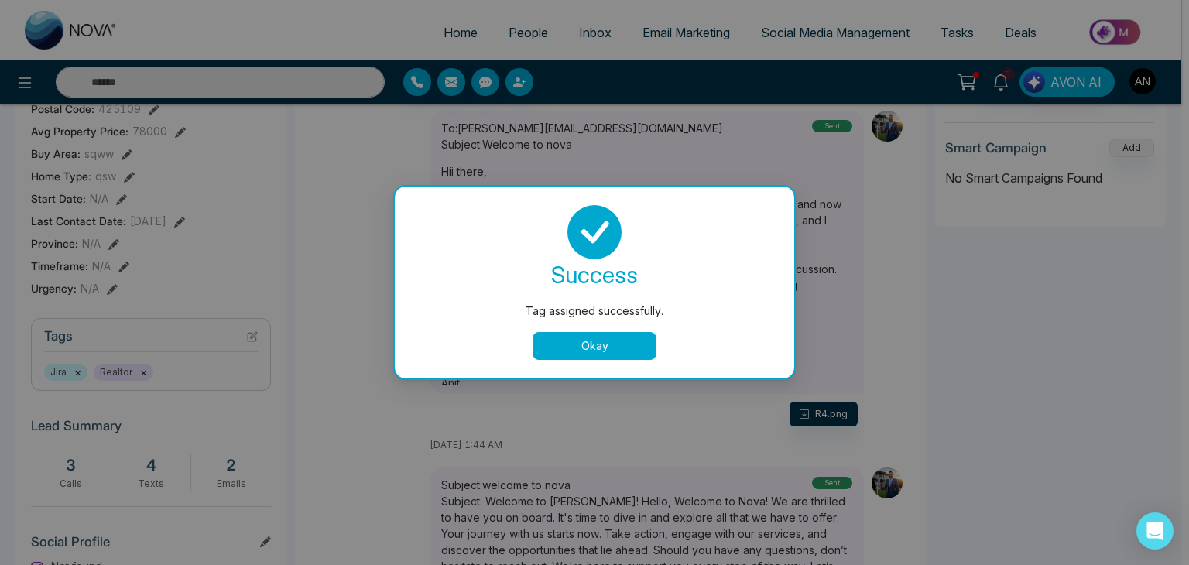
click at [584, 356] on button "Okay" at bounding box center [595, 346] width 124 height 28
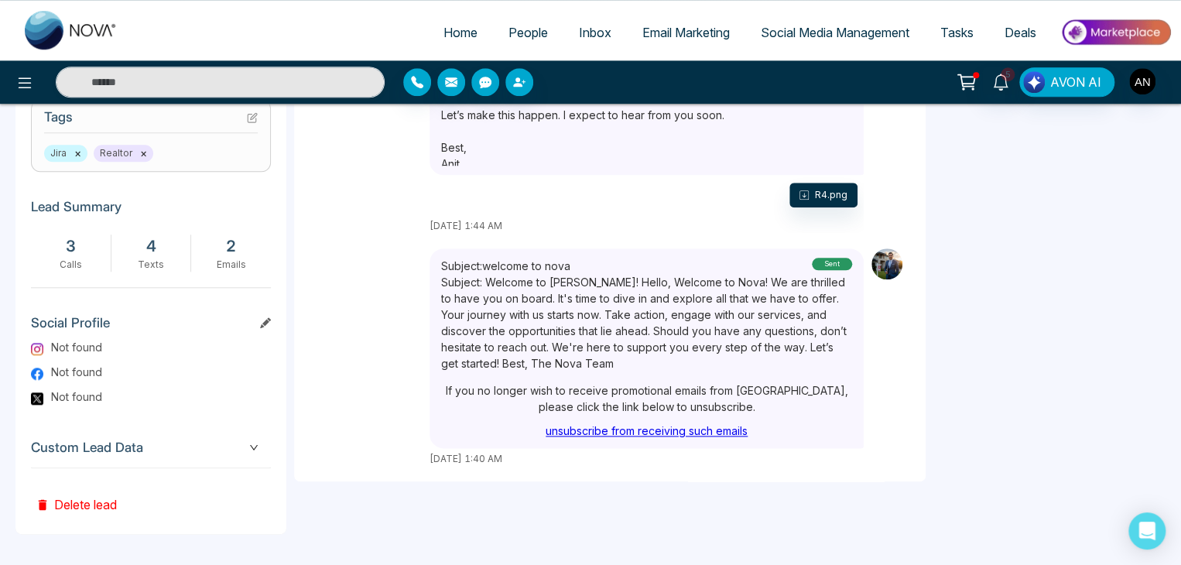
scroll to position [691, 0]
click at [254, 447] on icon "down" at bounding box center [253, 447] width 9 height 9
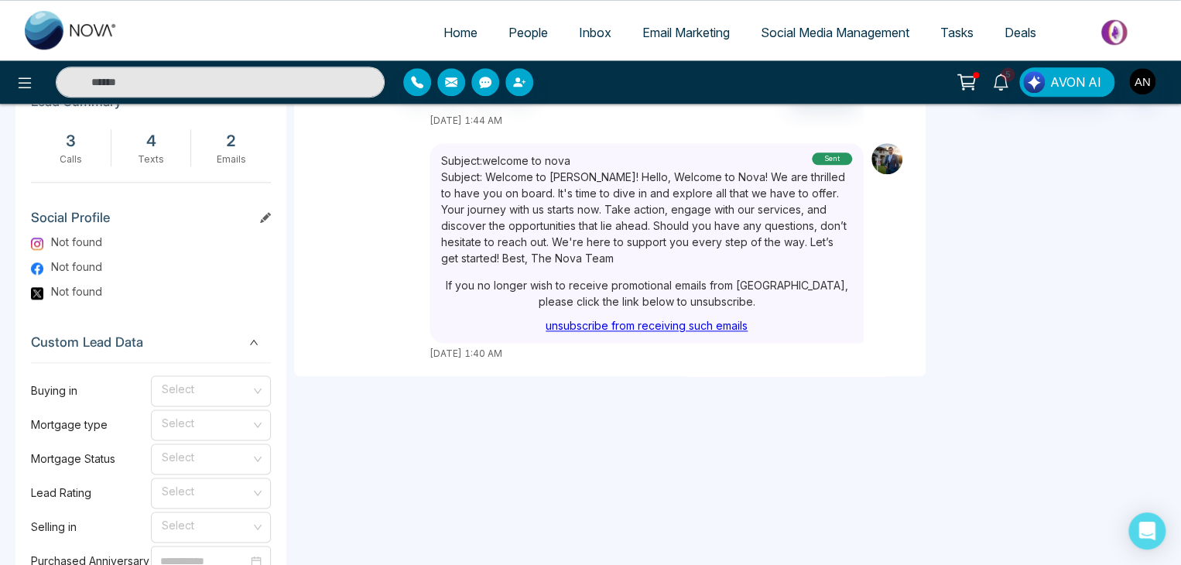
scroll to position [795, 0]
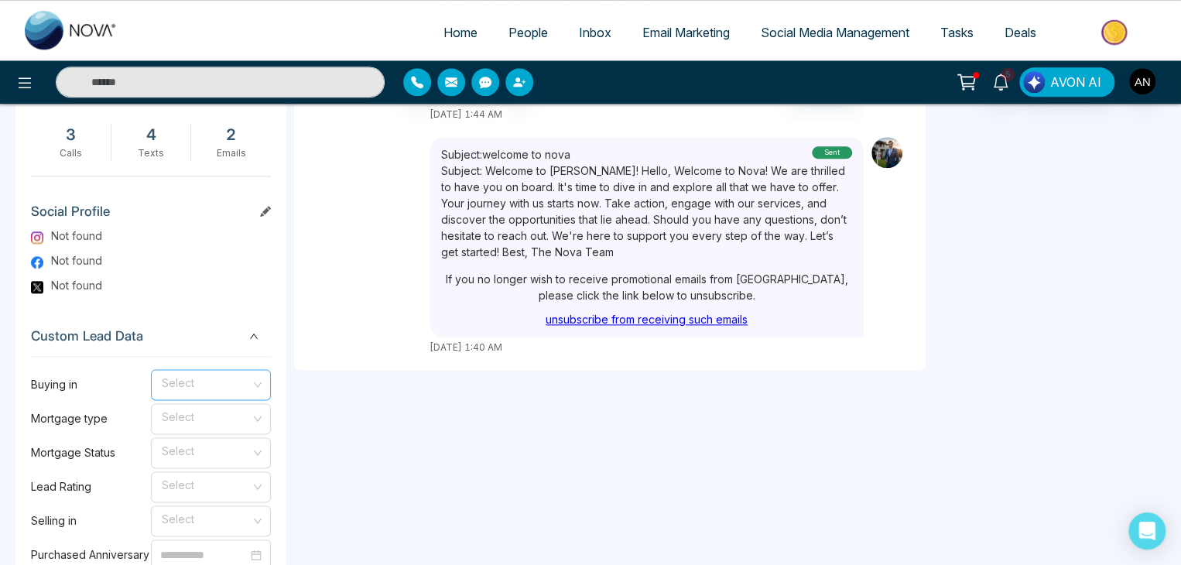
click at [211, 393] on input "search" at bounding box center [205, 381] width 91 height 23
click at [200, 450] on div "3-6 months" at bounding box center [210, 451] width 101 height 17
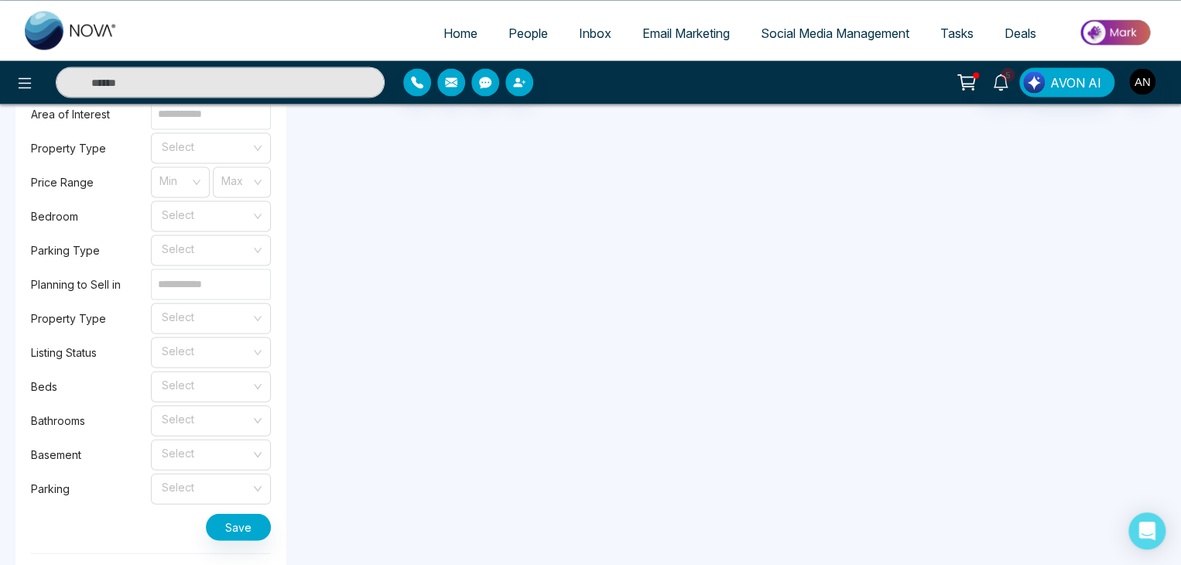
scroll to position [1567, 0]
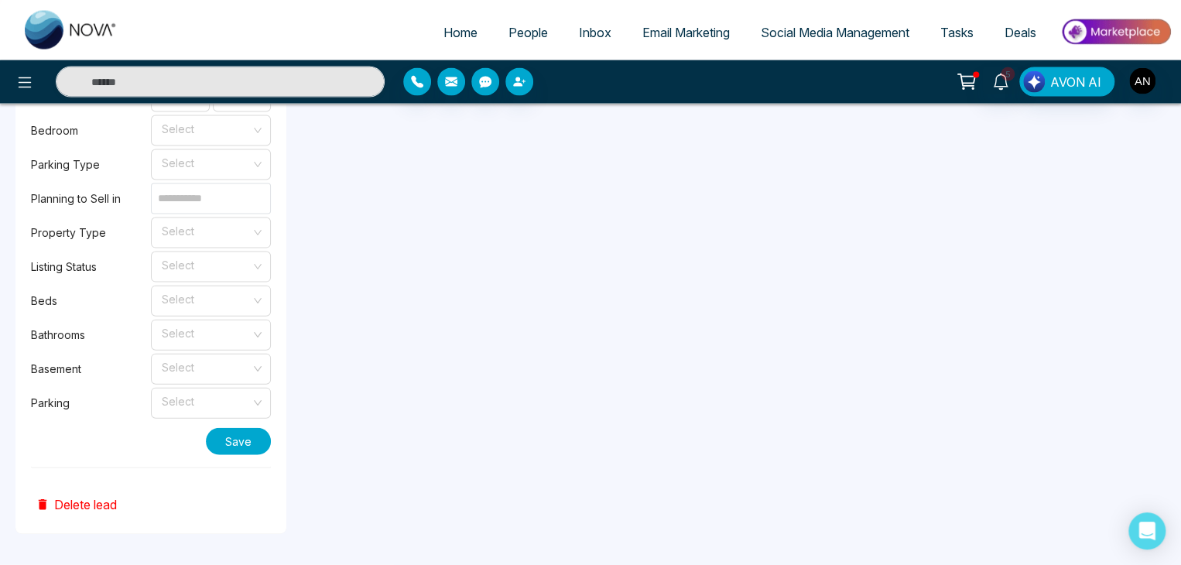
click at [236, 439] on button "Save" at bounding box center [238, 441] width 65 height 27
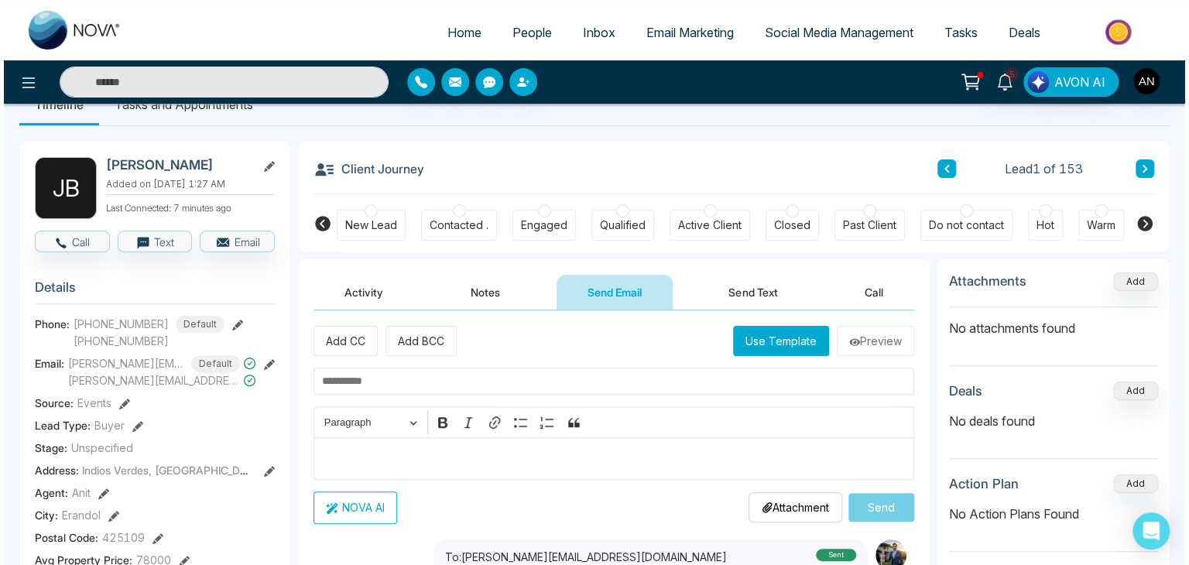
scroll to position [0, 0]
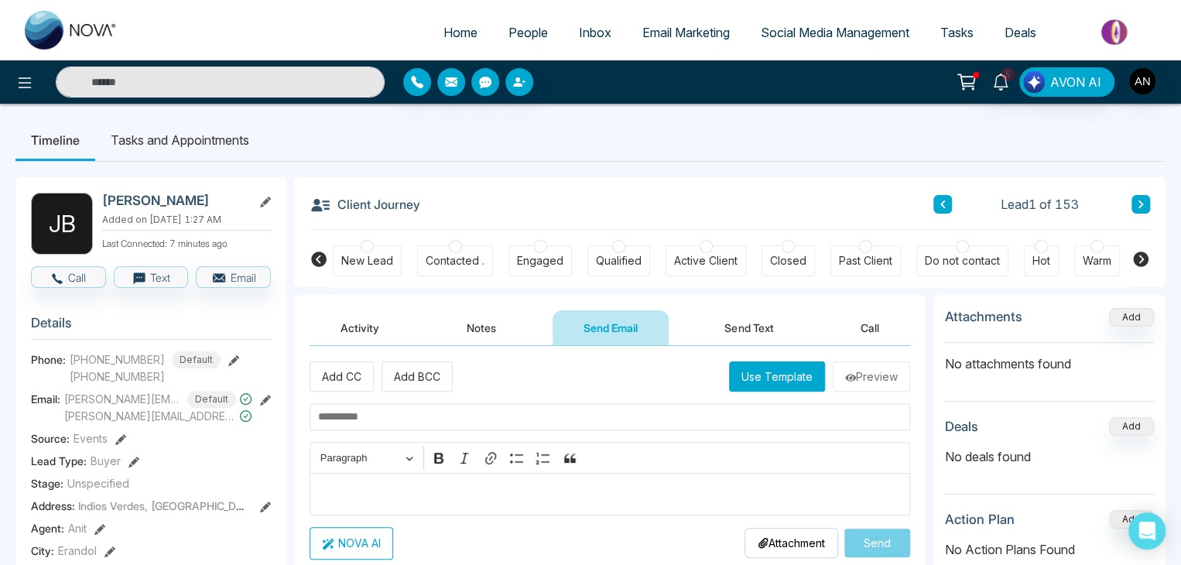
click at [453, 32] on span "Home" at bounding box center [461, 32] width 34 height 15
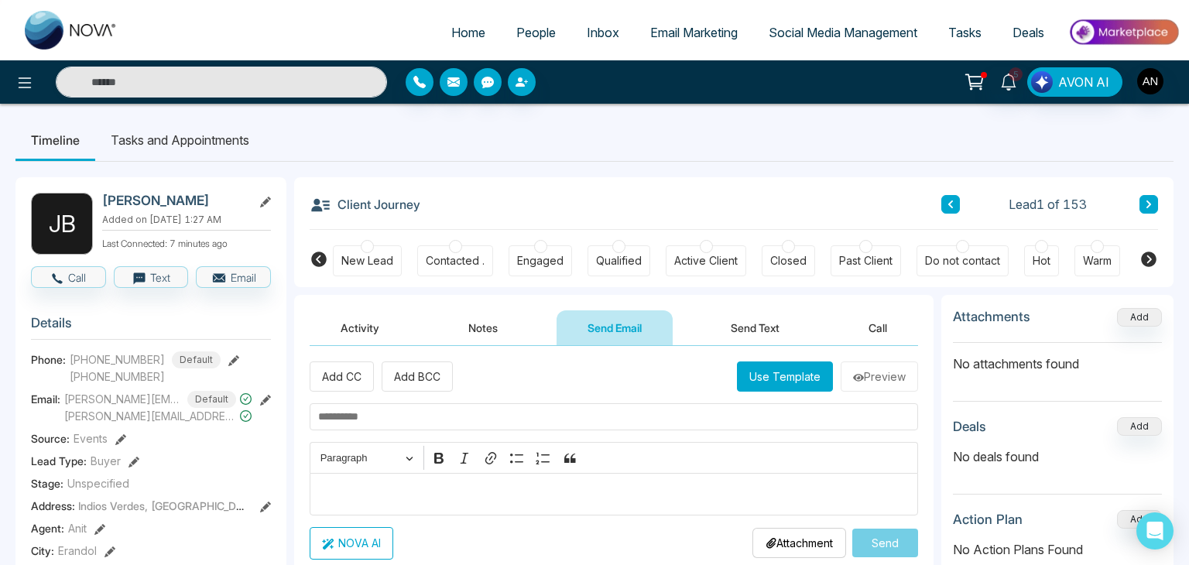
select select "*"
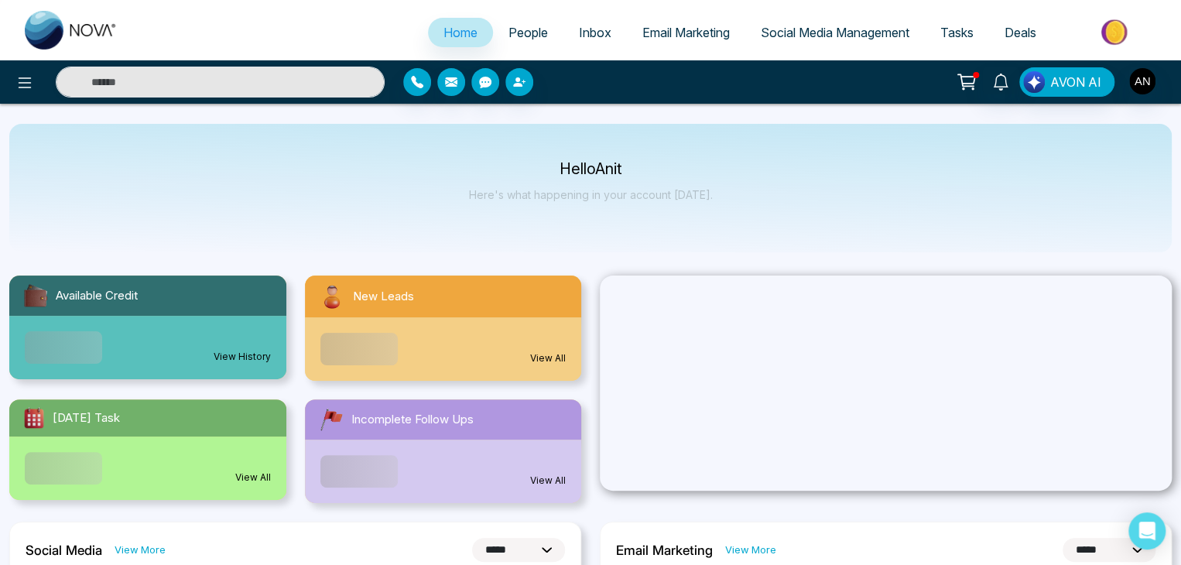
click at [551, 33] on link "People" at bounding box center [528, 32] width 70 height 29
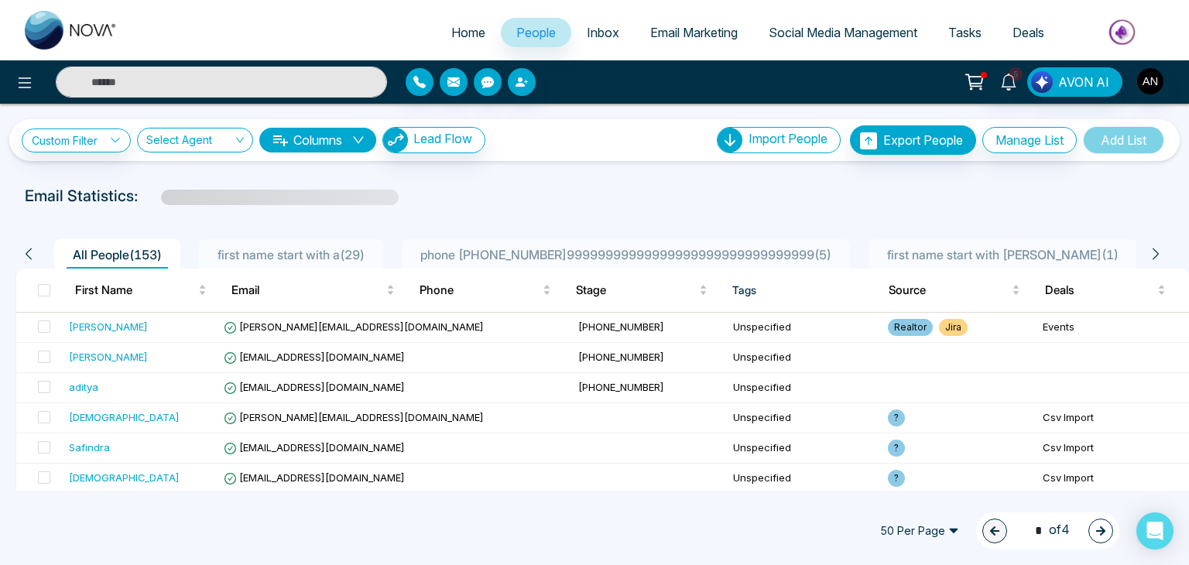
click at [588, 35] on span "Inbox" at bounding box center [603, 32] width 33 height 15
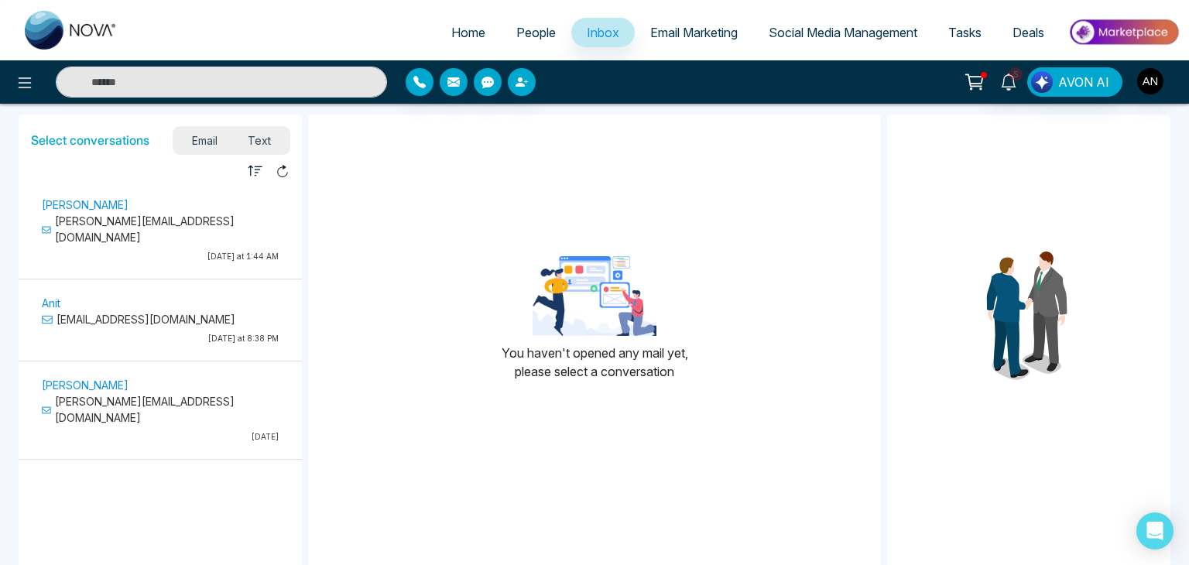
click at [170, 231] on div "Jayesh Badgujar Jayesh@mmnovatech.com Today at 1:44 AM" at bounding box center [160, 232] width 252 height 74
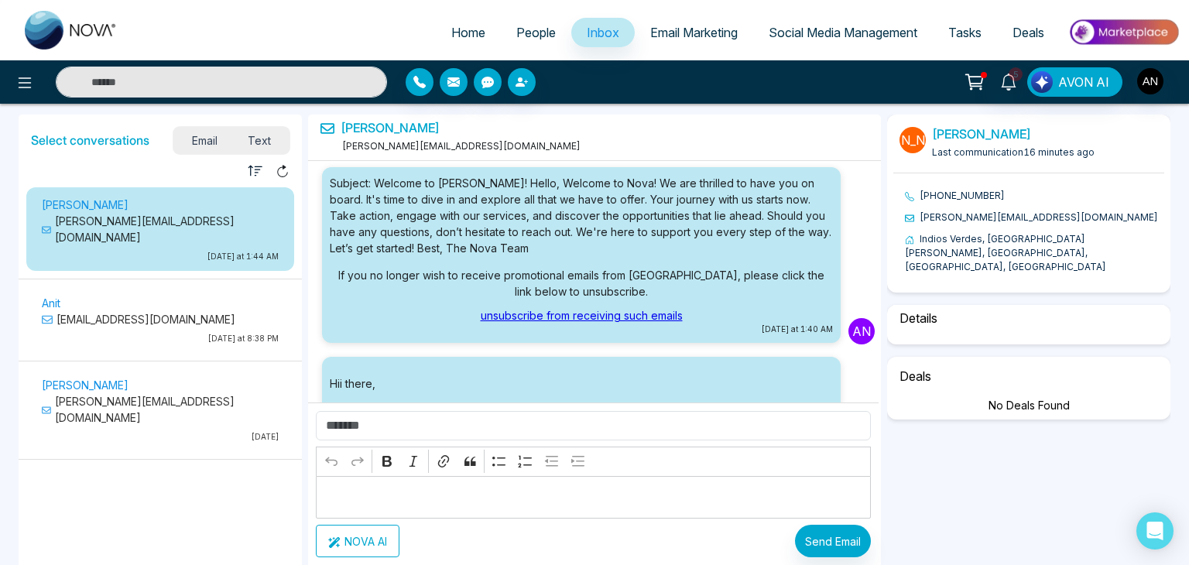
scroll to position [389, 0]
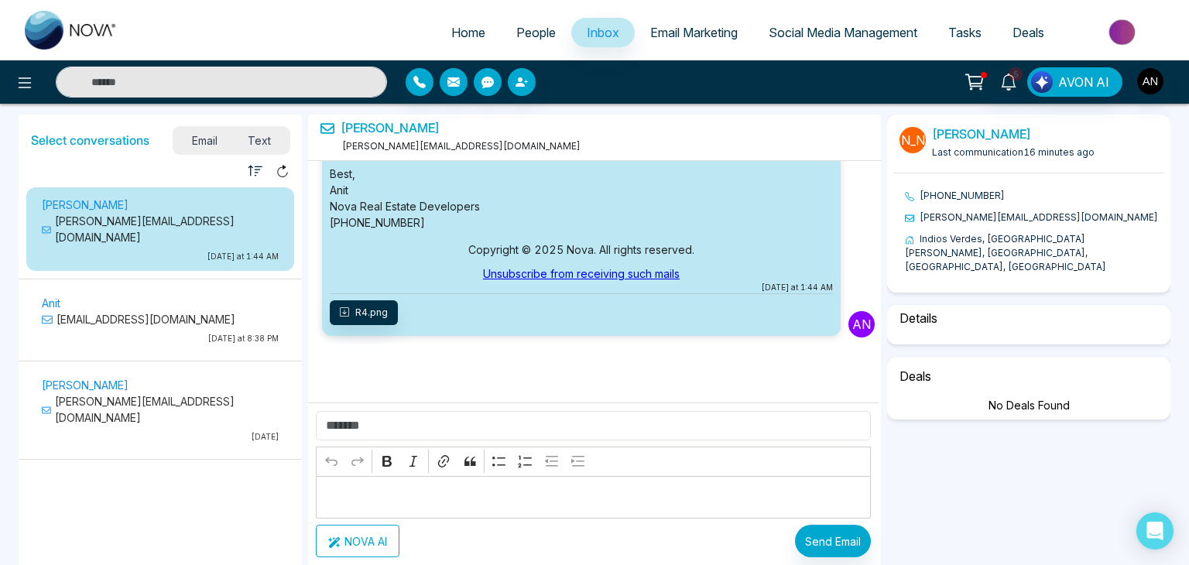
click at [159, 220] on p "[PERSON_NAME][EMAIL_ADDRESS][DOMAIN_NAME]" at bounding box center [160, 229] width 237 height 33
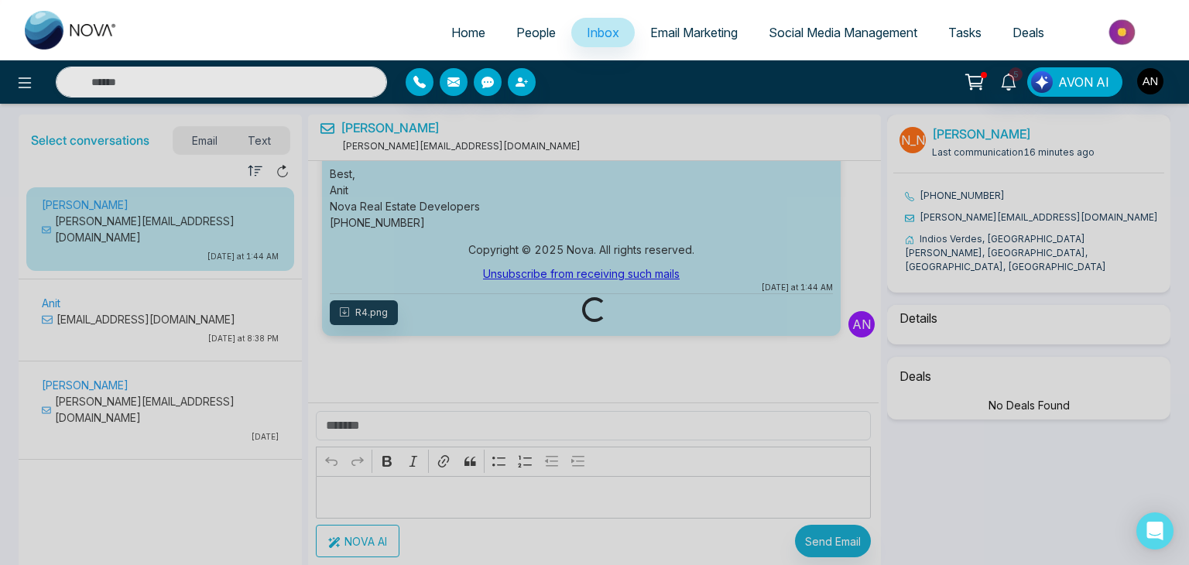
select select "*"
select select "******"
select select "*****"
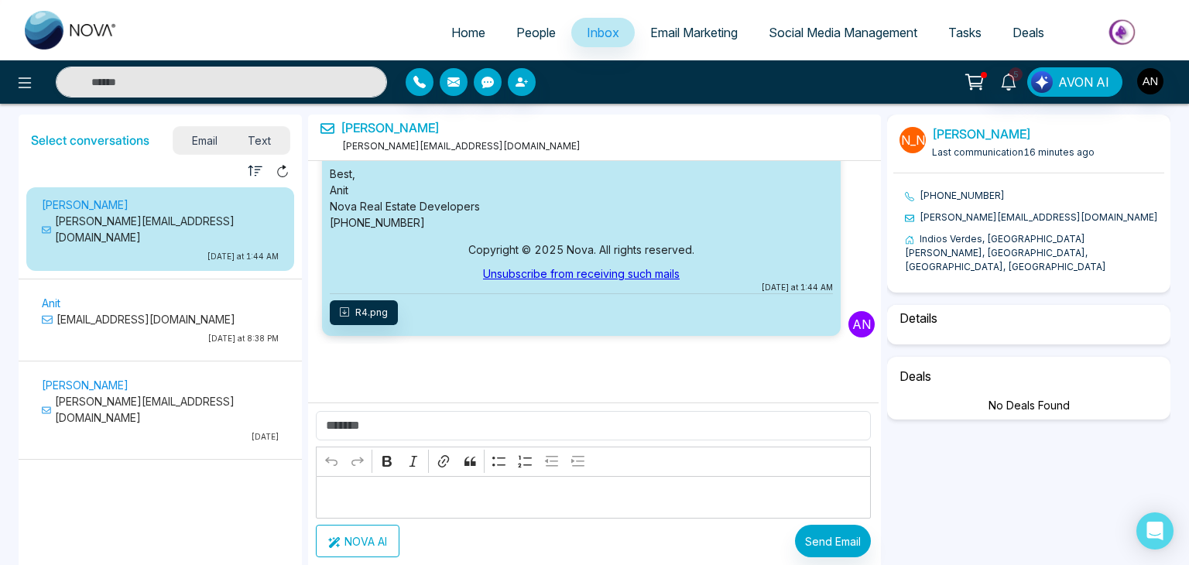
select select "*"
select select "******"
select select "*****"
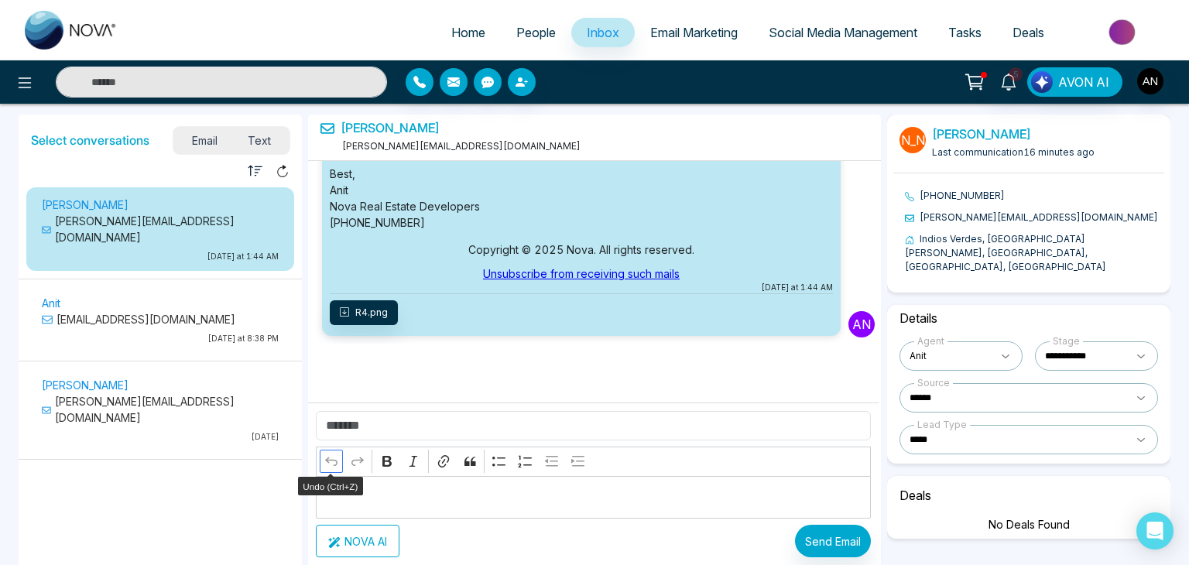
click at [334, 468] on icon "Editor toolbar" at bounding box center [331, 461] width 15 height 15
click at [635, 41] on link "Email Marketing" at bounding box center [694, 32] width 118 height 29
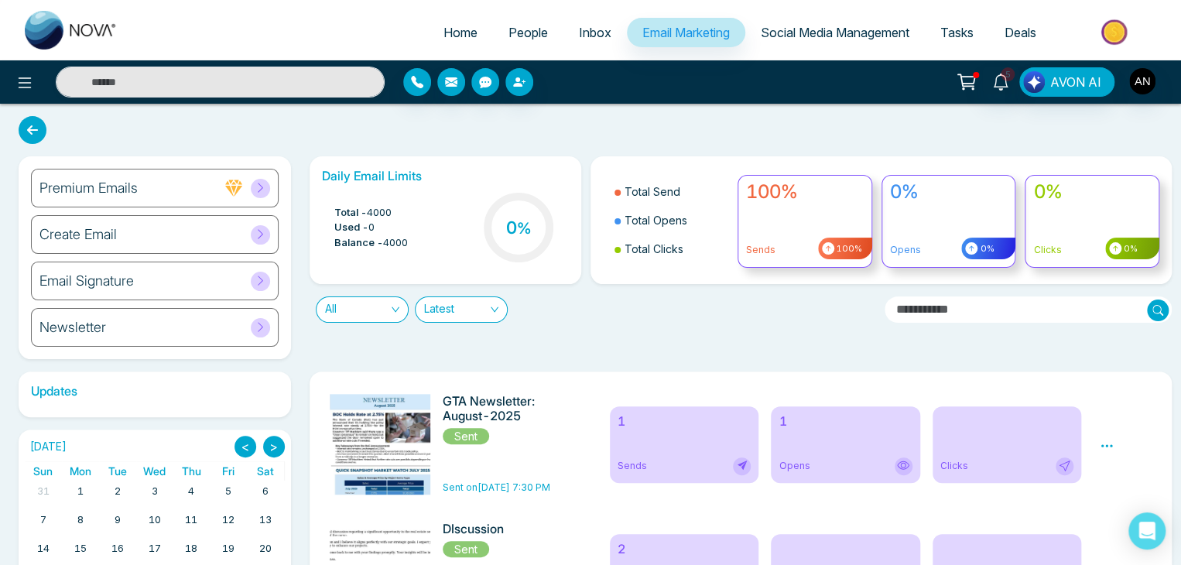
click at [836, 26] on span "Social Media Management" at bounding box center [835, 32] width 149 height 15
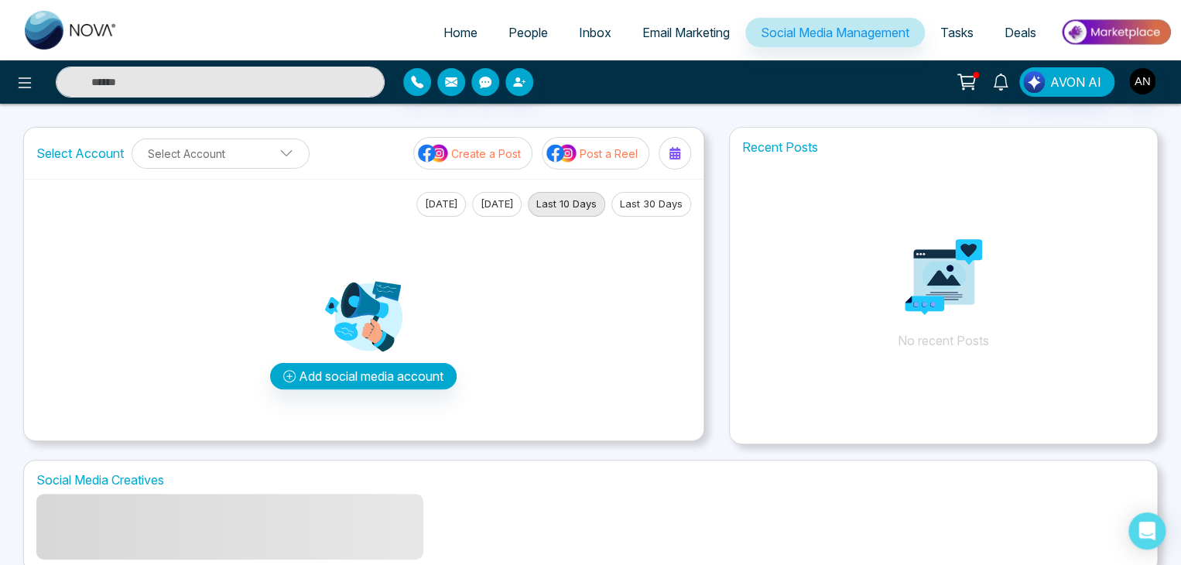
click at [674, 26] on span "Email Marketing" at bounding box center [685, 32] width 87 height 15
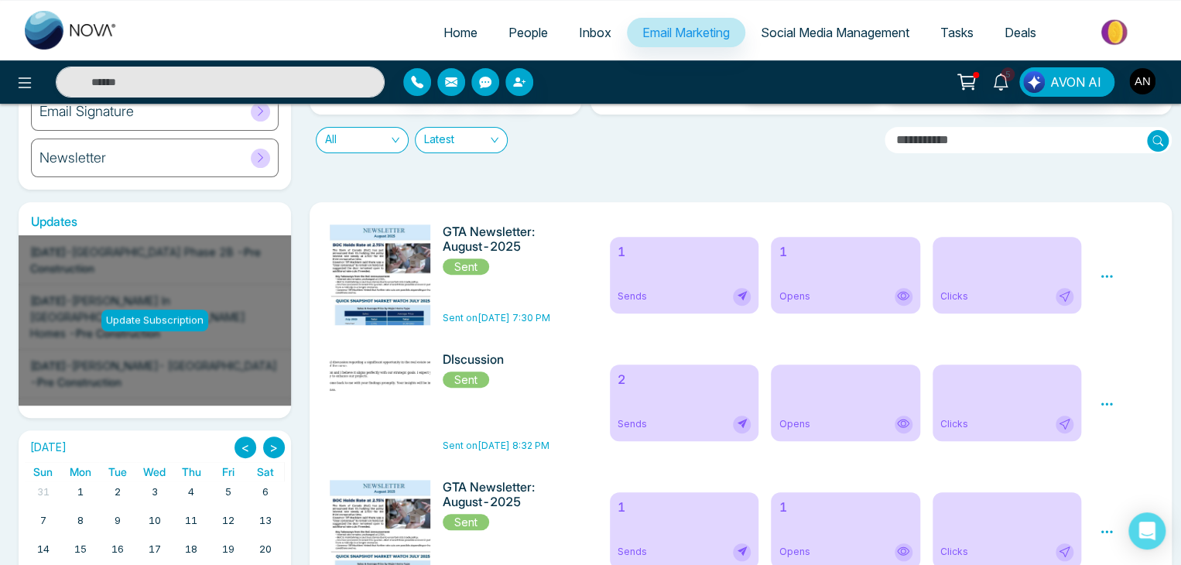
scroll to position [206, 0]
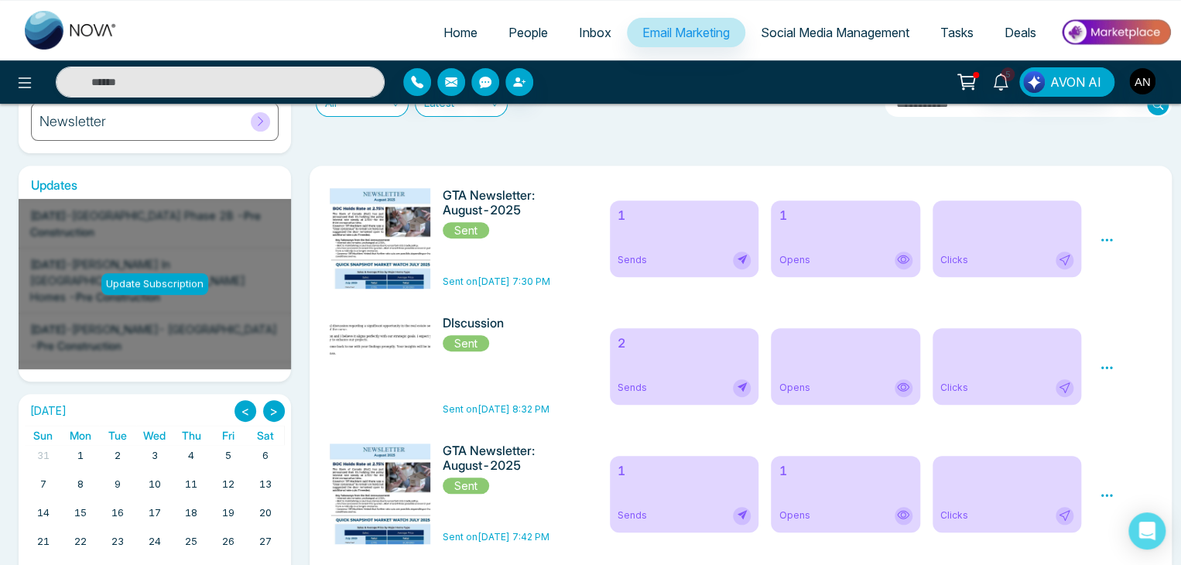
click at [149, 280] on div "Update Subscription" at bounding box center [154, 284] width 107 height 22
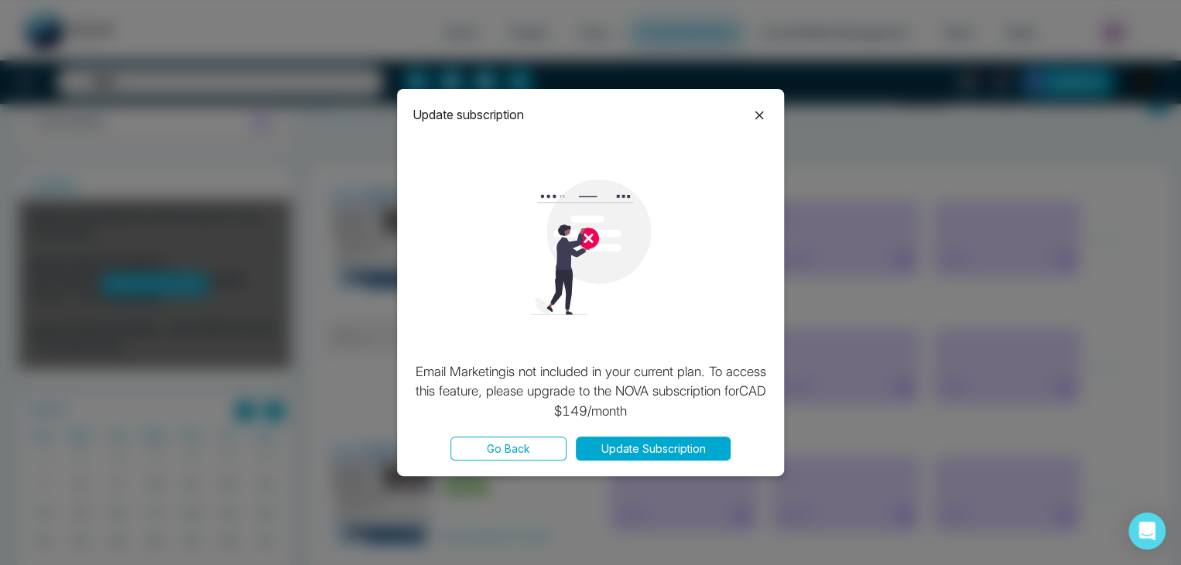
click at [755, 113] on icon at bounding box center [759, 115] width 19 height 19
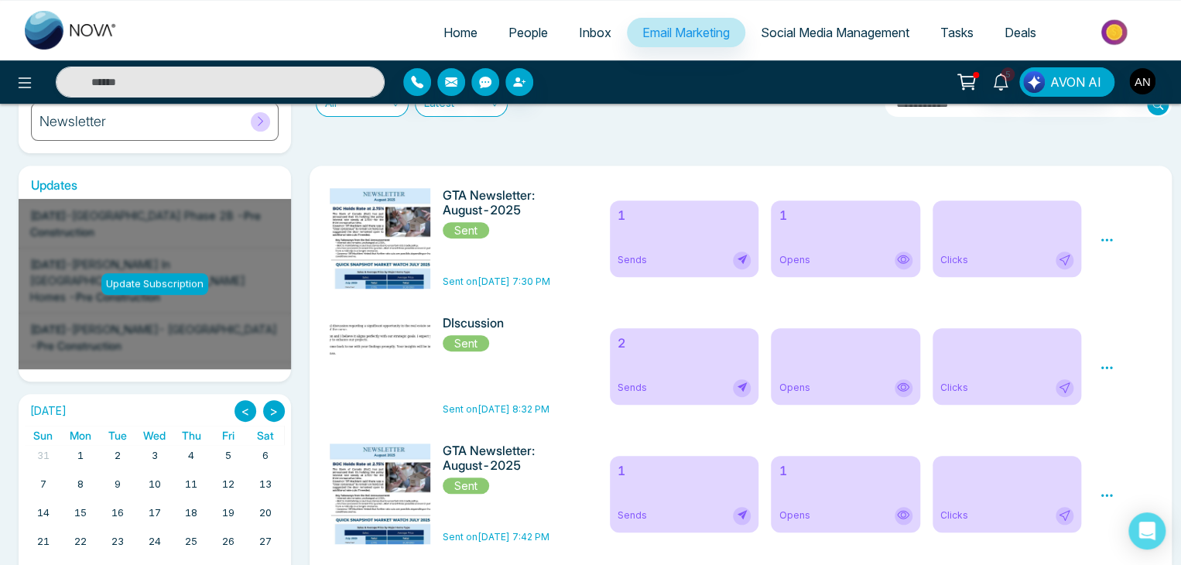
click at [800, 35] on span "Social Media Management" at bounding box center [835, 32] width 149 height 15
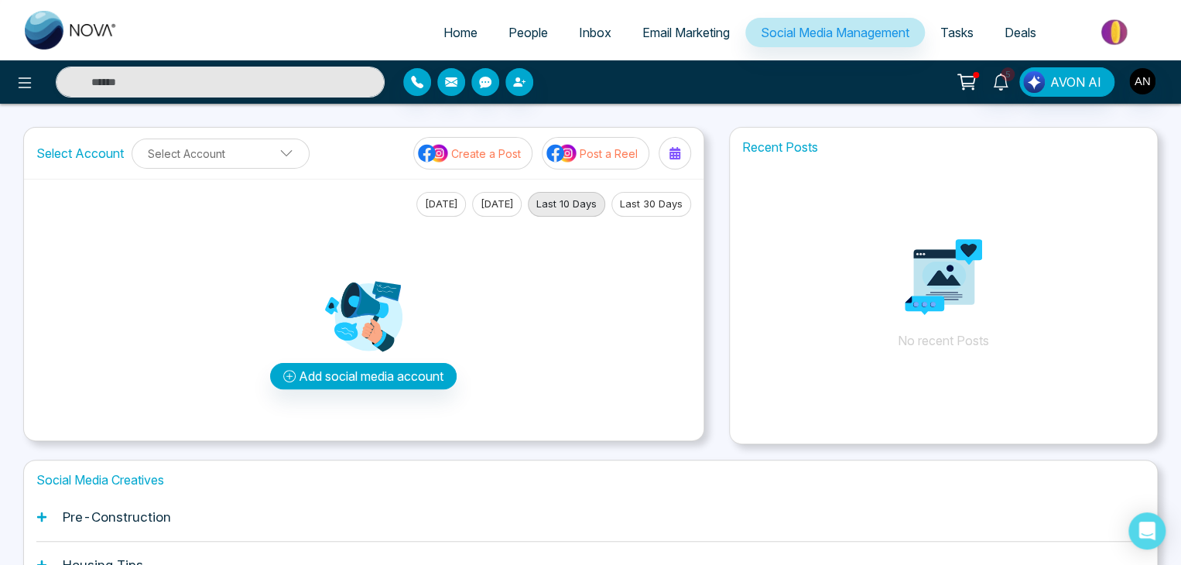
click at [687, 29] on span "Email Marketing" at bounding box center [685, 32] width 87 height 15
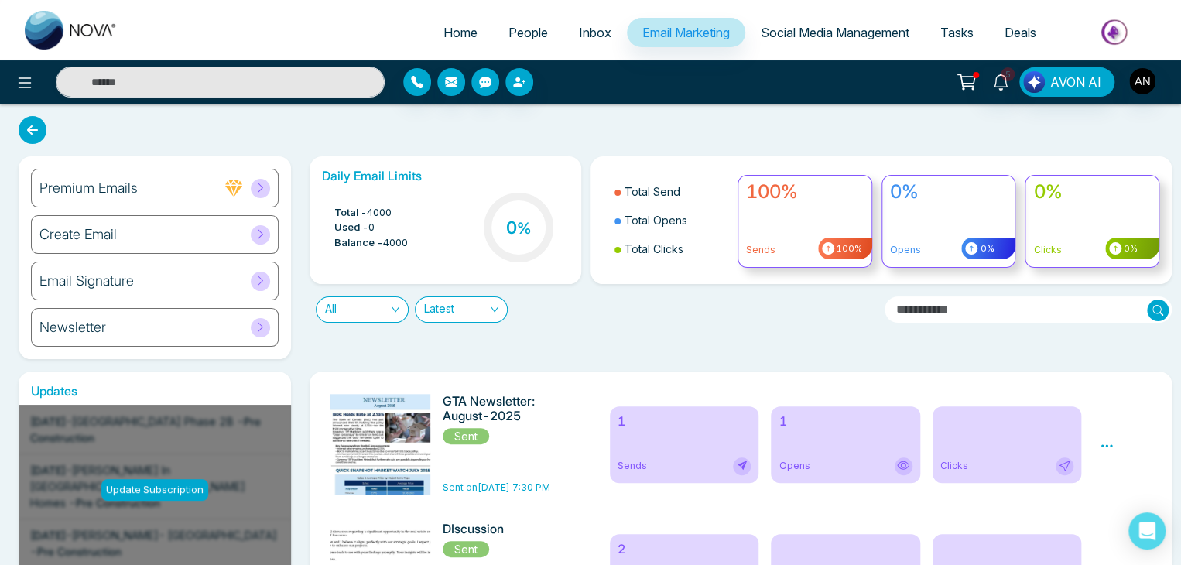
drag, startPoint x: 799, startPoint y: 12, endPoint x: 807, endPoint y: 28, distance: 18.3
click at [806, 24] on ul "Home People Inbox Email Marketing Social Media Management Tasks Deals" at bounding box center [652, 33] width 1039 height 43
click at [811, 26] on span "Social Media Management" at bounding box center [835, 32] width 149 height 15
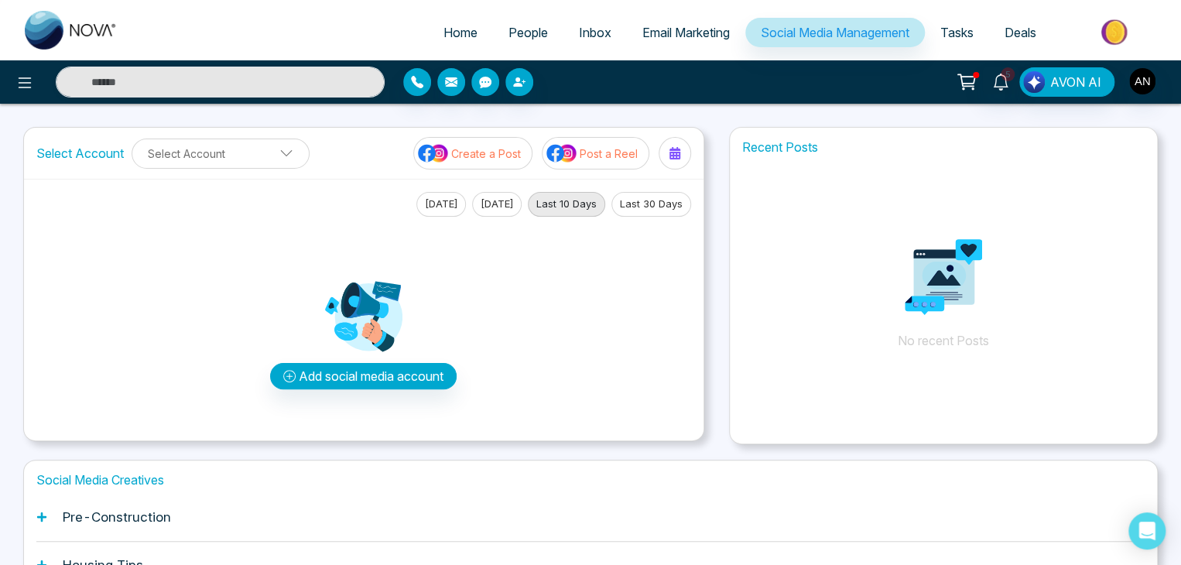
click at [956, 36] on span "Tasks" at bounding box center [956, 32] width 33 height 15
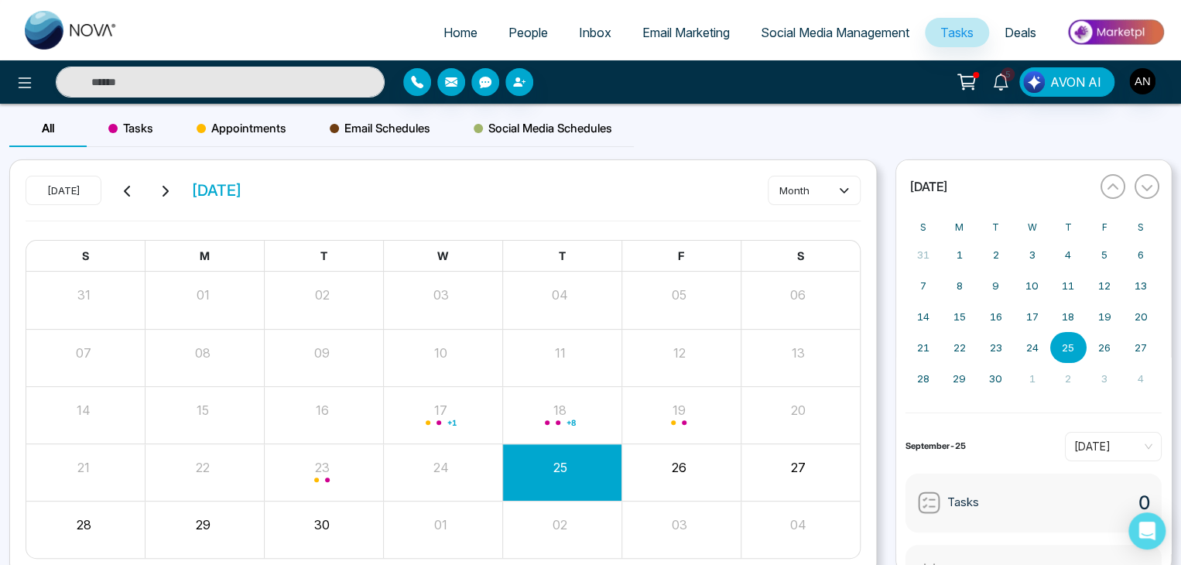
click at [1008, 26] on span "Deals" at bounding box center [1021, 32] width 32 height 15
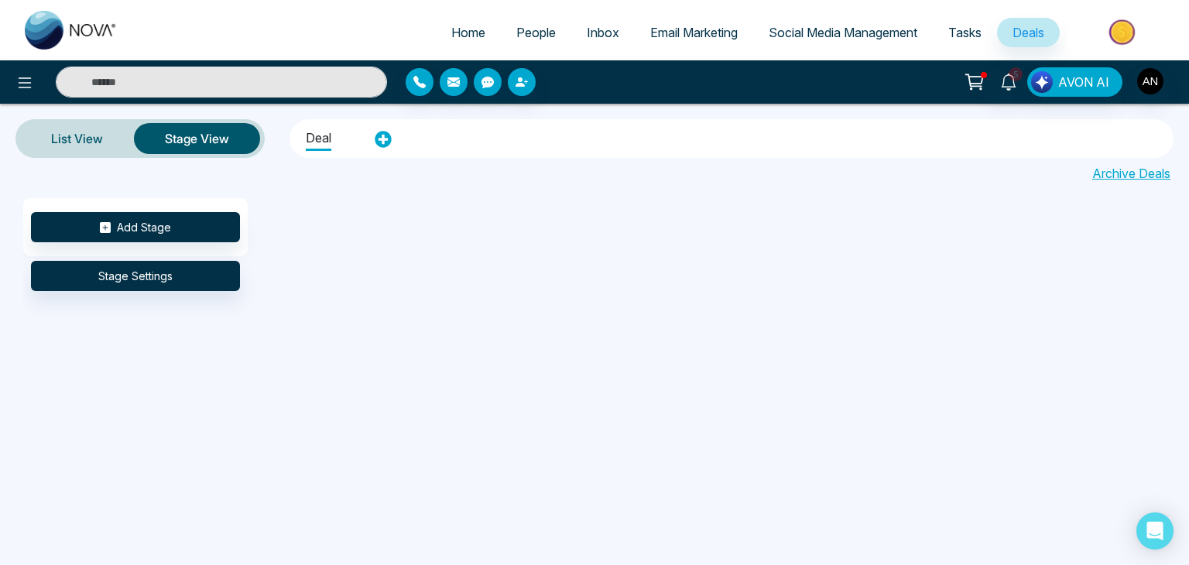
click at [967, 33] on span "Tasks" at bounding box center [964, 32] width 33 height 15
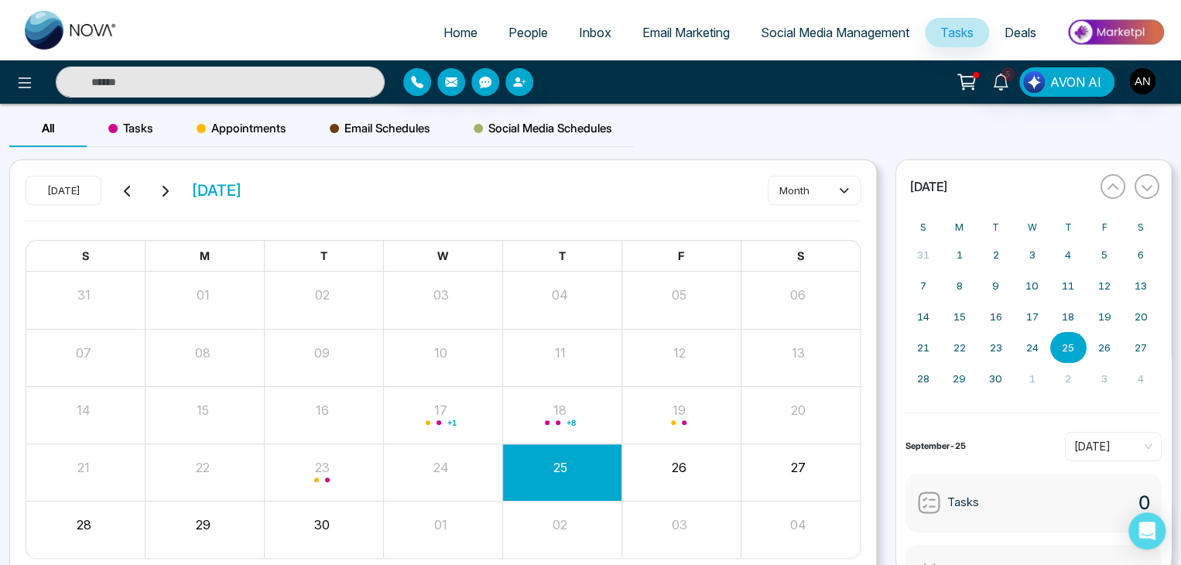
click at [947, 37] on span "Tasks" at bounding box center [956, 32] width 33 height 15
click at [130, 124] on span "Tasks" at bounding box center [130, 128] width 45 height 19
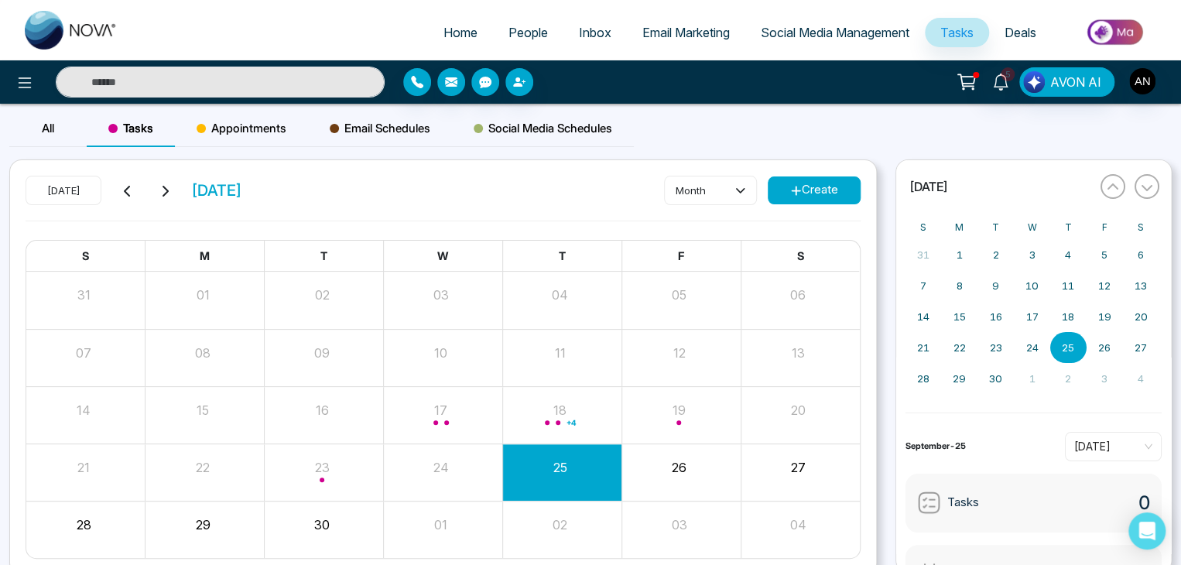
click at [818, 189] on button "Create" at bounding box center [814, 190] width 93 height 28
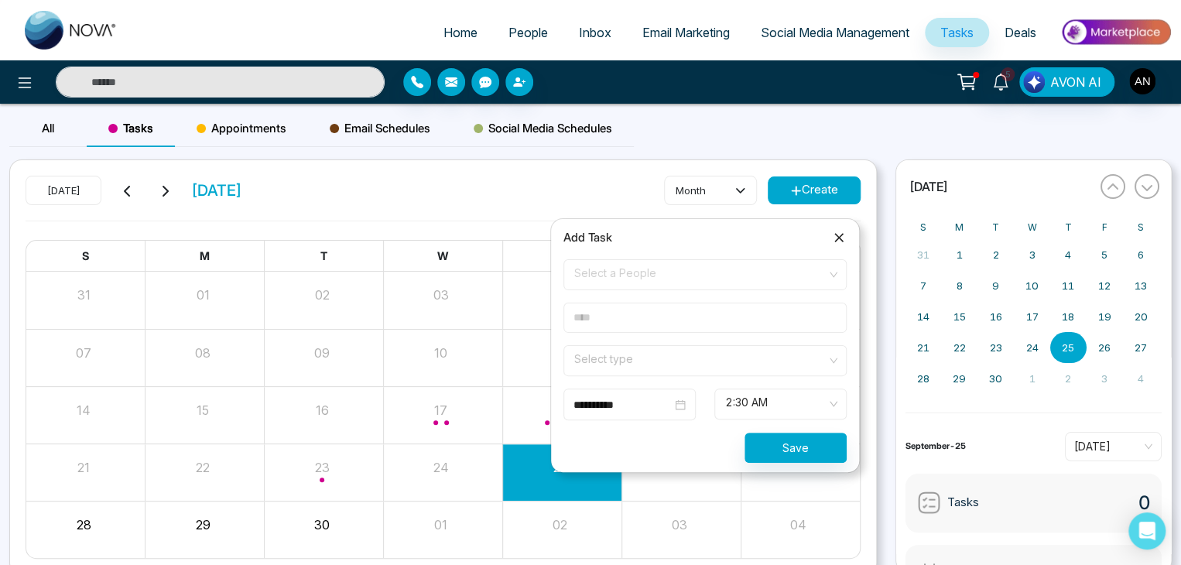
click at [616, 279] on span "Select a People" at bounding box center [705, 275] width 262 height 26
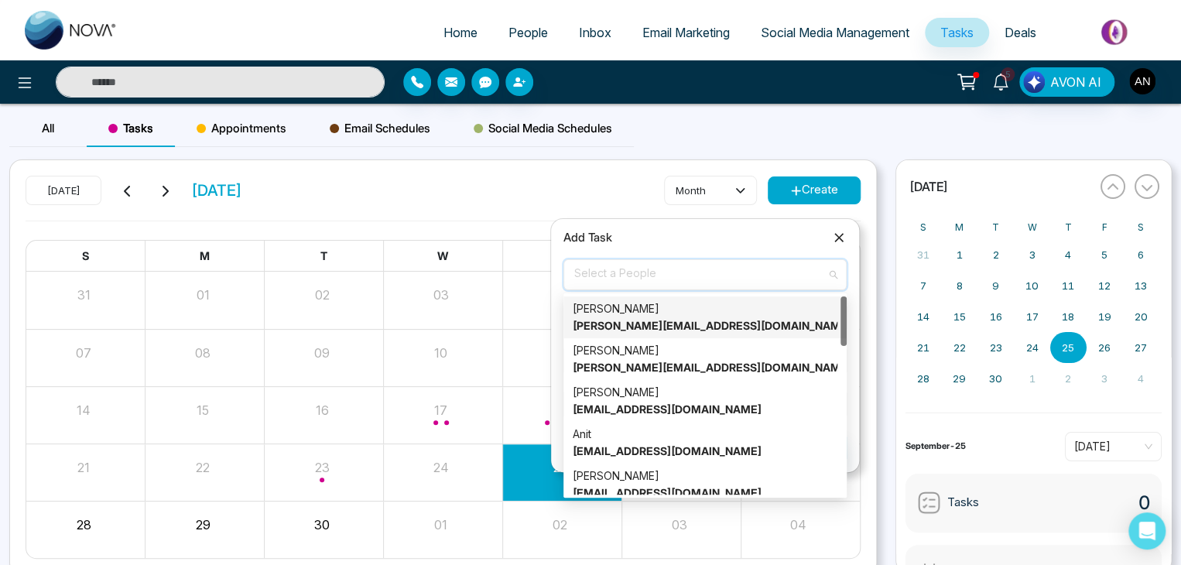
click at [634, 314] on div "Jayesh Badgujar Jayesh@mmnovatech.com" at bounding box center [705, 317] width 265 height 34
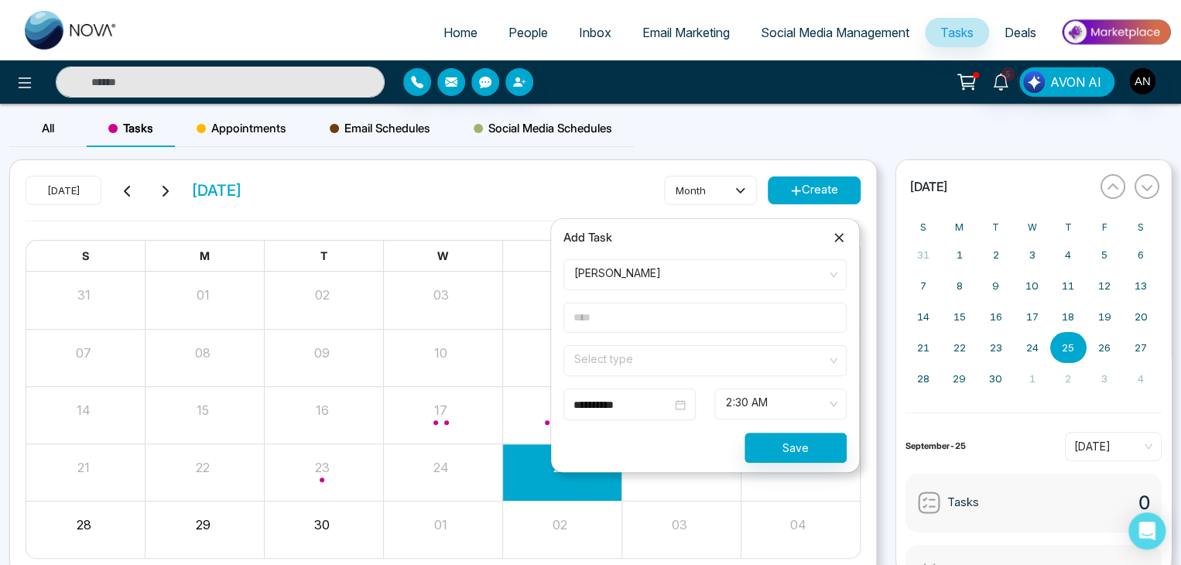
click at [610, 306] on input "text" at bounding box center [704, 318] width 283 height 30
type input "***"
click at [583, 353] on input "search" at bounding box center [700, 357] width 254 height 23
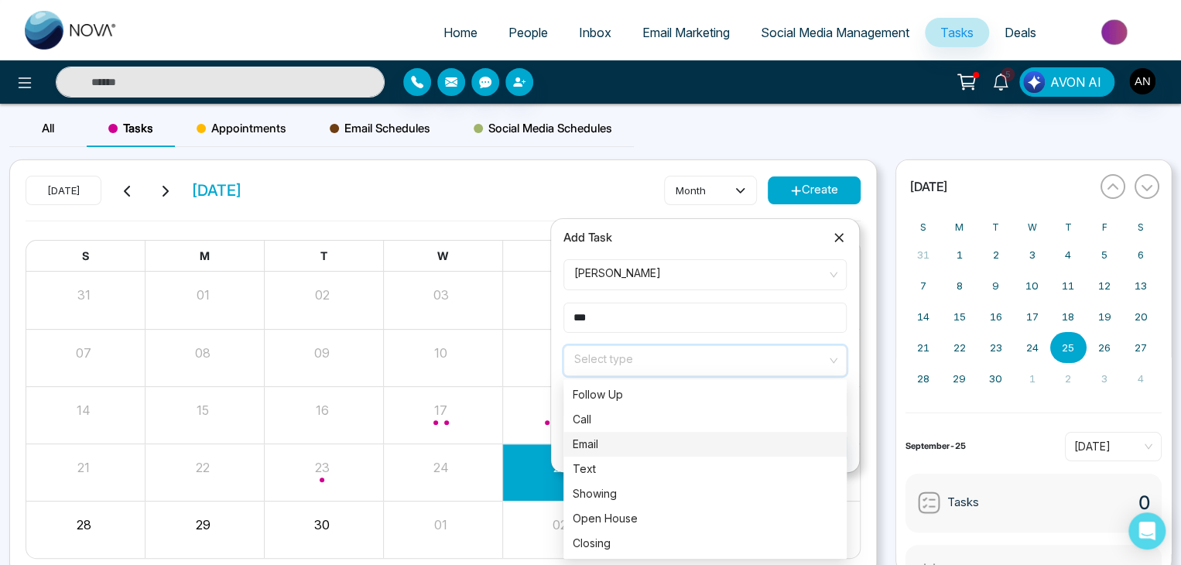
click at [596, 444] on div "Email" at bounding box center [705, 444] width 265 height 17
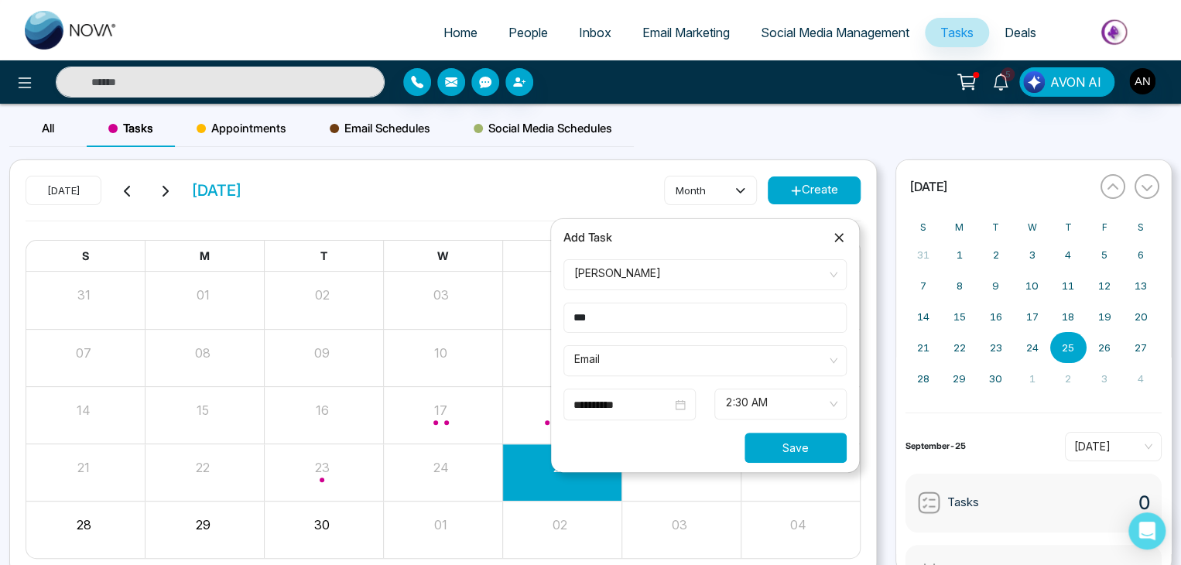
click at [786, 447] on button "Save" at bounding box center [796, 448] width 102 height 30
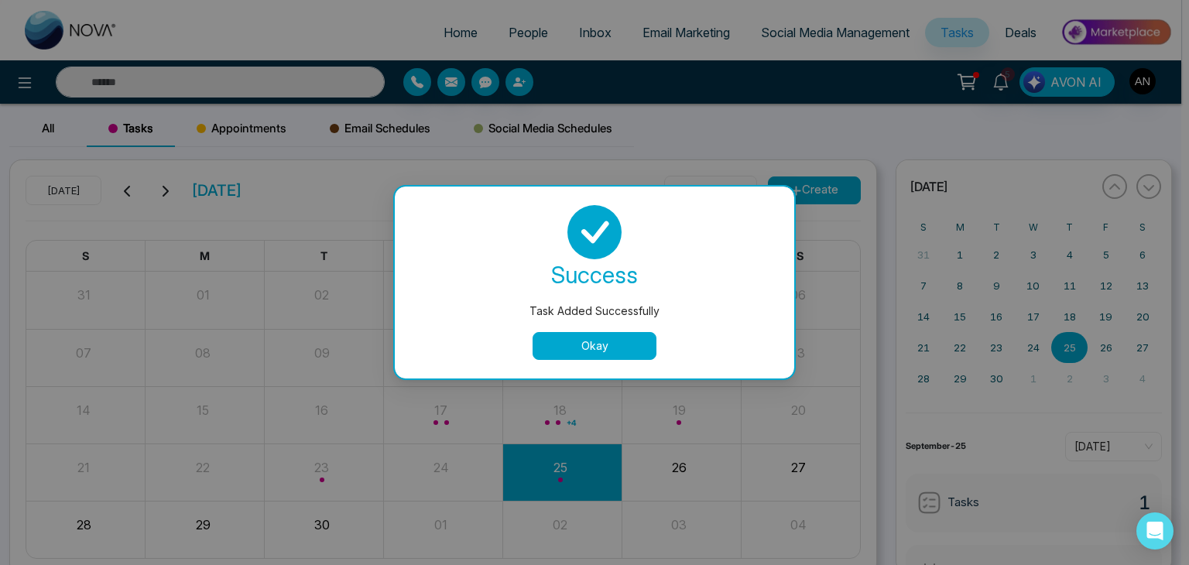
click at [585, 355] on button "Okay" at bounding box center [595, 346] width 124 height 28
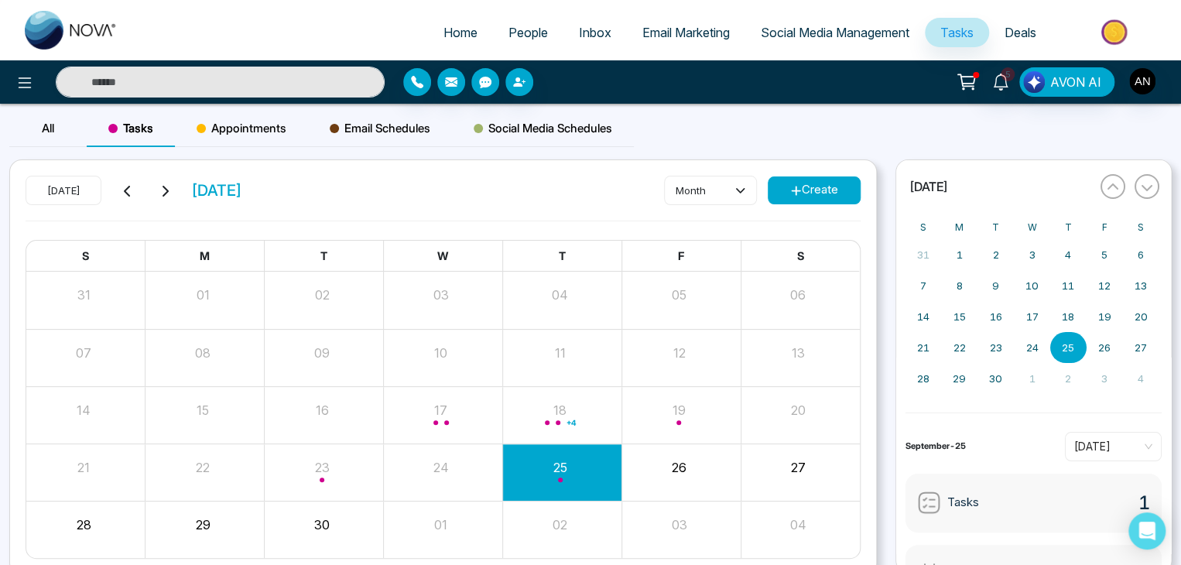
click at [229, 122] on span "Appointments" at bounding box center [242, 128] width 90 height 19
click at [803, 188] on button "Create" at bounding box center [814, 190] width 93 height 28
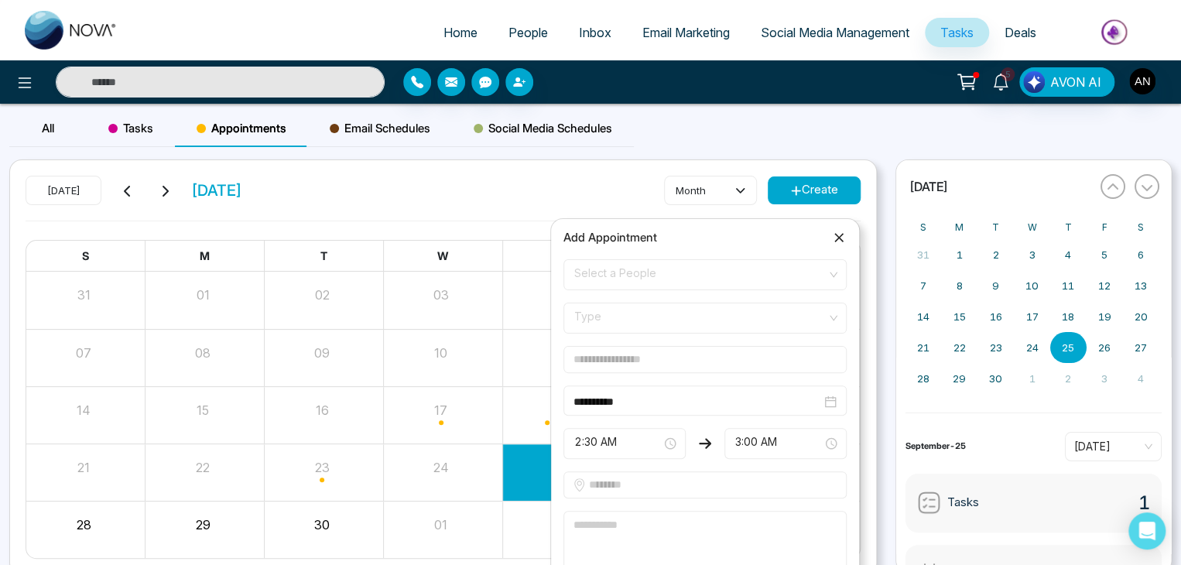
click at [612, 269] on span "Select a People" at bounding box center [705, 275] width 262 height 26
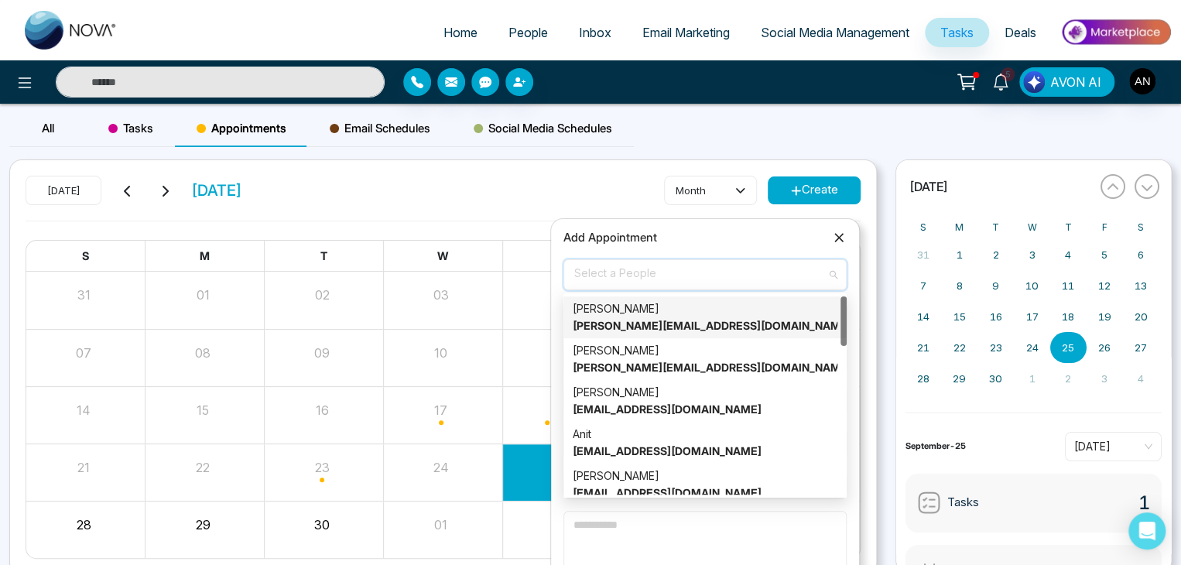
click at [632, 320] on strong "[PERSON_NAME][EMAIL_ADDRESS][DOMAIN_NAME]" at bounding box center [712, 325] width 279 height 13
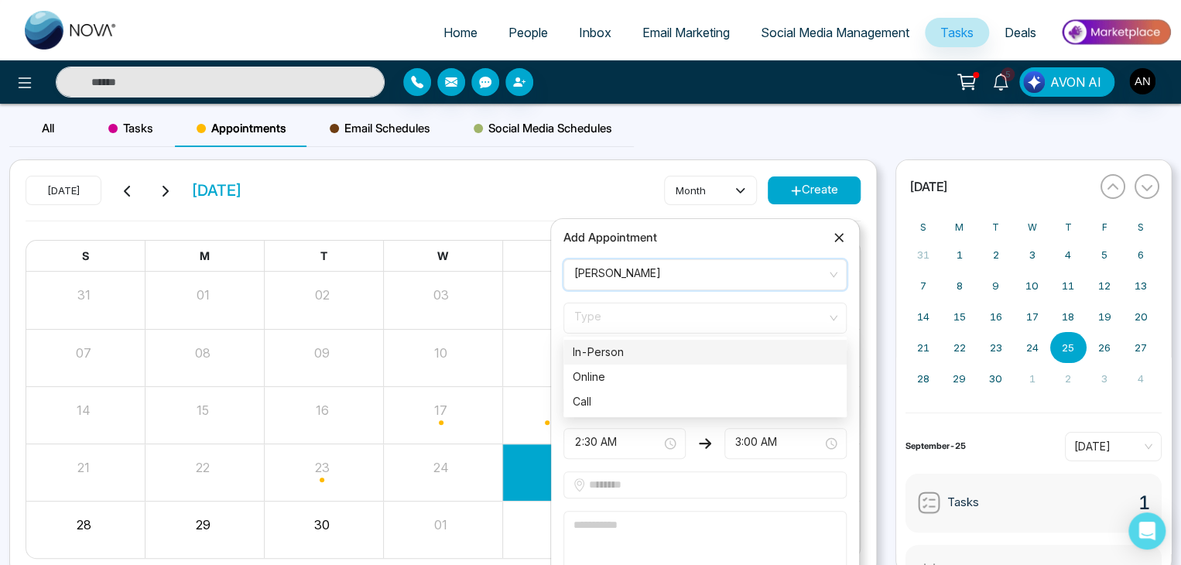
click at [610, 323] on span "Type" at bounding box center [705, 318] width 262 height 26
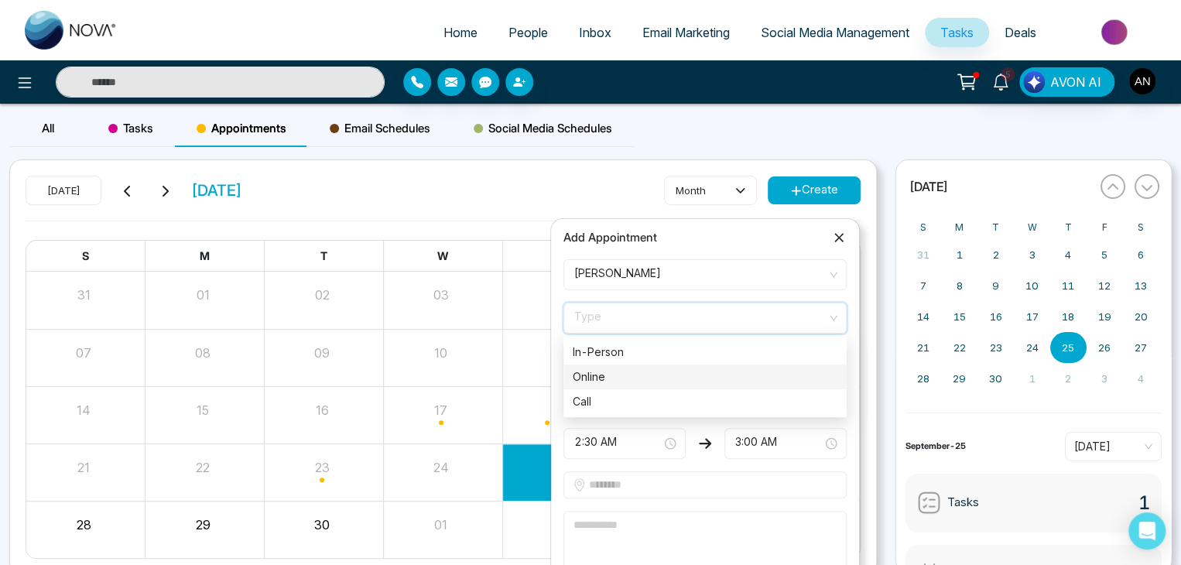
click at [615, 365] on div "Online" at bounding box center [704, 377] width 283 height 25
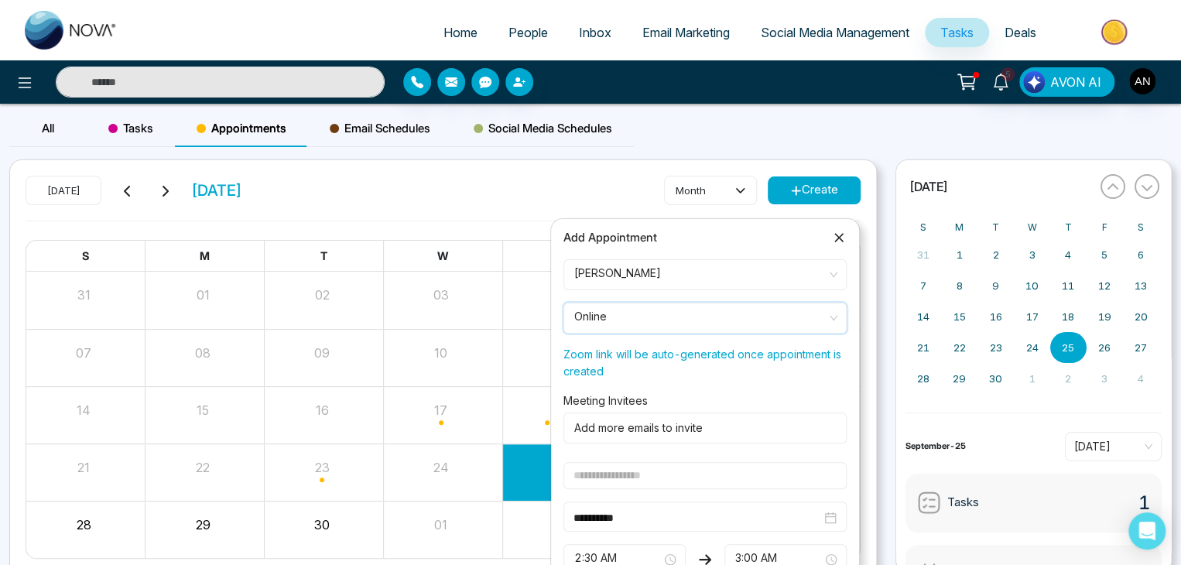
click at [653, 440] on div "Add more emails to invite" at bounding box center [704, 428] width 283 height 31
click at [636, 416] on div "Add more emails to invite" at bounding box center [704, 428] width 283 height 31
click at [616, 423] on div at bounding box center [702, 428] width 267 height 19
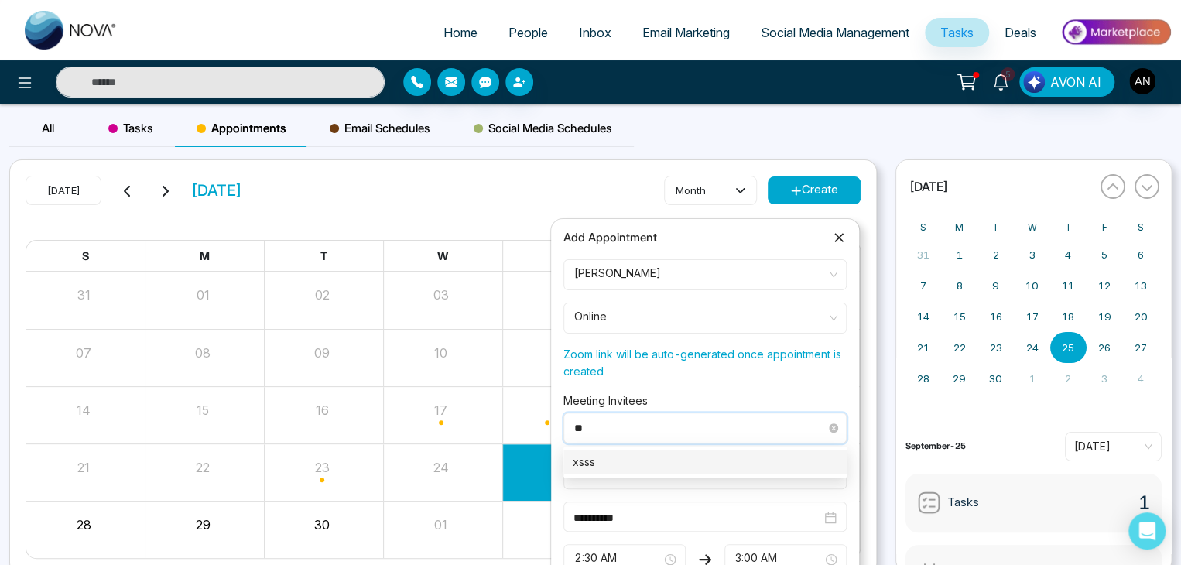
type input "*"
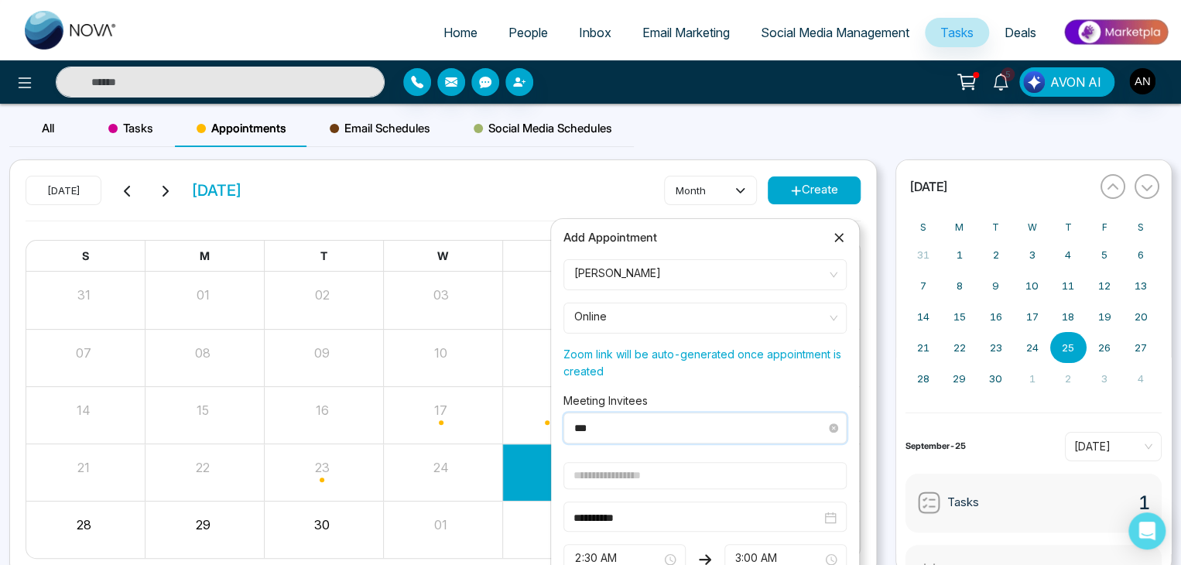
type input "****"
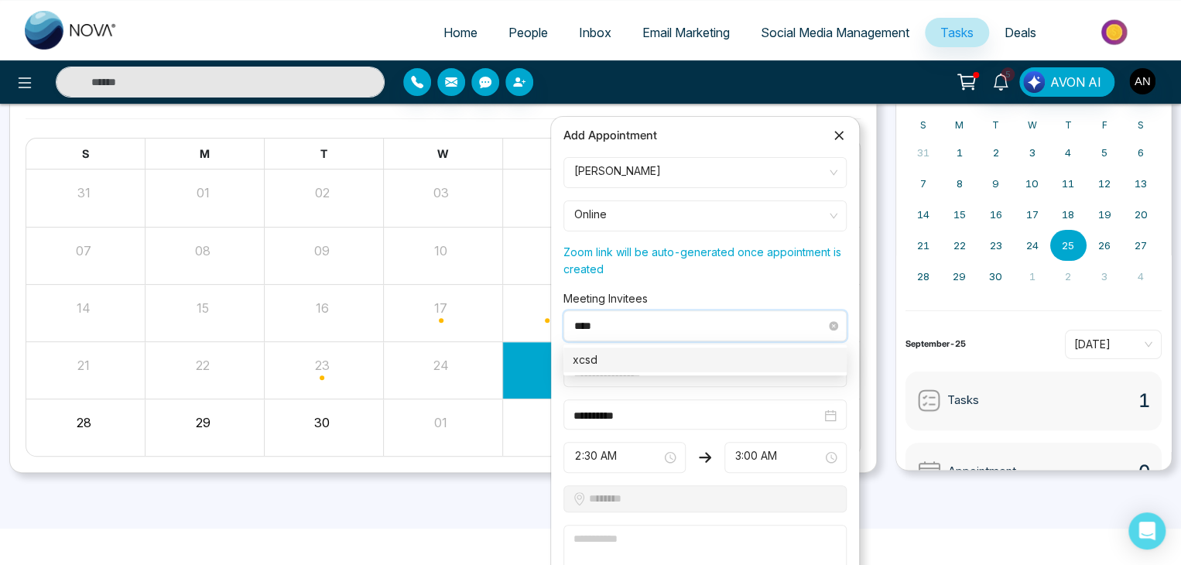
scroll to position [103, 0]
click at [612, 368] on div "xcsd" at bounding box center [704, 359] width 283 height 25
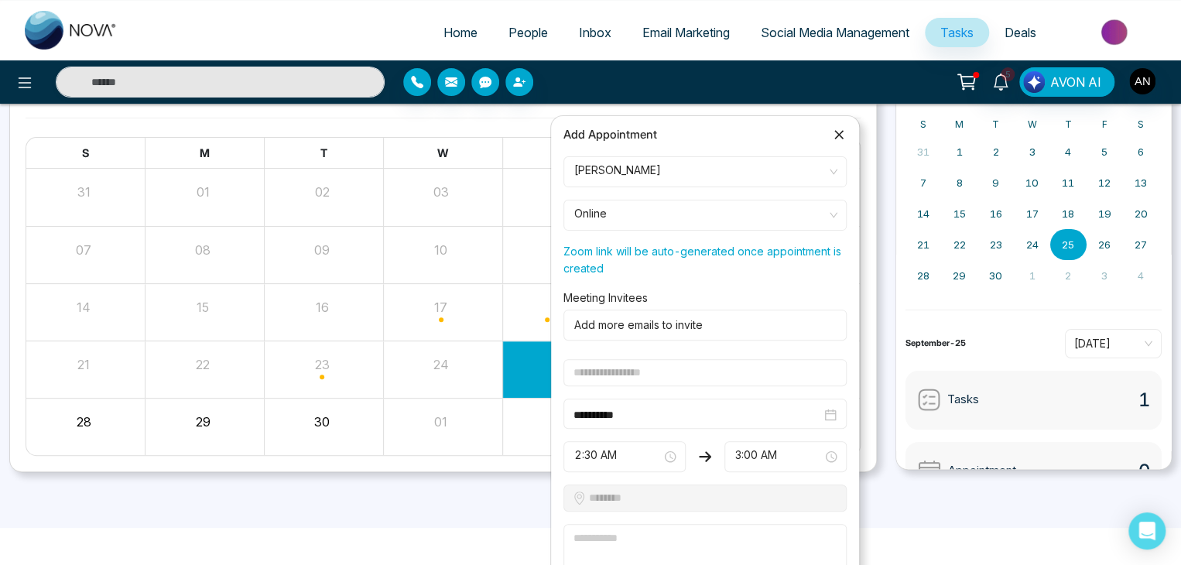
click at [621, 373] on input "text" at bounding box center [704, 372] width 283 height 27
type input "****"
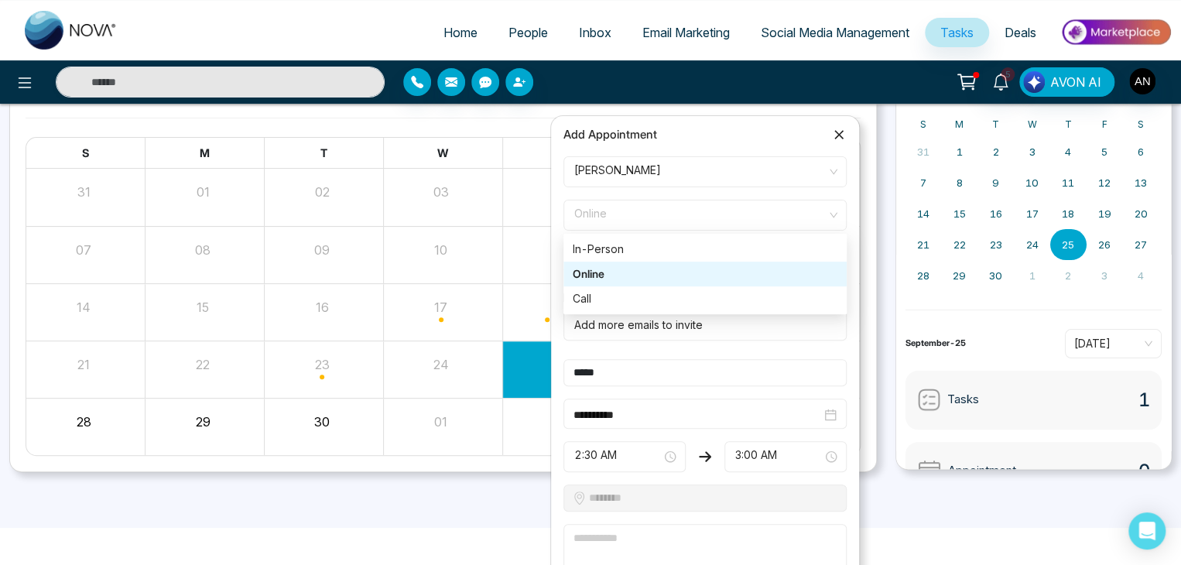
click at [656, 215] on span "Online" at bounding box center [705, 215] width 262 height 26
click at [641, 276] on div "Online" at bounding box center [705, 273] width 265 height 17
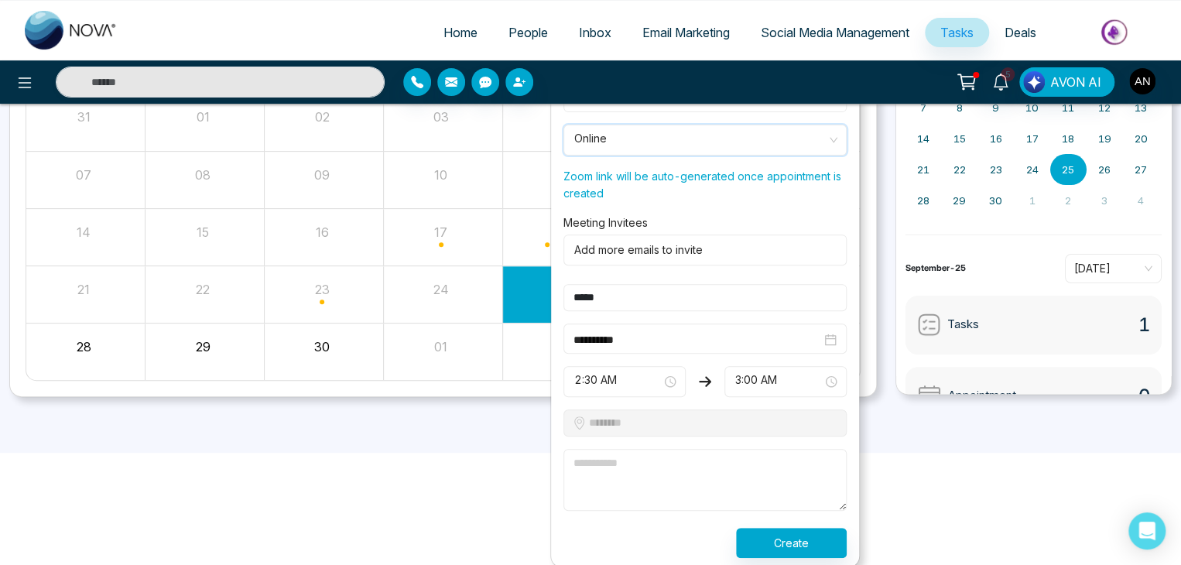
scroll to position [179, 0]
click at [673, 481] on textarea at bounding box center [704, 479] width 283 height 62
click at [651, 474] on textarea at bounding box center [704, 479] width 283 height 62
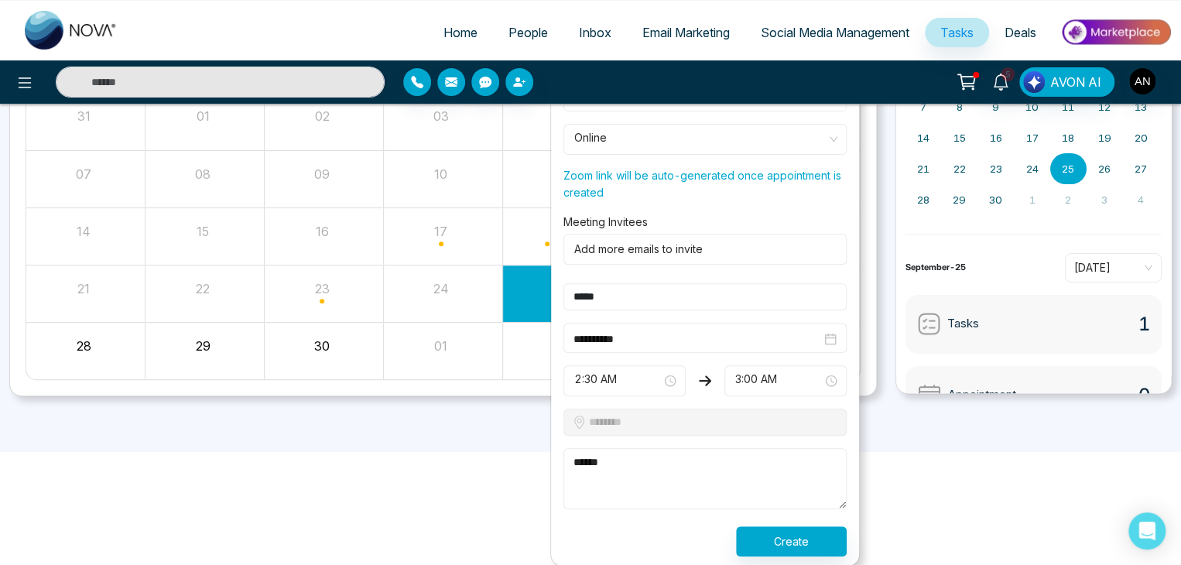
type textarea "******"
click at [796, 539] on button "Create" at bounding box center [791, 541] width 111 height 30
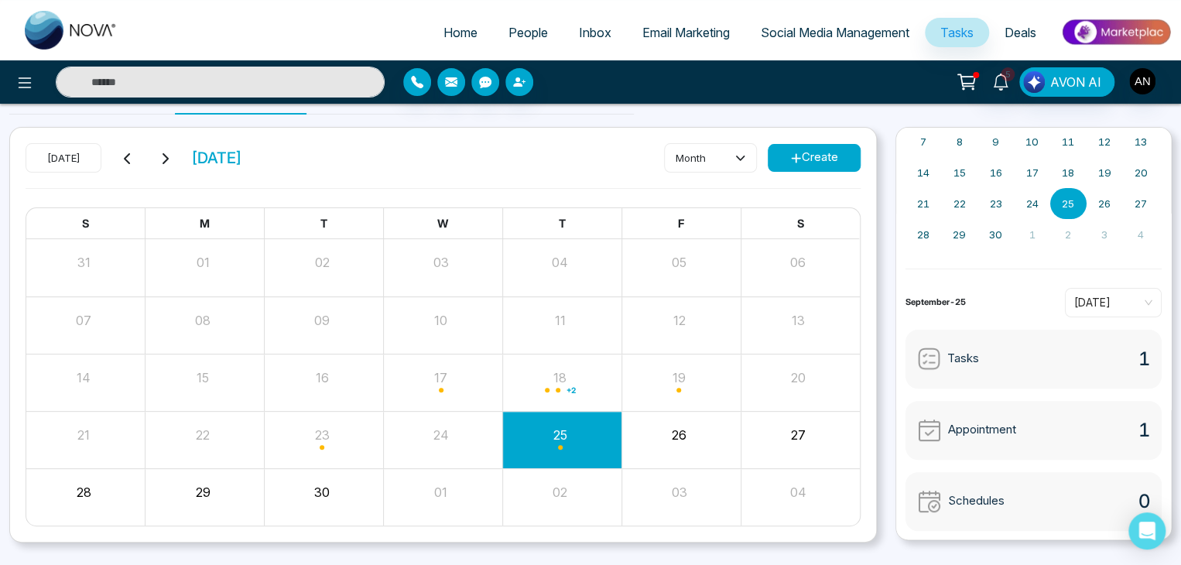
scroll to position [0, 0]
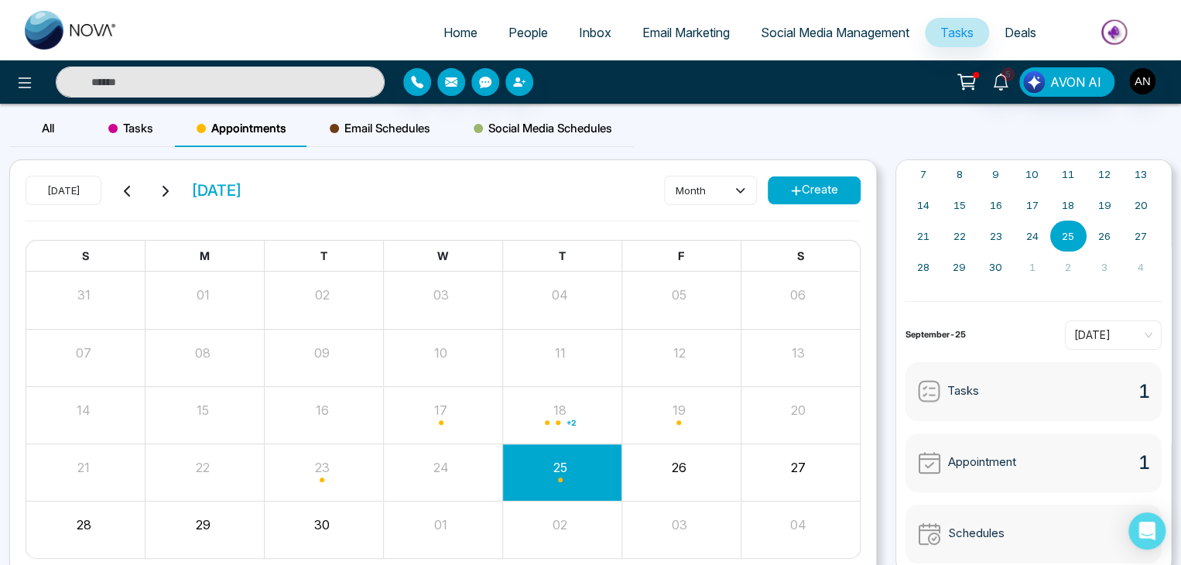
click at [392, 128] on span "Email Schedules" at bounding box center [380, 128] width 101 height 19
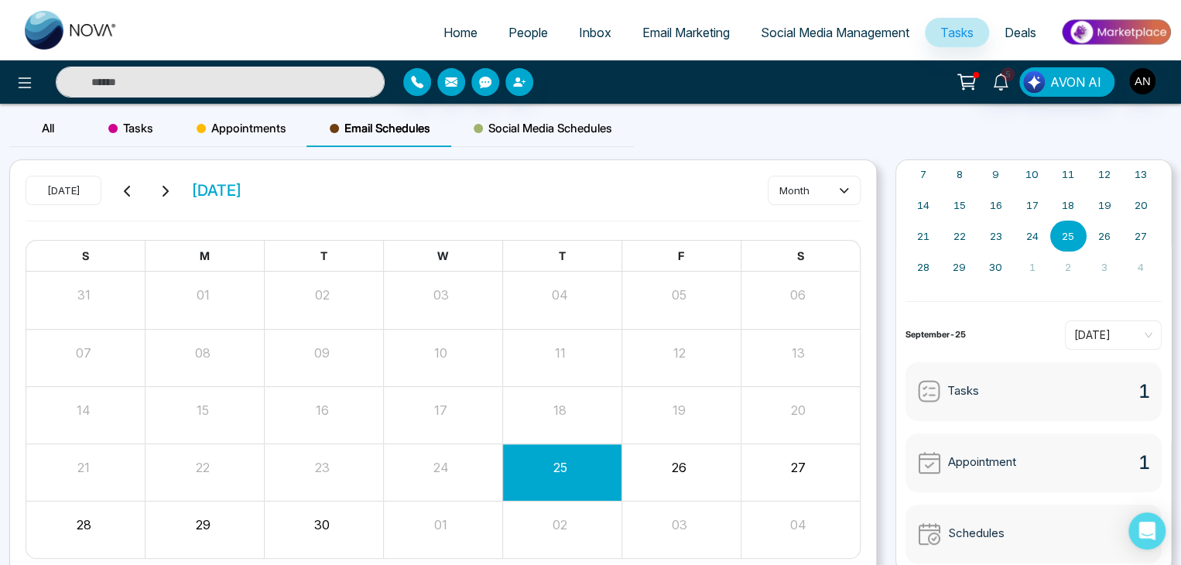
click at [518, 24] on link "People" at bounding box center [528, 32] width 70 height 29
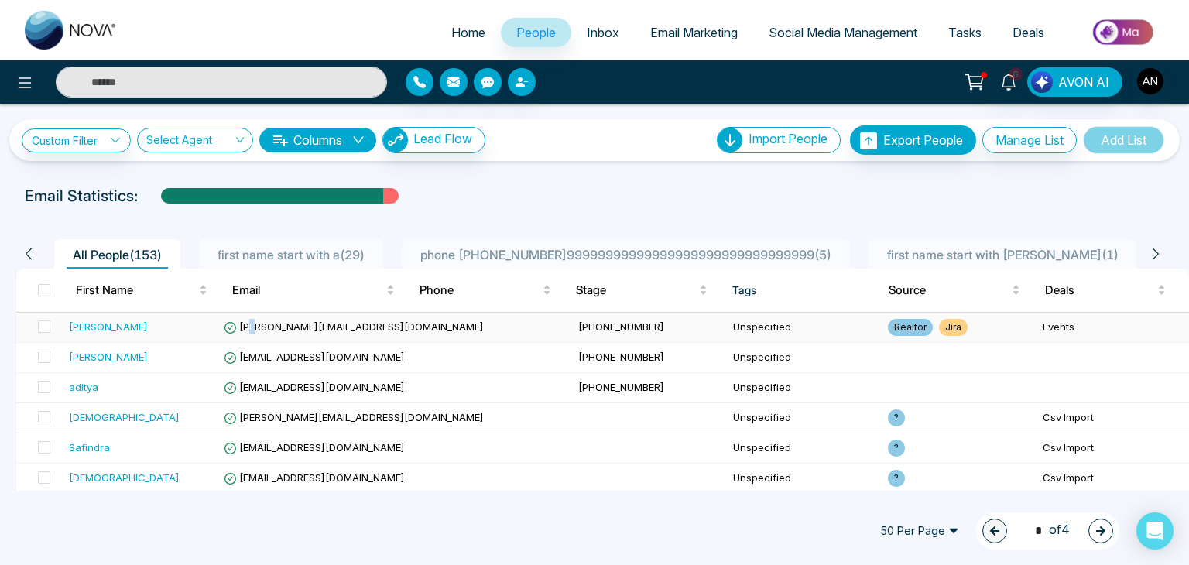
click at [254, 323] on span "[PERSON_NAME][EMAIL_ADDRESS][DOMAIN_NAME]" at bounding box center [354, 326] width 260 height 12
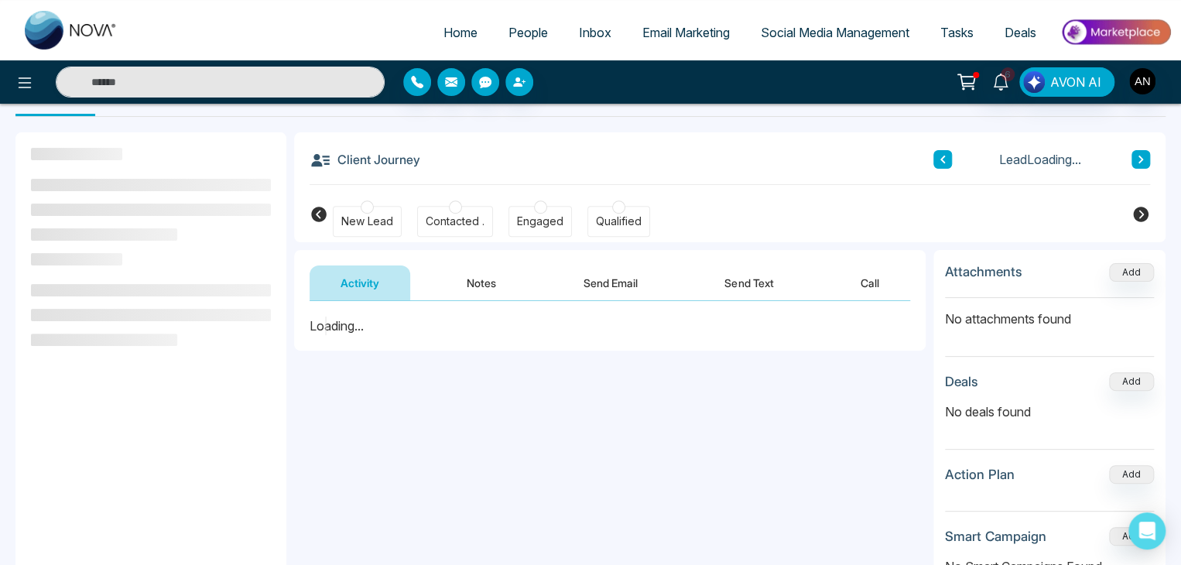
scroll to position [103, 0]
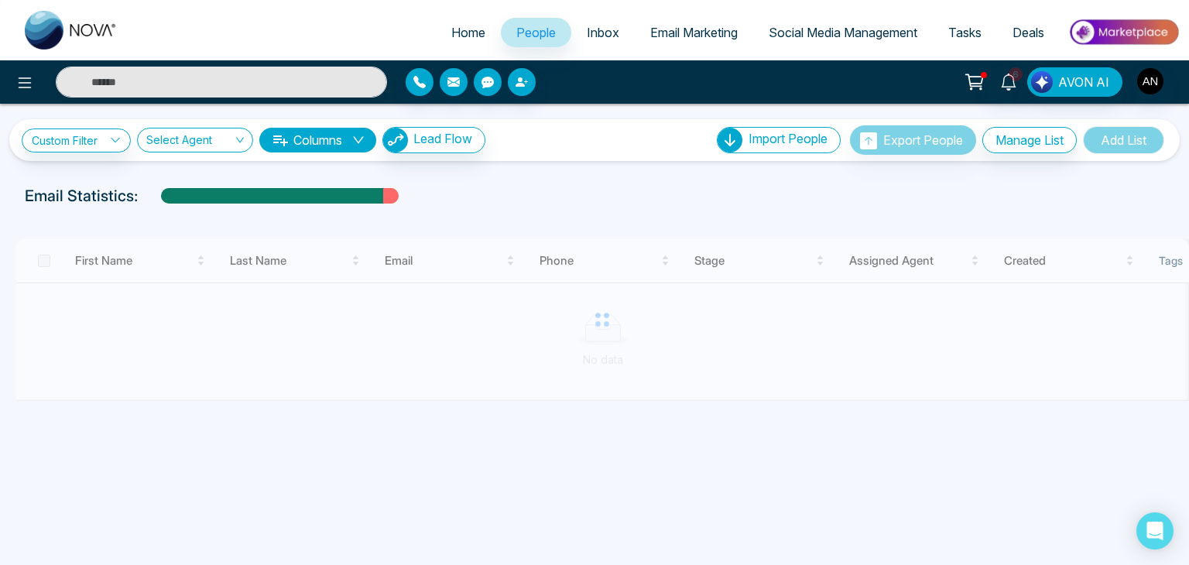
click at [694, 32] on span "Email Marketing" at bounding box center [693, 32] width 87 height 15
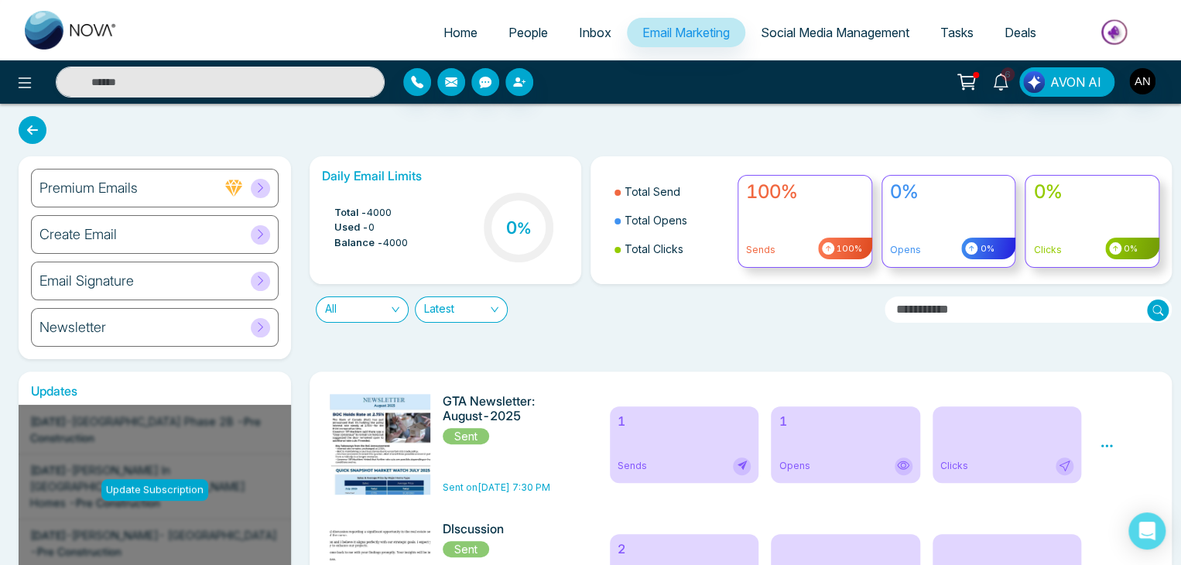
click at [220, 233] on div "Create Email" at bounding box center [155, 234] width 248 height 39
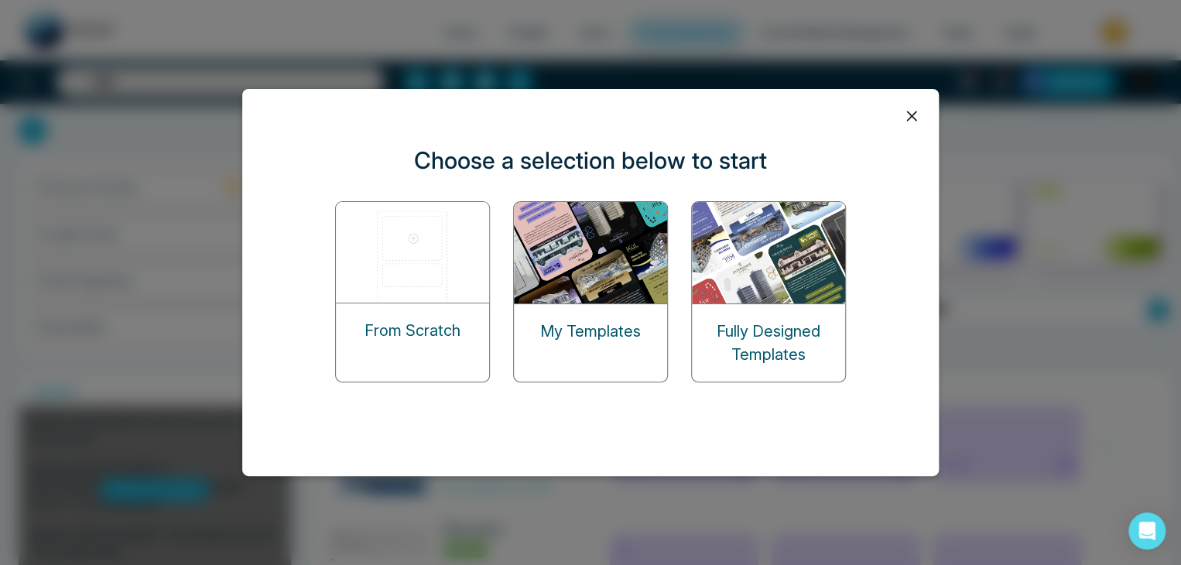
click at [569, 320] on p "My Templates" at bounding box center [590, 331] width 101 height 23
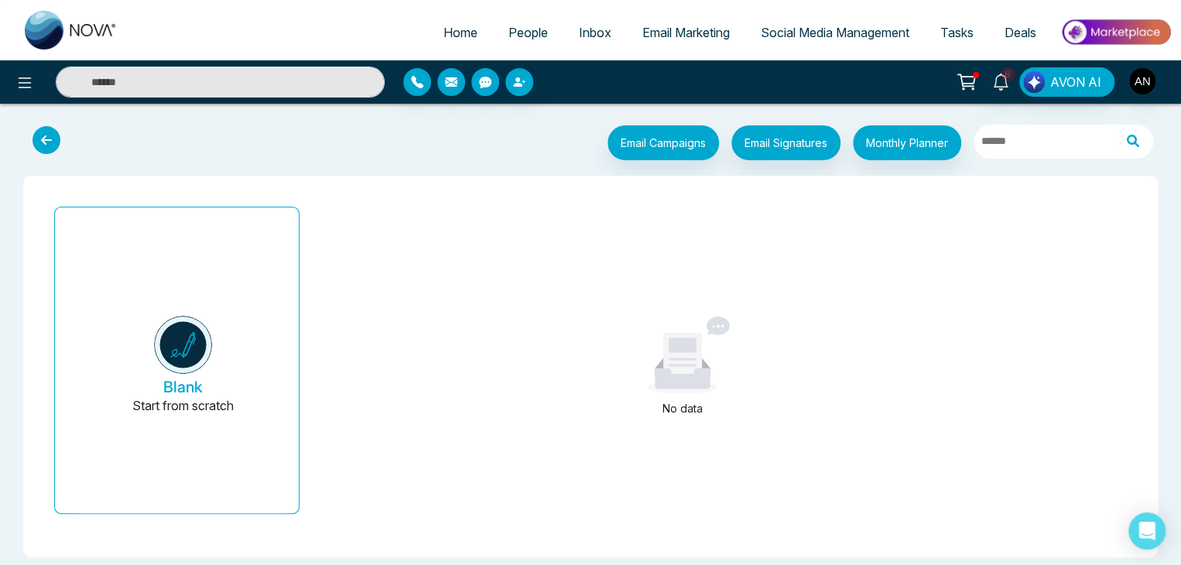
click at [43, 136] on icon at bounding box center [47, 140] width 28 height 28
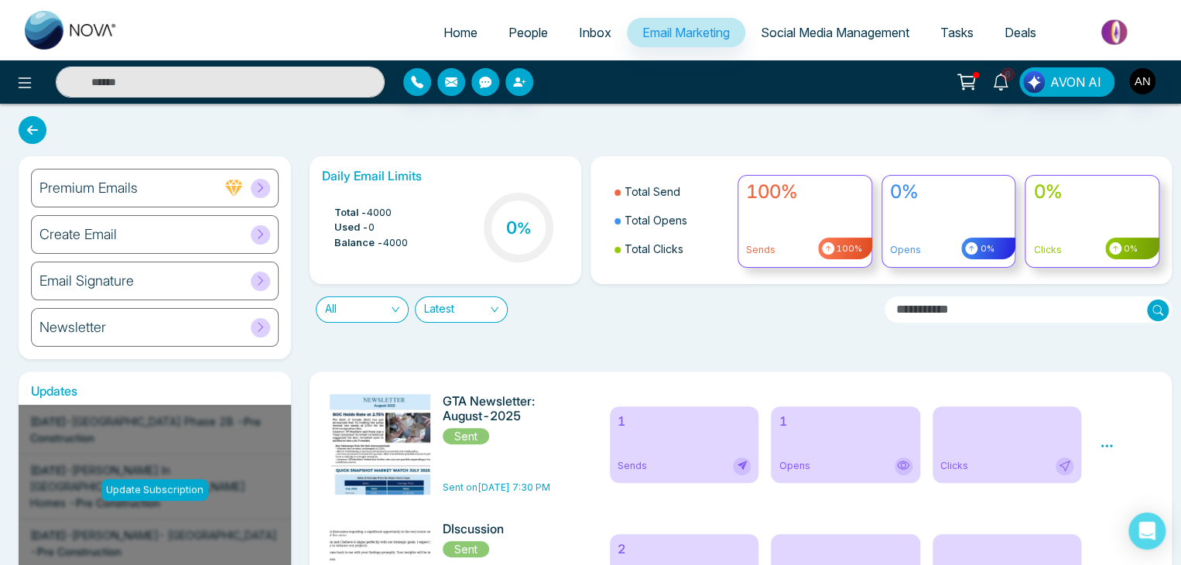
click at [190, 236] on div "Create Email" at bounding box center [155, 234] width 248 height 39
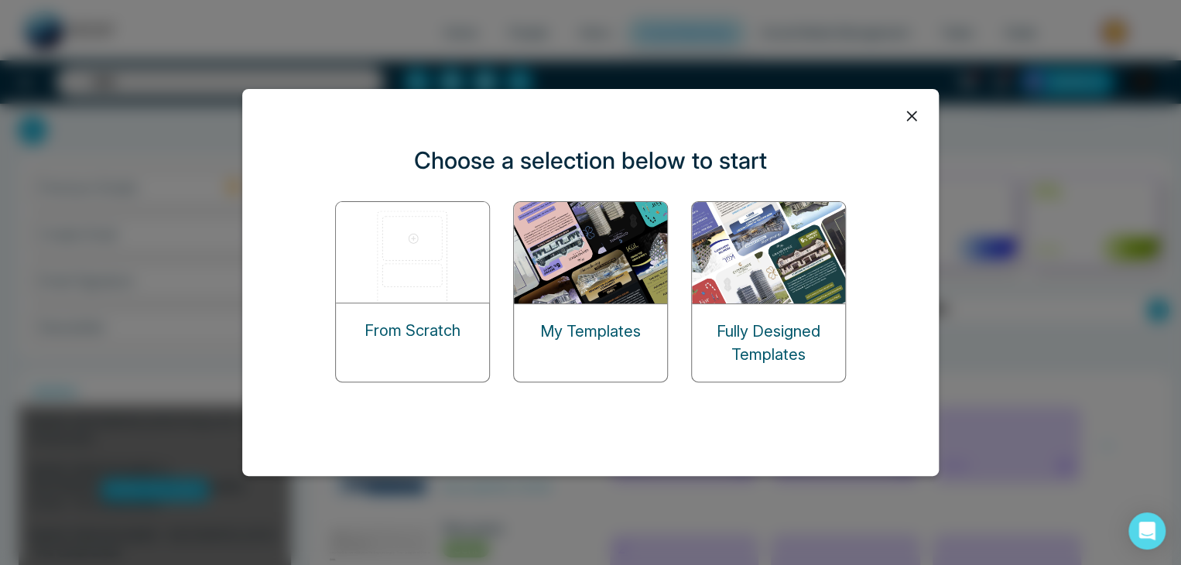
click at [740, 284] on img at bounding box center [769, 252] width 155 height 101
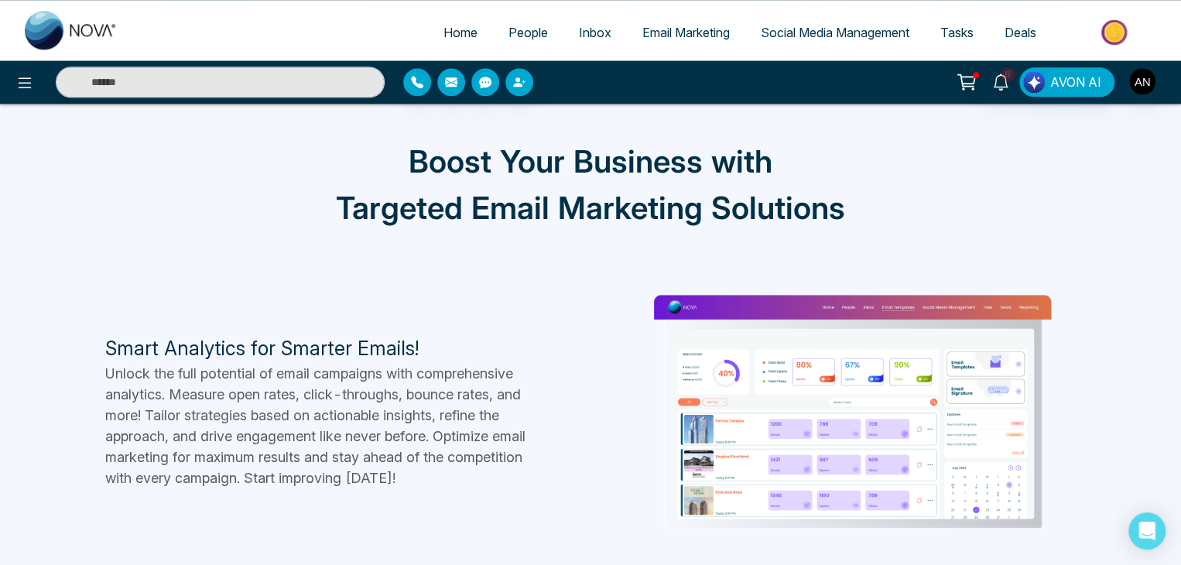
scroll to position [980, 0]
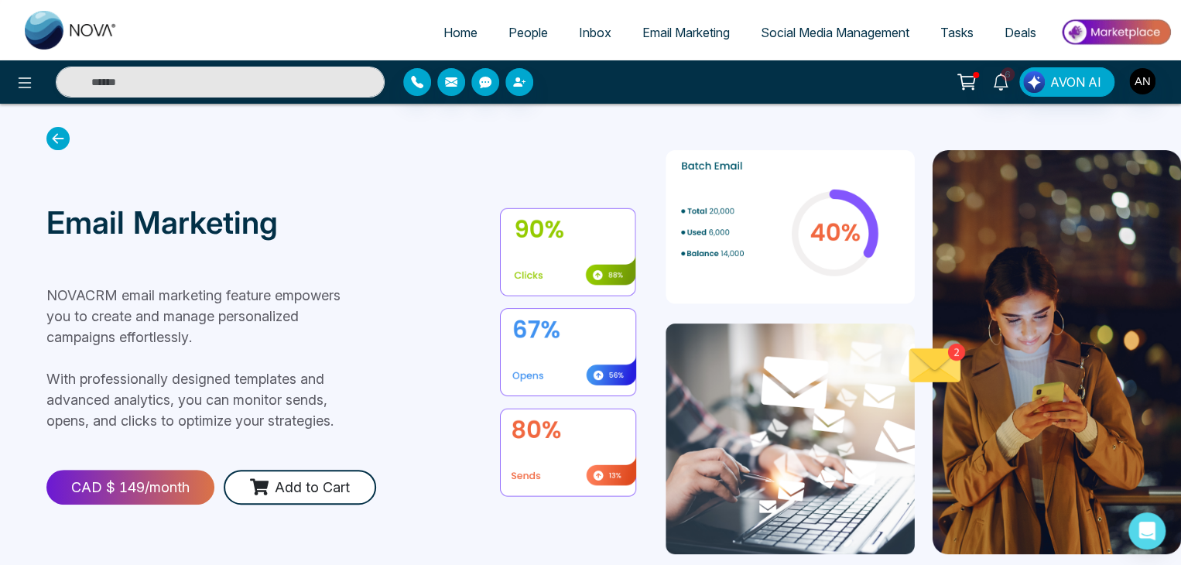
click at [50, 137] on icon at bounding box center [57, 138] width 23 height 23
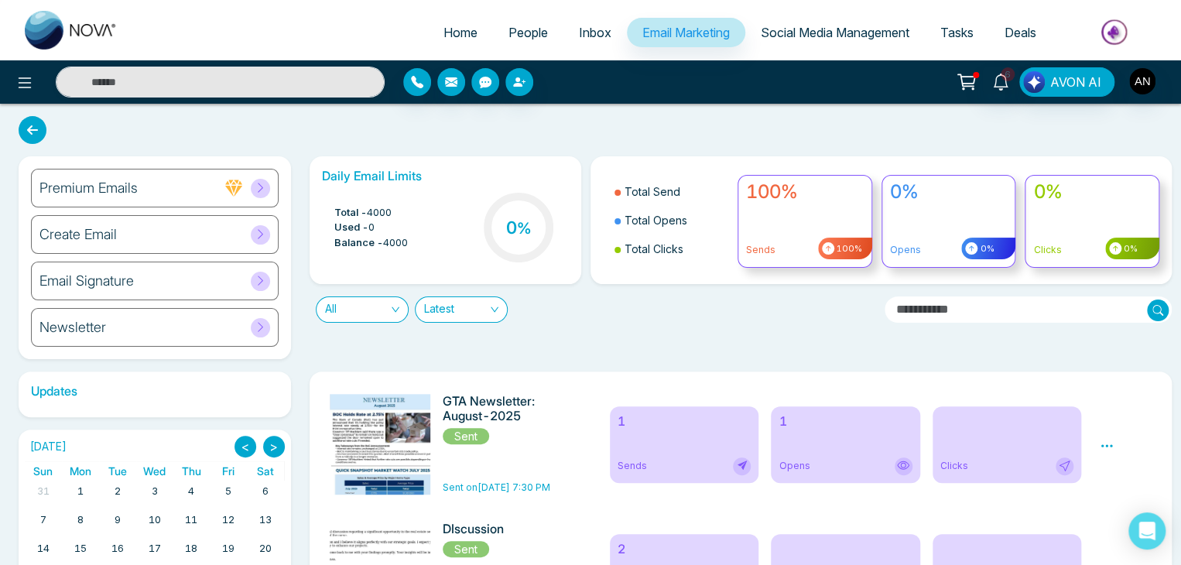
click at [164, 233] on div "Create Email" at bounding box center [155, 234] width 248 height 39
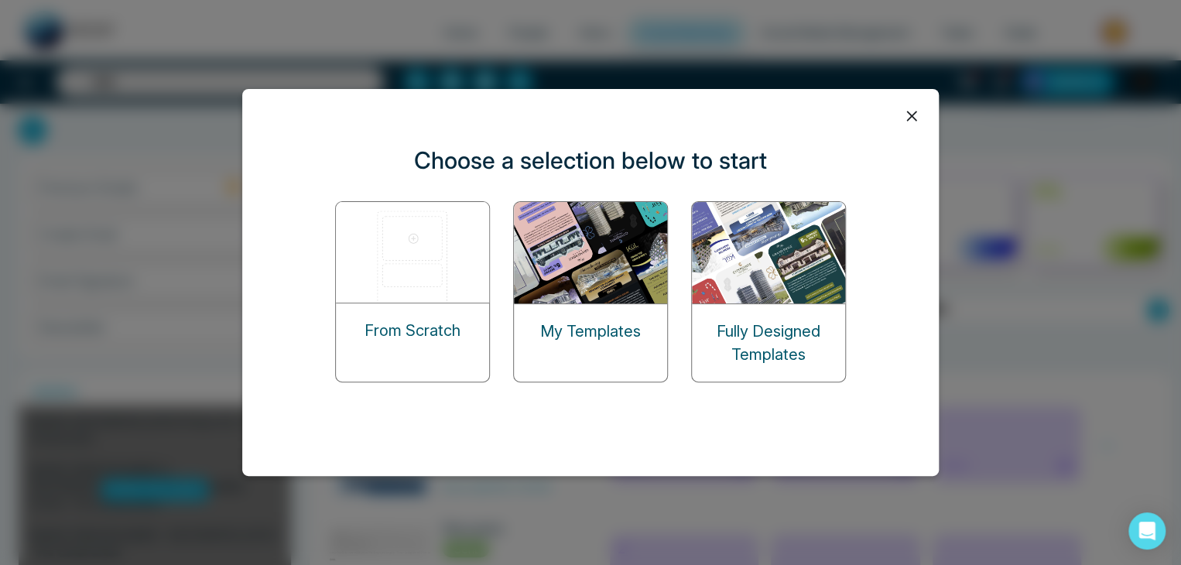
click at [387, 265] on img at bounding box center [413, 252] width 155 height 101
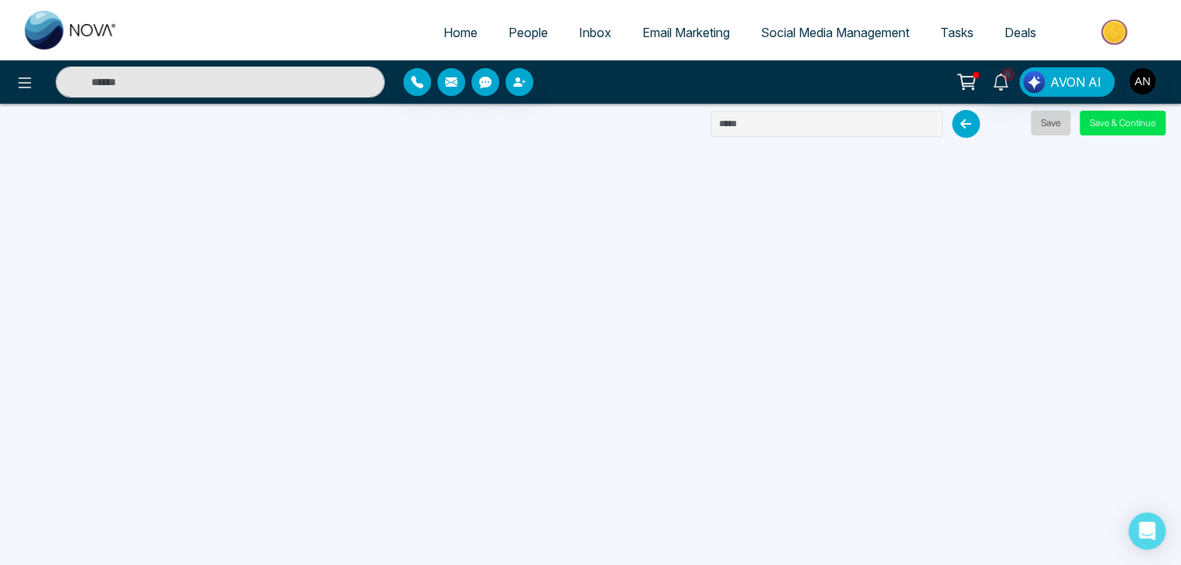
click at [1056, 128] on button "Save" at bounding box center [1050, 123] width 39 height 25
click at [1050, 115] on button "Save" at bounding box center [1050, 123] width 39 height 25
click at [747, 125] on input "text" at bounding box center [827, 124] width 232 height 26
click at [757, 122] on input "text" at bounding box center [827, 124] width 232 height 26
type input "**"
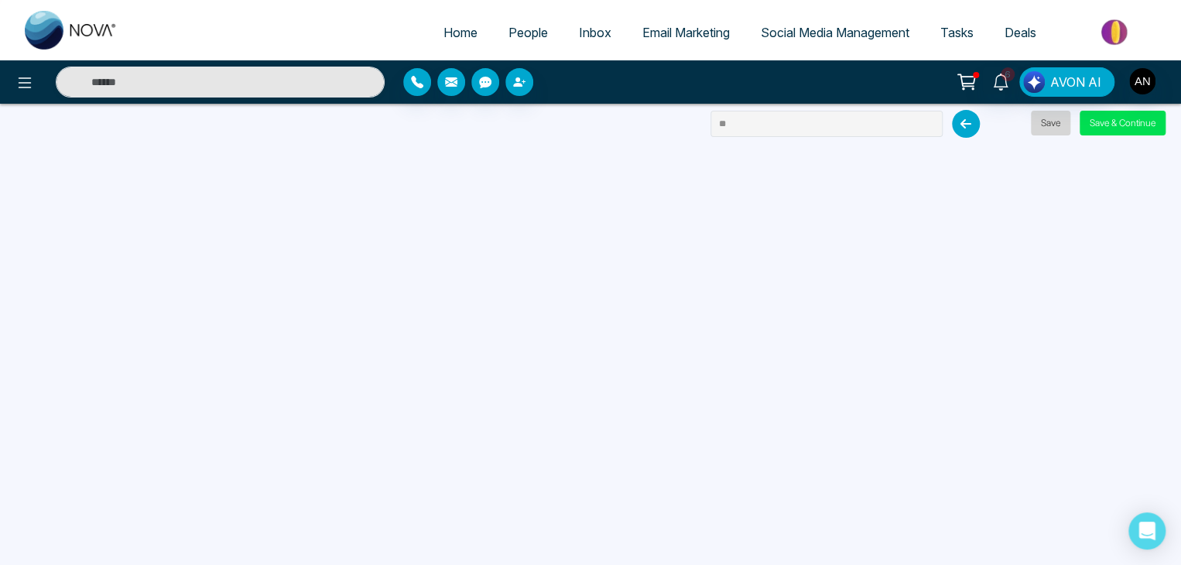
click at [1060, 124] on button "Save" at bounding box center [1050, 123] width 39 height 25
click at [1056, 129] on button "Save" at bounding box center [1050, 123] width 39 height 25
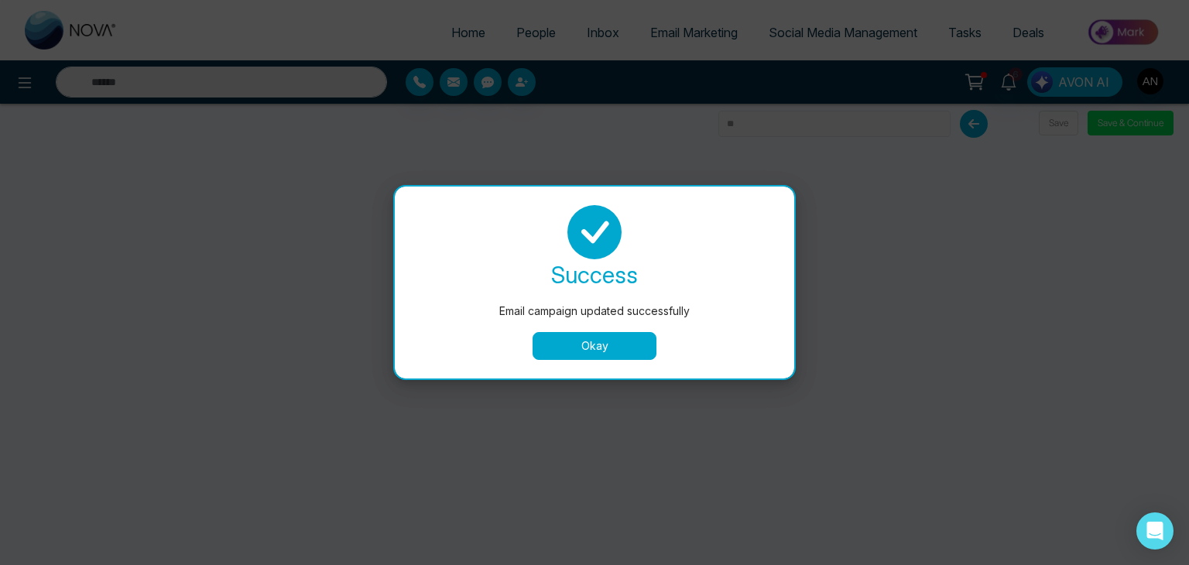
click at [580, 351] on button "Okay" at bounding box center [595, 346] width 124 height 28
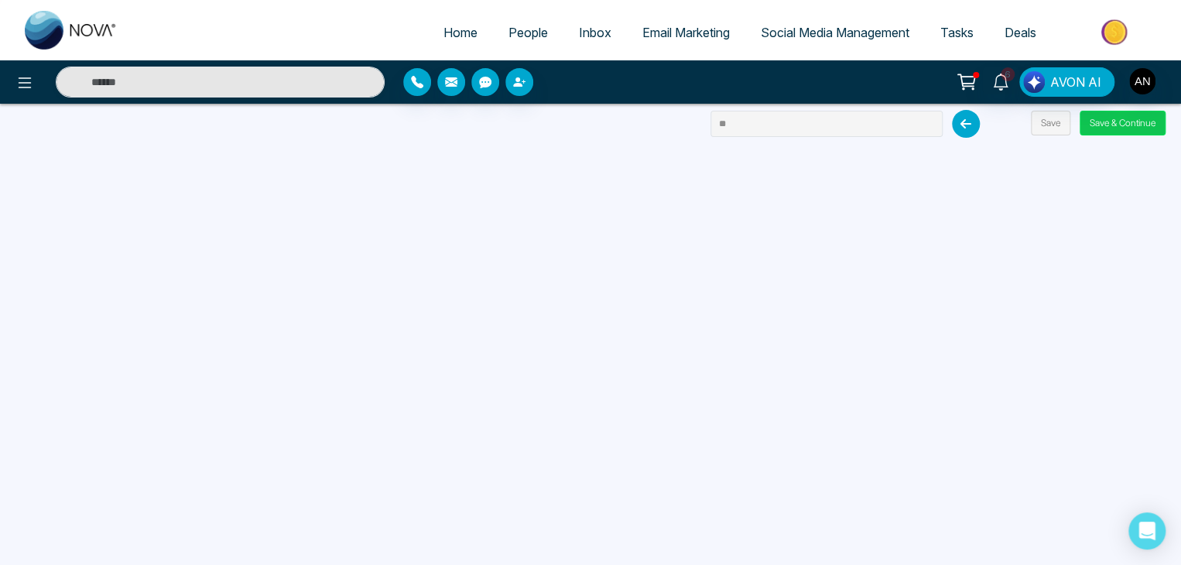
click at [1107, 112] on button "Save & Continue" at bounding box center [1123, 123] width 86 height 25
click at [1115, 125] on button "Save & Continue" at bounding box center [1123, 123] width 86 height 25
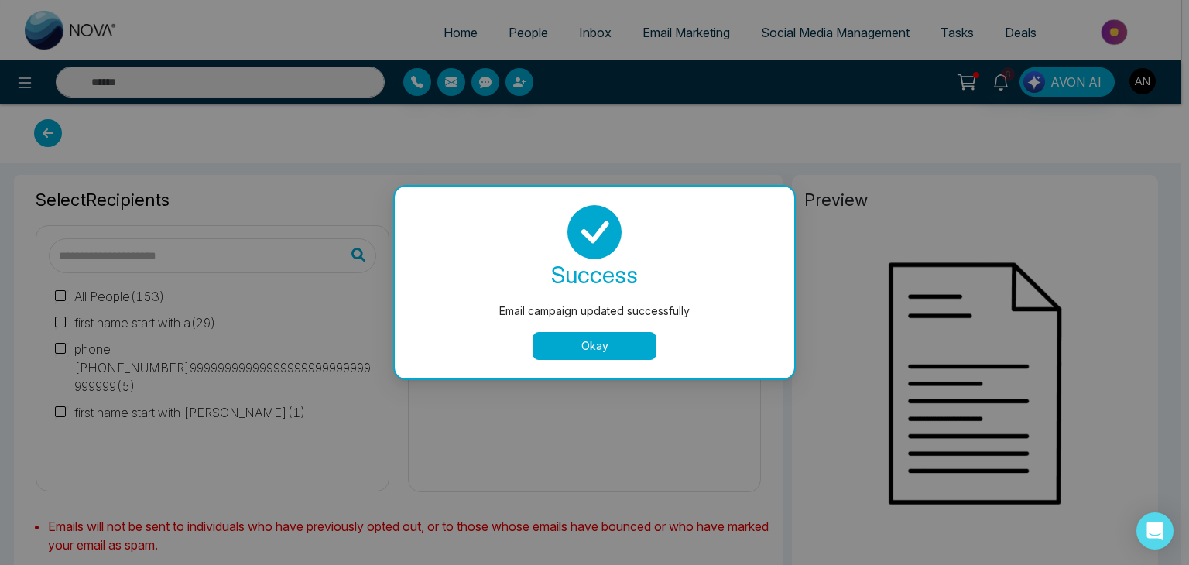
click at [593, 345] on button "Okay" at bounding box center [595, 346] width 124 height 28
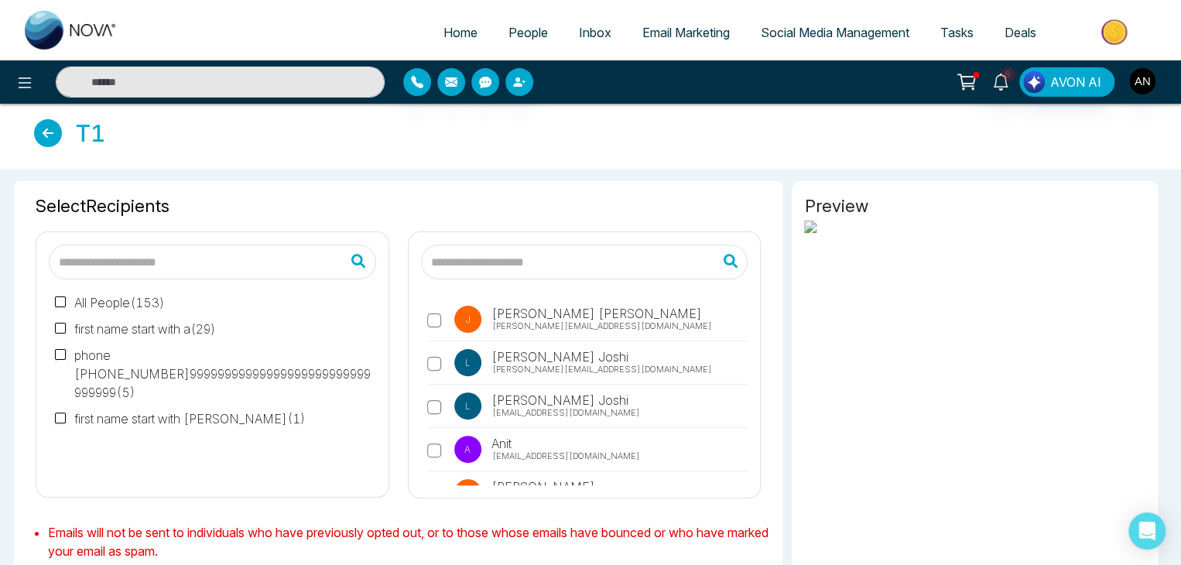
type input "**"
click at [502, 317] on span "Jayesh Badgujar" at bounding box center [595, 313] width 213 height 19
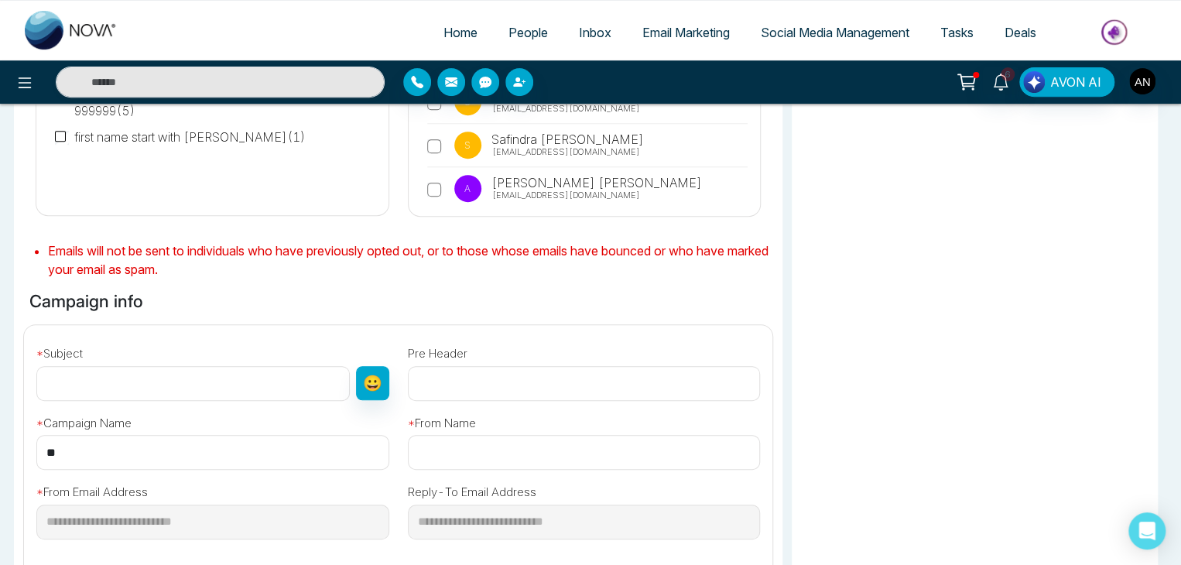
scroll to position [310, 0]
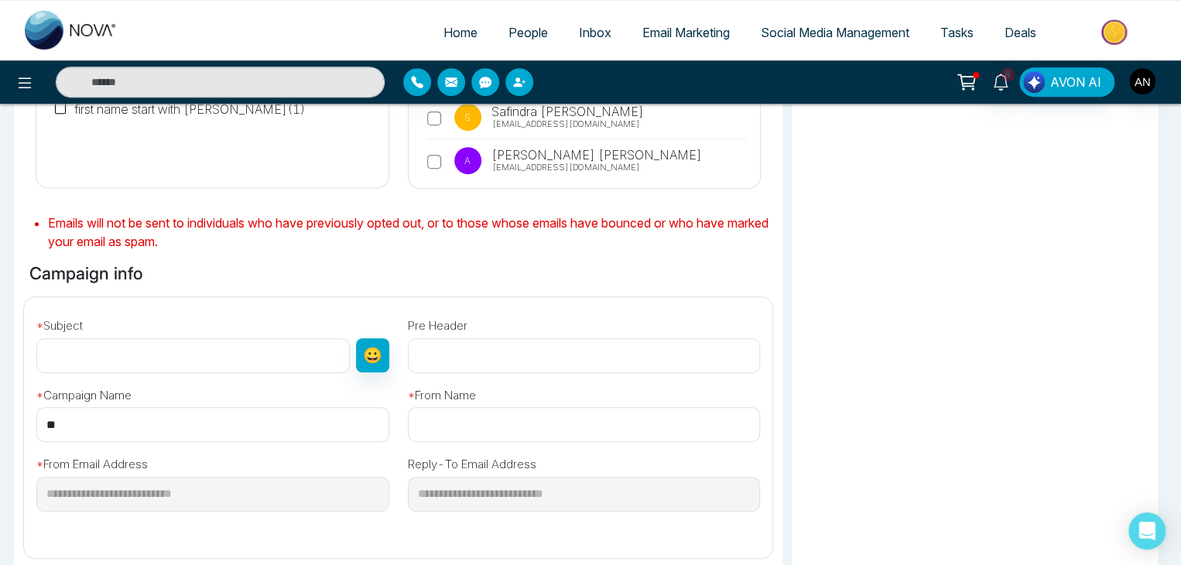
click at [176, 358] on input "text" at bounding box center [192, 355] width 313 height 35
type input "**********"
click at [447, 438] on input "text" at bounding box center [584, 424] width 353 height 35
type input "**********"
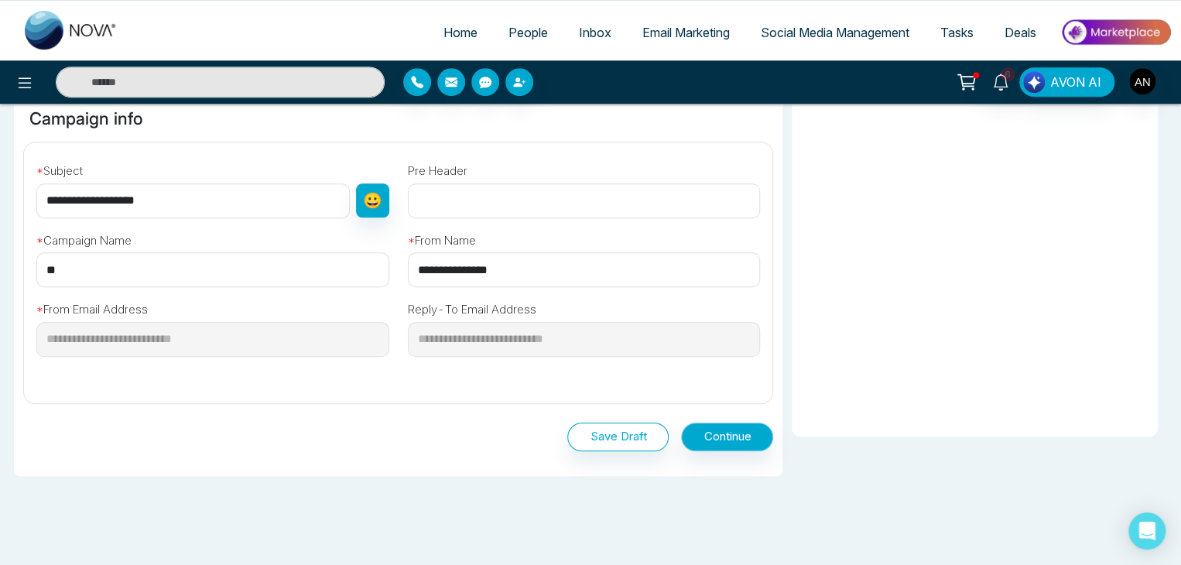
scroll to position [0, 0]
click at [705, 440] on button "Continue" at bounding box center [727, 437] width 92 height 29
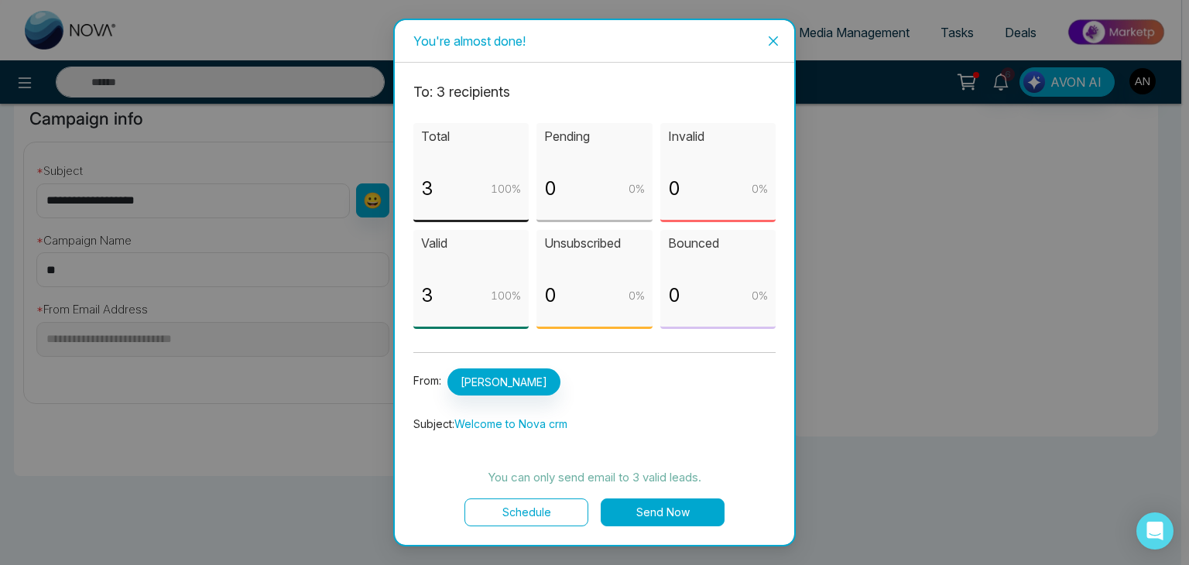
click at [538, 512] on button "Schedule" at bounding box center [526, 512] width 124 height 28
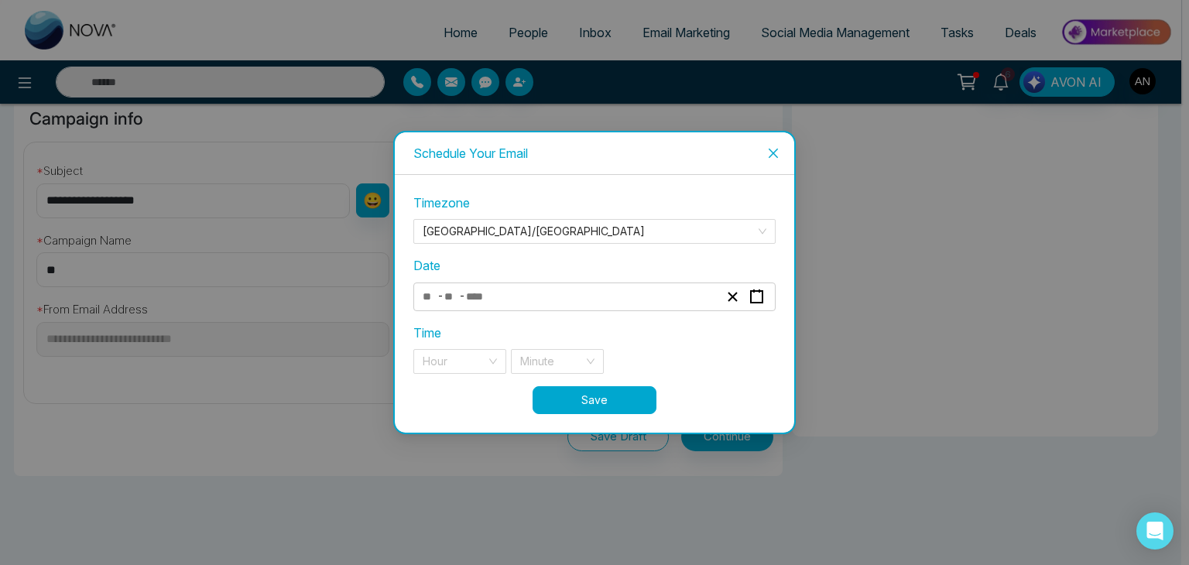
click at [463, 285] on div "- -" at bounding box center [594, 297] width 362 height 29
click at [498, 300] on div "- -" at bounding box center [570, 296] width 300 height 21
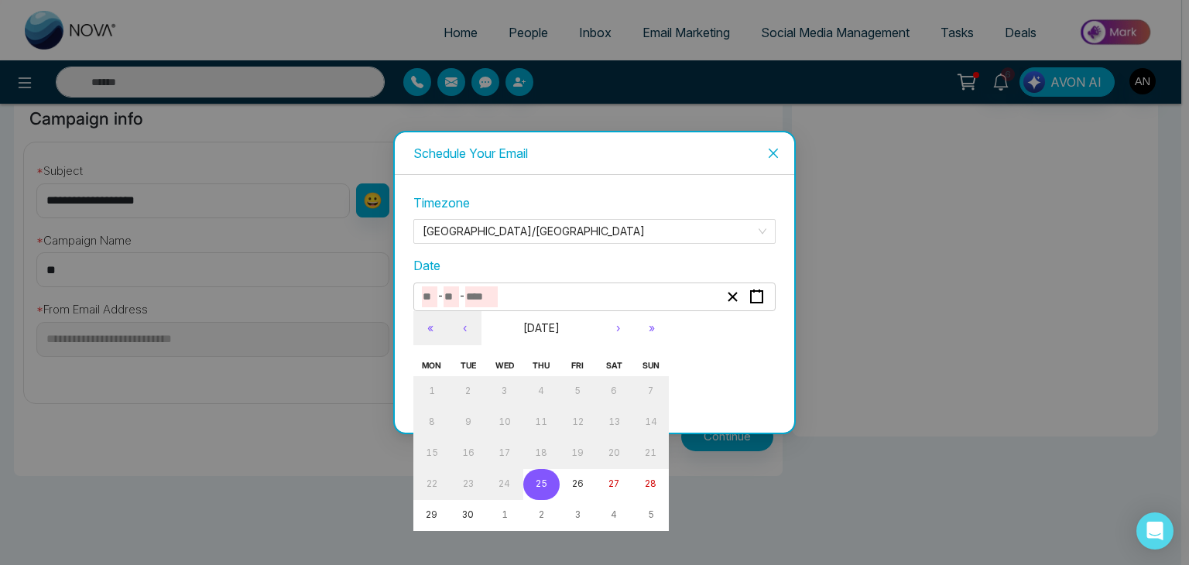
click at [539, 484] on abbr "25" at bounding box center [542, 483] width 12 height 11
type input "*"
type input "**"
type input "****"
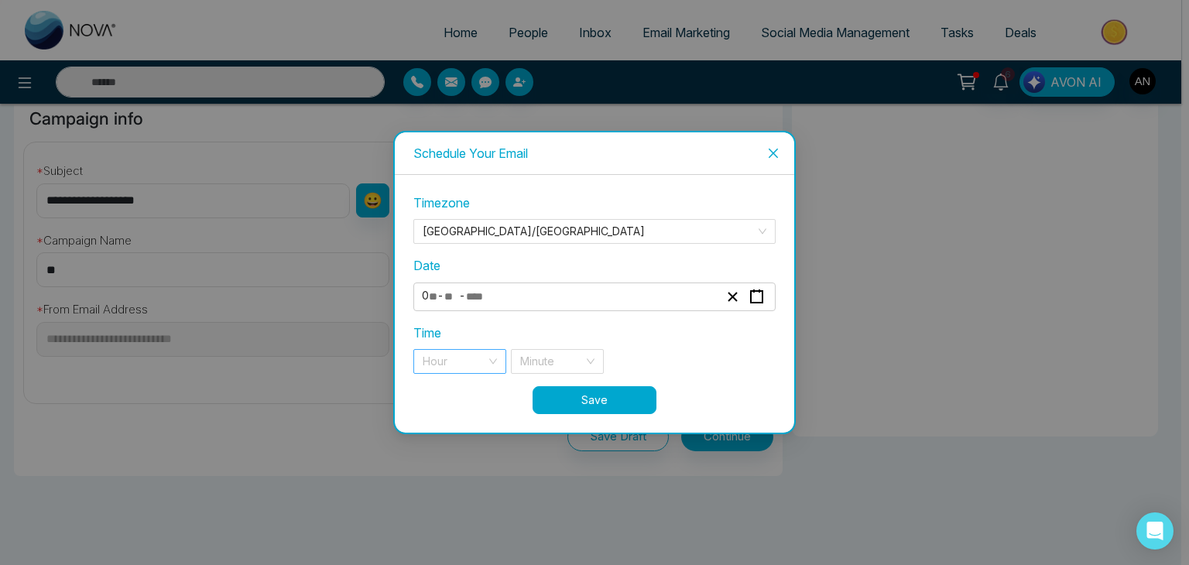
click at [468, 369] on input "search" at bounding box center [454, 361] width 63 height 23
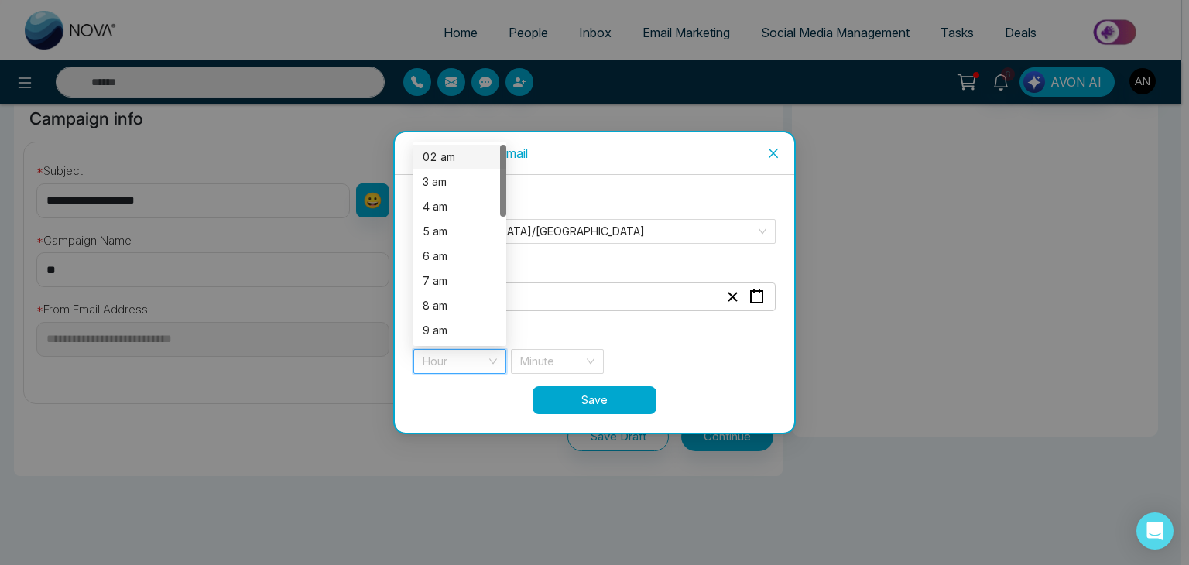
click at [455, 159] on div "02 am" at bounding box center [460, 157] width 74 height 17
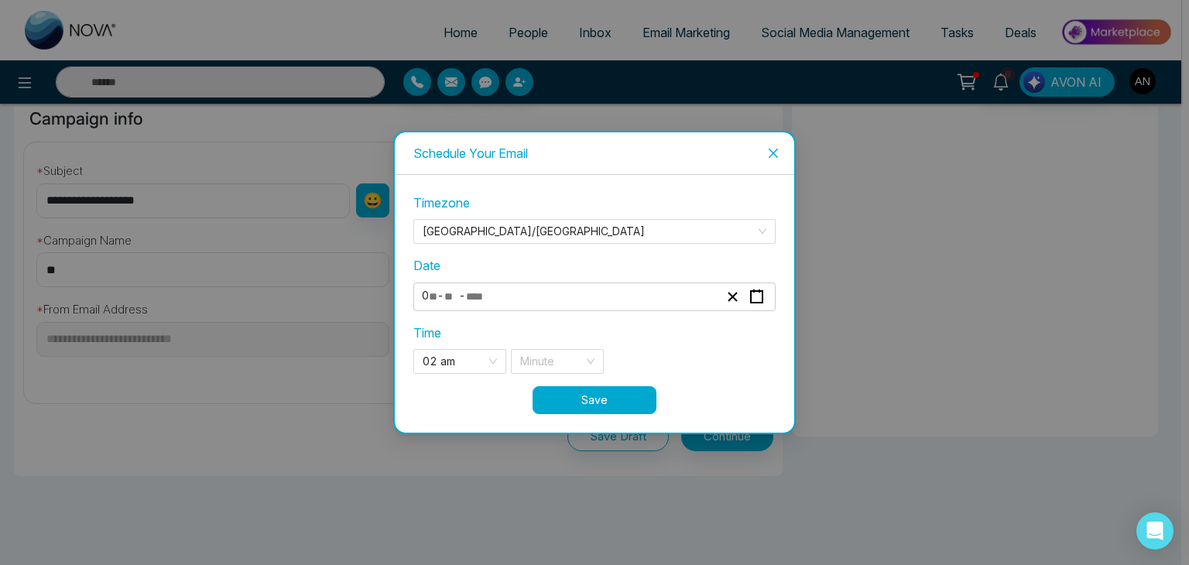
click at [568, 405] on button "Save" at bounding box center [595, 400] width 124 height 28
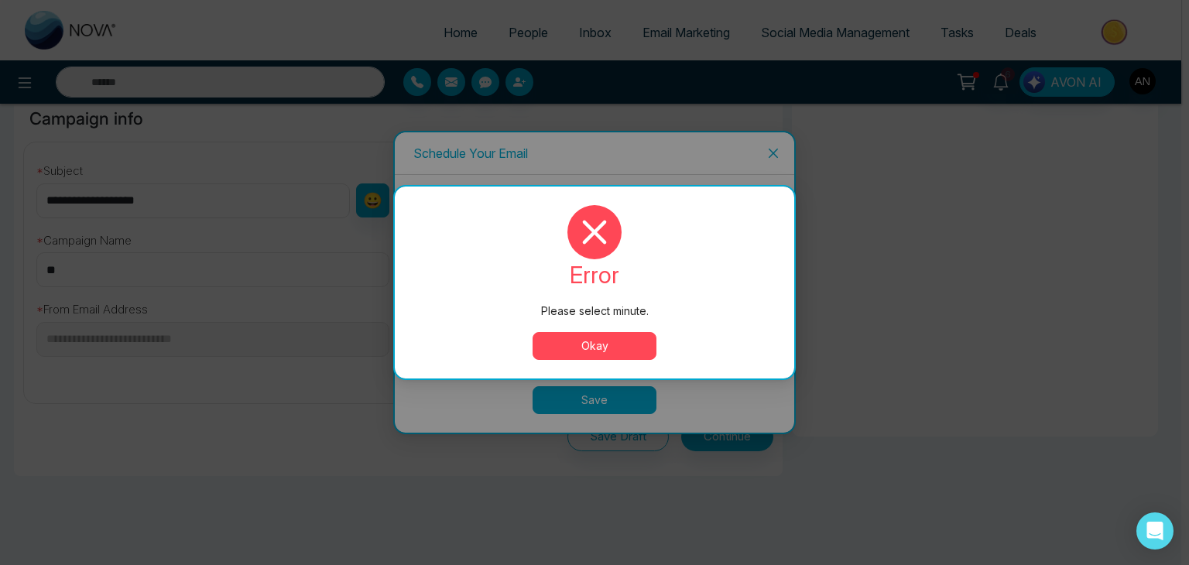
click at [580, 343] on button "Okay" at bounding box center [595, 346] width 124 height 28
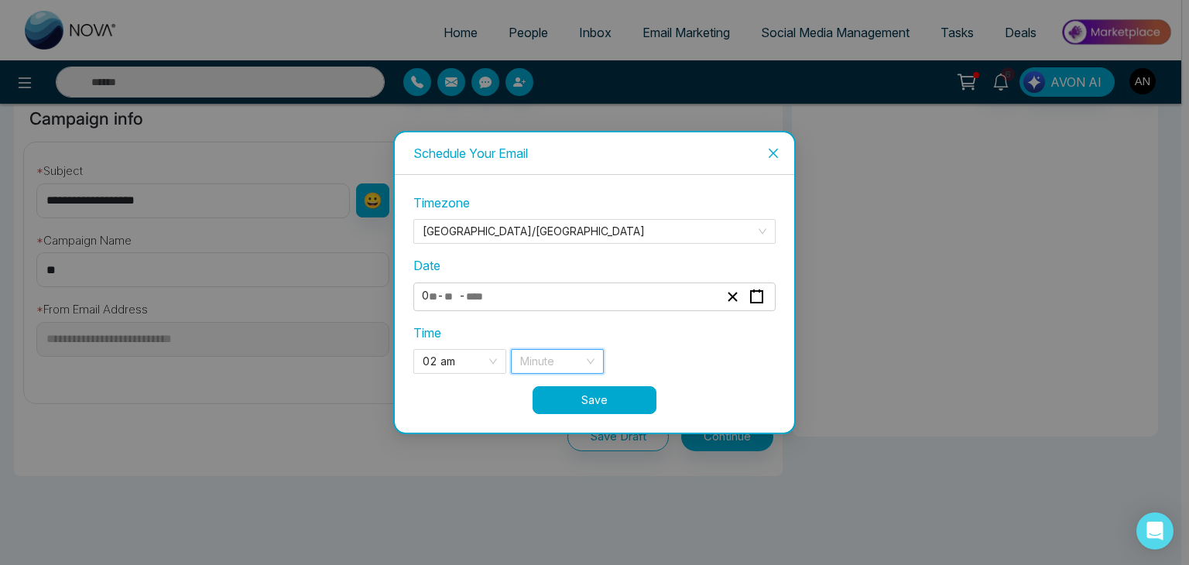
click at [570, 358] on input "search" at bounding box center [551, 361] width 63 height 23
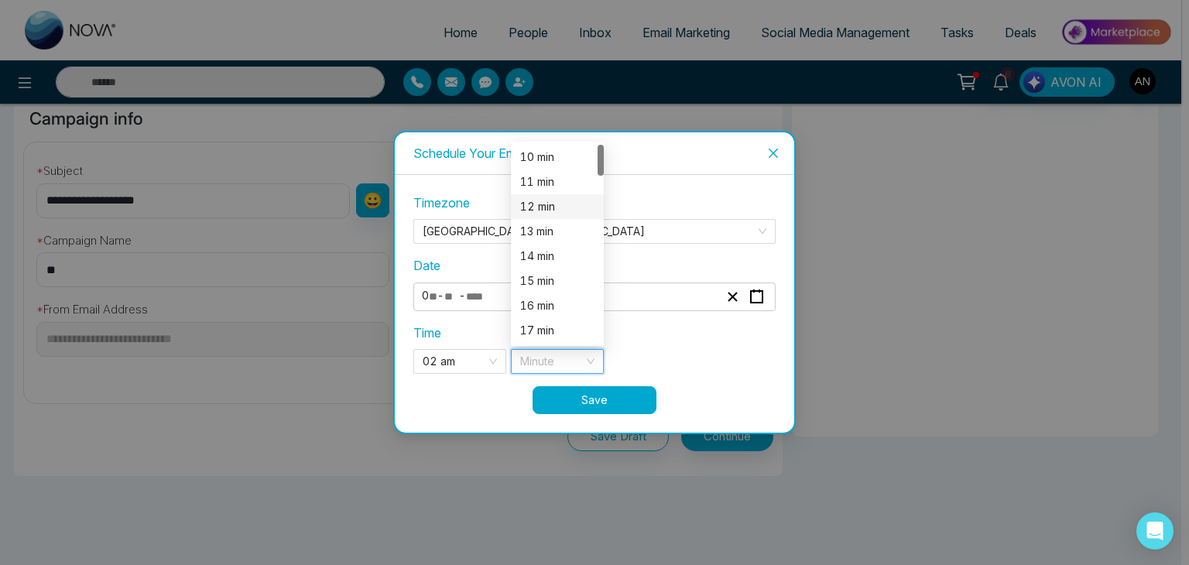
click at [539, 208] on div "12 min" at bounding box center [557, 206] width 74 height 17
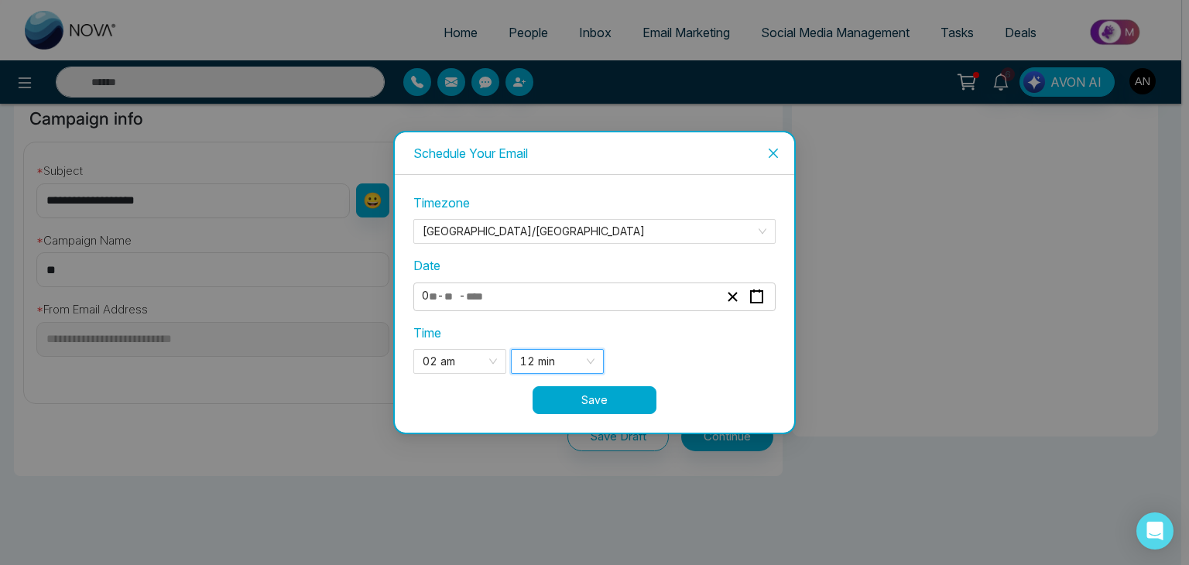
click at [583, 356] on span "12 min" at bounding box center [557, 361] width 74 height 23
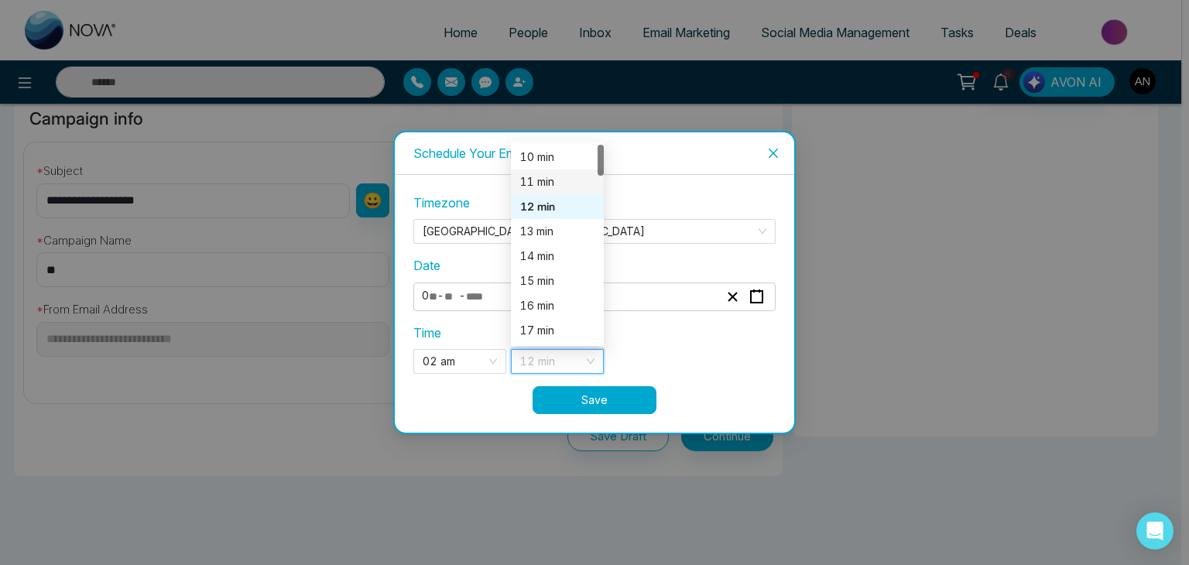
click at [540, 180] on div "11 min" at bounding box center [557, 181] width 74 height 17
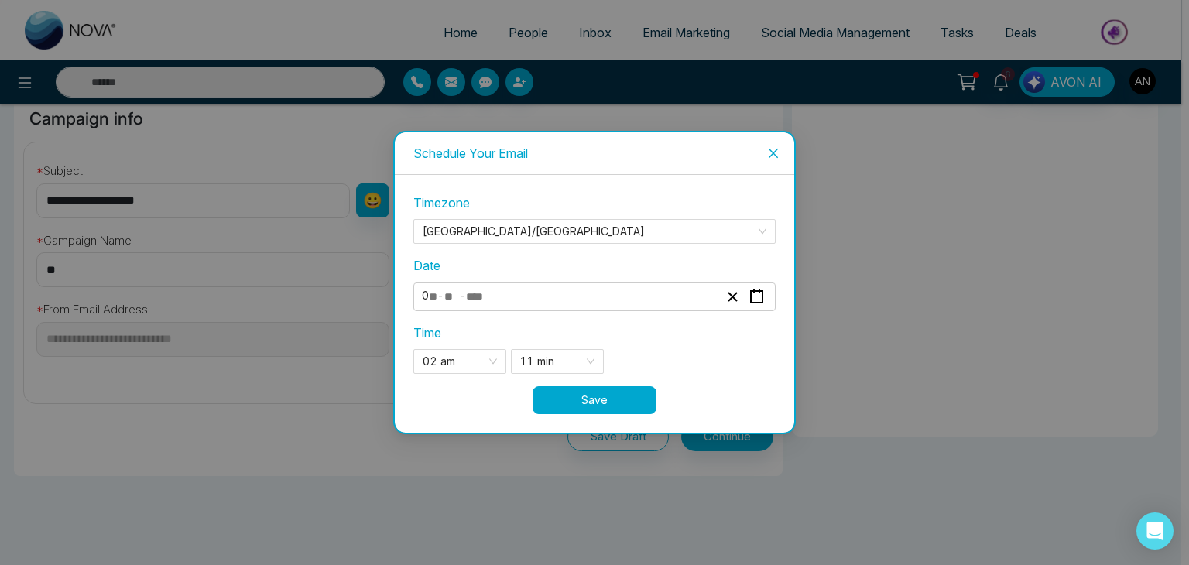
click at [612, 397] on button "Save" at bounding box center [595, 400] width 124 height 28
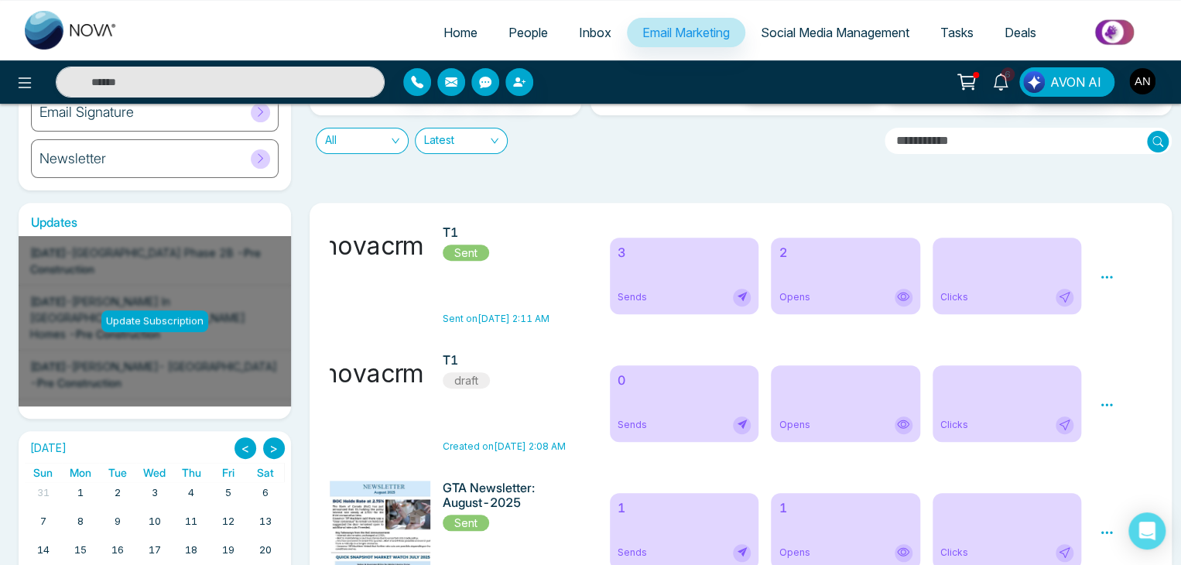
scroll to position [206, 0]
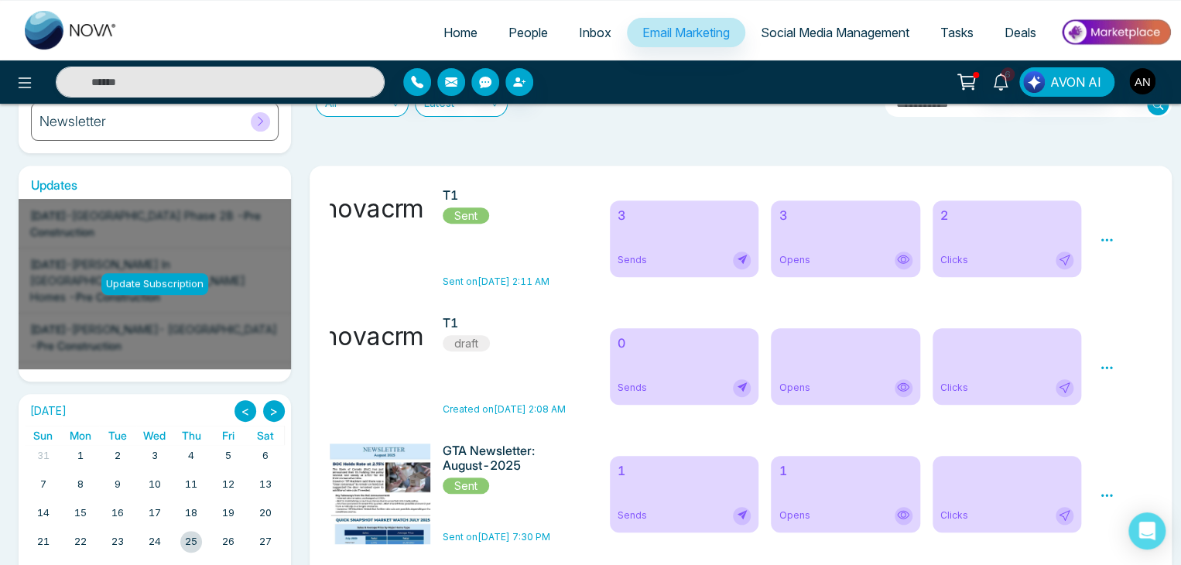
click at [1089, 238] on div "3 Sends 3 Opens 2 Clicks" at bounding box center [846, 238] width 491 height 101
click at [1108, 244] on icon at bounding box center [1107, 240] width 14 height 14
click at [1127, 284] on link "Analytics" at bounding box center [1134, 284] width 45 height 13
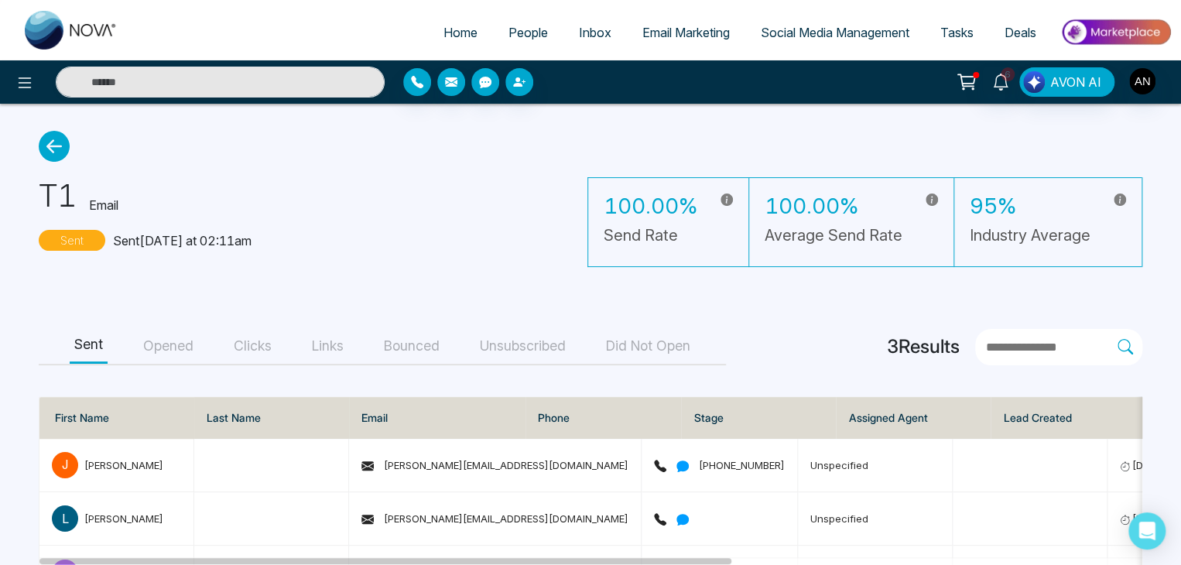
click at [155, 344] on button "Opened" at bounding box center [169, 346] width 60 height 35
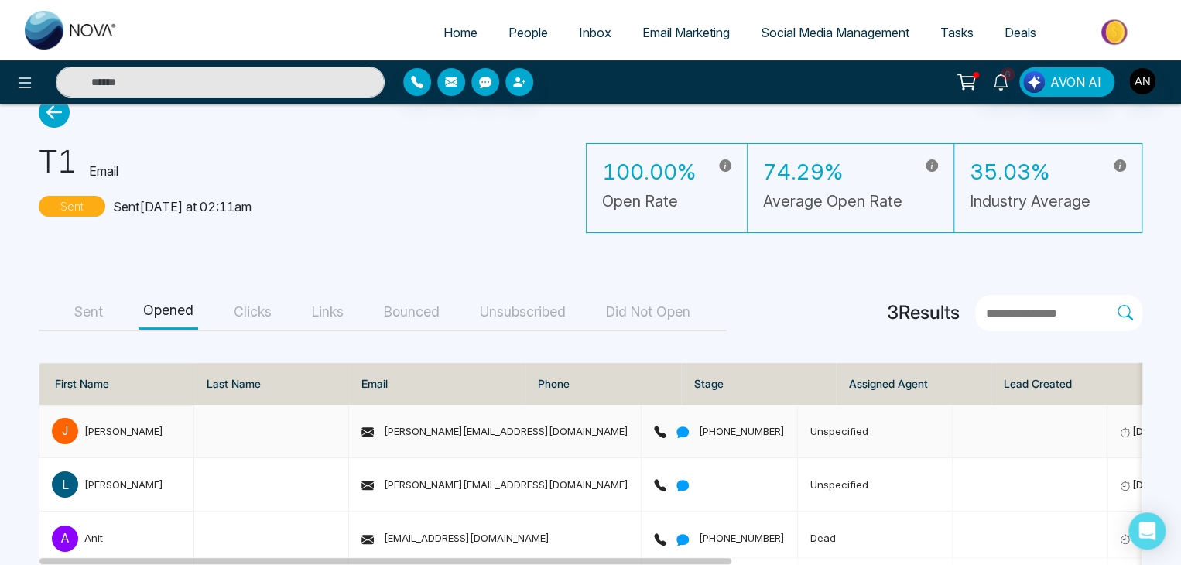
scroll to position [68, 0]
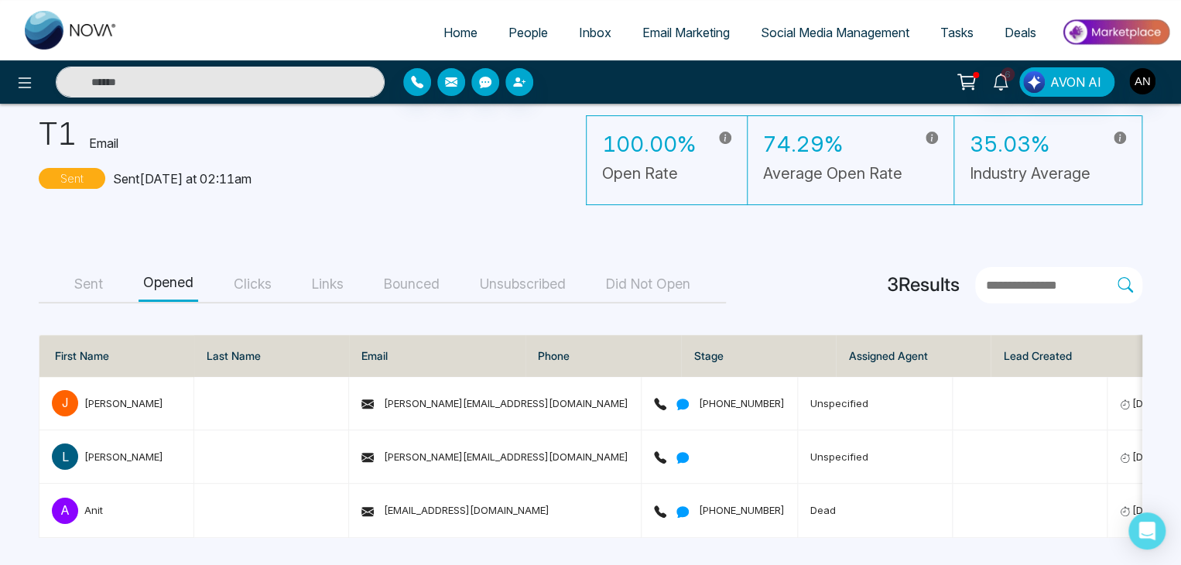
click at [259, 279] on button "Clicks" at bounding box center [252, 284] width 47 height 35
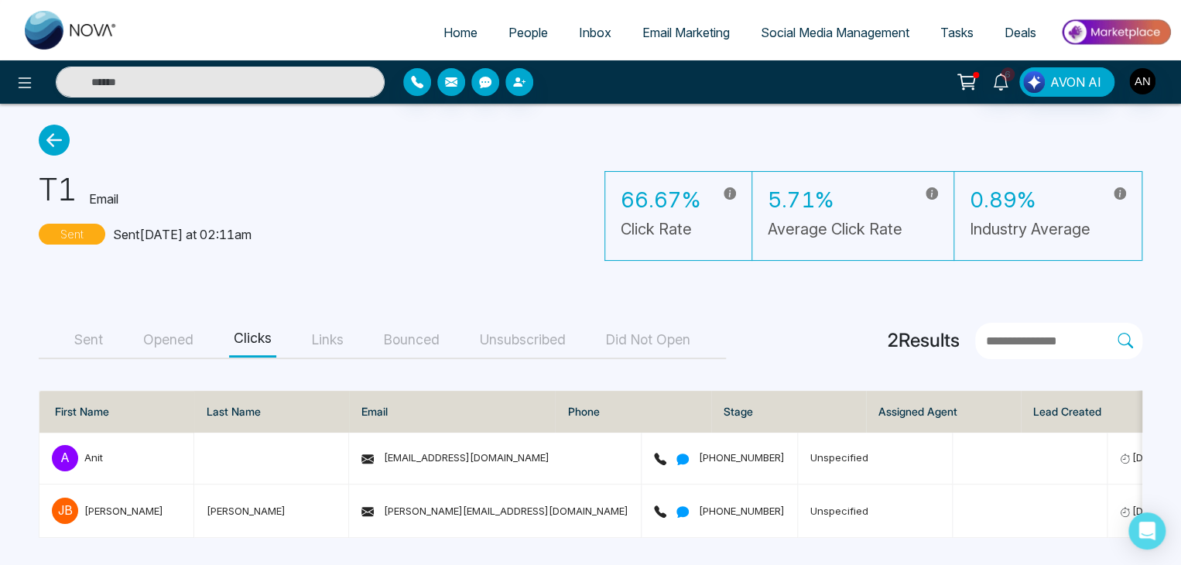
scroll to position [12, 0]
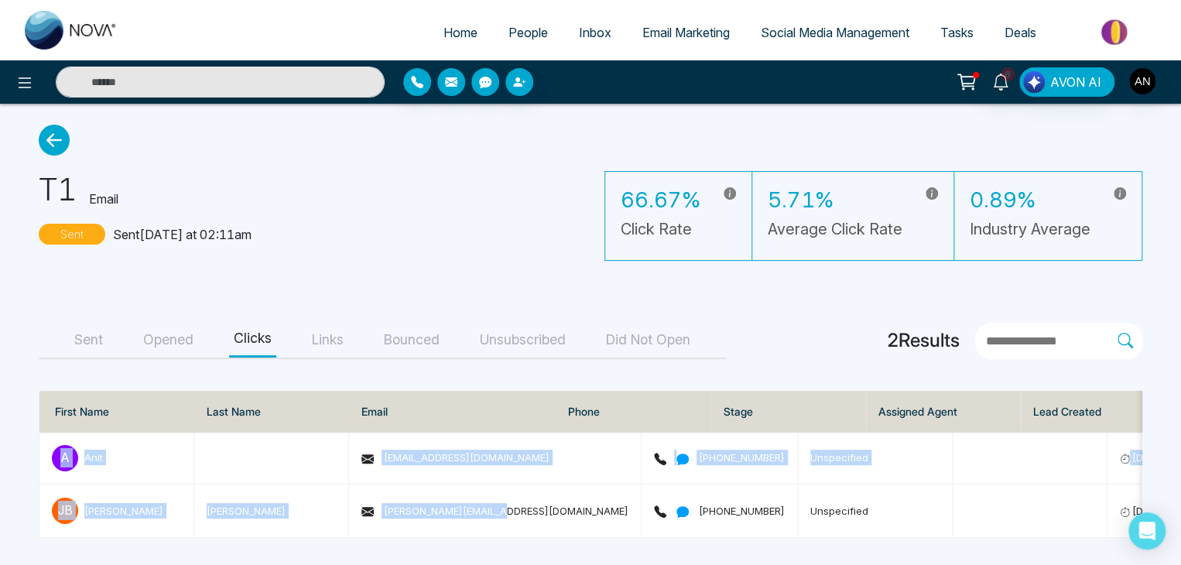
drag, startPoint x: 539, startPoint y: 529, endPoint x: 731, endPoint y: 555, distance: 194.4
click at [731, 555] on main "T1 Email Sent Sent today at 02:11am 66.67% Click Rate 5.71% Average Click Rate …" at bounding box center [590, 332] width 1181 height 468
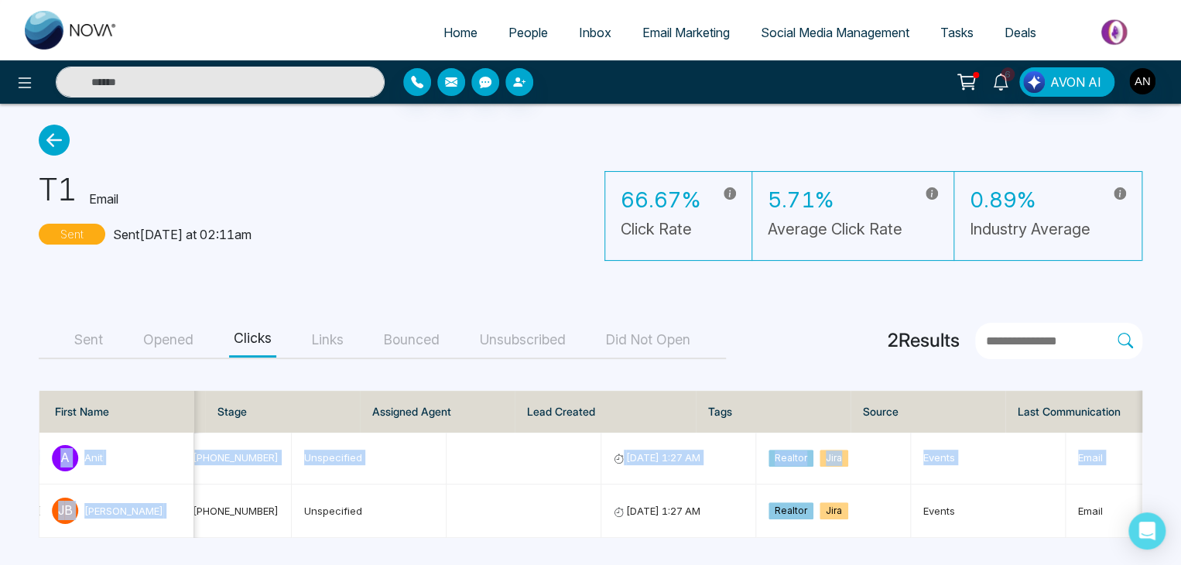
scroll to position [0, 0]
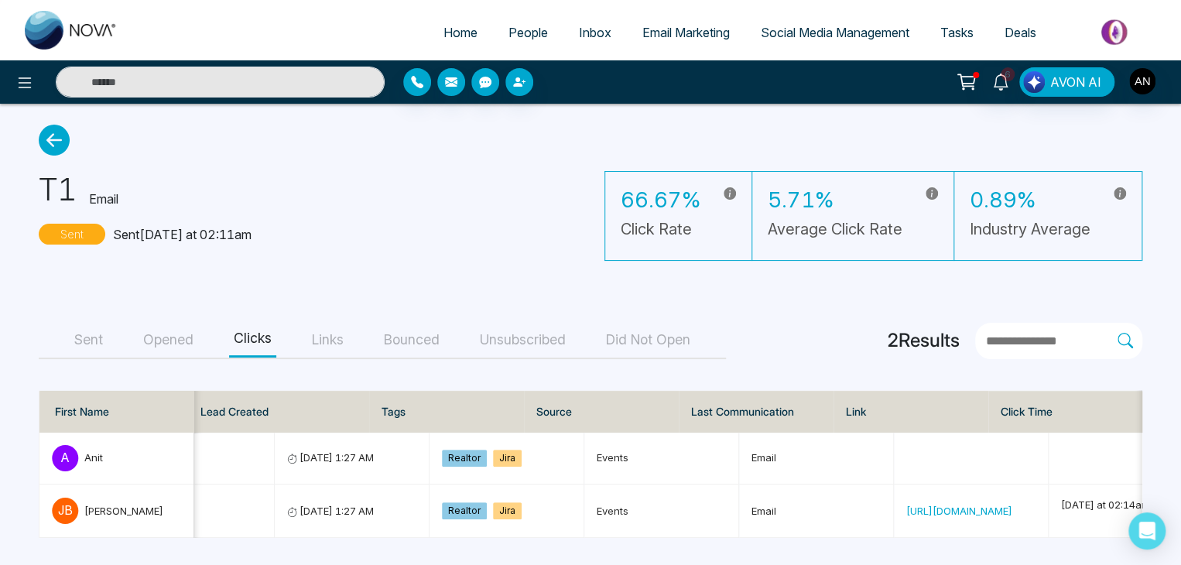
drag, startPoint x: 1135, startPoint y: 560, endPoint x: 1146, endPoint y: 559, distance: 10.9
click at [1146, 559] on main "T1 Email Sent Sent today at 02:11am 66.67% Click Rate 5.71% Average Click Rate …" at bounding box center [590, 332] width 1181 height 468
click at [348, 251] on div "T1 Email Sent Sent today at 02:11am 66.67% Click Rate 5.71% Average Click Rate …" at bounding box center [591, 208] width 1104 height 105
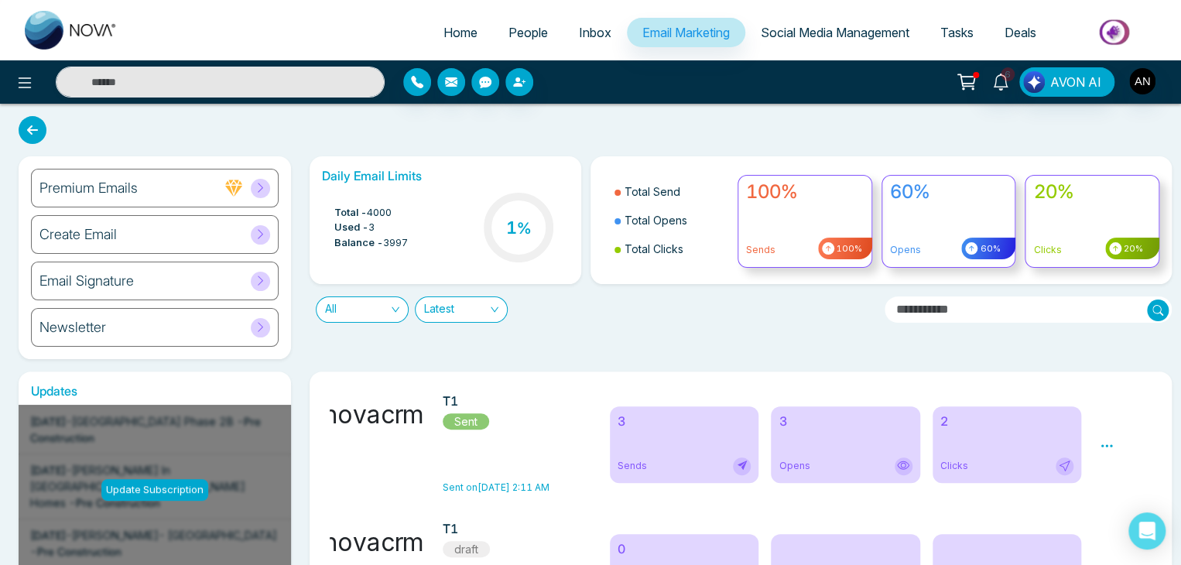
click at [580, 37] on span "Inbox" at bounding box center [595, 32] width 33 height 15
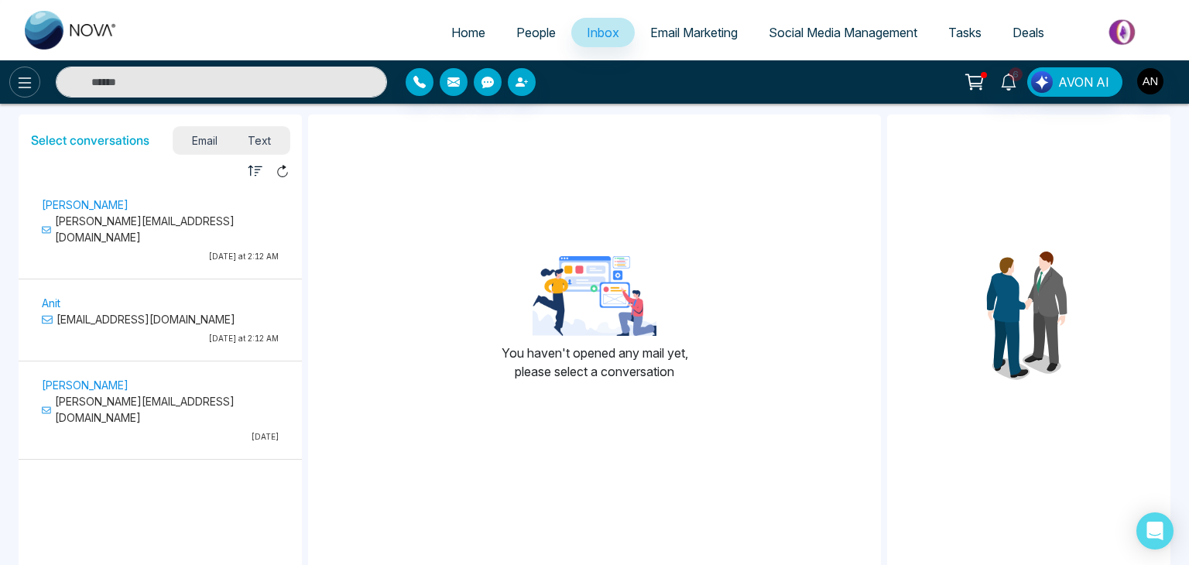
click at [22, 85] on icon at bounding box center [24, 83] width 19 height 19
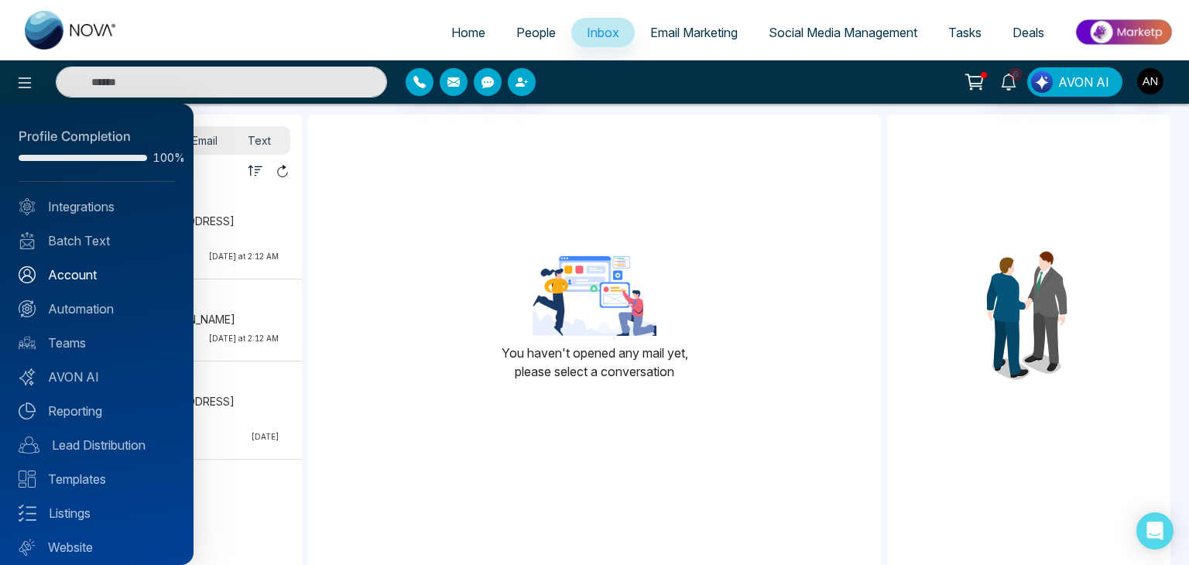
click at [82, 278] on link "Account" at bounding box center [97, 274] width 156 height 19
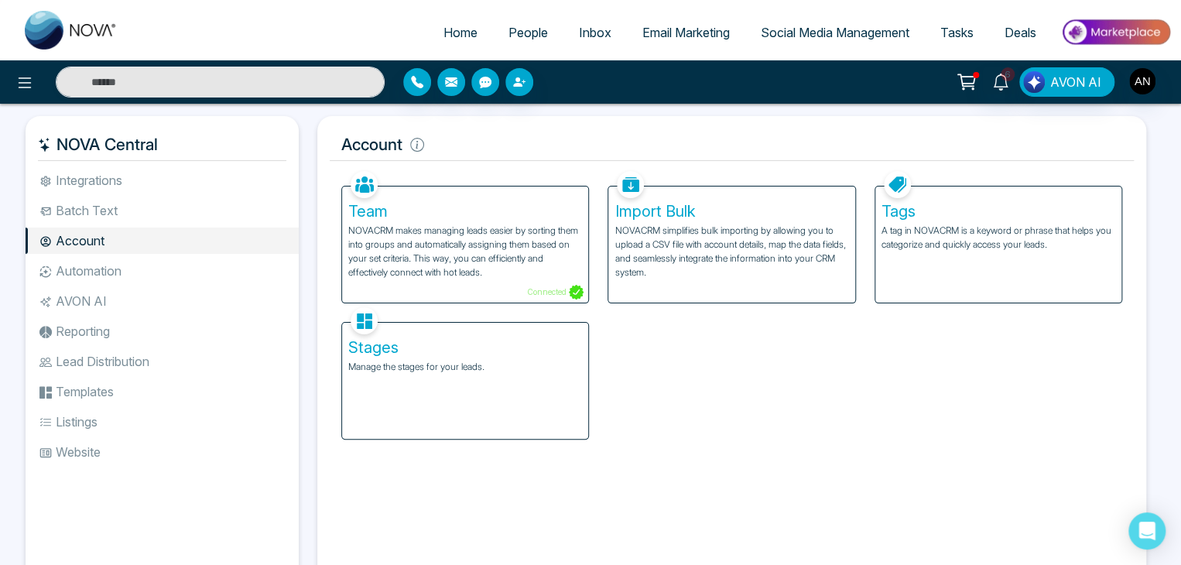
click at [87, 271] on li "Automation" at bounding box center [162, 271] width 273 height 26
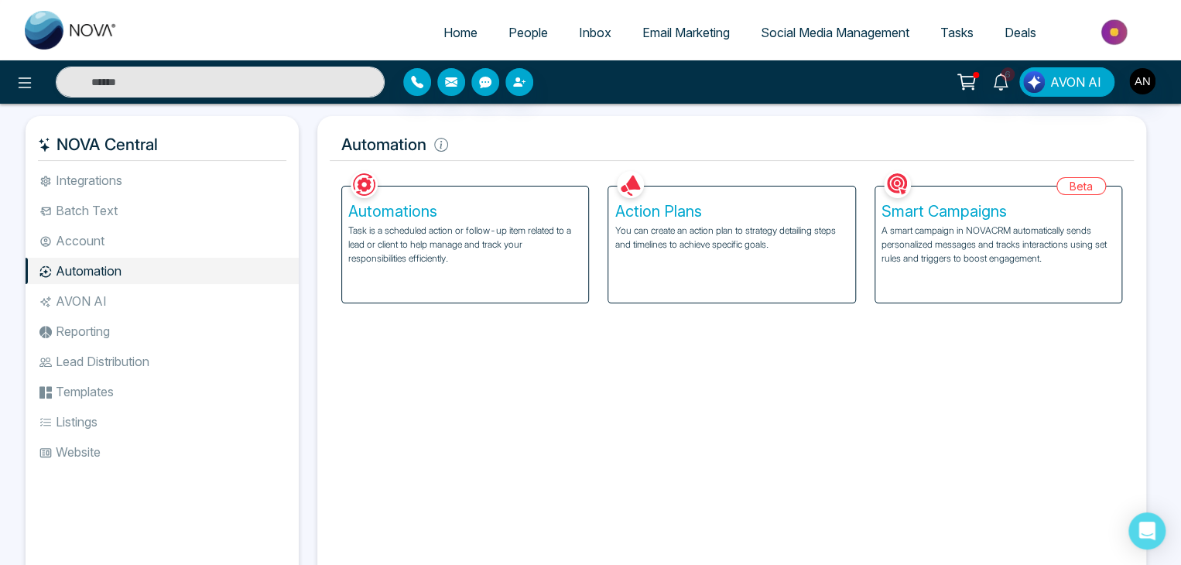
click at [690, 239] on p "You can create an action plan to strategy detailing steps and timelines to achi…" at bounding box center [732, 238] width 234 height 28
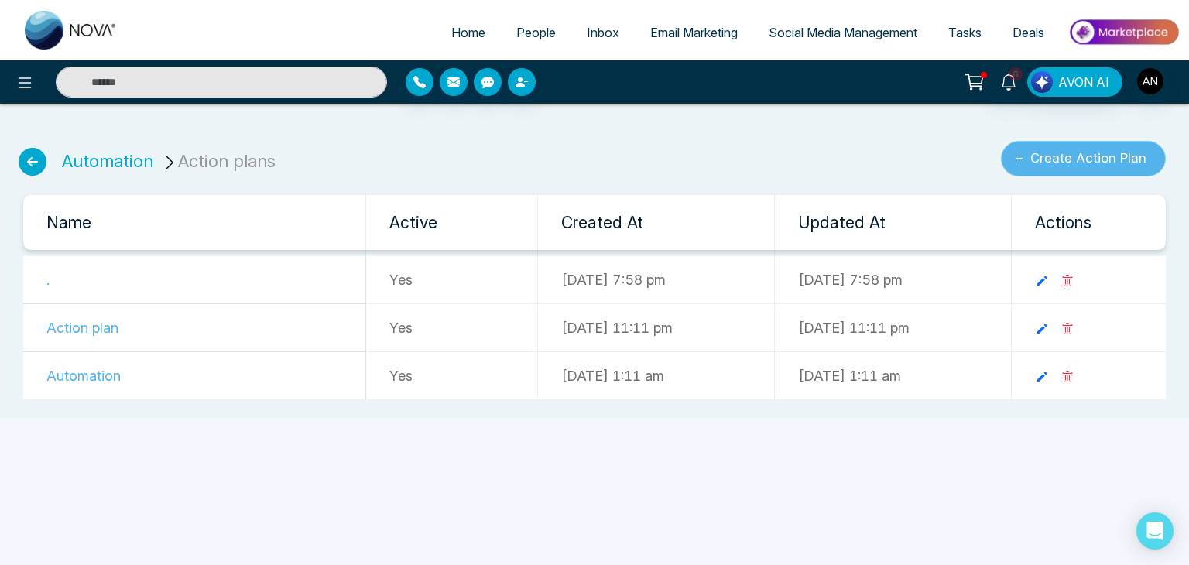
click at [1077, 154] on button "Create Action Plan" at bounding box center [1083, 159] width 165 height 36
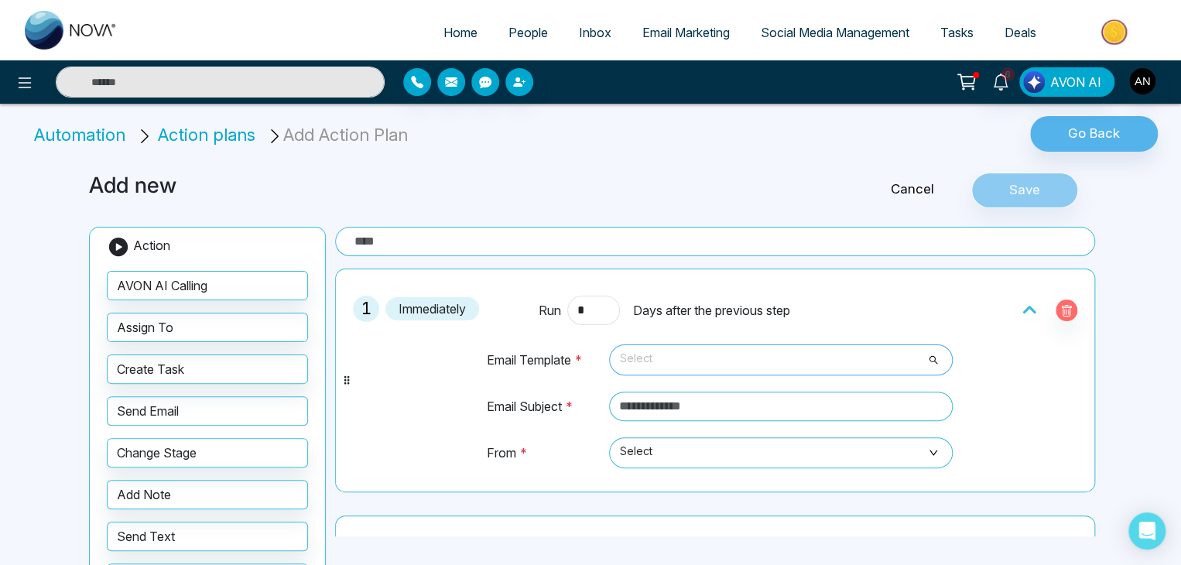
click at [657, 355] on span "Select" at bounding box center [781, 360] width 322 height 26
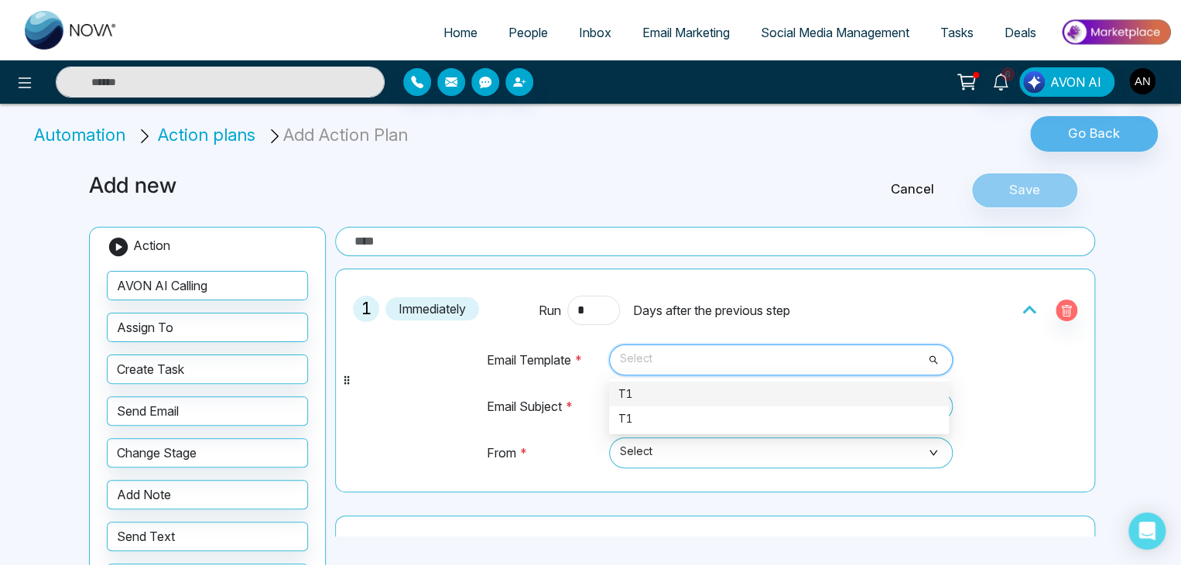
click at [641, 391] on div "T1" at bounding box center [778, 393] width 321 height 17
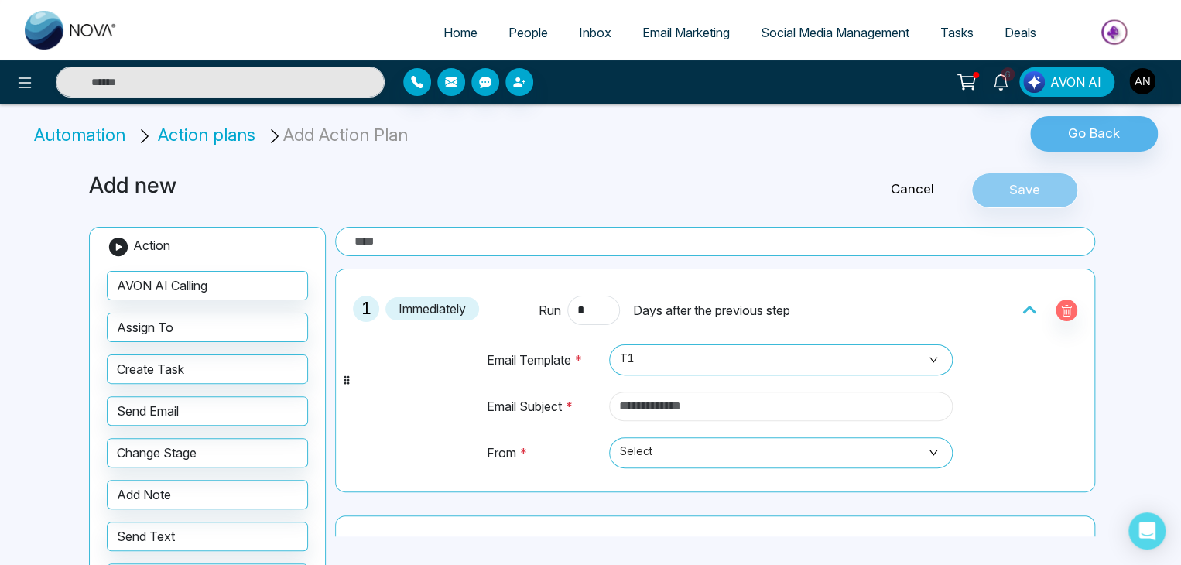
click at [641, 405] on input "text" at bounding box center [781, 406] width 344 height 29
type input "**********"
click at [663, 449] on span "Select" at bounding box center [781, 453] width 322 height 26
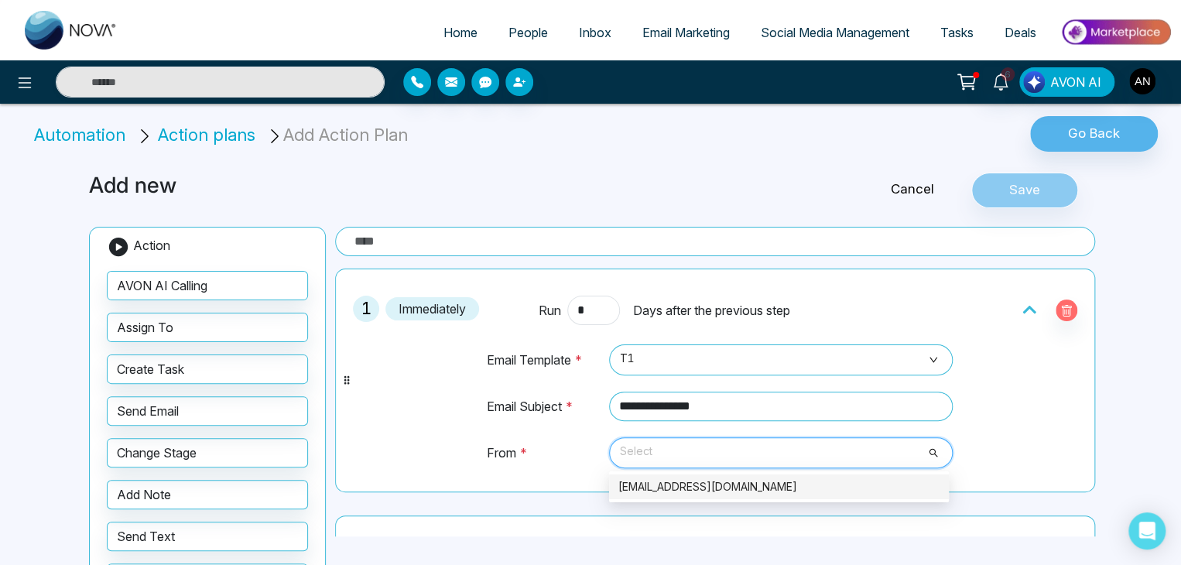
click at [663, 488] on div "anit+bagent1@mmnovatech.com" at bounding box center [778, 486] width 321 height 17
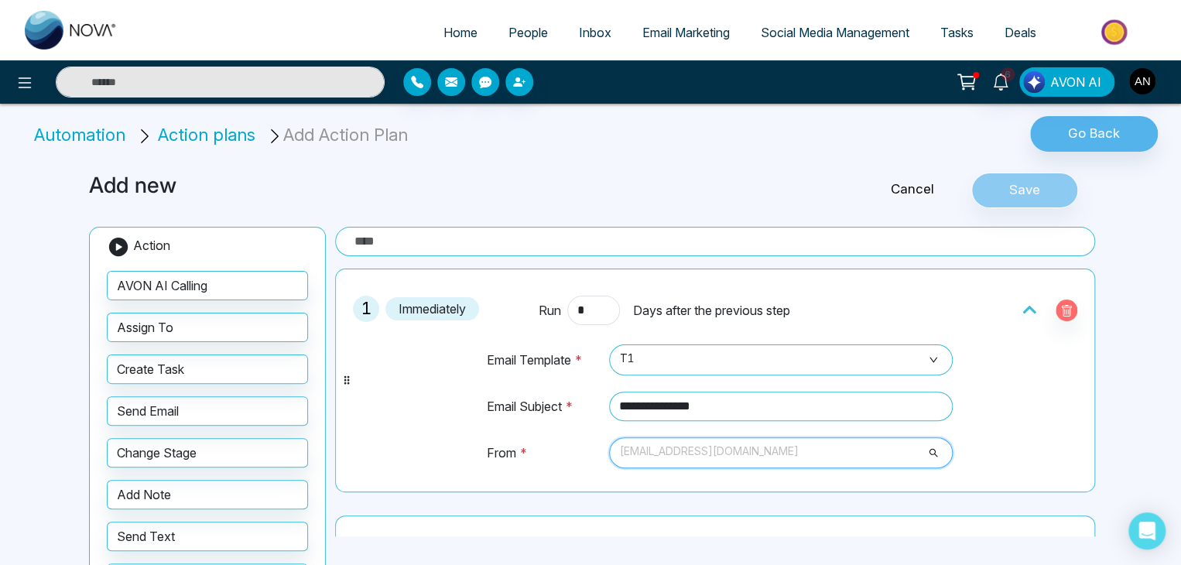
click at [916, 452] on span "anit+bagent1@mmnovatech.com" at bounding box center [781, 453] width 322 height 26
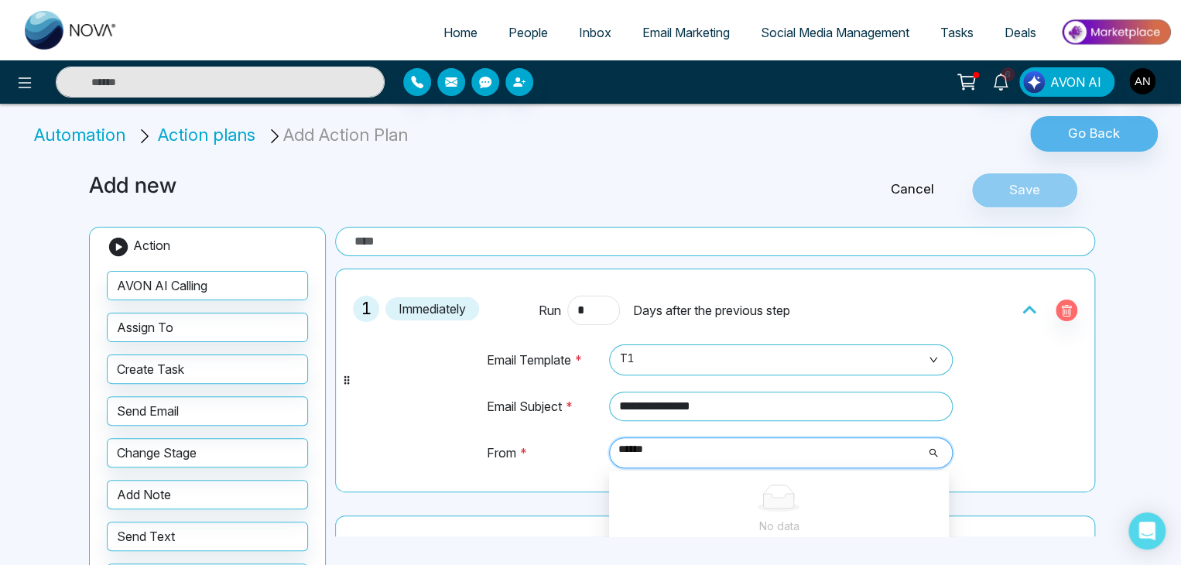
click at [738, 458] on input "******" at bounding box center [775, 449] width 314 height 23
click at [901, 451] on input "******" at bounding box center [775, 449] width 314 height 23
type input "*"
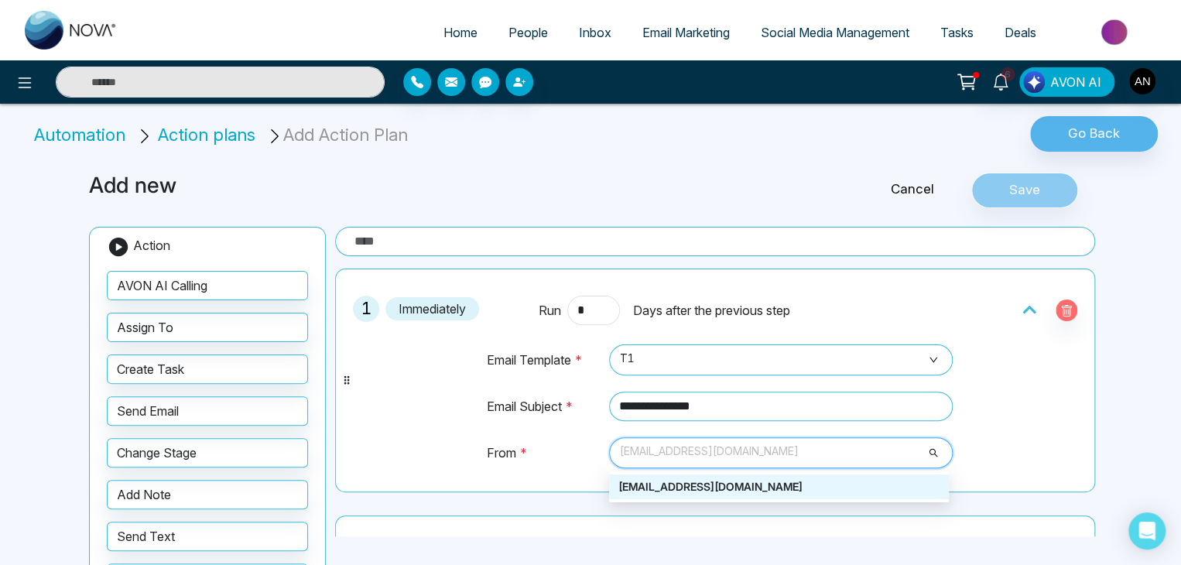
click at [703, 492] on div "anit+bagent1@mmnovatech.com" at bounding box center [778, 486] width 321 height 17
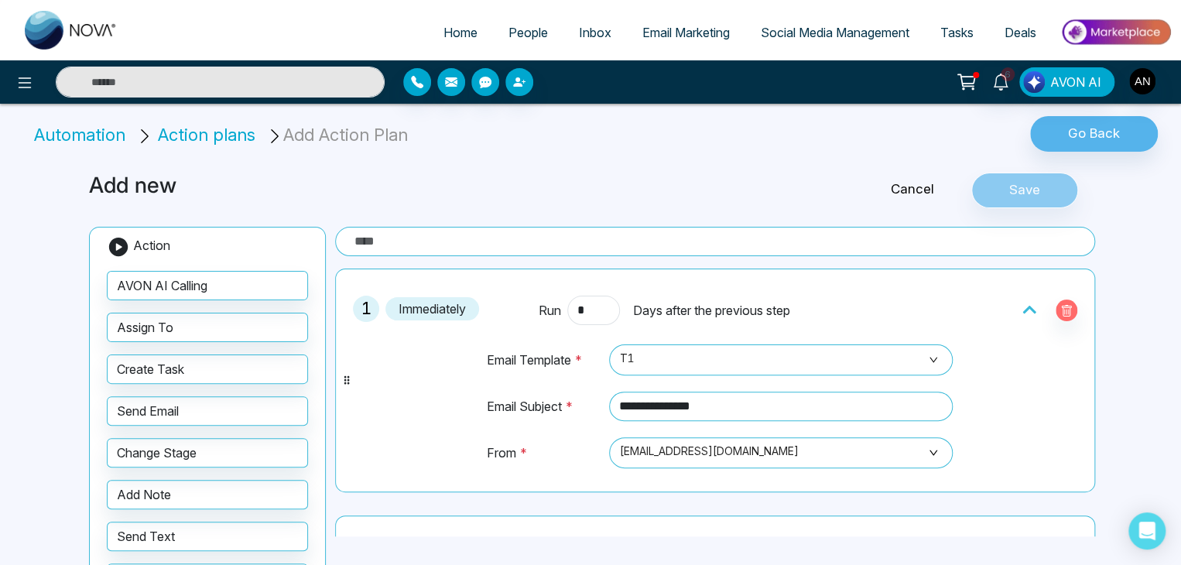
click at [455, 239] on input "text" at bounding box center [715, 241] width 760 height 29
type input "**"
click at [1010, 193] on button "Save" at bounding box center [1024, 191] width 107 height 36
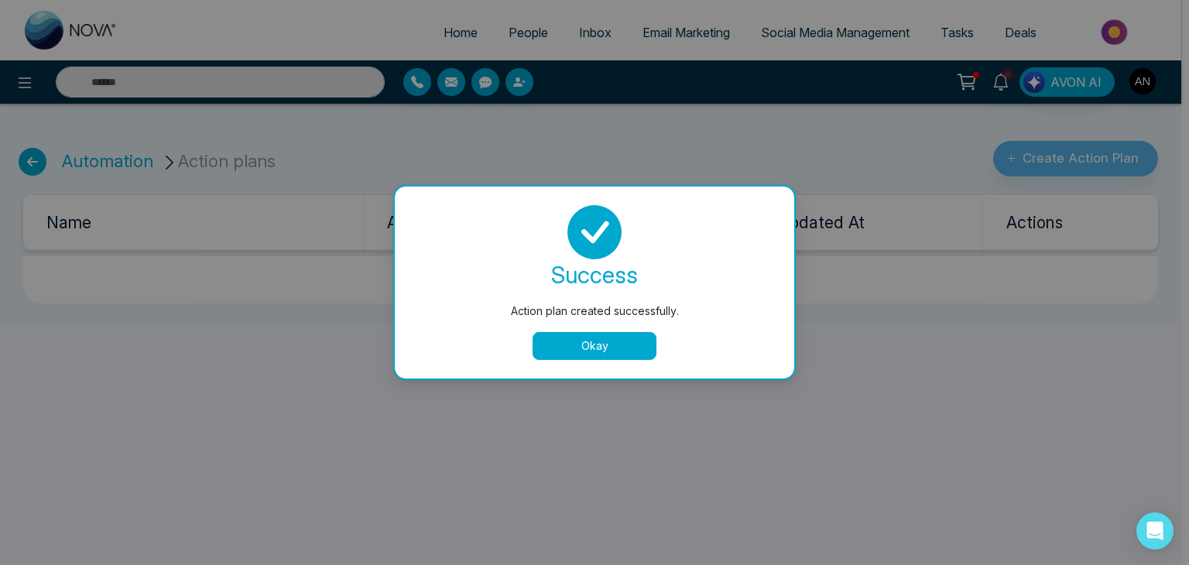
click at [560, 343] on button "Okay" at bounding box center [595, 346] width 124 height 28
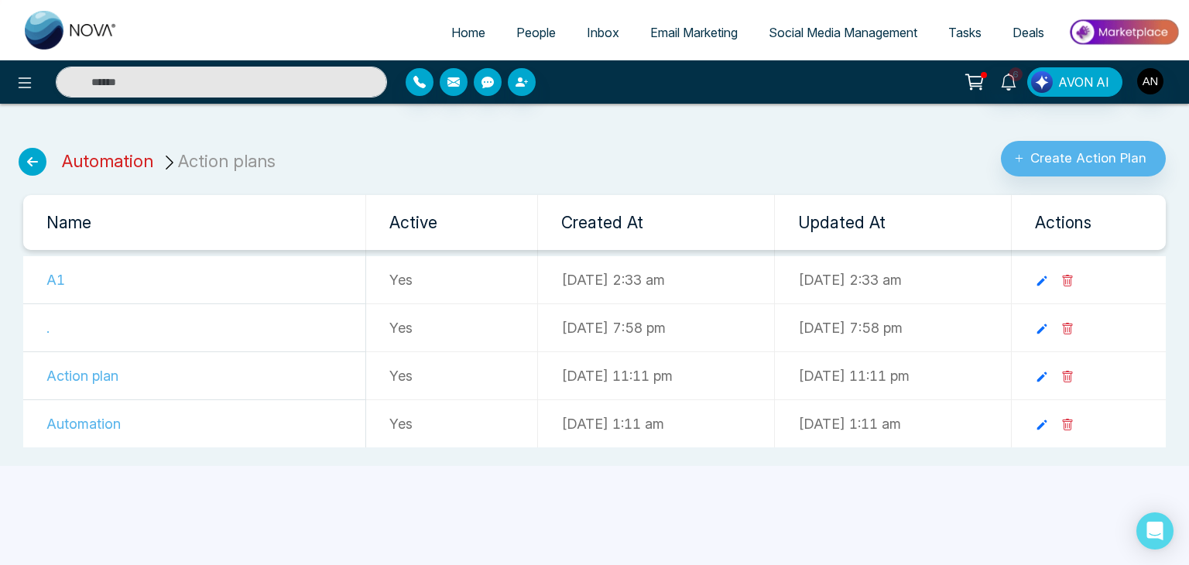
click at [94, 152] on link "Automation" at bounding box center [107, 161] width 91 height 20
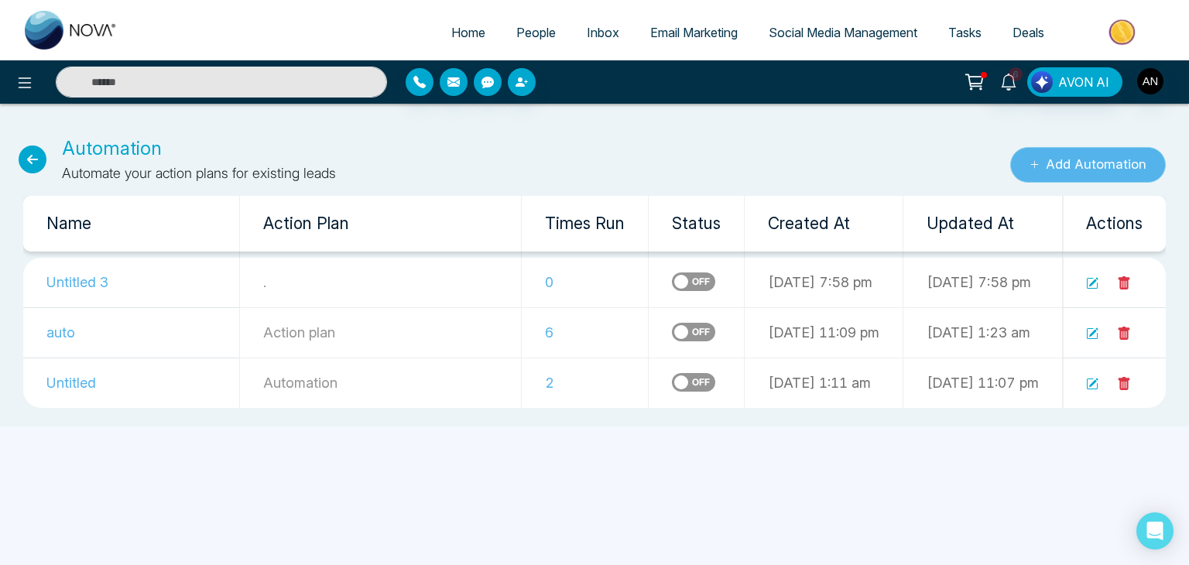
click at [1065, 173] on button "Add Automation" at bounding box center [1088, 165] width 156 height 36
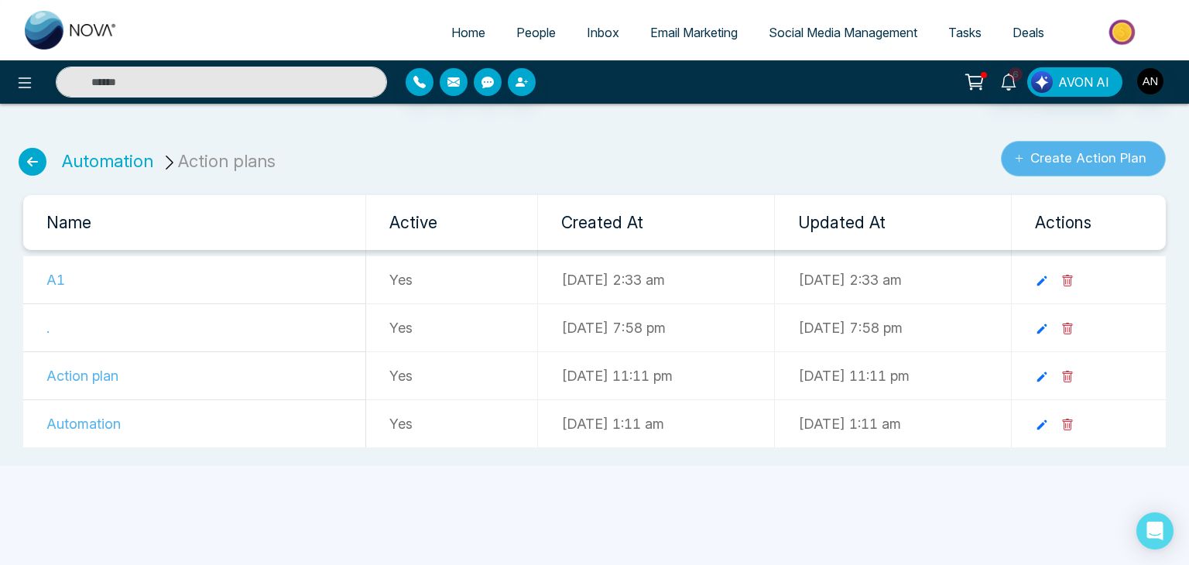
click at [1031, 160] on button "Create Action Plan" at bounding box center [1083, 159] width 165 height 36
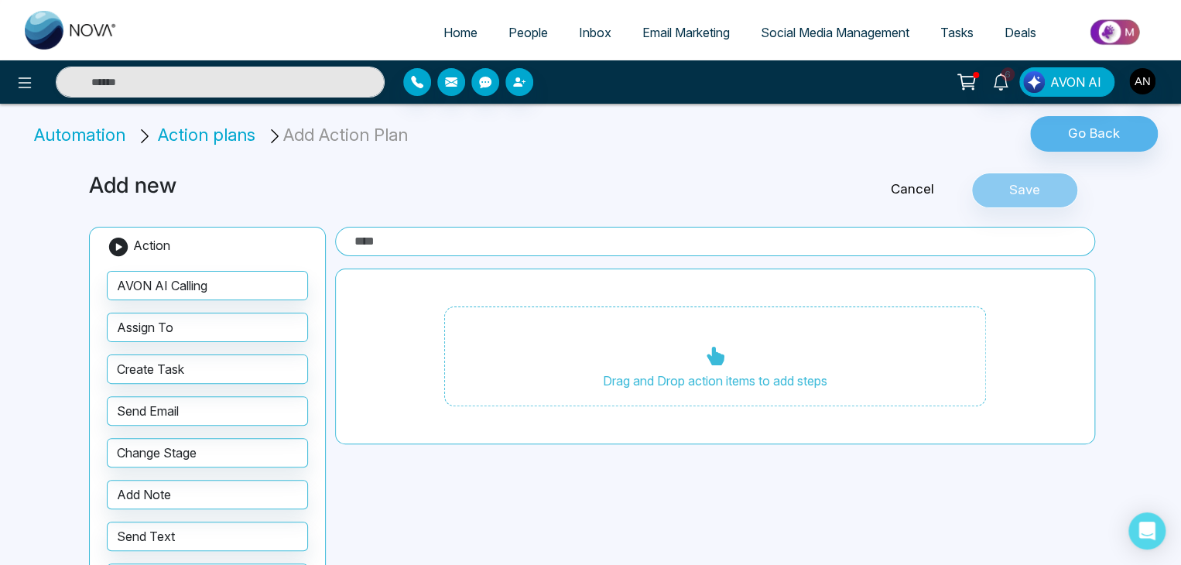
click at [653, 32] on span "Email Marketing" at bounding box center [685, 32] width 87 height 15
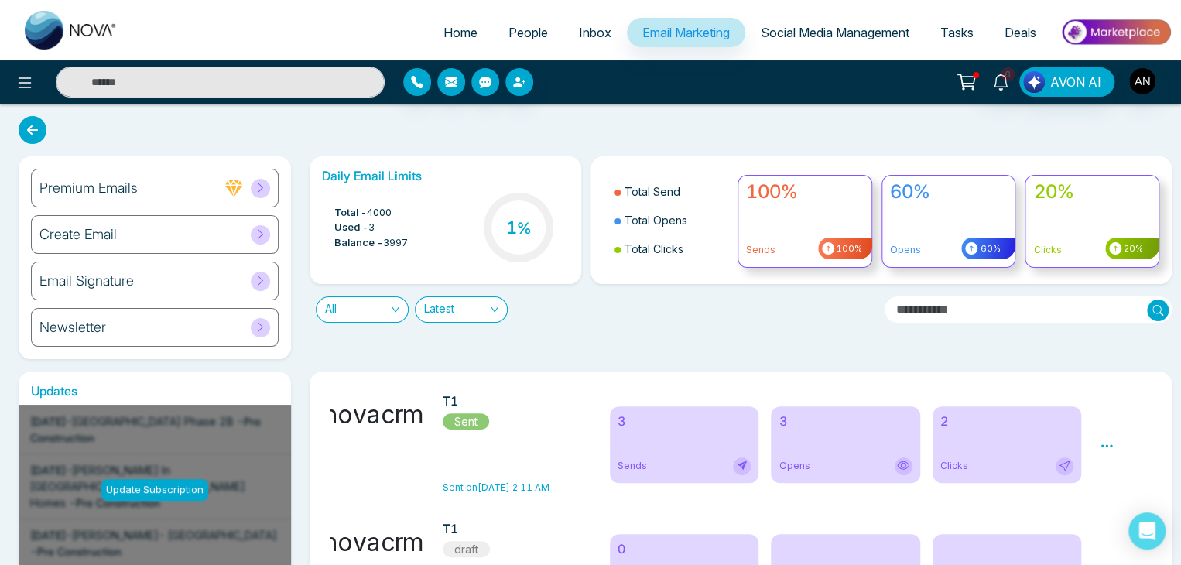
click at [115, 228] on h6 "Create Email" at bounding box center [77, 234] width 77 height 17
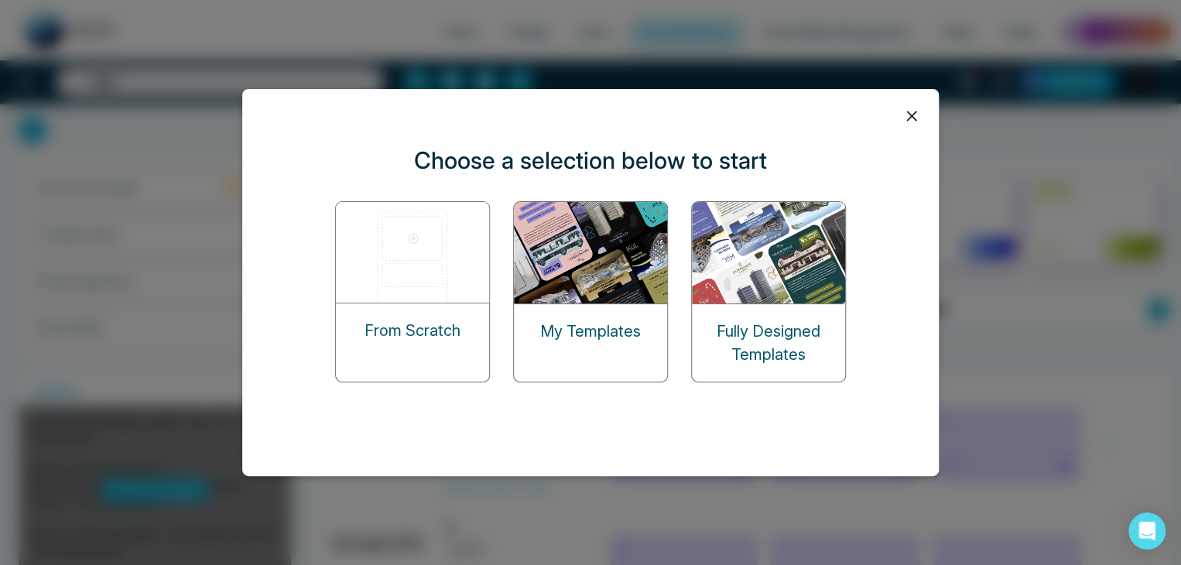
click at [559, 282] on img at bounding box center [591, 252] width 155 height 101
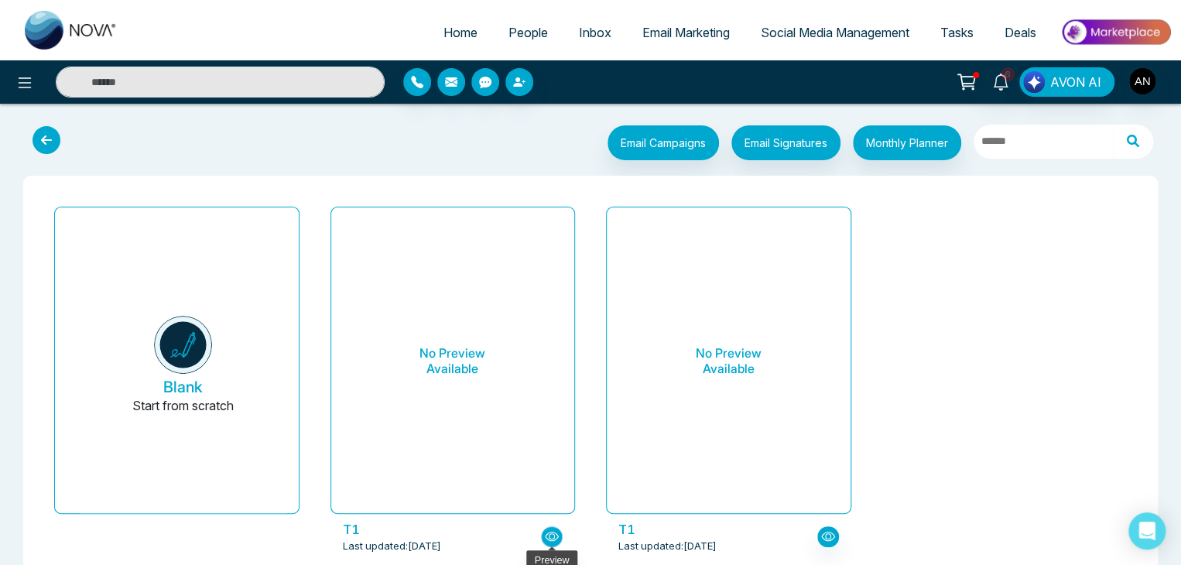
click at [550, 539] on icon "button" at bounding box center [552, 536] width 14 height 9
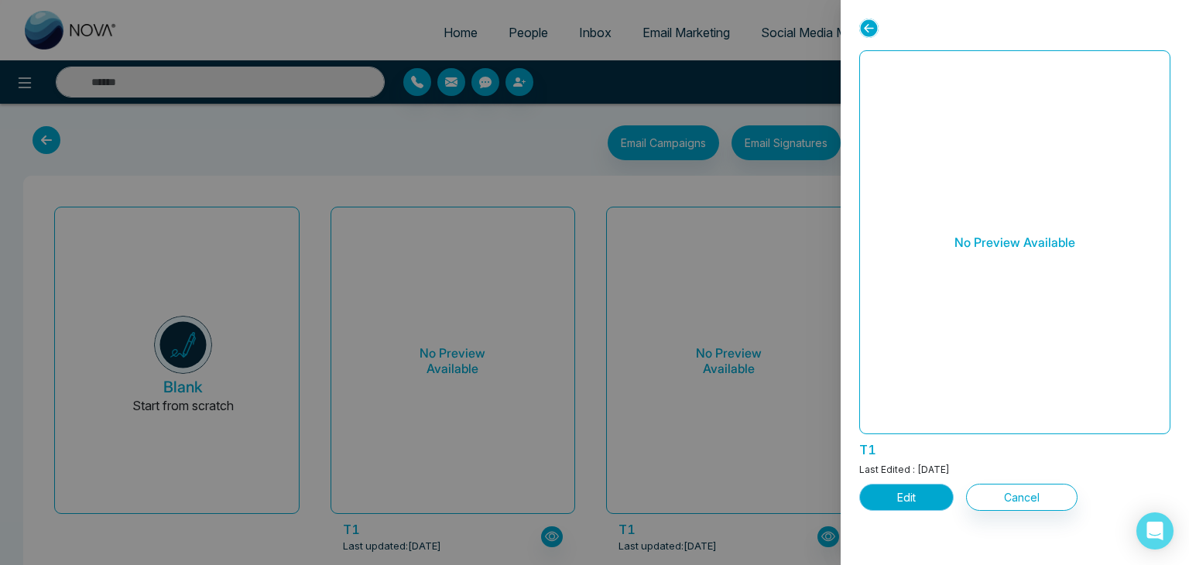
click at [896, 495] on button "Edit" at bounding box center [906, 497] width 94 height 27
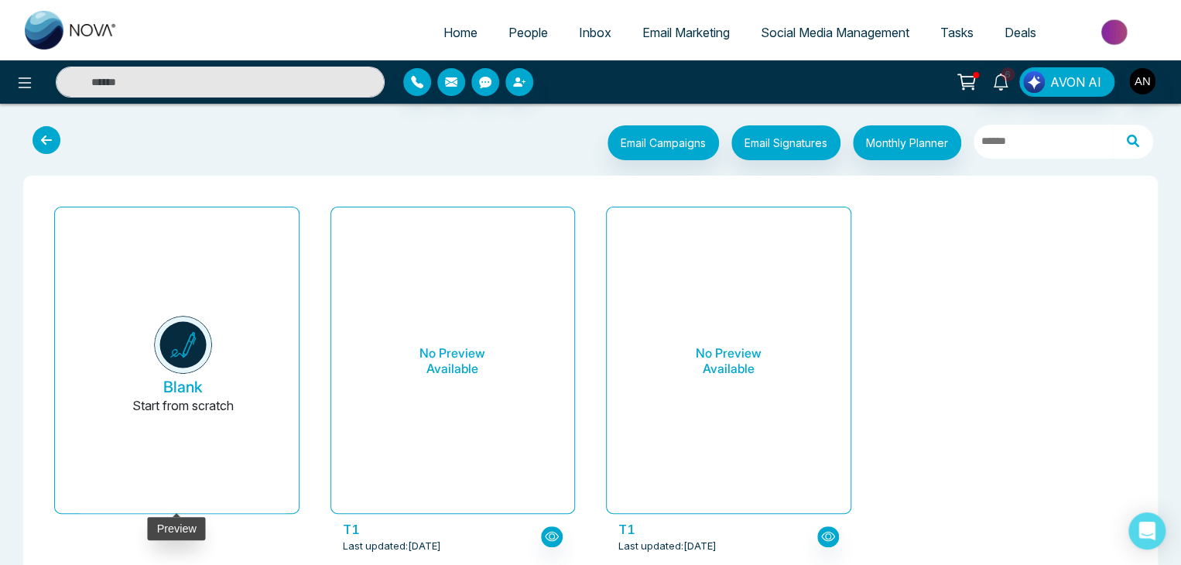
click at [180, 360] on img at bounding box center [183, 345] width 58 height 58
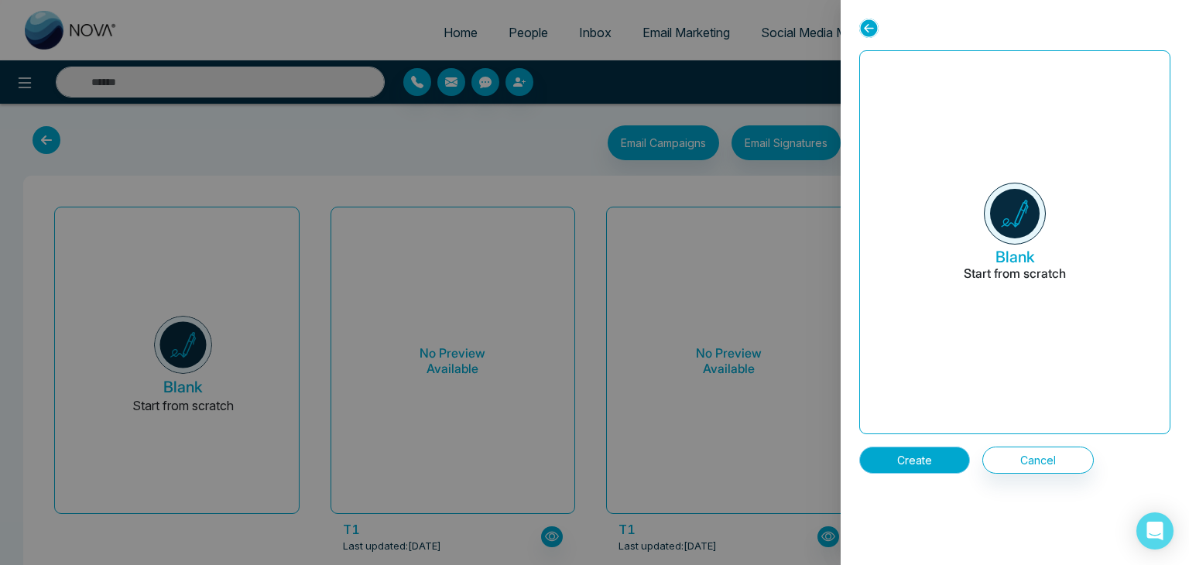
click at [881, 450] on button "Create" at bounding box center [914, 460] width 111 height 27
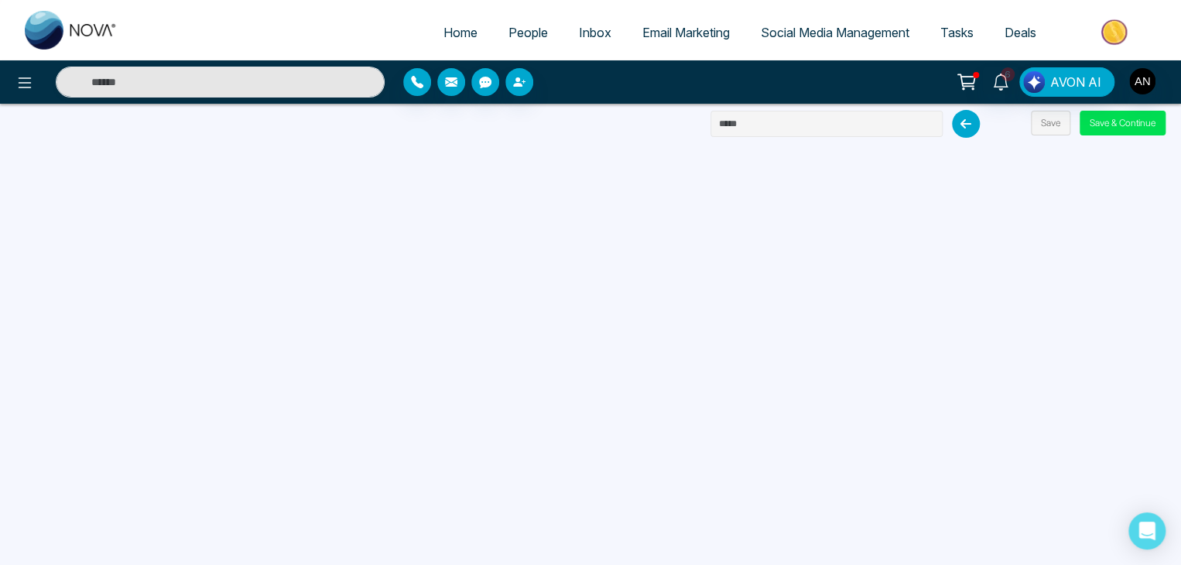
click at [735, 123] on input "text" at bounding box center [827, 124] width 232 height 26
type input "**"
click at [1057, 119] on button "Save" at bounding box center [1050, 123] width 39 height 25
click at [1115, 113] on button "Save & Continue" at bounding box center [1123, 123] width 86 height 25
click at [1053, 118] on button "Save" at bounding box center [1050, 123] width 39 height 25
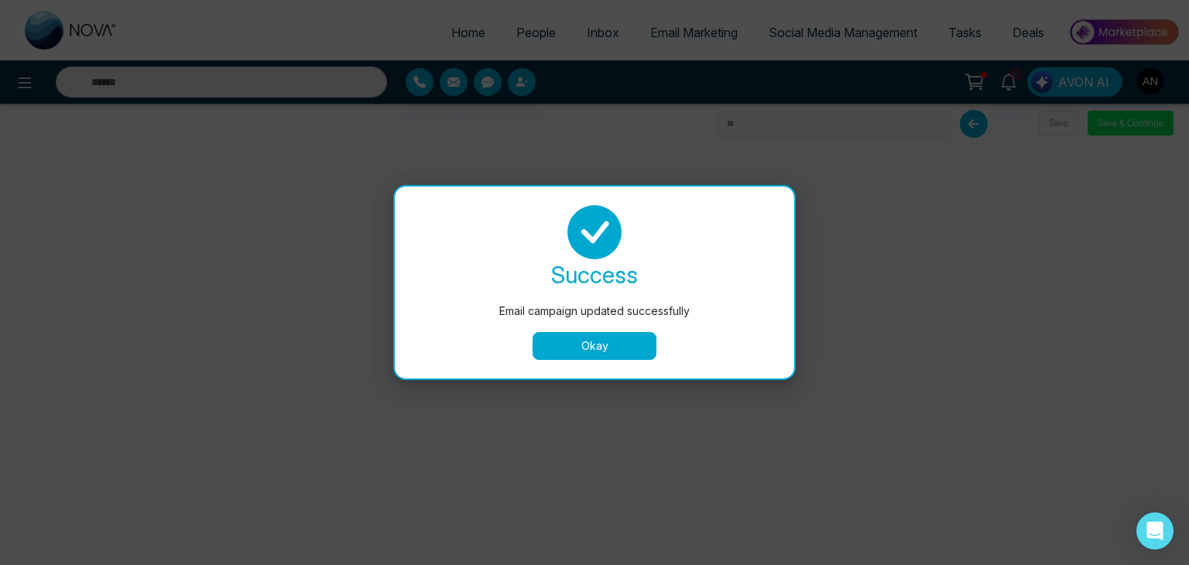
click at [598, 348] on button "Okay" at bounding box center [595, 346] width 124 height 28
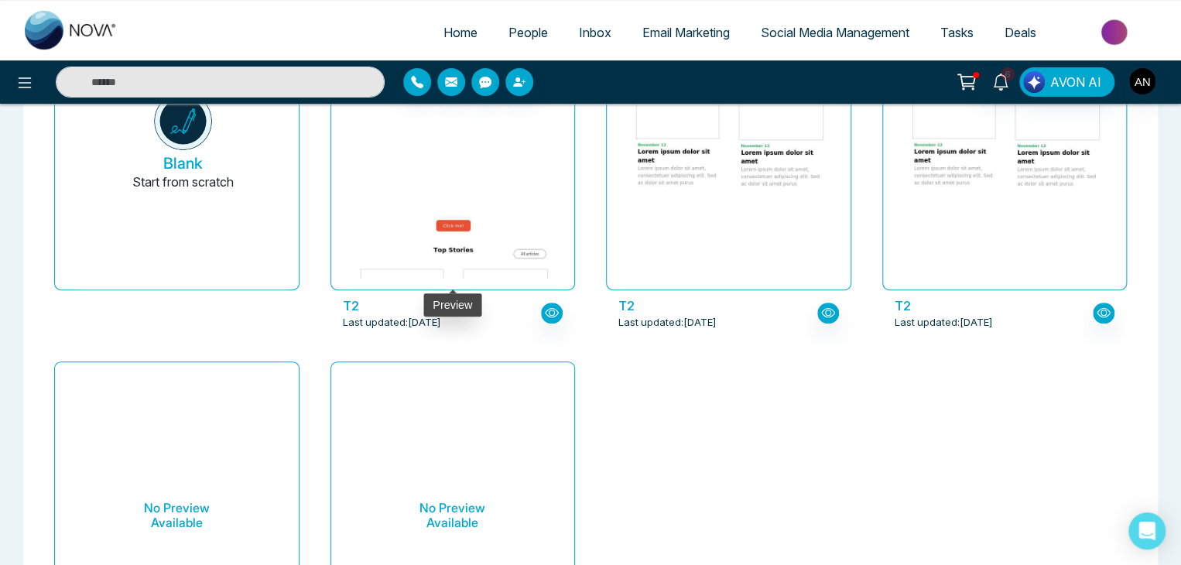
scroll to position [258, 0]
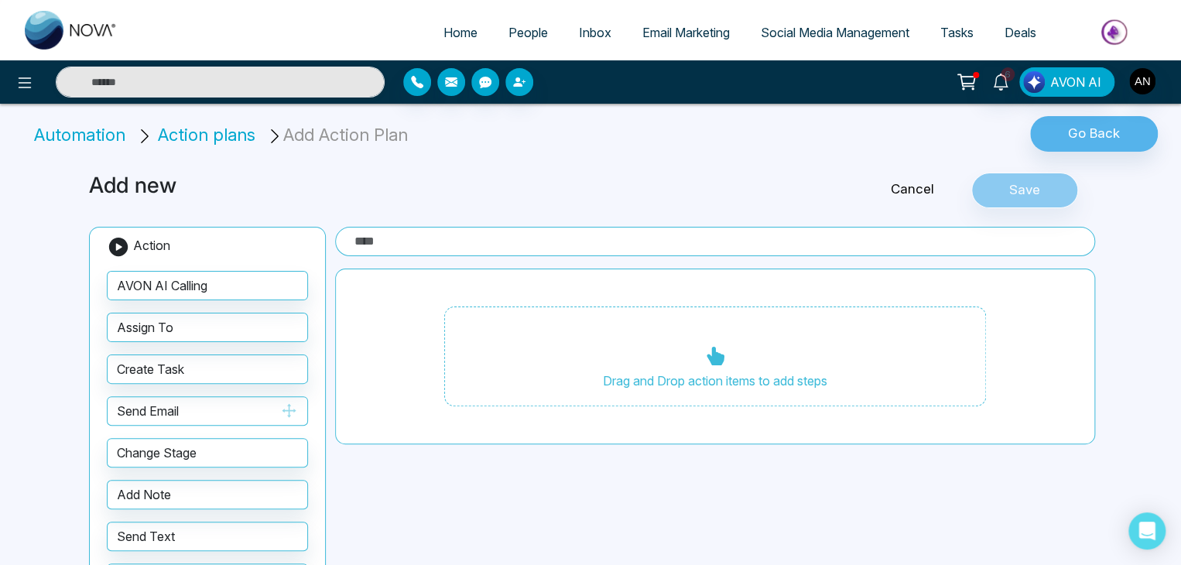
click at [202, 409] on button "Send Email" at bounding box center [207, 410] width 201 height 29
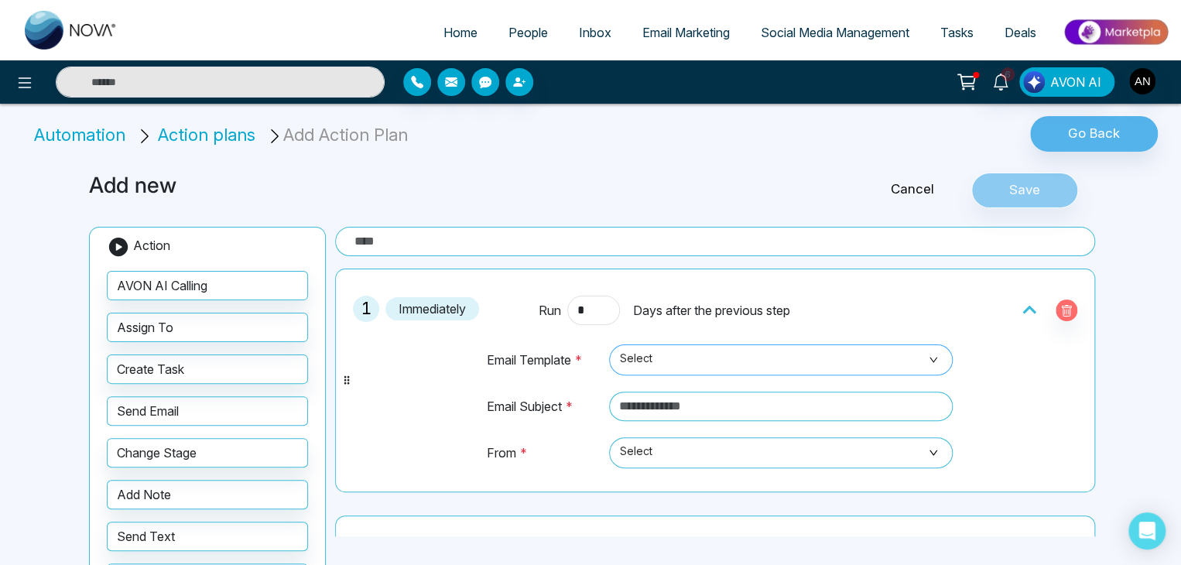
click at [663, 359] on span "Select" at bounding box center [781, 360] width 322 height 26
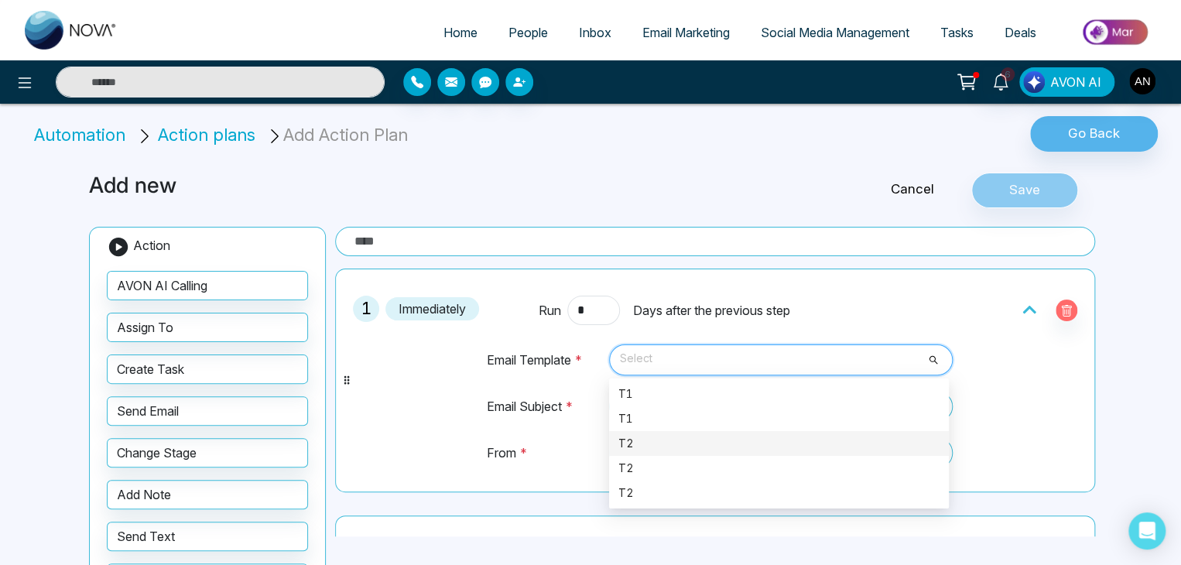
click at [632, 449] on div "T2" at bounding box center [778, 443] width 321 height 17
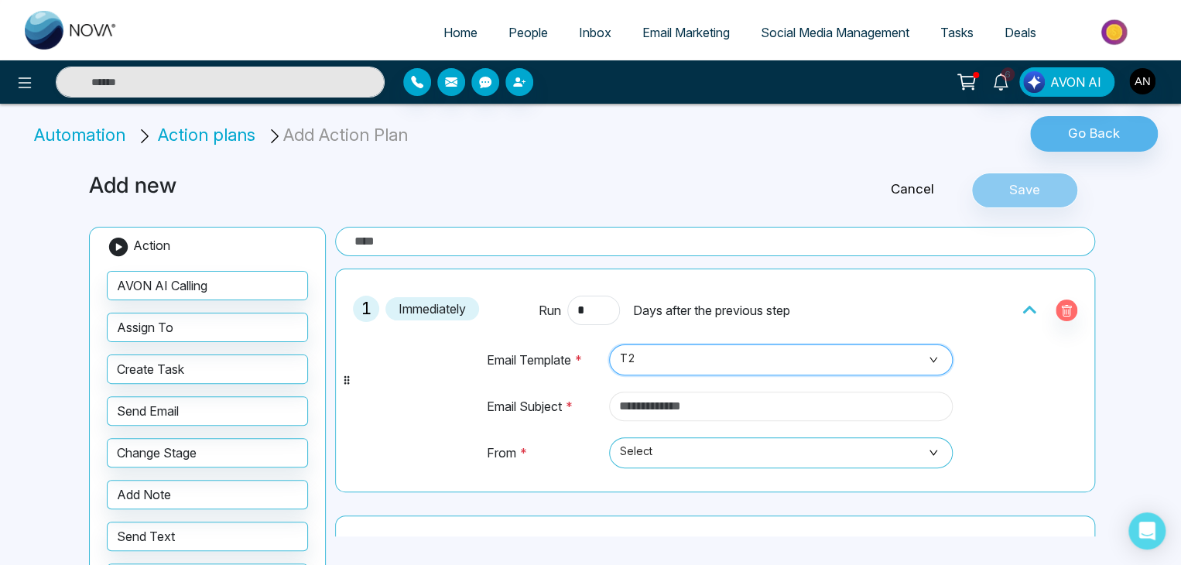
click at [650, 406] on input "text" at bounding box center [781, 406] width 344 height 29
click at [691, 406] on input "text" at bounding box center [781, 406] width 344 height 29
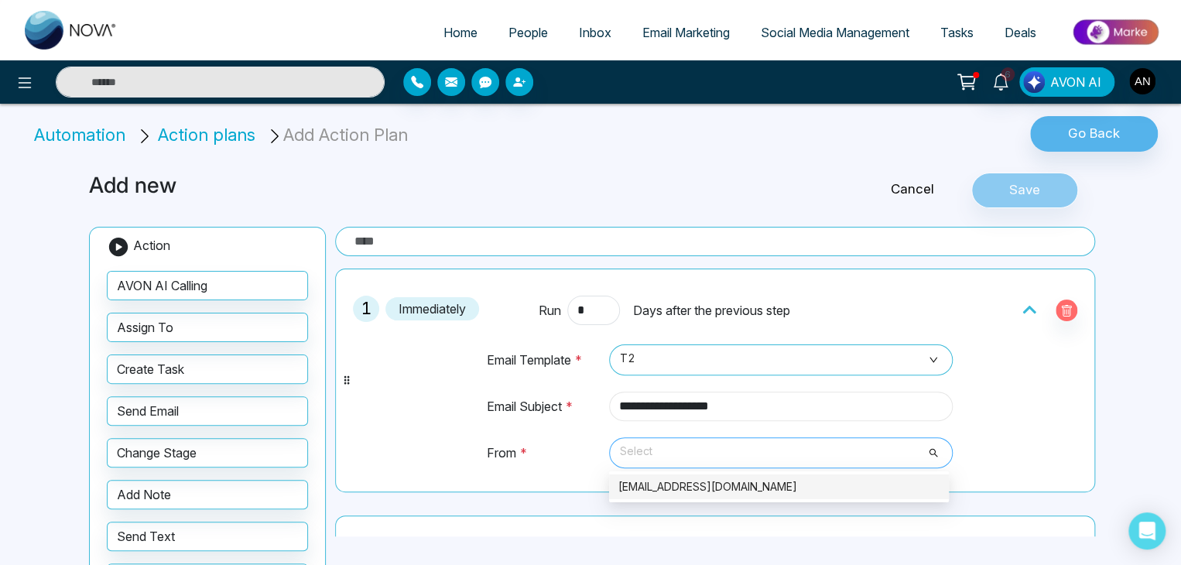
click at [678, 454] on span "Select" at bounding box center [781, 453] width 322 height 26
type input "**********"
click at [688, 479] on div "anit+bagent1@mmnovatech.com" at bounding box center [778, 486] width 321 height 17
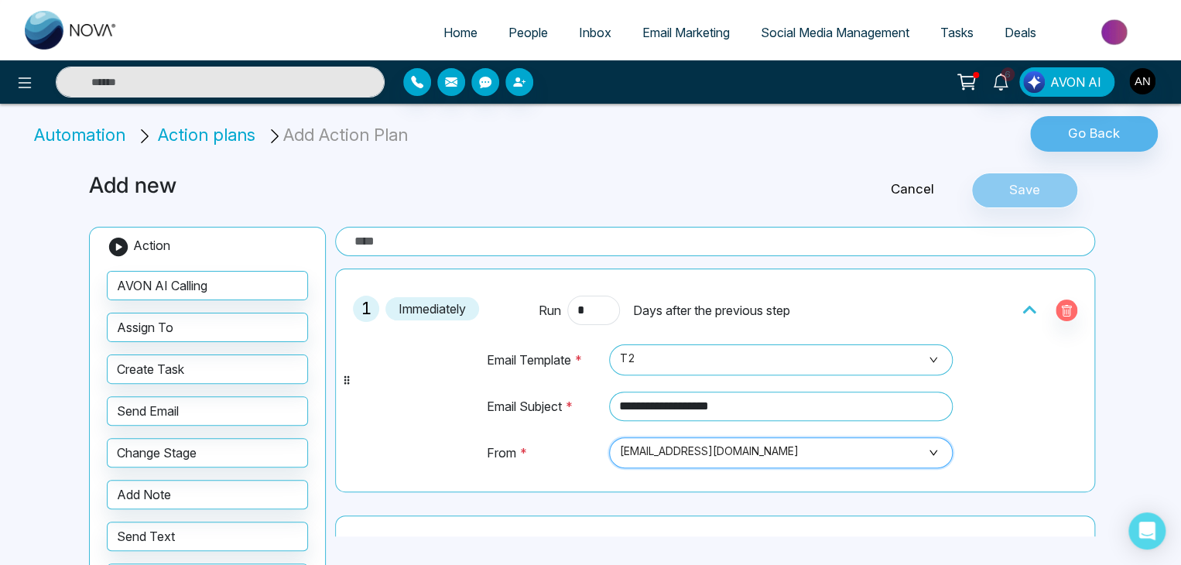
click at [1038, 190] on div "Cancel Save" at bounding box center [931, 191] width 341 height 36
click at [498, 241] on input "text" at bounding box center [715, 241] width 760 height 29
type input "**"
click at [1007, 196] on button "Save" at bounding box center [1024, 191] width 107 height 36
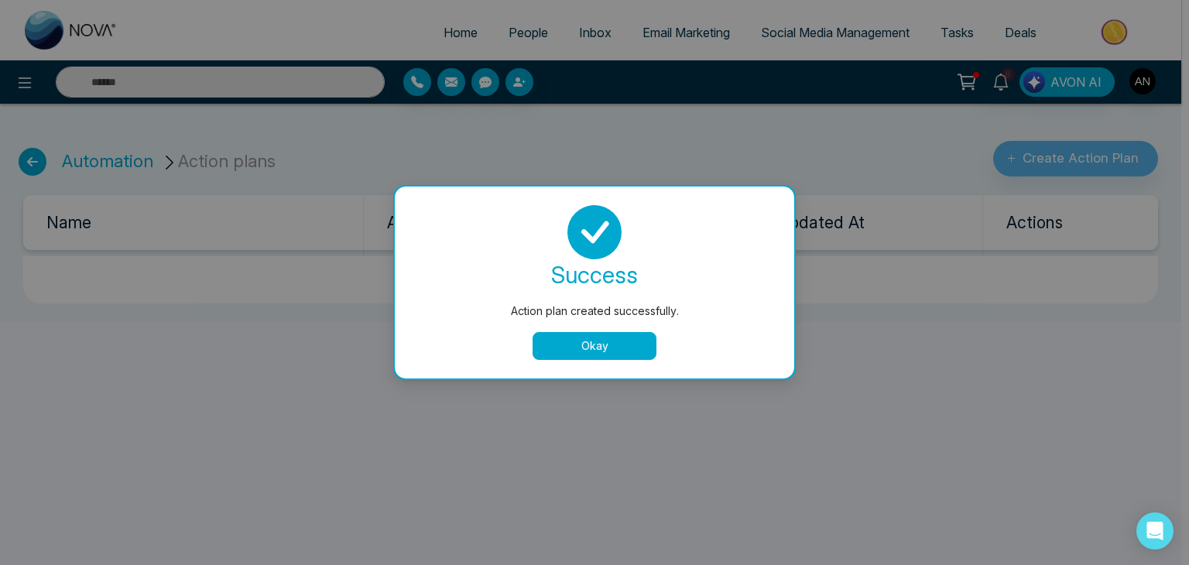
click at [610, 341] on button "Okay" at bounding box center [595, 346] width 124 height 28
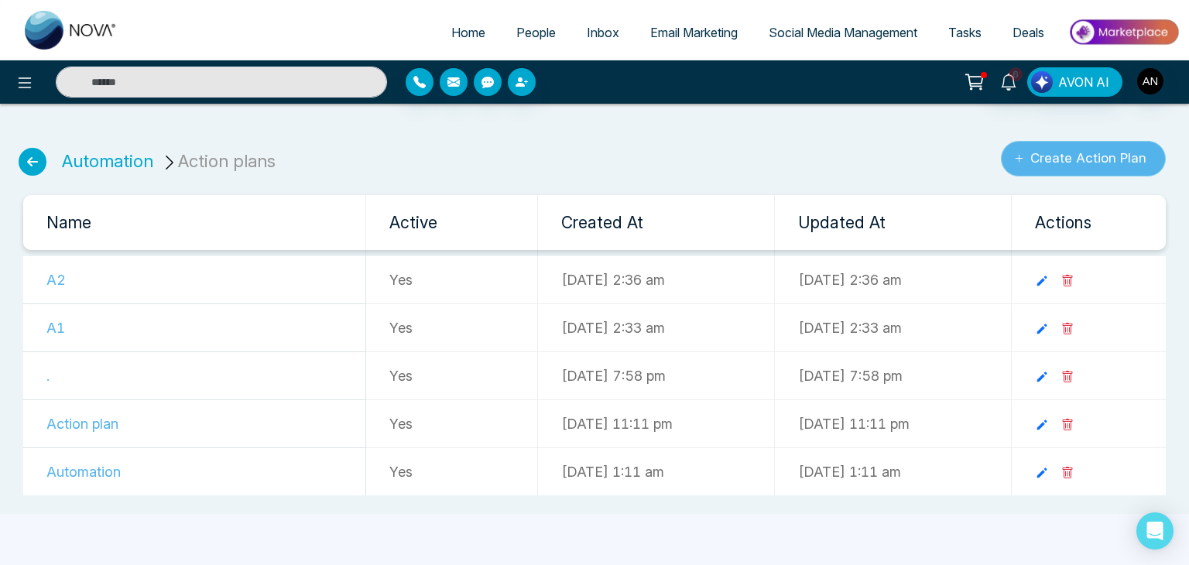
click at [1055, 159] on button "Create Action Plan" at bounding box center [1083, 159] width 165 height 36
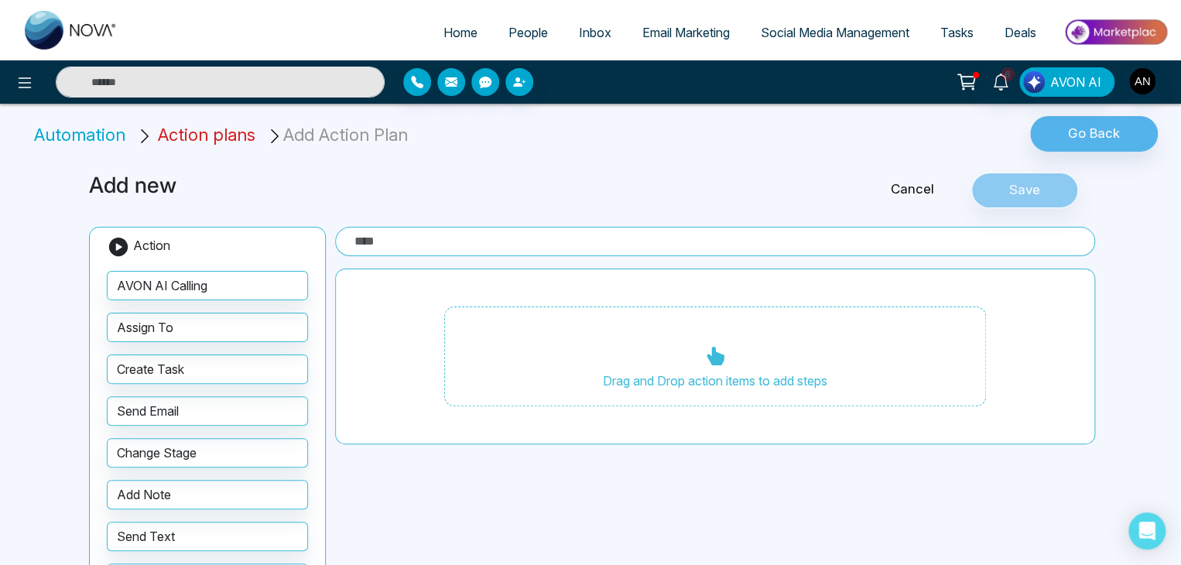
click at [186, 128] on span "Action plans" at bounding box center [207, 135] width 98 height 20
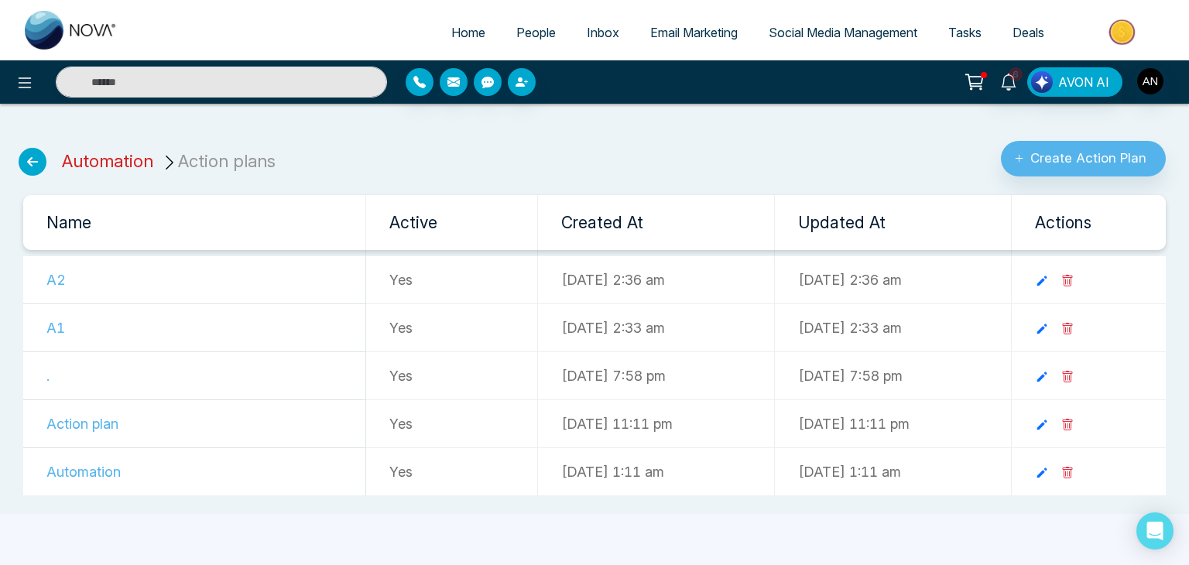
click at [78, 159] on link "Automation" at bounding box center [107, 161] width 91 height 20
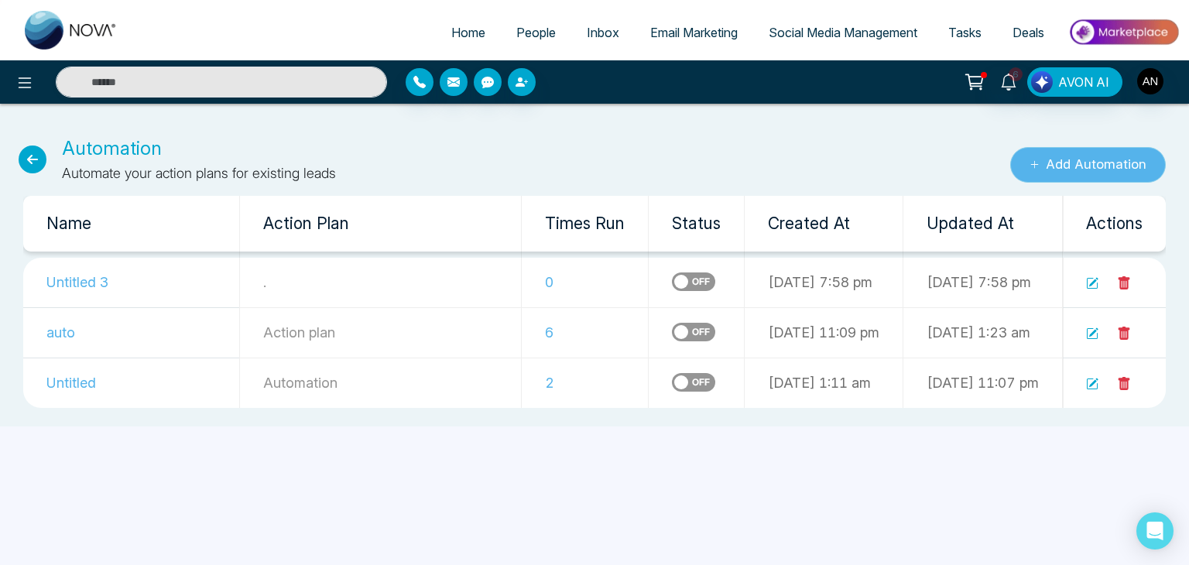
click at [1025, 158] on button "Add Automation" at bounding box center [1088, 165] width 156 height 36
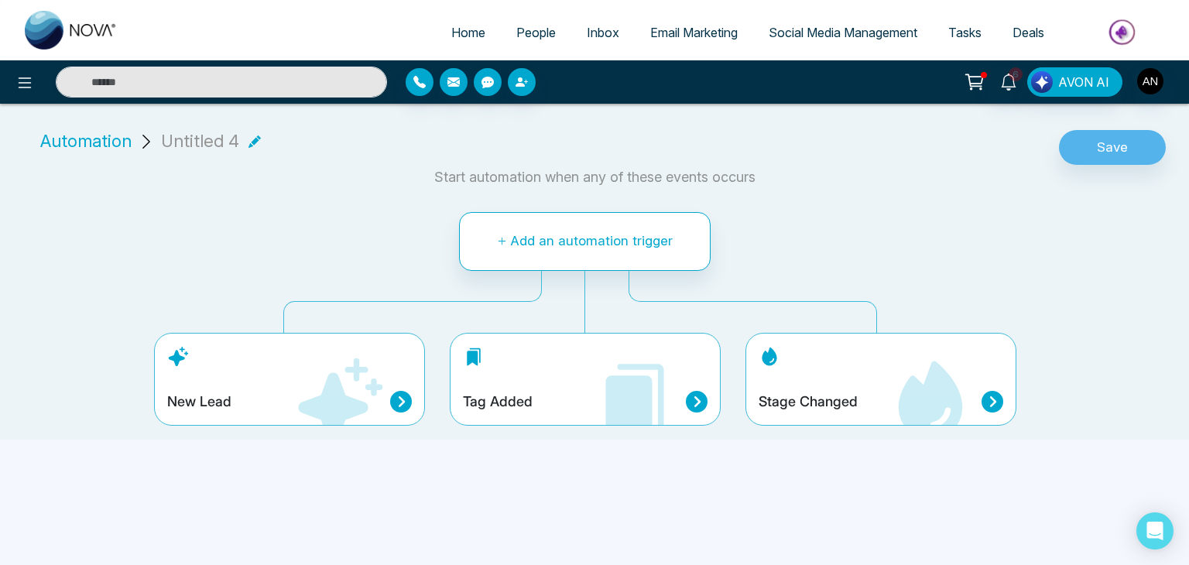
click at [541, 400] on div "Tag Added" at bounding box center [585, 402] width 245 height 22
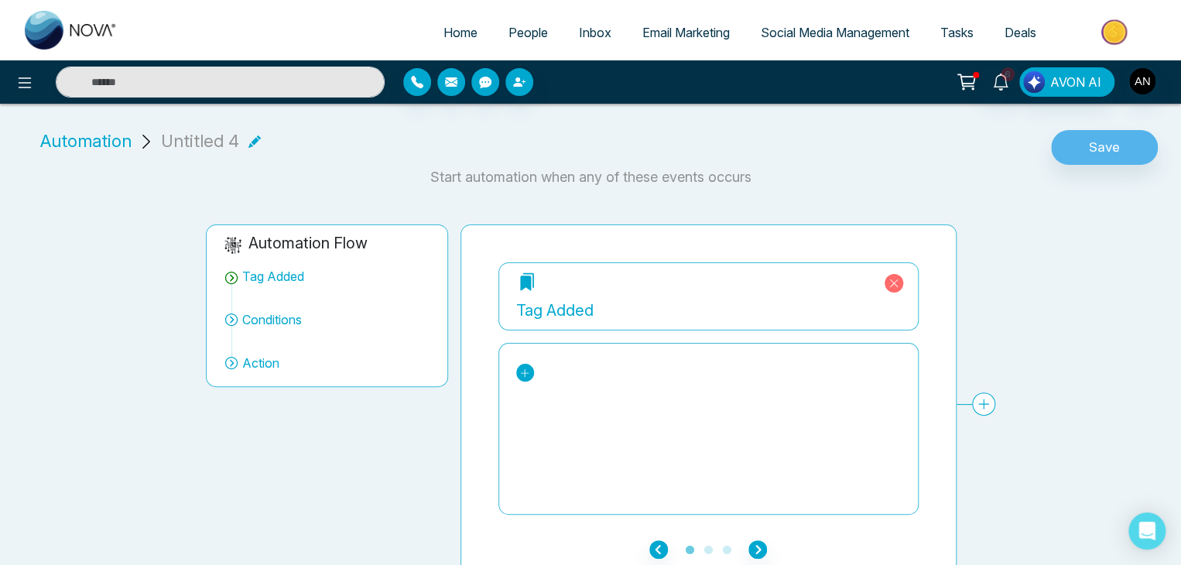
click at [526, 372] on icon at bounding box center [524, 373] width 11 height 11
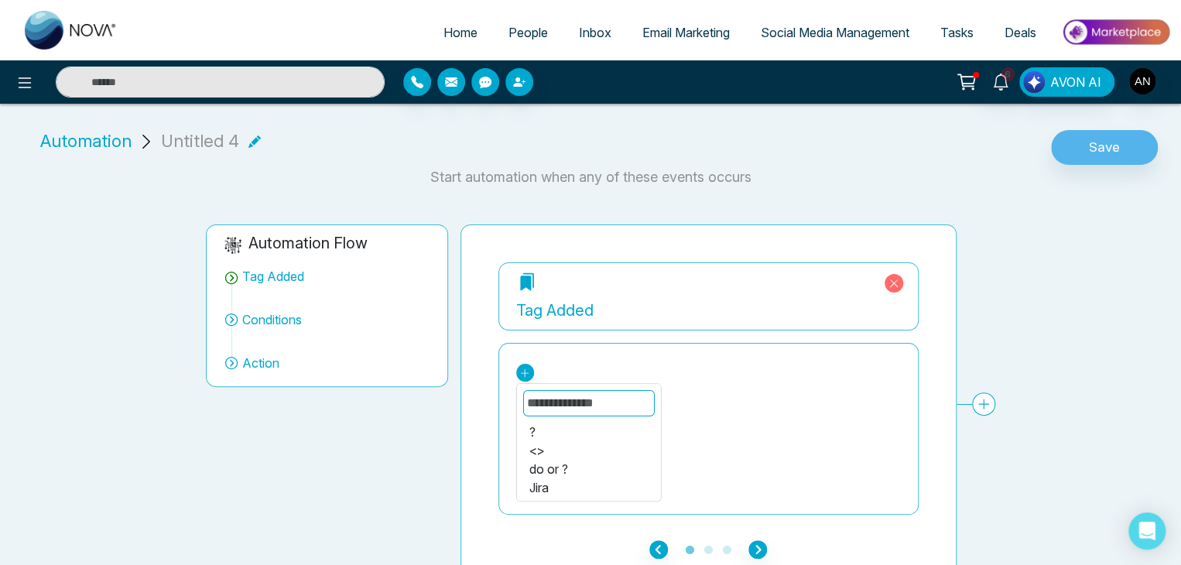
click at [545, 487] on div "Jira" at bounding box center [588, 487] width 119 height 19
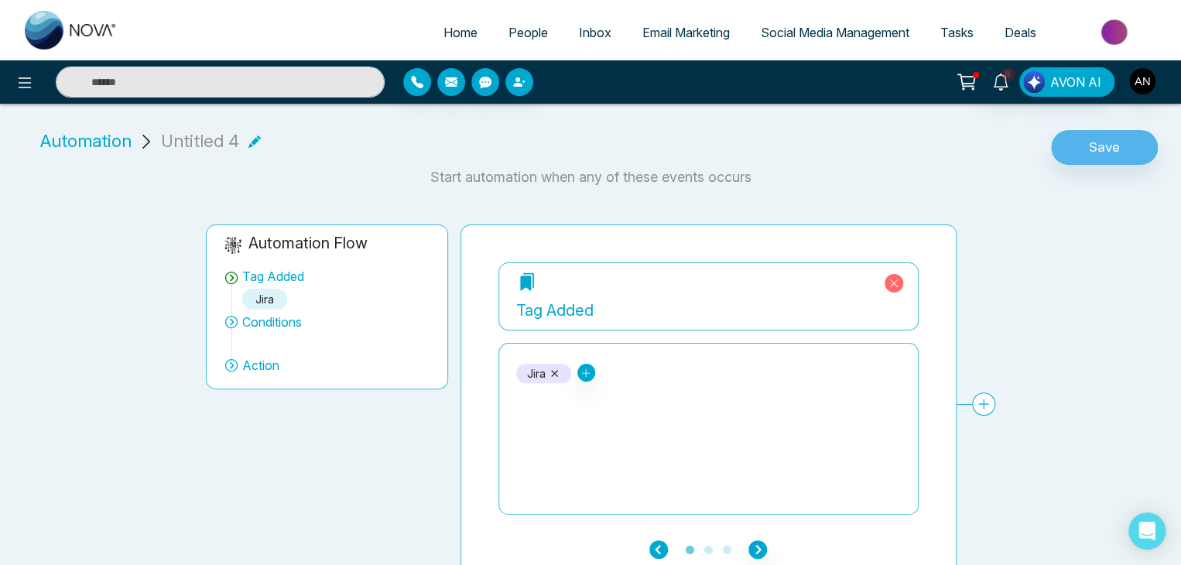
click at [659, 545] on icon "button" at bounding box center [658, 549] width 19 height 19
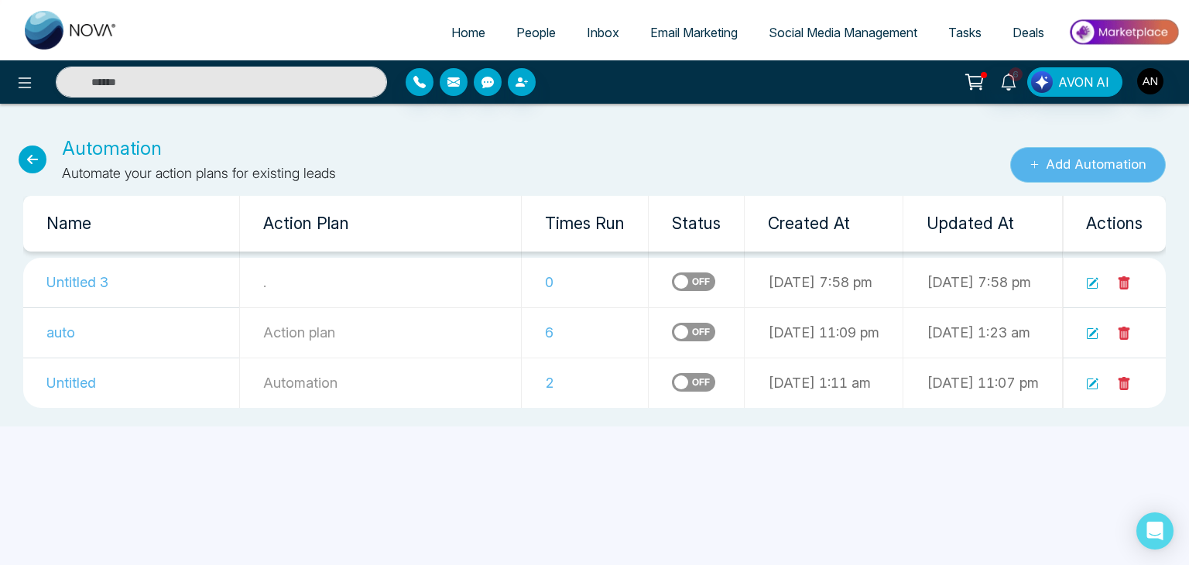
click at [1058, 163] on button "Add Automation" at bounding box center [1088, 165] width 156 height 36
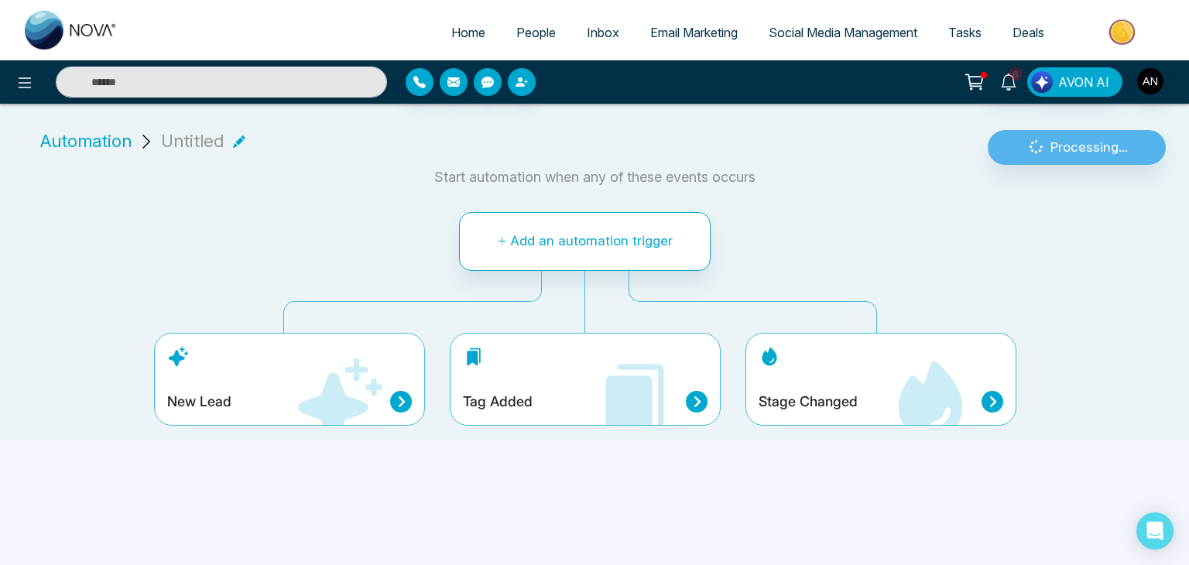
click at [223, 402] on h4 "New Lead" at bounding box center [199, 401] width 64 height 17
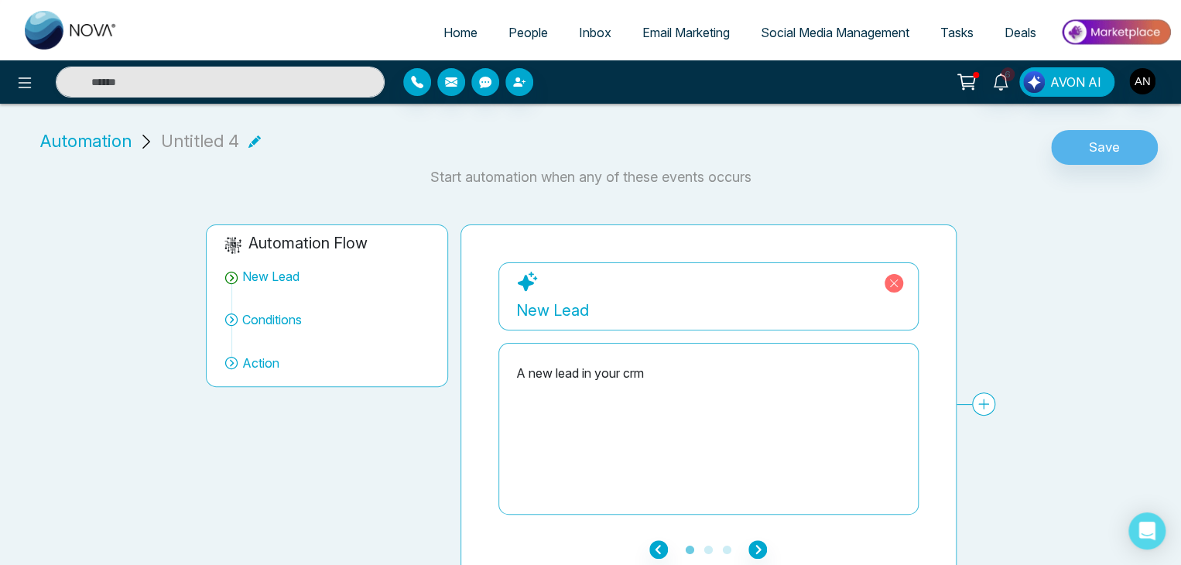
click at [683, 377] on div "A new lead in your crm" at bounding box center [708, 373] width 385 height 19
click at [755, 547] on icon "button" at bounding box center [757, 549] width 19 height 19
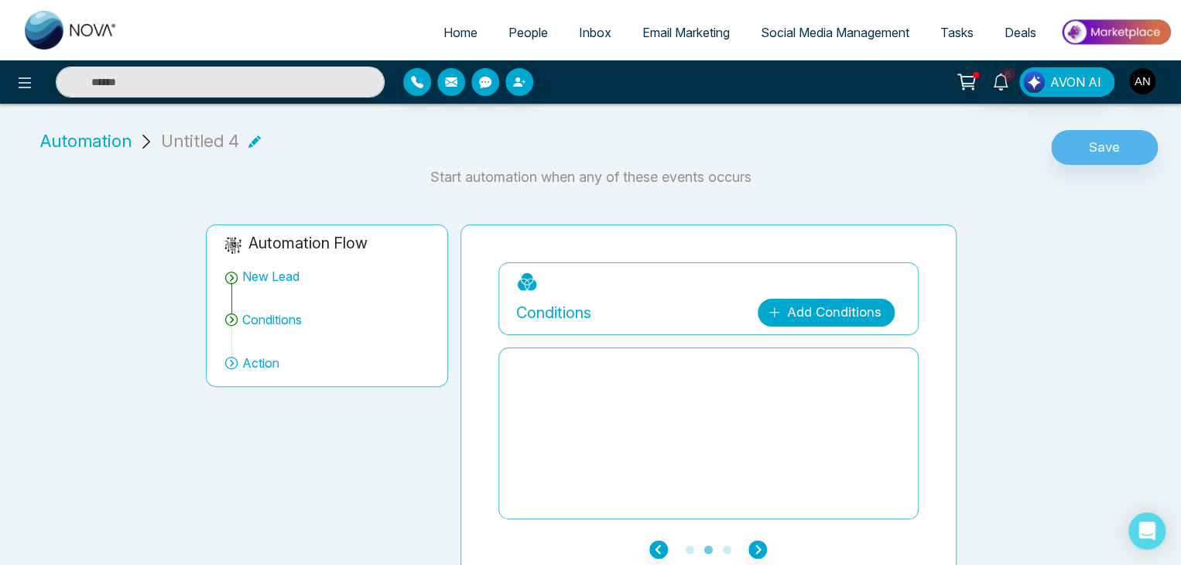
click at [783, 315] on link "Add Conditions" at bounding box center [826, 313] width 137 height 28
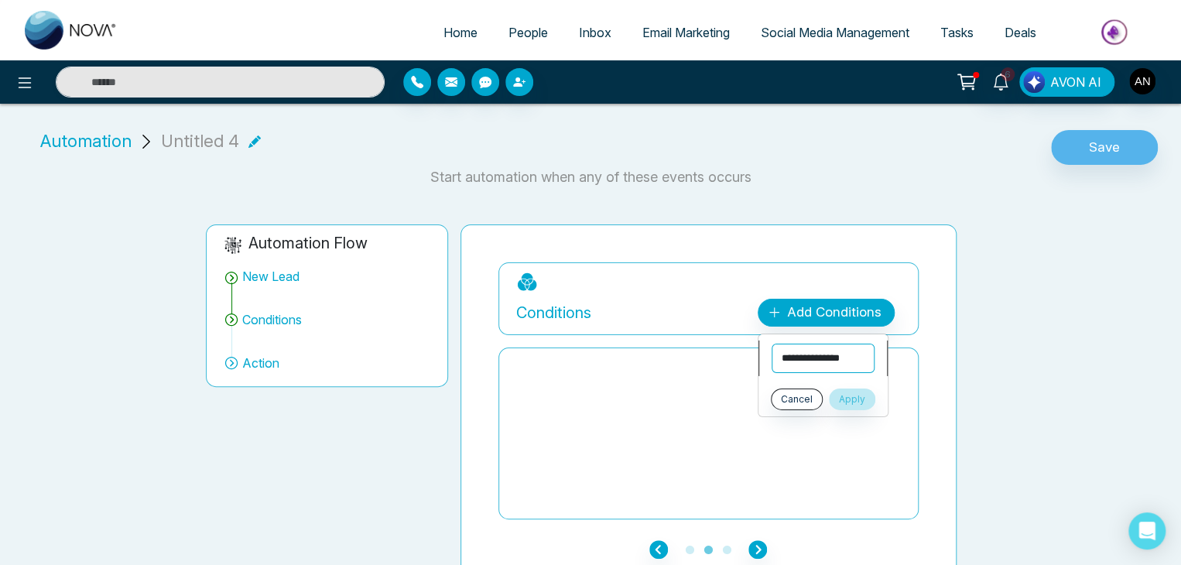
click at [808, 350] on select "**********" at bounding box center [823, 358] width 103 height 29
click at [551, 389] on div at bounding box center [708, 433] width 385 height 155
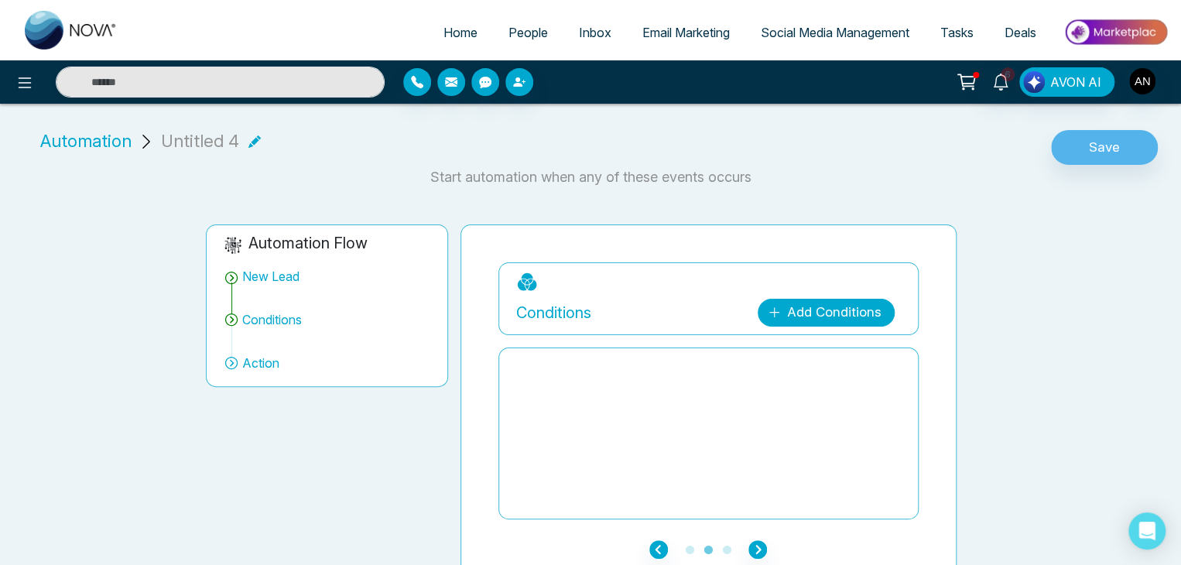
click at [793, 307] on link "Add Conditions" at bounding box center [826, 313] width 137 height 28
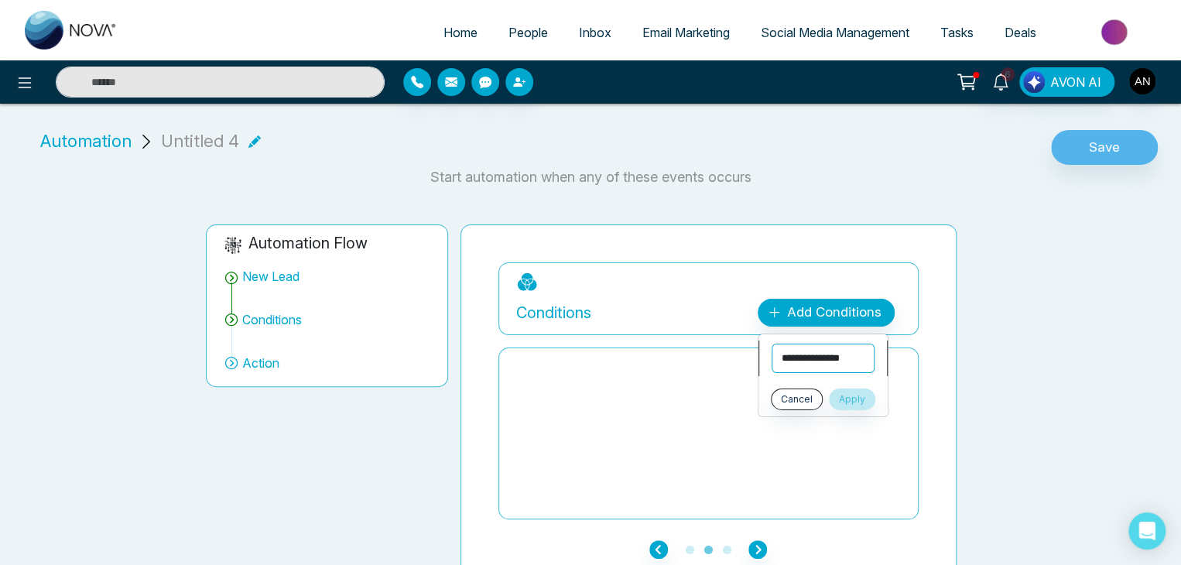
click at [817, 361] on select "**********" at bounding box center [823, 358] width 103 height 29
select select "****"
click at [772, 344] on select "**********" at bounding box center [823, 358] width 103 height 29
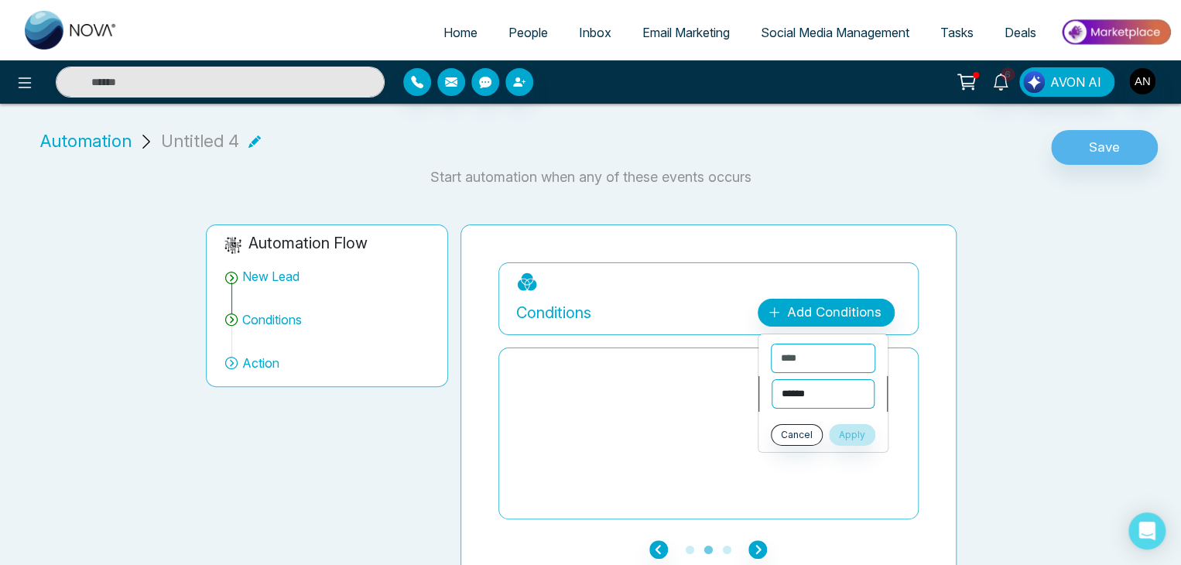
click at [806, 392] on select "**********" at bounding box center [823, 393] width 103 height 29
select select "*******"
click at [772, 379] on select "**********" at bounding box center [823, 393] width 103 height 29
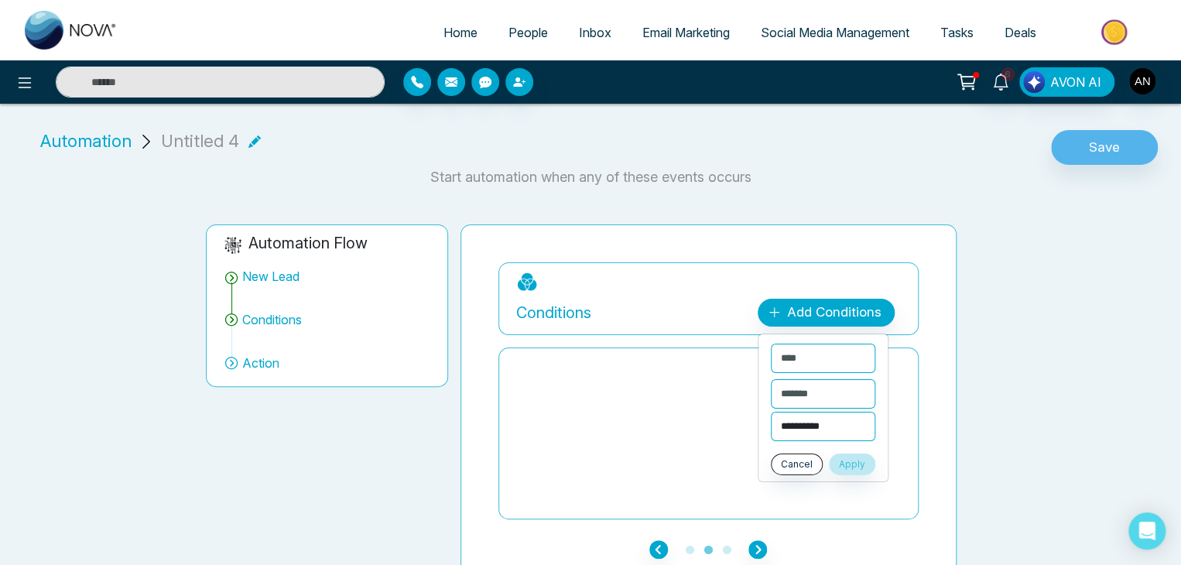
click at [790, 429] on select "**********" at bounding box center [823, 426] width 104 height 29
click at [771, 412] on select "****** * ** ******* **** *******" at bounding box center [823, 426] width 104 height 29
click at [817, 420] on select "****** * ** ******* **** *******" at bounding box center [823, 426] width 104 height 29
click at [771, 412] on select "****** * ** ******* **** *******" at bounding box center [823, 426] width 104 height 29
click at [830, 419] on select "****** * ** ******* **** *******" at bounding box center [823, 426] width 104 height 29
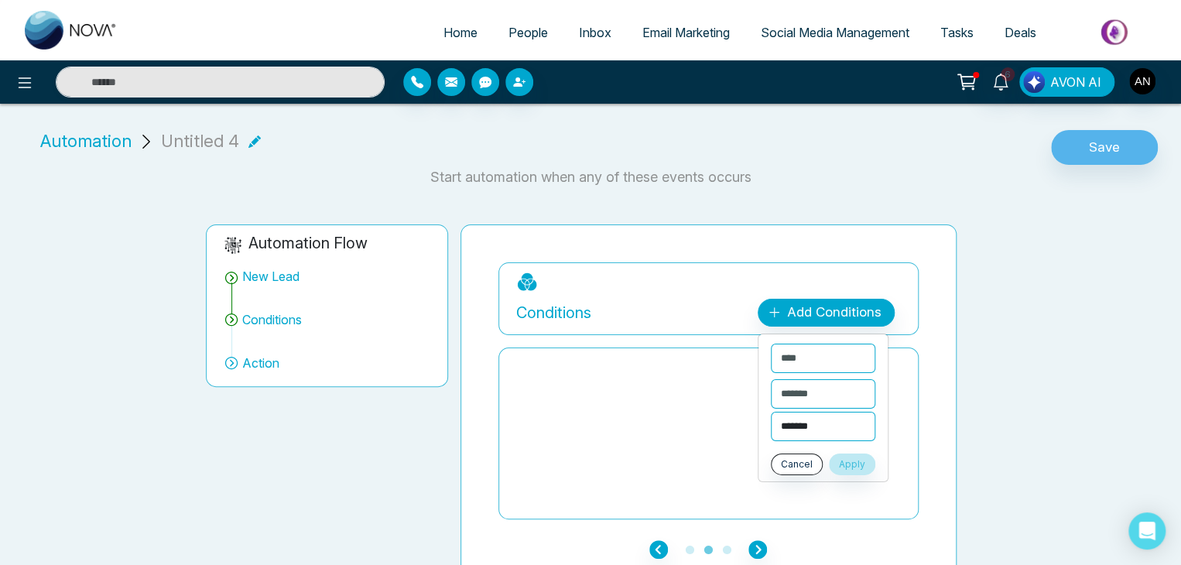
select select "****"
click at [771, 412] on select "****** * ** ******* **** *******" at bounding box center [823, 426] width 104 height 29
click at [856, 462] on button "Apply" at bounding box center [852, 465] width 46 height 22
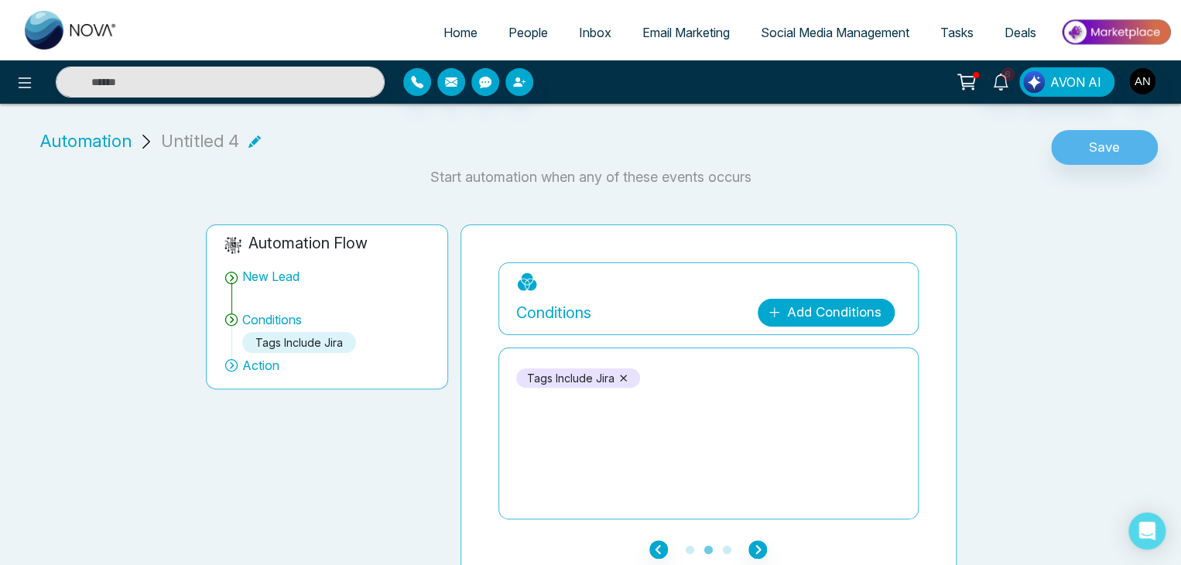
click at [786, 306] on link "Add Conditions" at bounding box center [826, 313] width 137 height 28
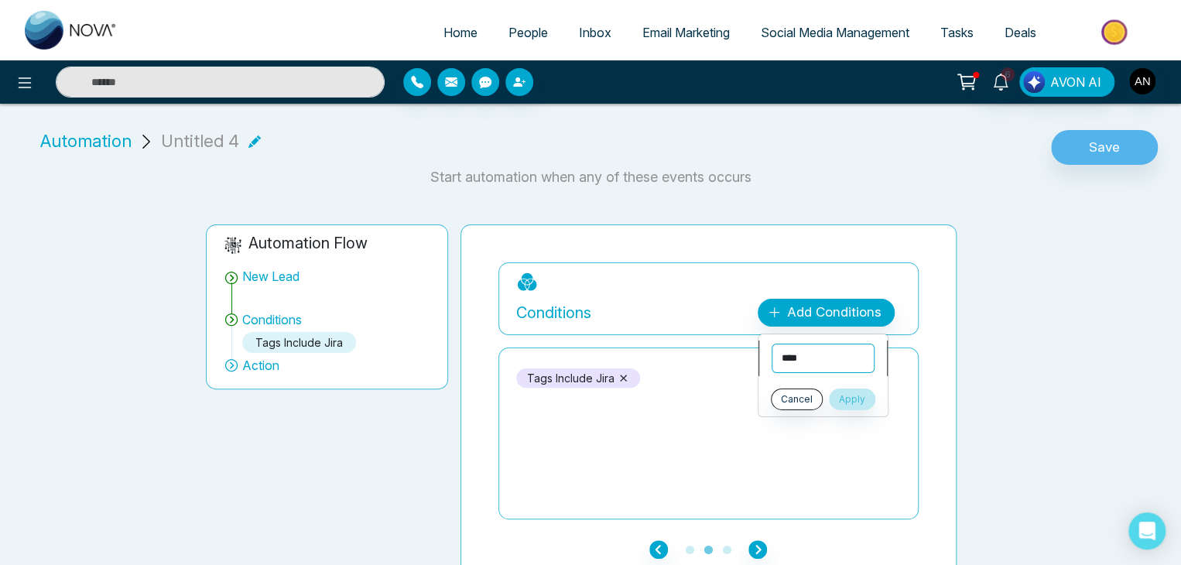
click at [803, 354] on select "**********" at bounding box center [823, 358] width 103 height 29
select select "****"
click at [772, 344] on select "**********" at bounding box center [823, 358] width 103 height 29
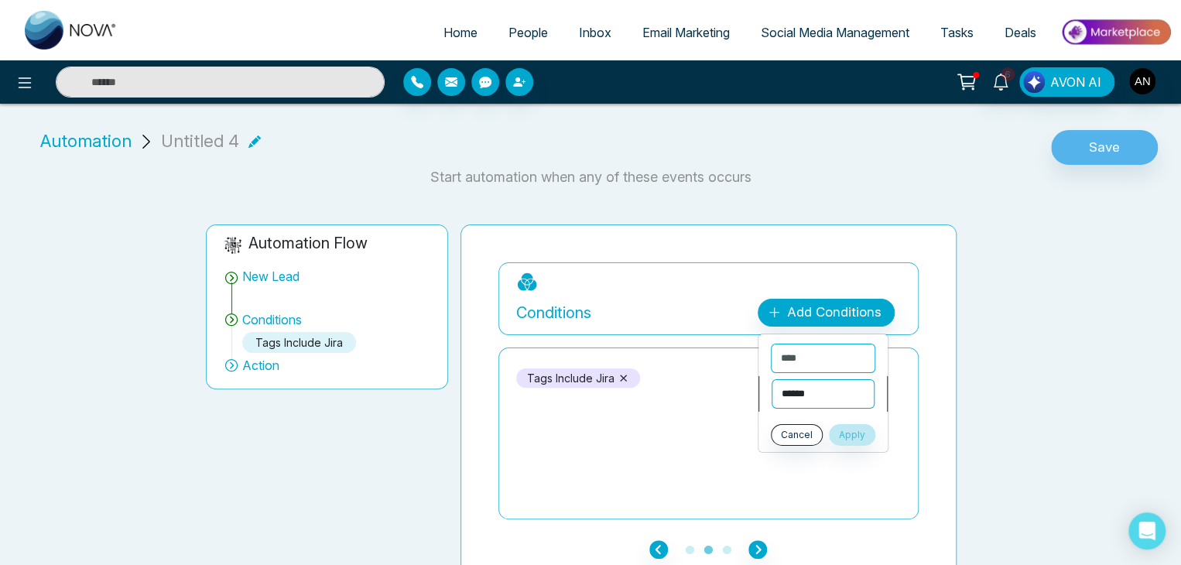
click at [827, 392] on select "**********" at bounding box center [823, 393] width 103 height 29
select select "*******"
click at [772, 379] on select "**********" at bounding box center [823, 393] width 103 height 29
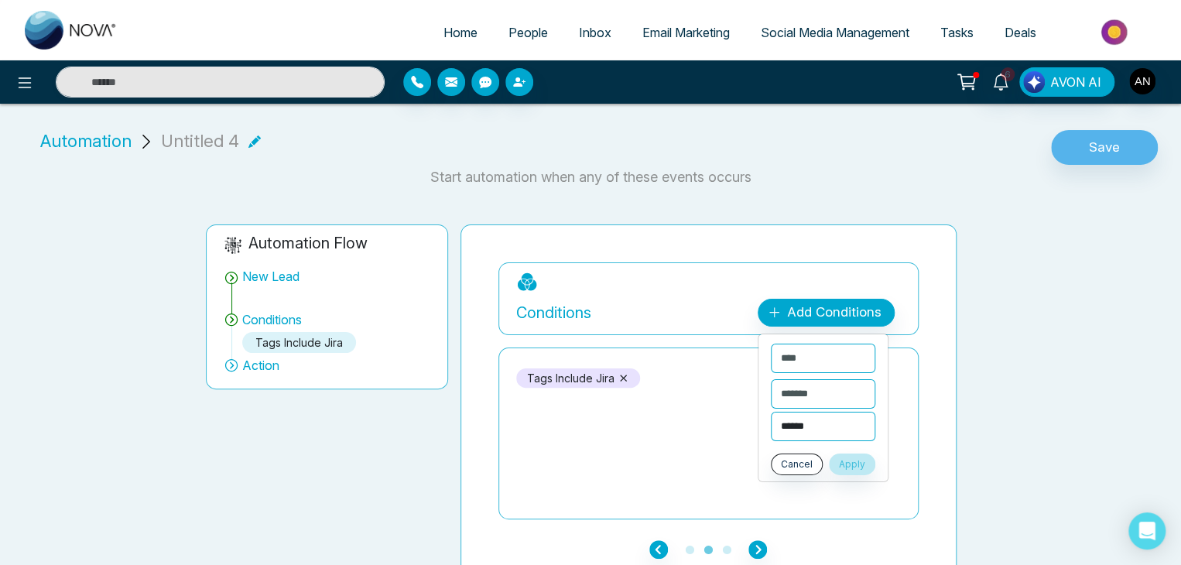
click at [821, 420] on select "****** * ** ******* **** *******" at bounding box center [823, 426] width 104 height 29
select select "*******"
click at [771, 412] on select "****** * ** ******* **** *******" at bounding box center [823, 426] width 104 height 29
click at [869, 462] on button "Apply" at bounding box center [852, 465] width 46 height 22
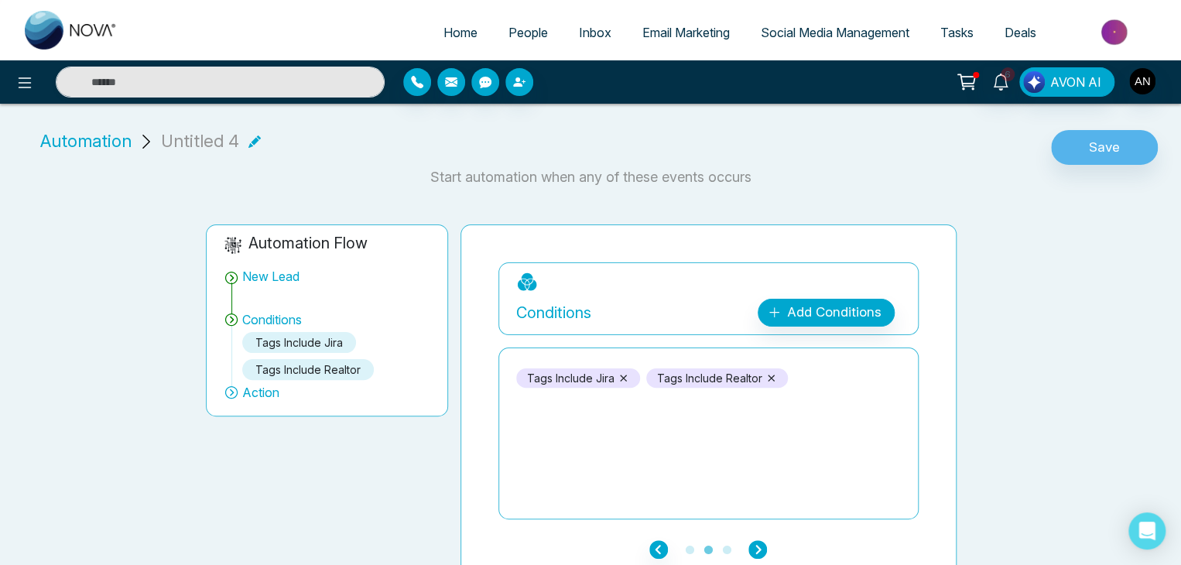
click at [759, 550] on icon "button" at bounding box center [757, 549] width 19 height 19
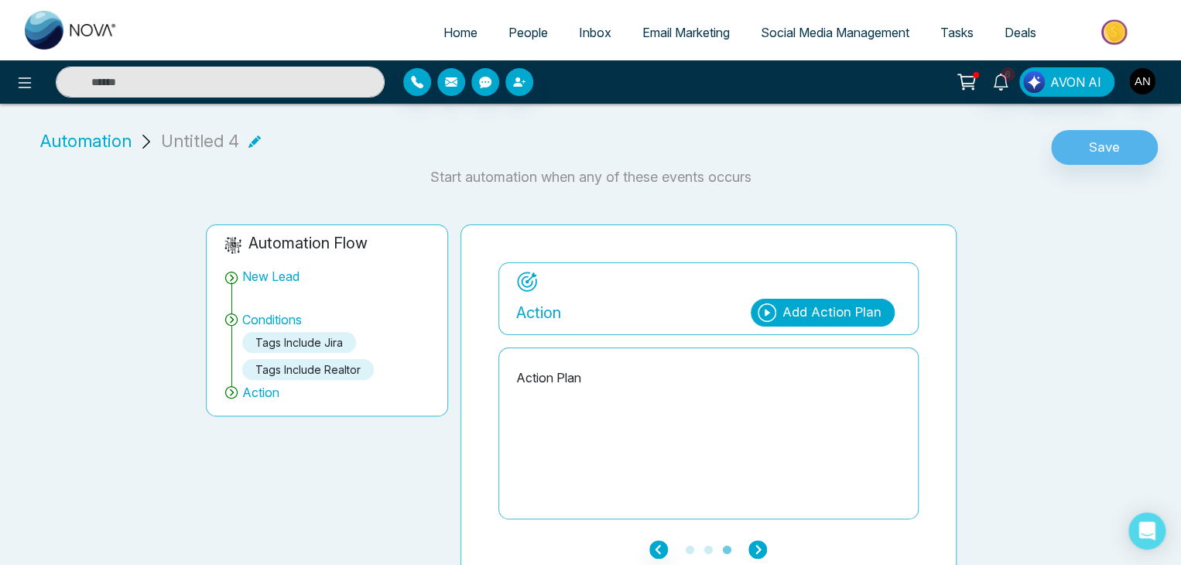
scroll to position [18, 0]
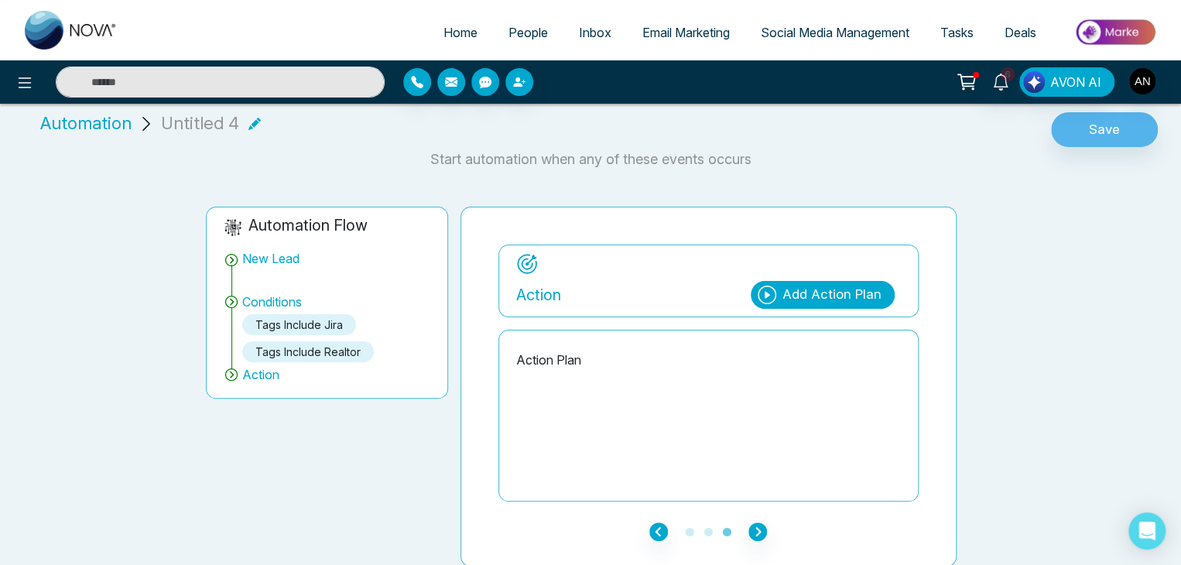
click at [552, 355] on p "Action Plan" at bounding box center [708, 360] width 385 height 19
click at [802, 289] on div "Add Action Plan" at bounding box center [832, 295] width 99 height 20
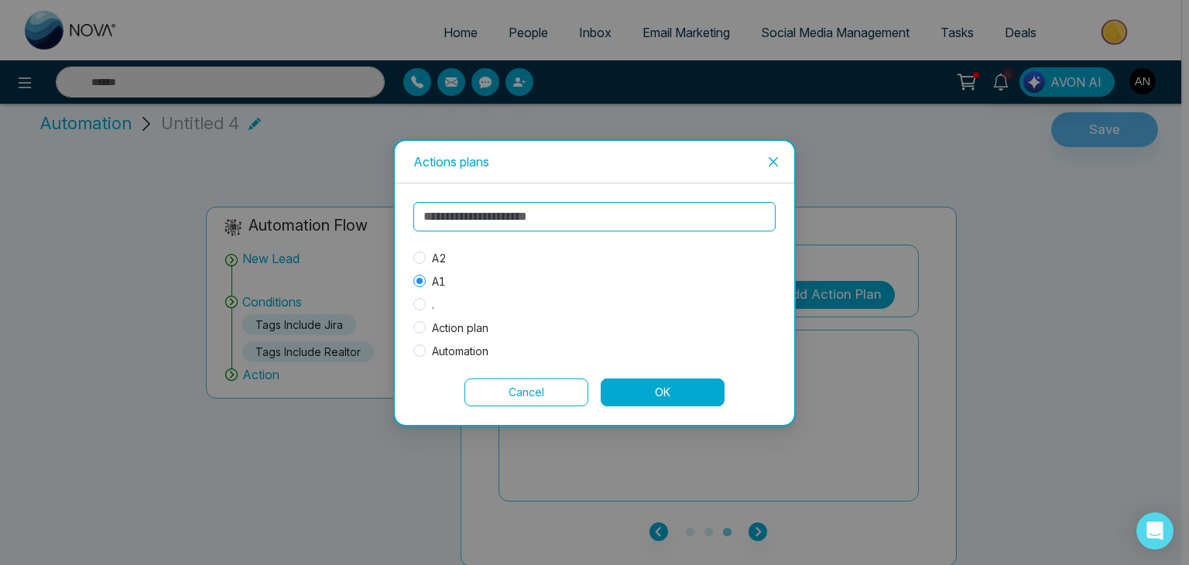
click at [632, 391] on button "OK" at bounding box center [663, 393] width 124 height 28
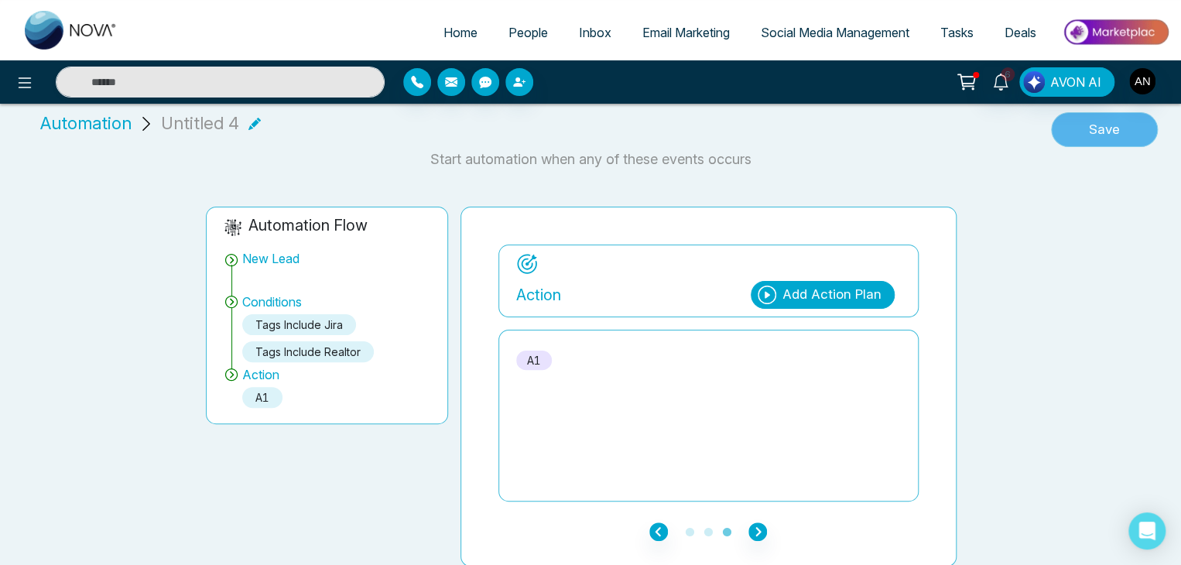
click at [1093, 116] on button "Save" at bounding box center [1104, 130] width 107 height 36
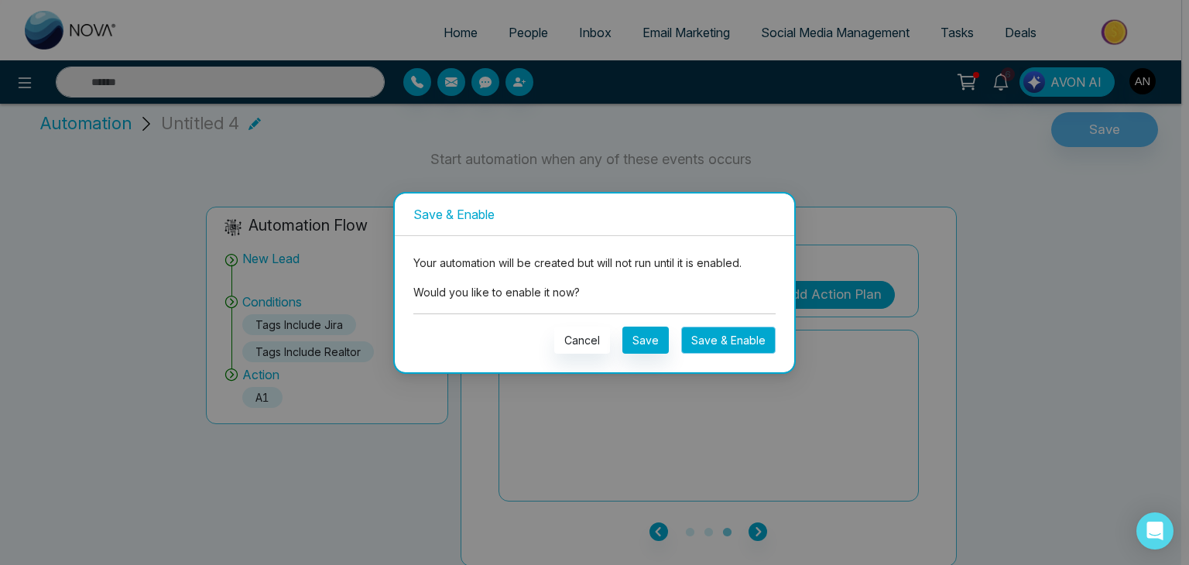
click at [706, 337] on button "Save & Enable" at bounding box center [728, 340] width 94 height 27
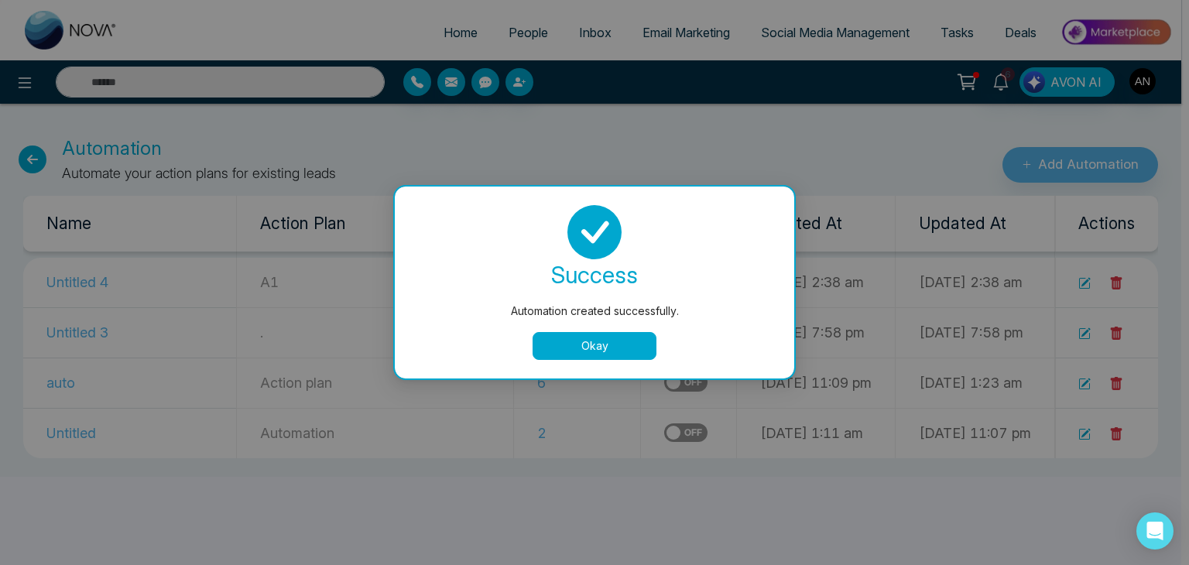
click at [591, 344] on button "Okay" at bounding box center [595, 346] width 124 height 28
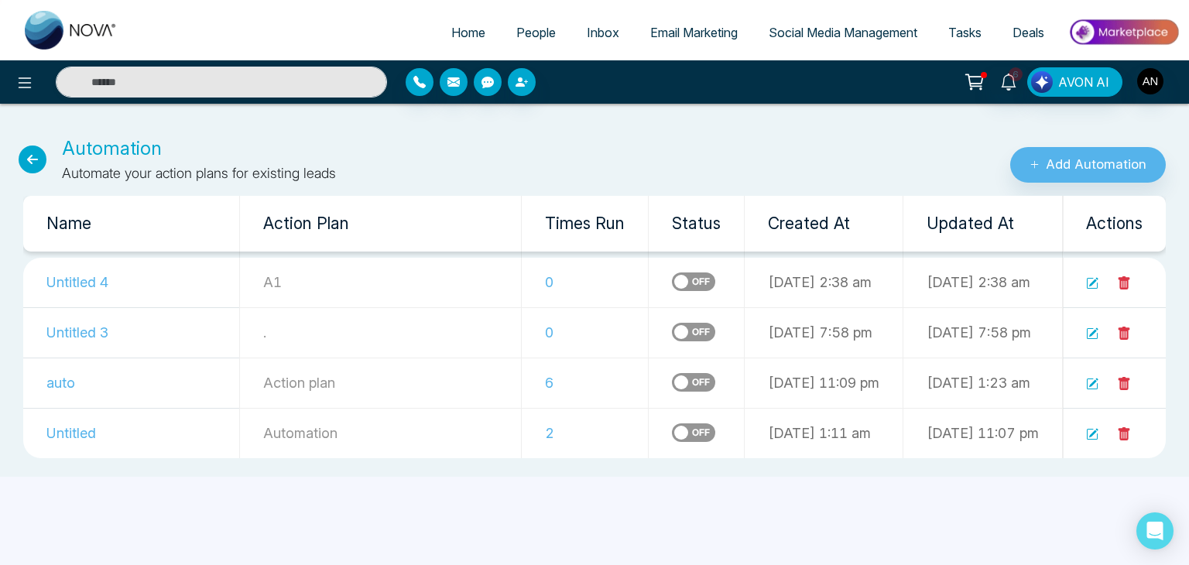
click at [672, 326] on label at bounding box center [693, 332] width 43 height 19
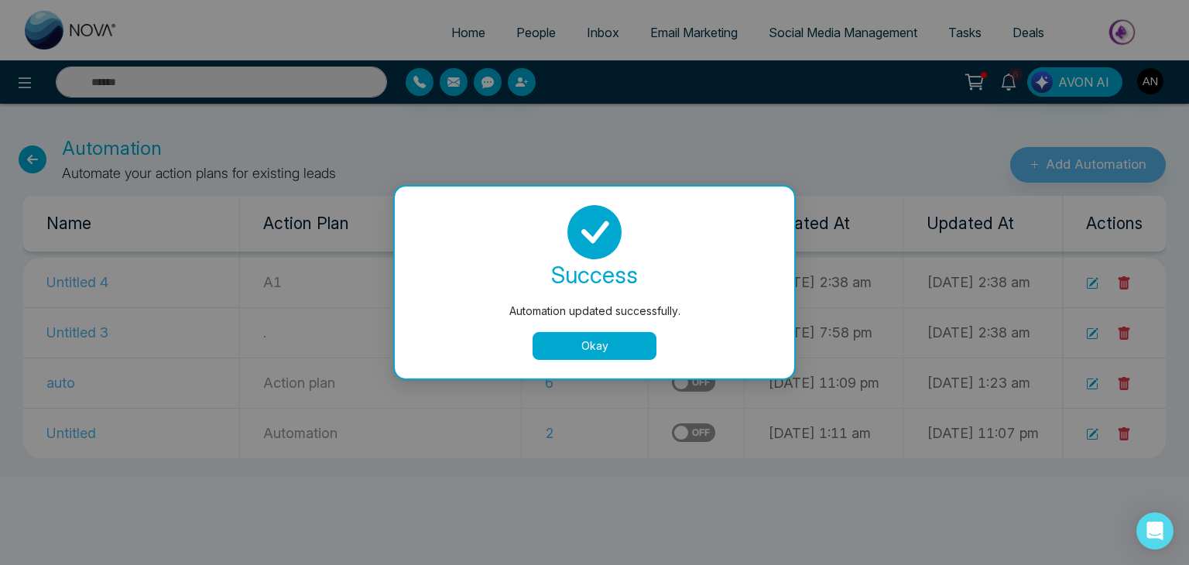
click at [552, 351] on button "Okay" at bounding box center [595, 346] width 124 height 28
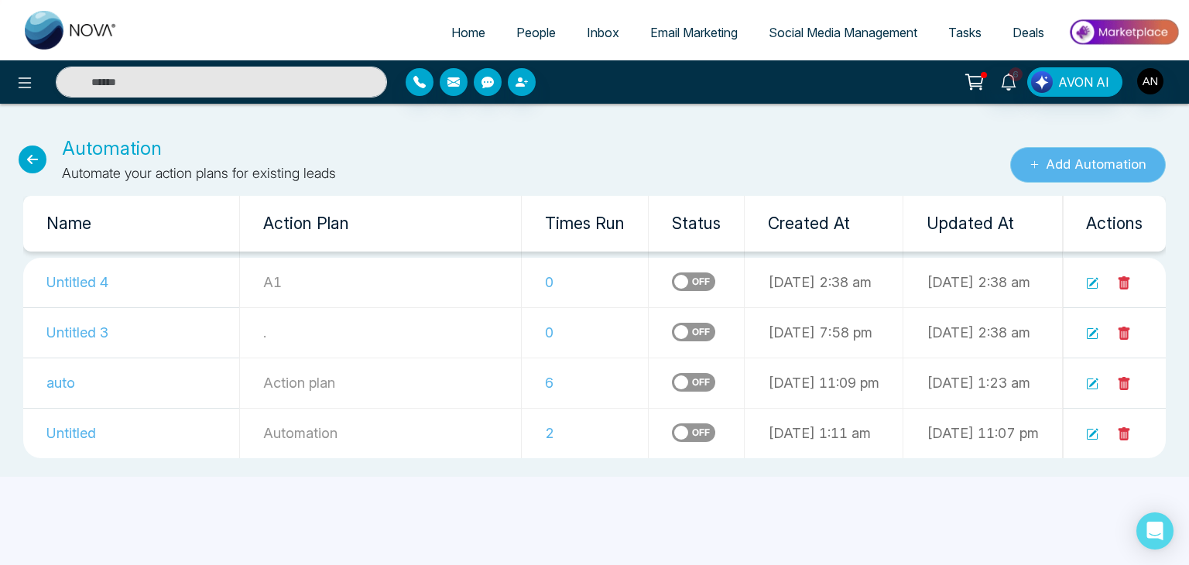
click at [1042, 159] on button "Add Automation" at bounding box center [1088, 165] width 156 height 36
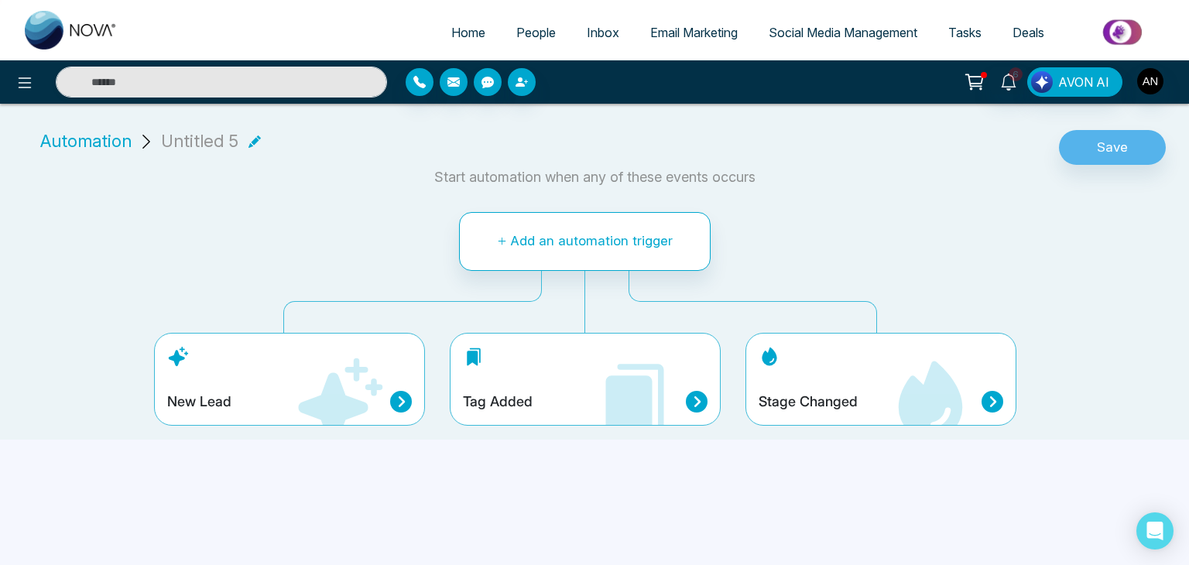
click at [383, 379] on icon at bounding box center [339, 401] width 93 height 93
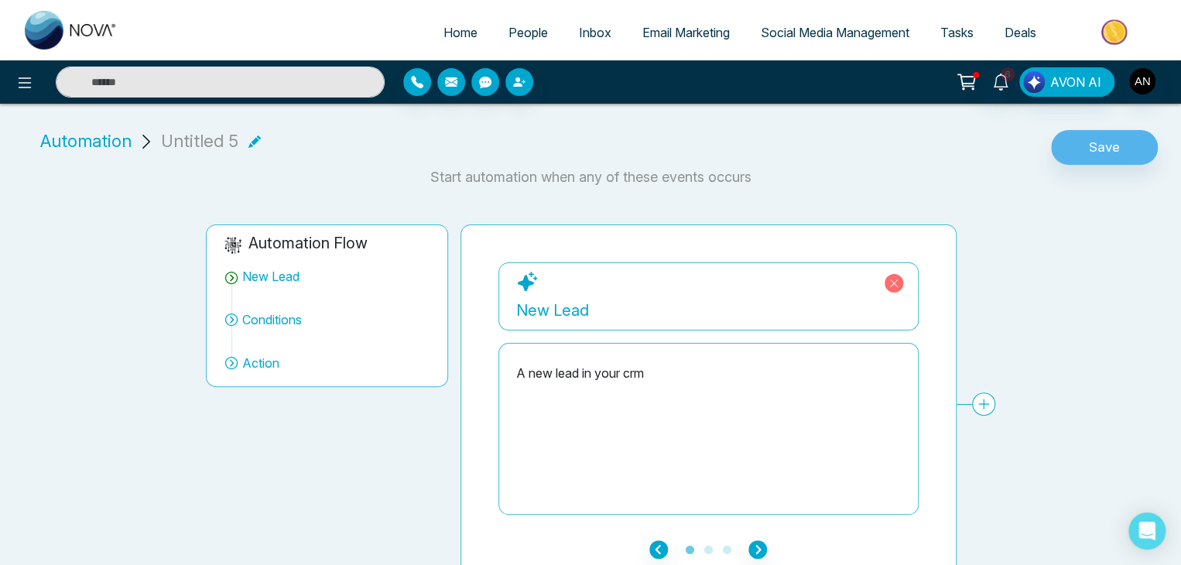
click at [582, 293] on p "New Lead" at bounding box center [708, 307] width 385 height 29
click at [565, 379] on div "A new lead in your crm" at bounding box center [708, 373] width 385 height 19
click at [755, 550] on icon "button" at bounding box center [757, 549] width 19 height 19
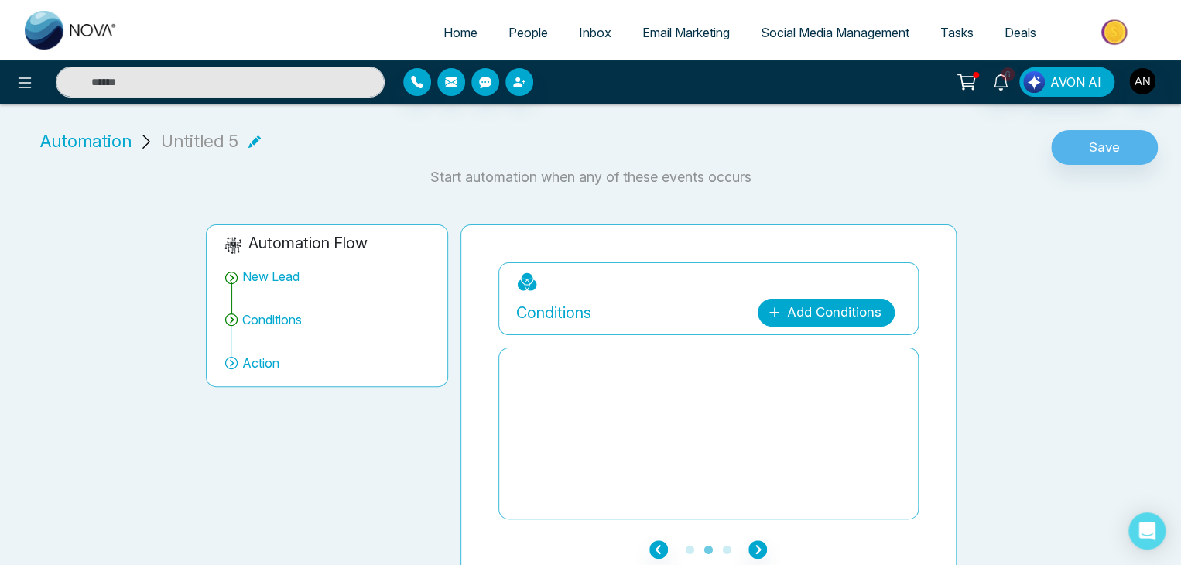
click at [793, 305] on link "Add Conditions" at bounding box center [826, 313] width 137 height 28
click at [796, 359] on select "**********" at bounding box center [823, 358] width 103 height 29
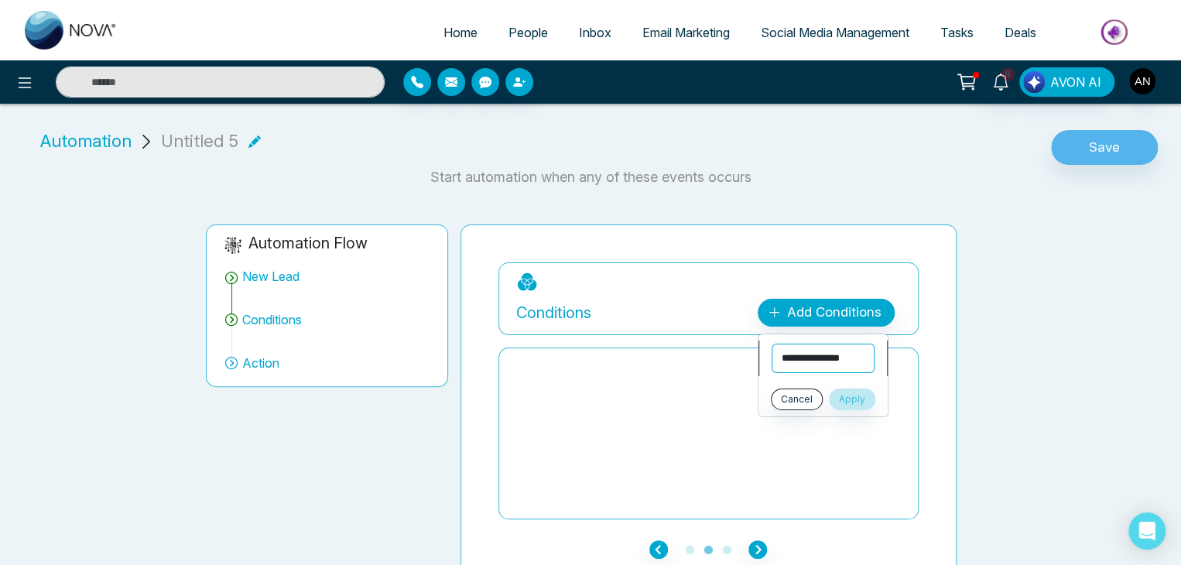
select select "****"
click at [772, 344] on select "**********" at bounding box center [823, 358] width 103 height 29
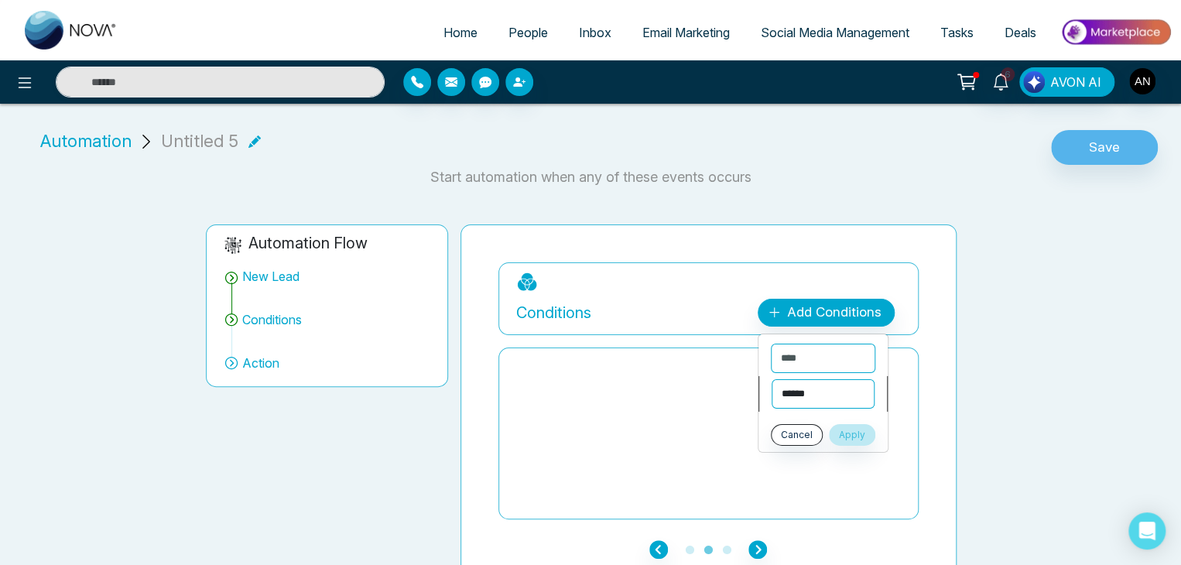
click at [824, 385] on select "**********" at bounding box center [823, 393] width 103 height 29
select select "*******"
click at [772, 379] on select "**********" at bounding box center [823, 393] width 103 height 29
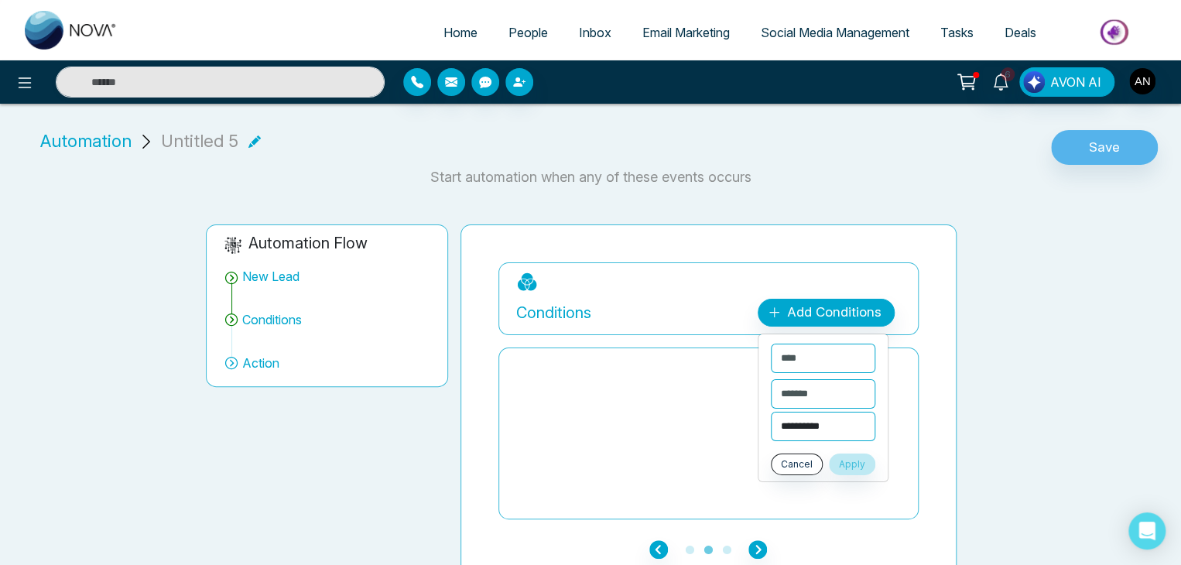
click at [800, 413] on select "**********" at bounding box center [823, 426] width 104 height 29
select select "****"
click at [771, 412] on select "****** * ** ******* **** *******" at bounding box center [823, 426] width 104 height 29
click at [857, 464] on button "Apply" at bounding box center [852, 465] width 46 height 22
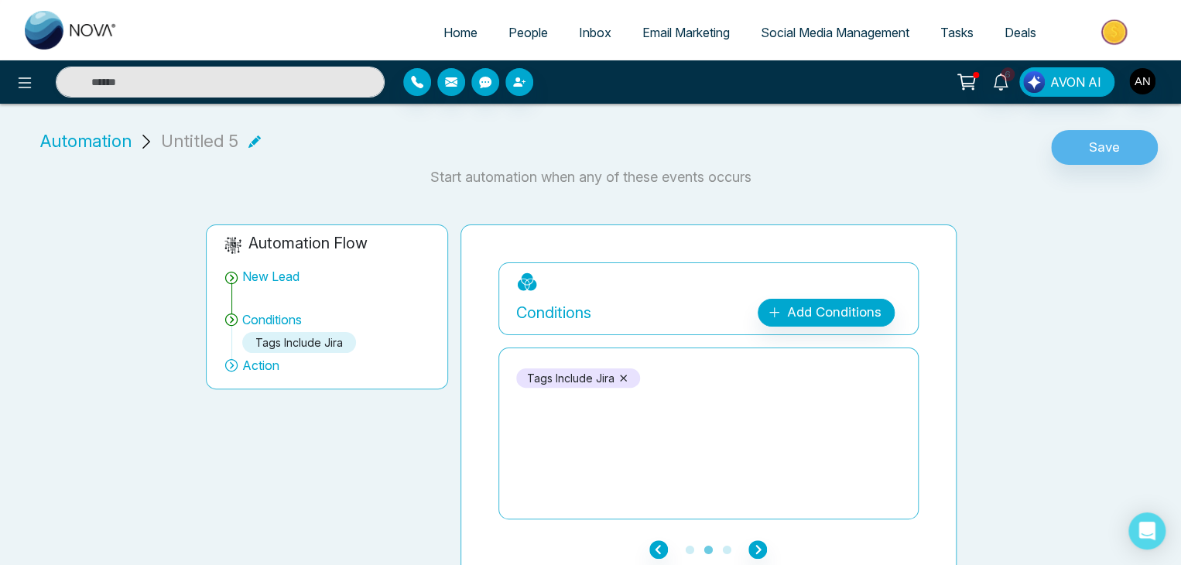
scroll to position [18, 0]
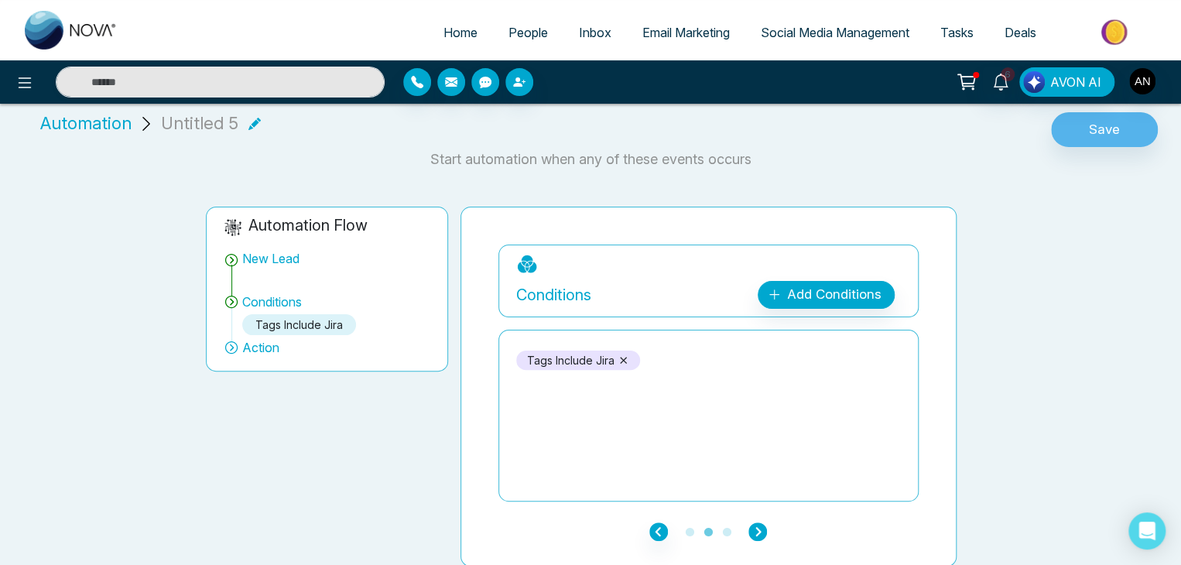
click at [759, 533] on icon "button" at bounding box center [757, 531] width 19 height 19
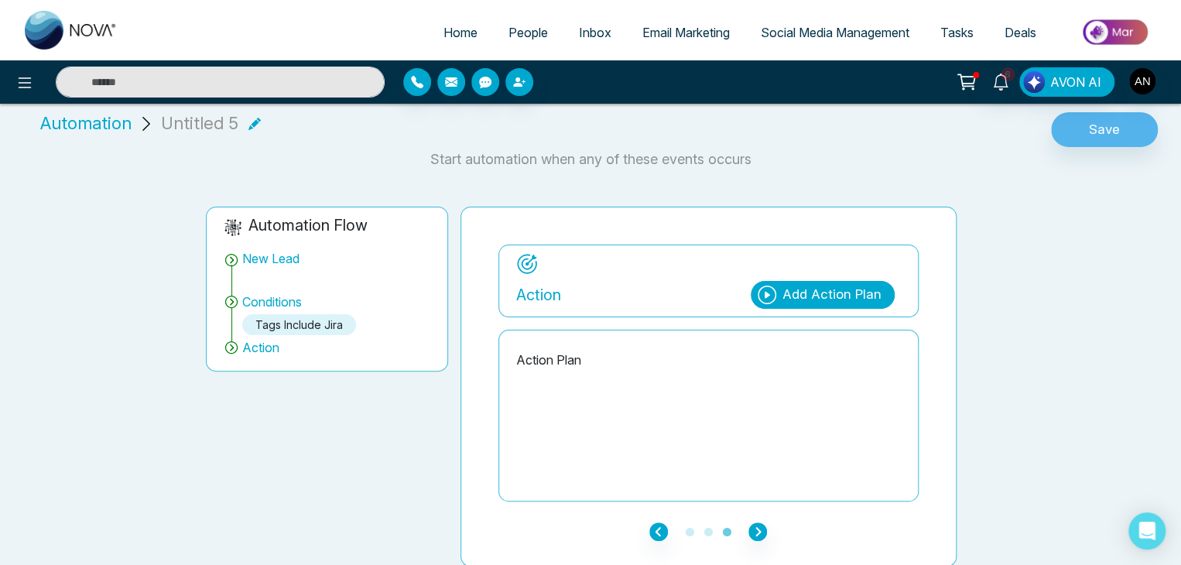
click at [817, 286] on div "Add Action Plan" at bounding box center [832, 295] width 99 height 20
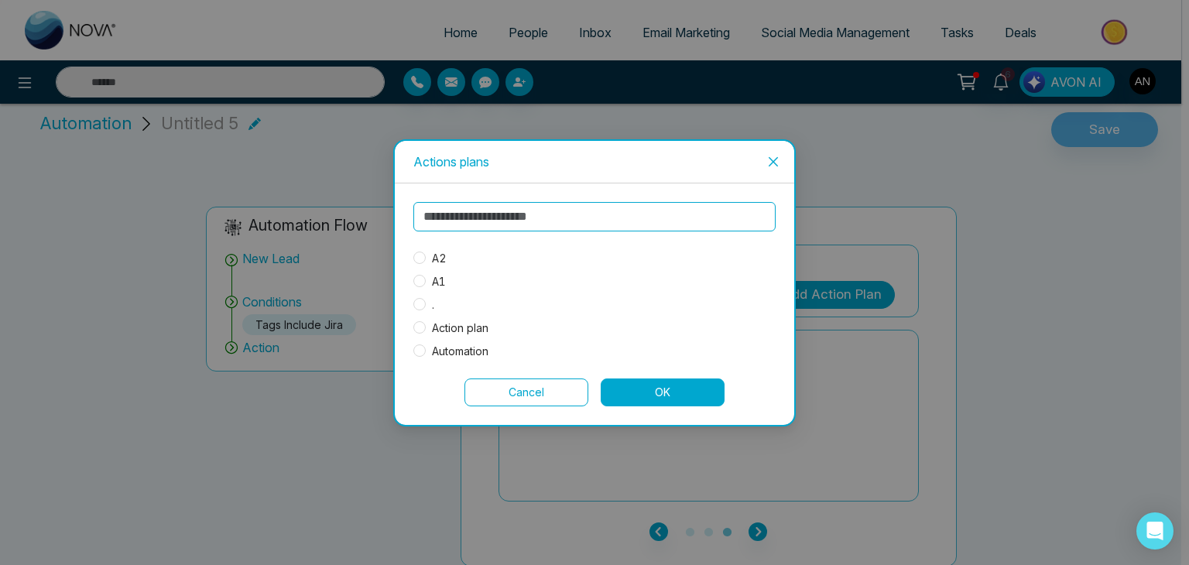
click at [431, 252] on span "A2" at bounding box center [439, 258] width 27 height 17
click at [663, 394] on button "OK" at bounding box center [663, 393] width 124 height 28
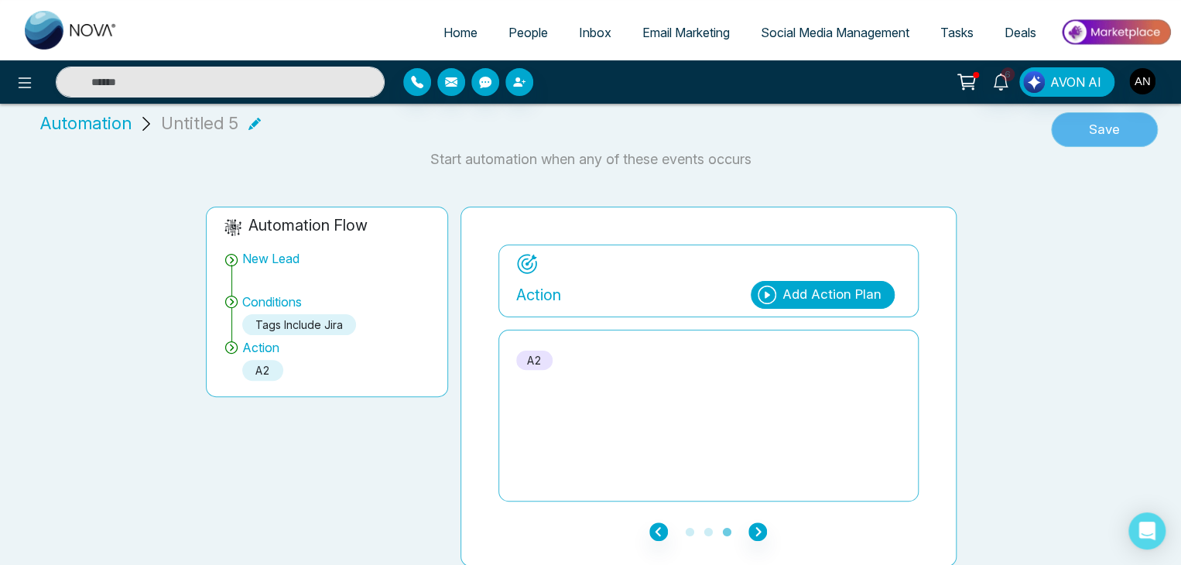
click at [1103, 128] on button "Save" at bounding box center [1104, 130] width 107 height 36
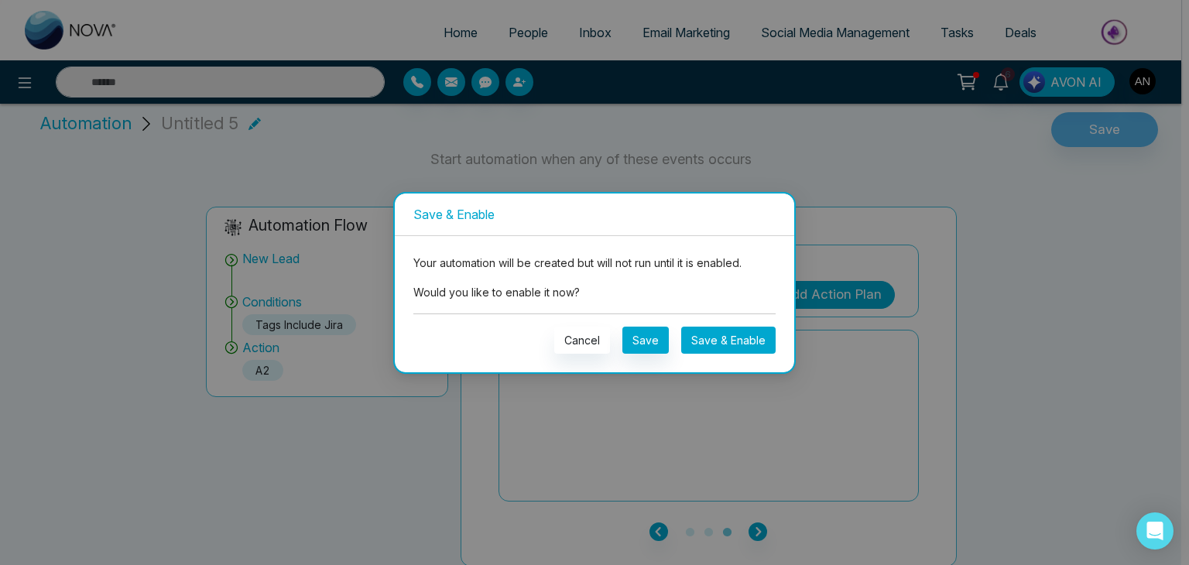
click at [721, 330] on button "Save & Enable" at bounding box center [728, 340] width 94 height 27
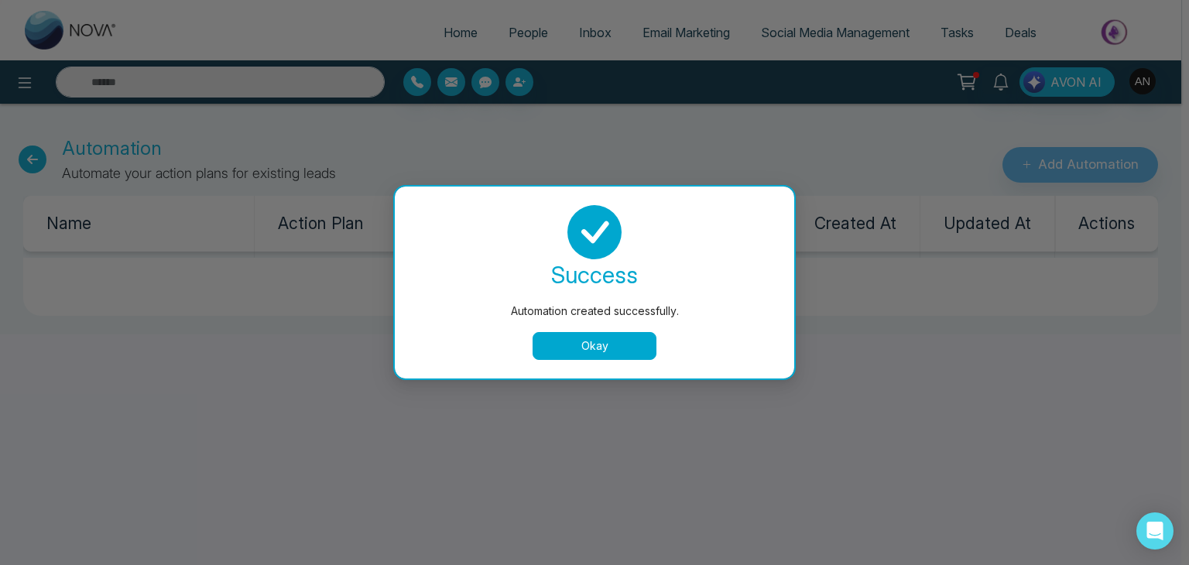
click at [591, 347] on button "Okay" at bounding box center [595, 346] width 124 height 28
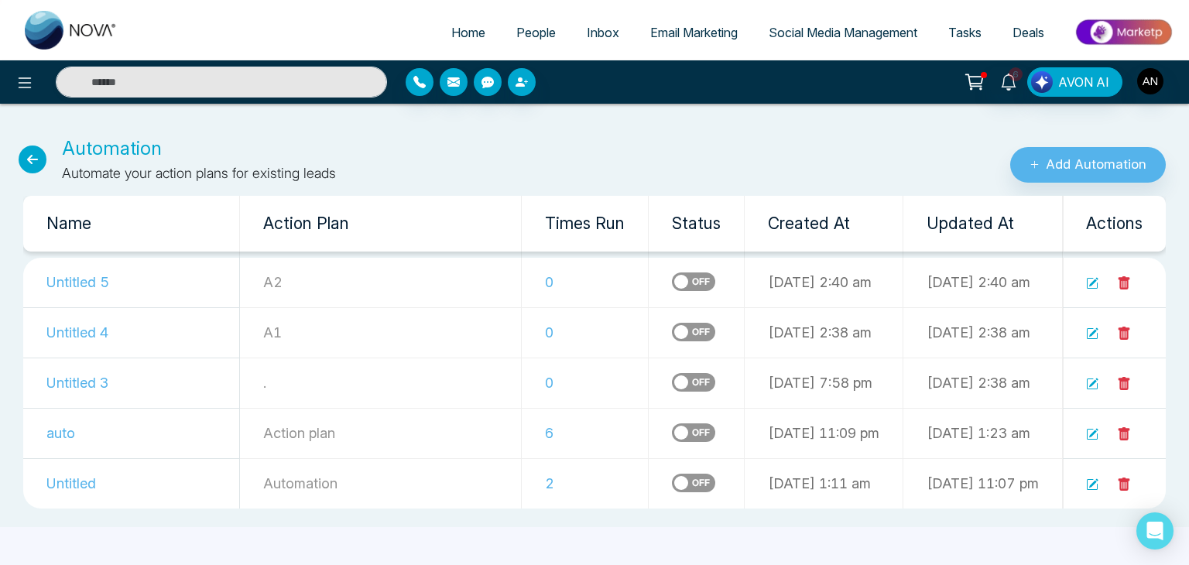
click at [529, 35] on span "People" at bounding box center [535, 32] width 39 height 15
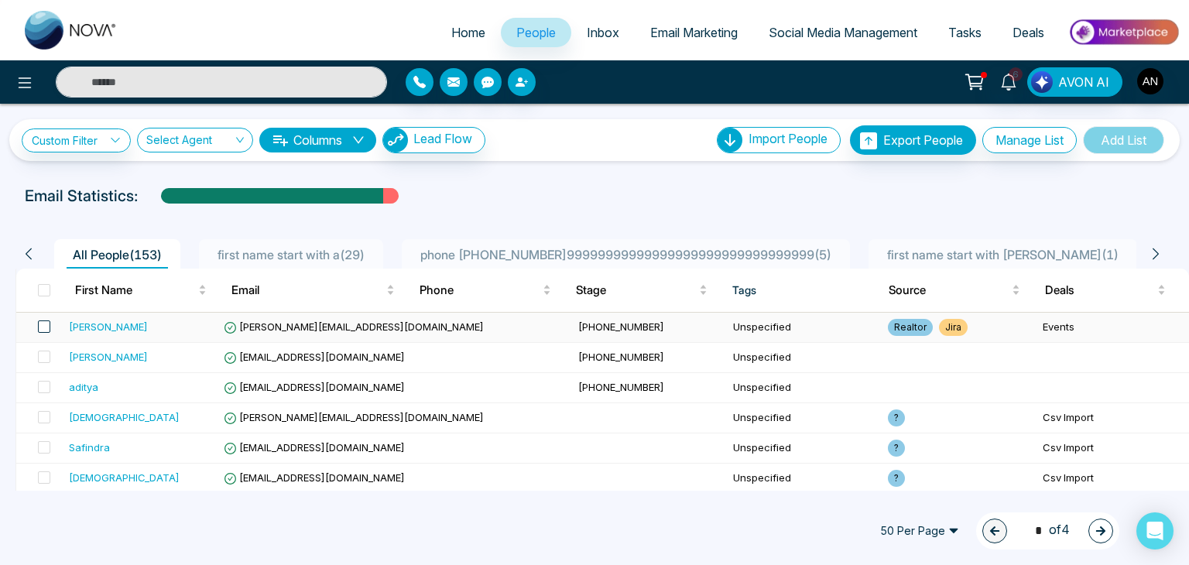
click at [47, 329] on span at bounding box center [44, 326] width 12 height 12
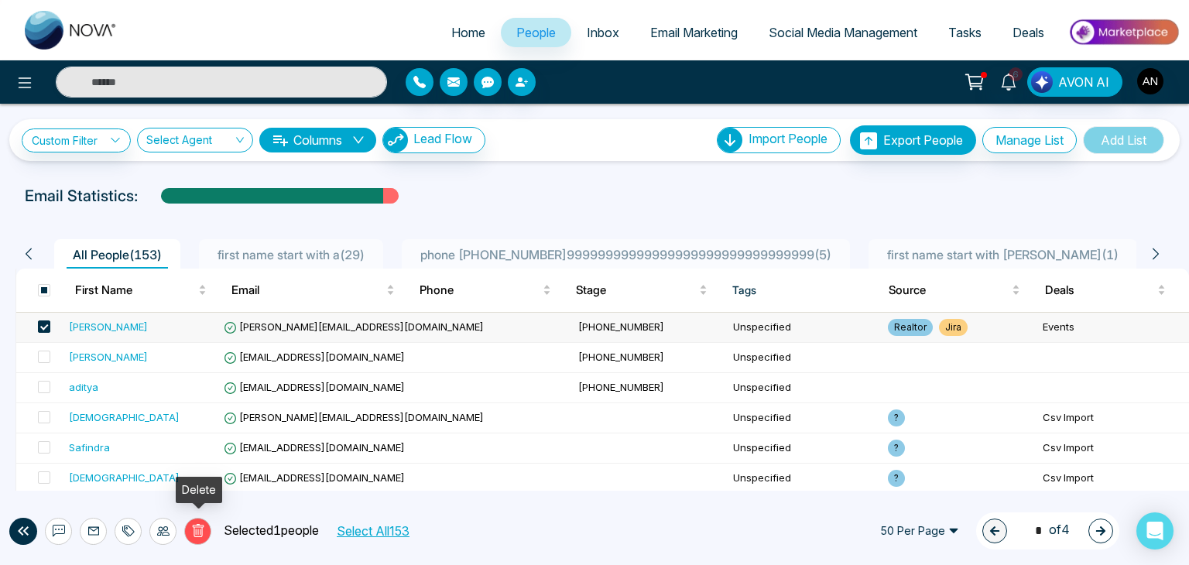
click at [198, 532] on icon at bounding box center [198, 531] width 14 height 14
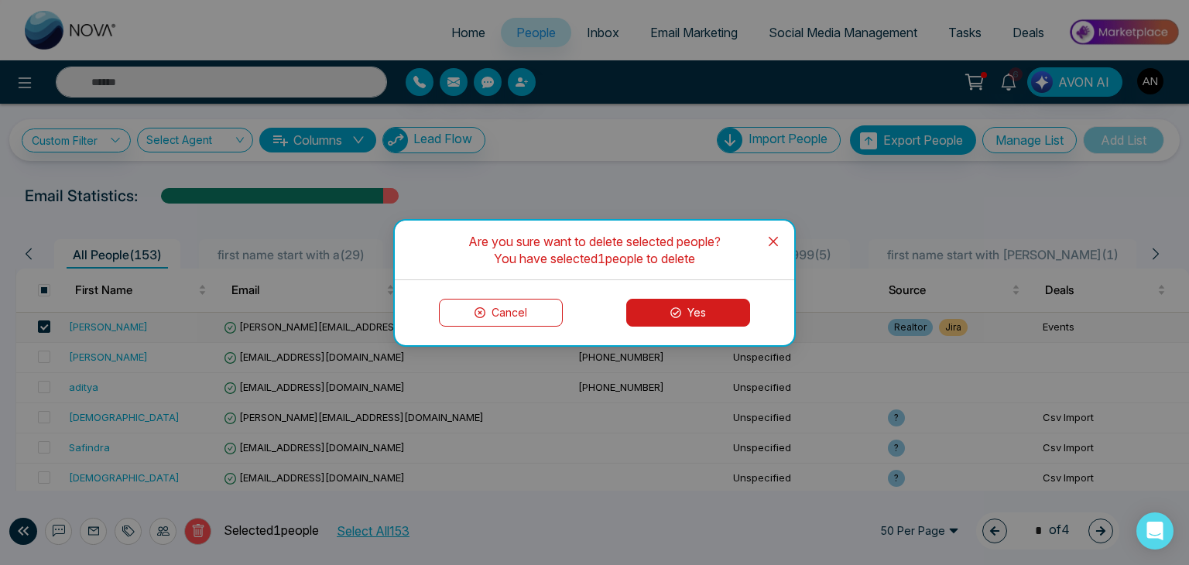
click at [683, 316] on button "Yes" at bounding box center [688, 313] width 124 height 28
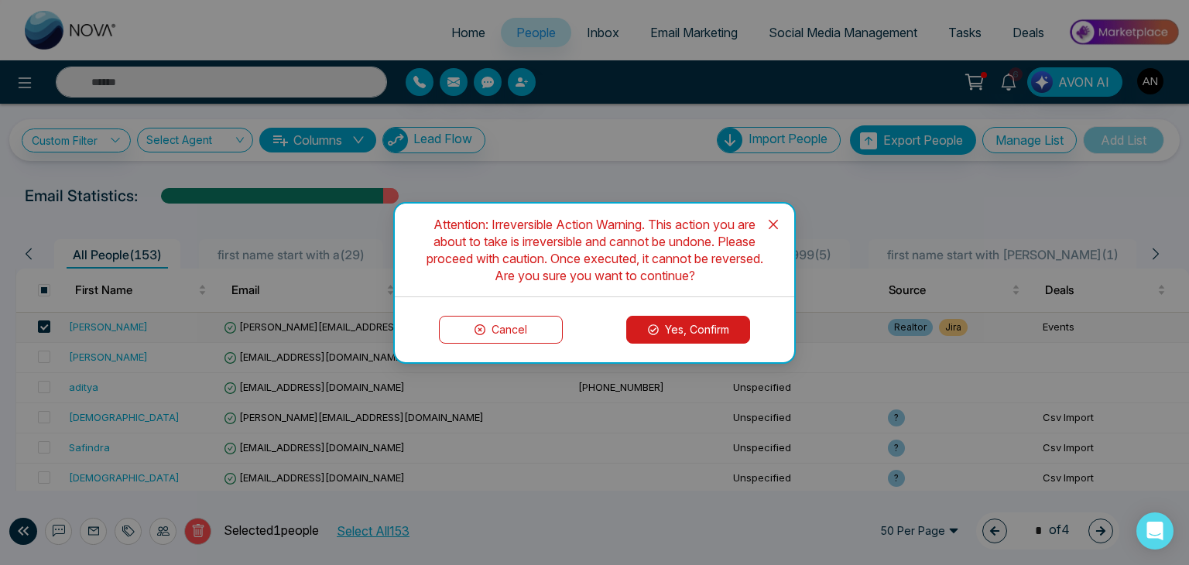
click at [678, 327] on button "Yes, Confirm" at bounding box center [688, 330] width 124 height 28
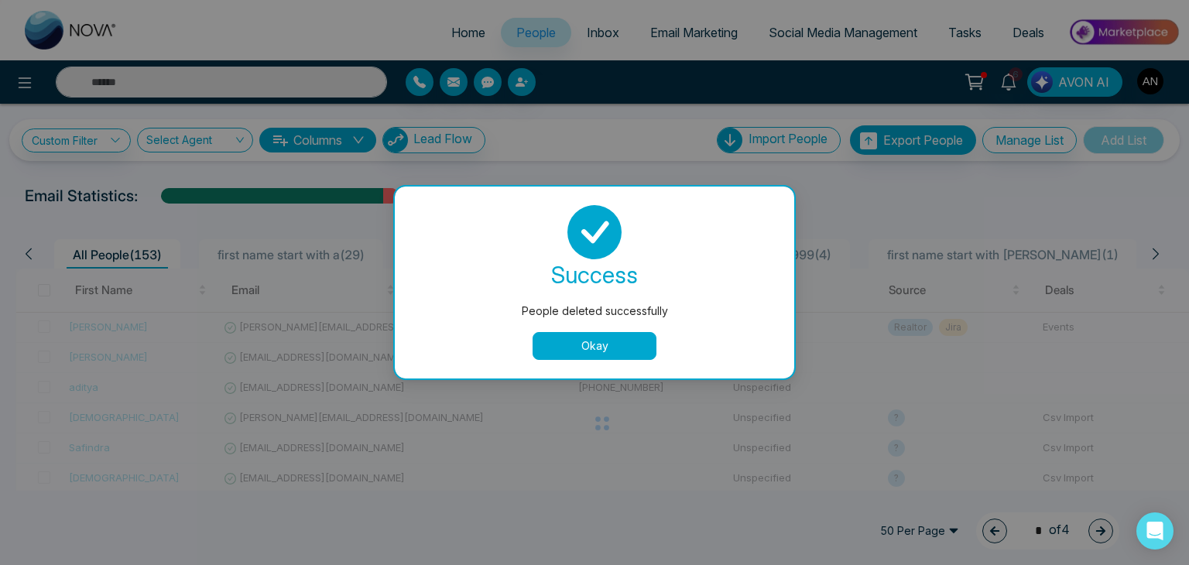
click at [584, 347] on button "Okay" at bounding box center [595, 346] width 124 height 28
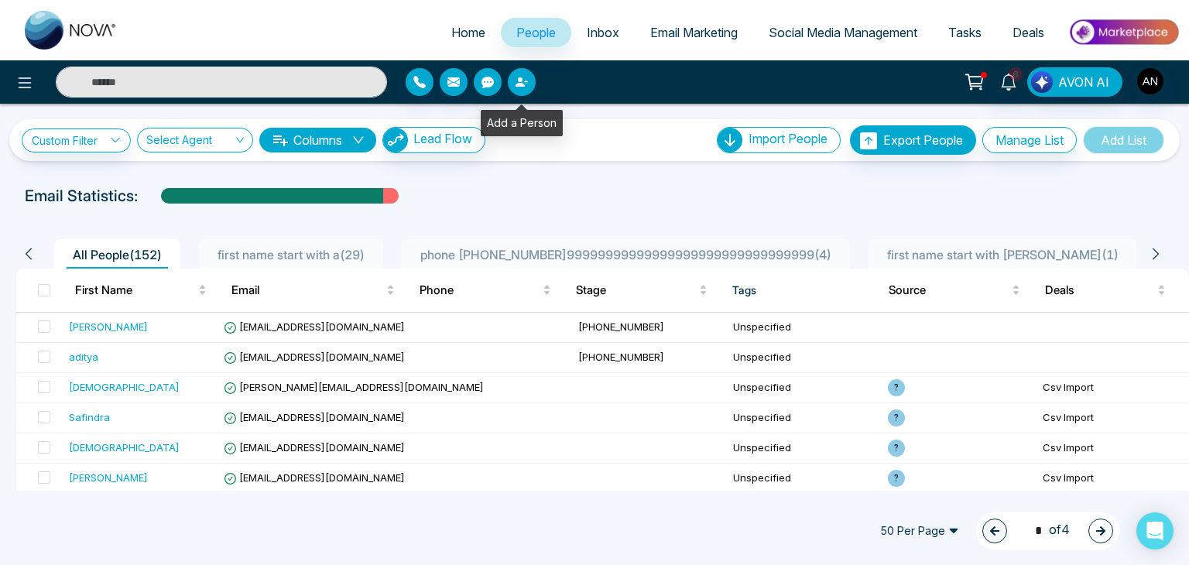
click at [524, 80] on icon "button" at bounding box center [522, 82] width 12 height 12
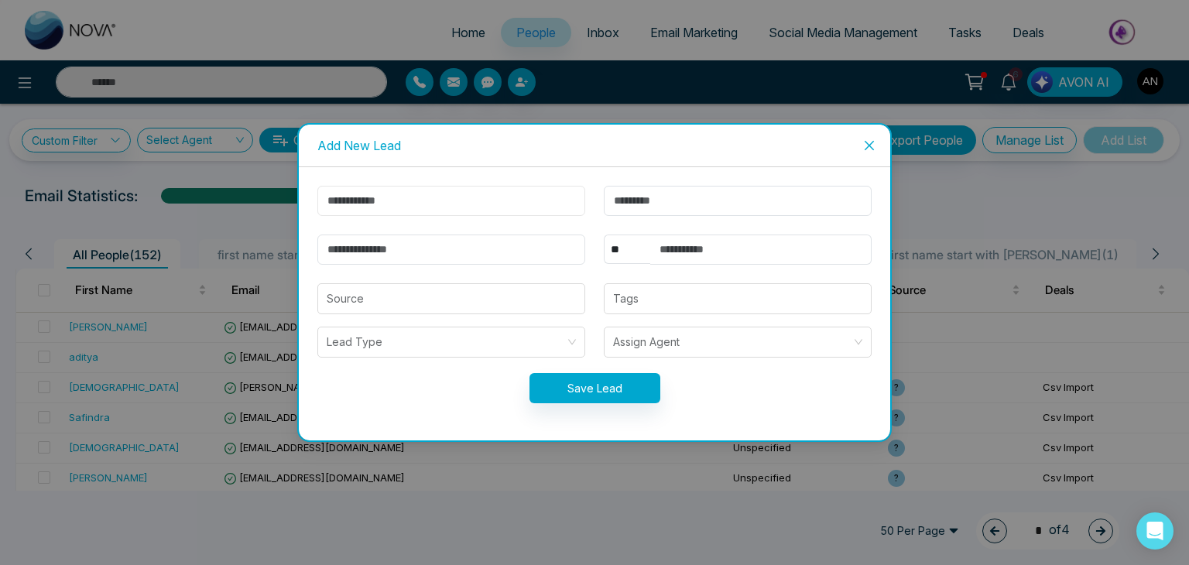
click at [413, 197] on input "text" at bounding box center [451, 201] width 268 height 30
type input "******"
type input "********"
type input "**********"
select select "***"
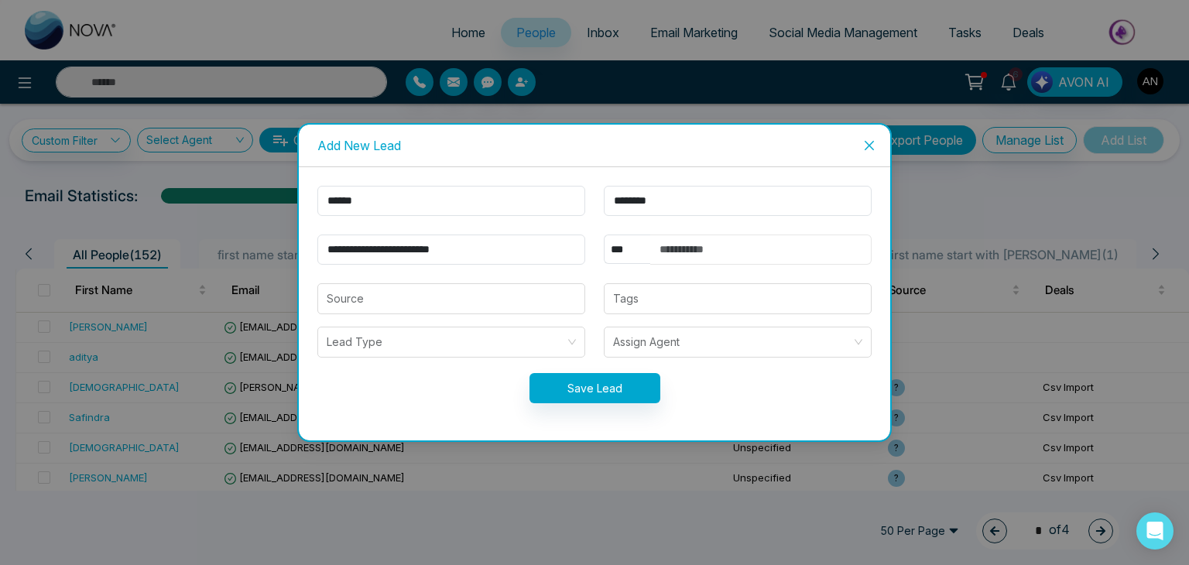
type input "**********"
drag, startPoint x: 455, startPoint y: 250, endPoint x: 317, endPoint y: 249, distance: 137.8
click at [317, 249] on input "**********" at bounding box center [451, 250] width 268 height 30
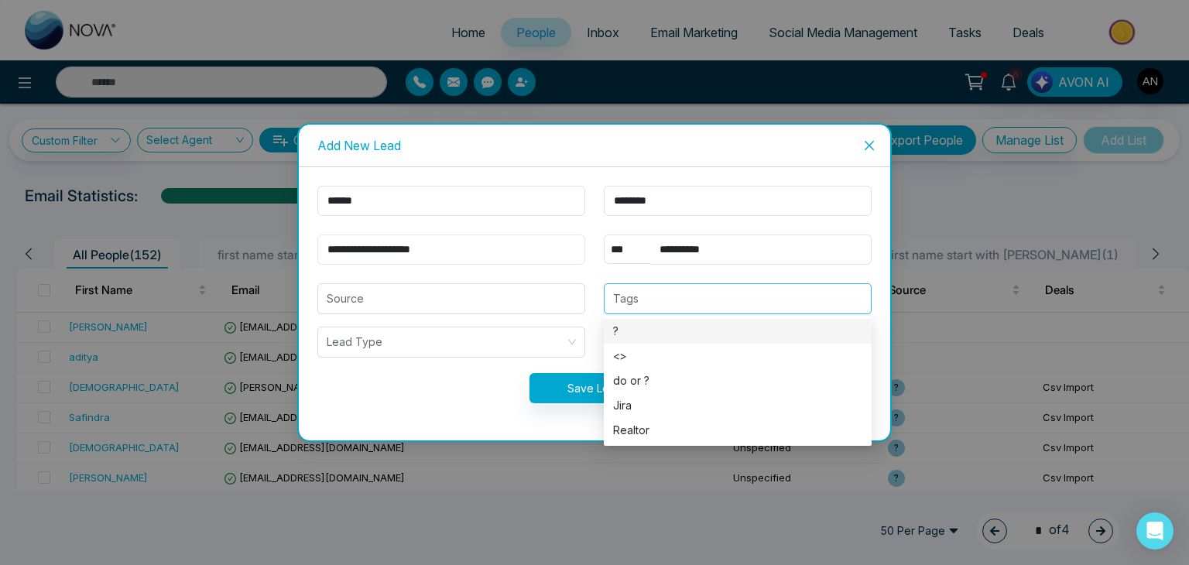
click at [667, 296] on div at bounding box center [737, 298] width 259 height 19
type input "**********"
click at [632, 407] on div "Jira" at bounding box center [737, 405] width 249 height 17
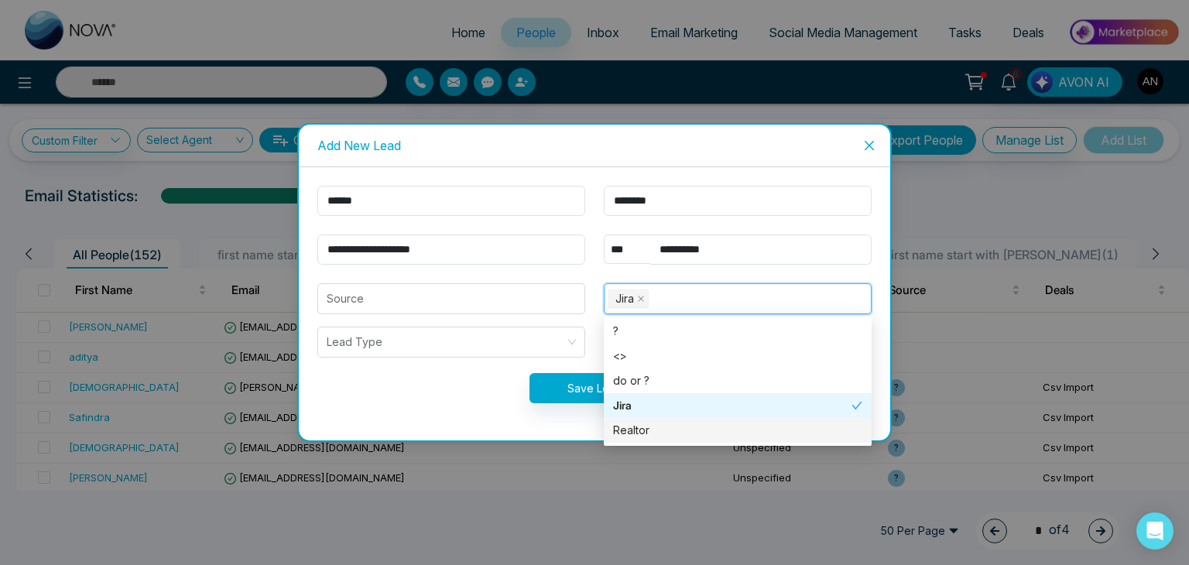
click at [637, 428] on div "Realtor" at bounding box center [737, 430] width 249 height 17
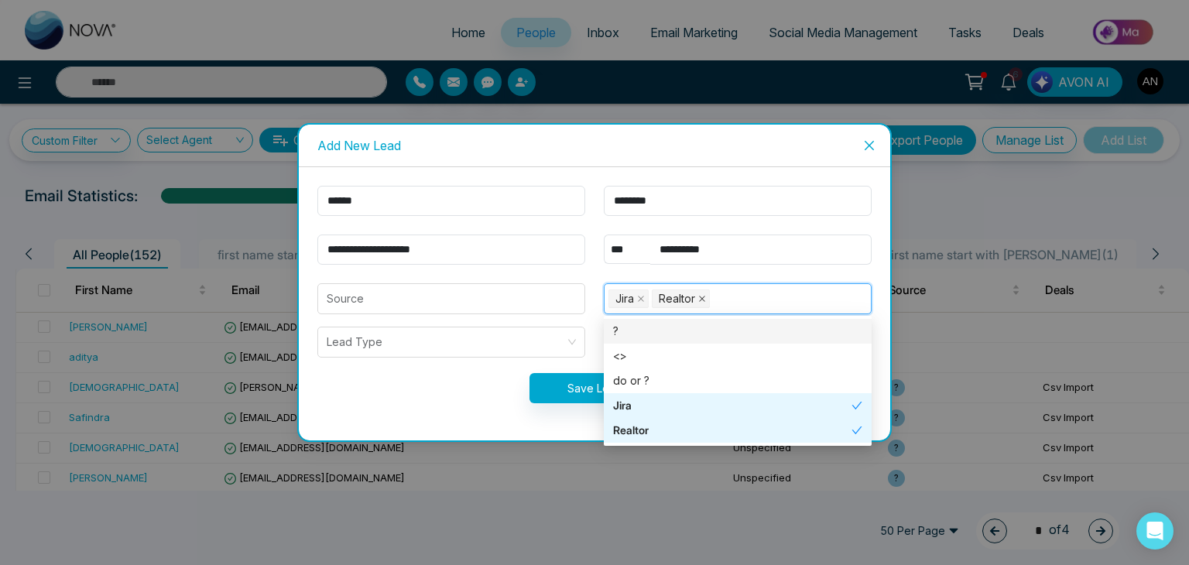
click at [701, 298] on icon "close" at bounding box center [702, 299] width 6 height 6
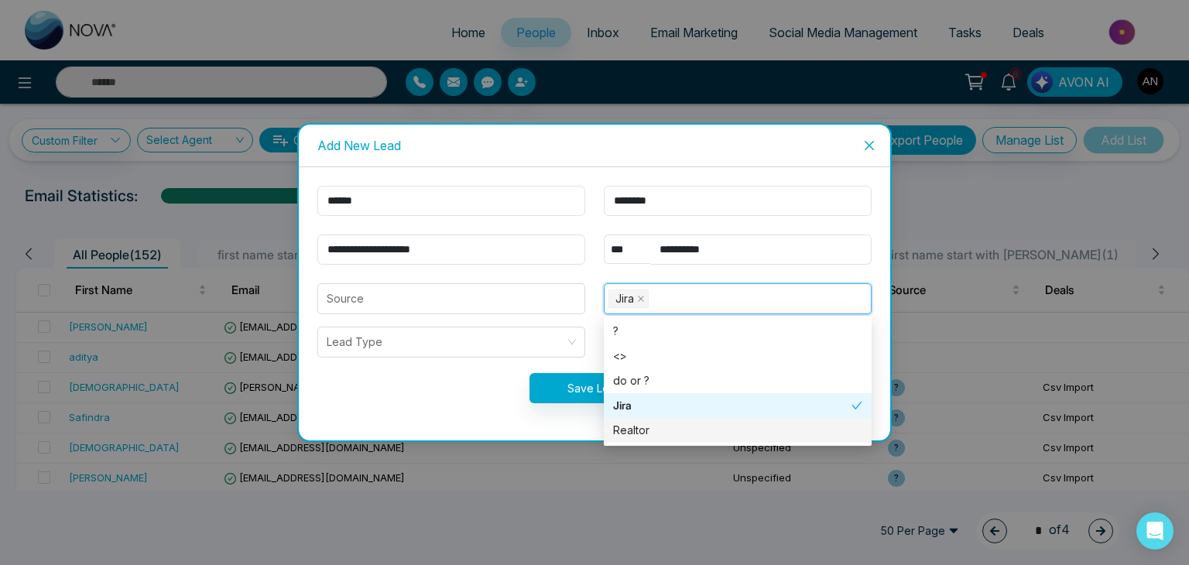
click at [641, 431] on div "Realtor" at bounding box center [737, 430] width 249 height 17
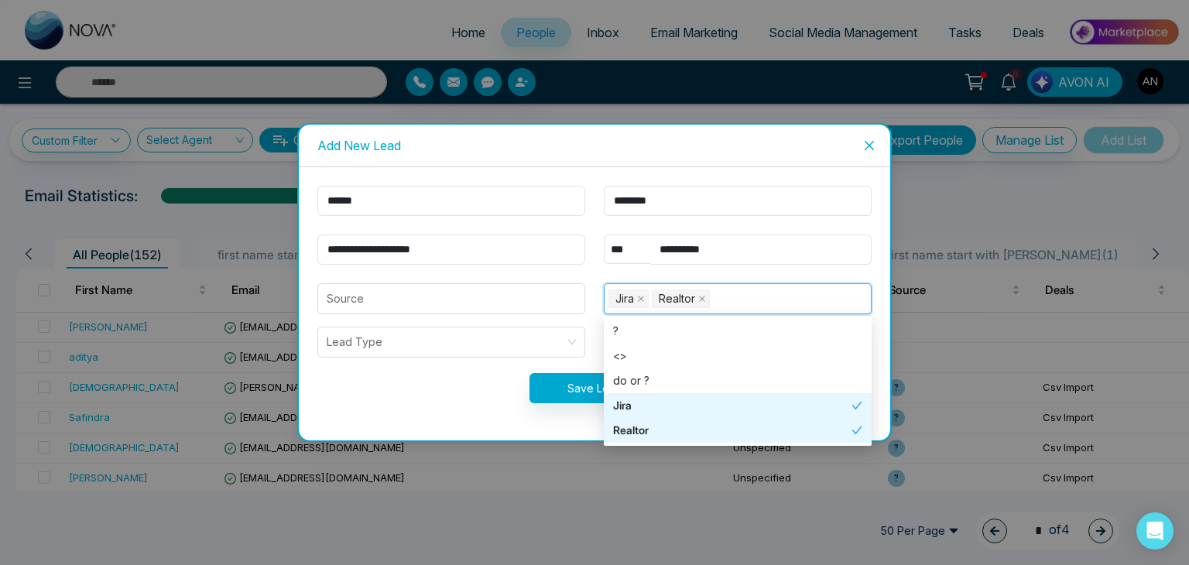
click at [639, 408] on div "Jira" at bounding box center [732, 405] width 238 height 17
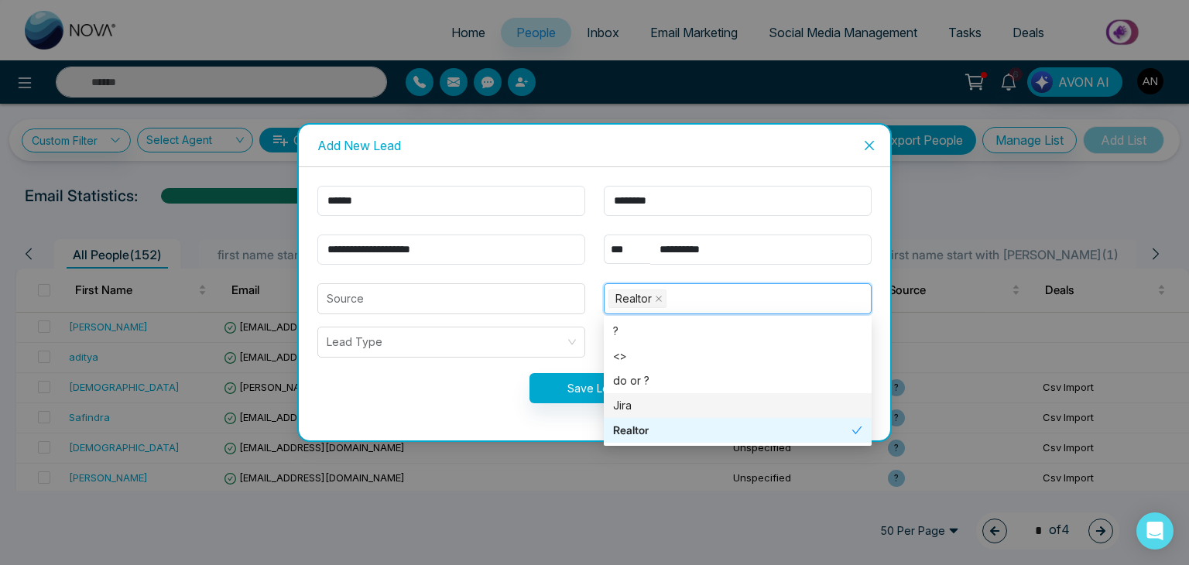
click at [639, 408] on div "Jira" at bounding box center [737, 405] width 249 height 17
click at [361, 296] on input "search" at bounding box center [451, 298] width 249 height 29
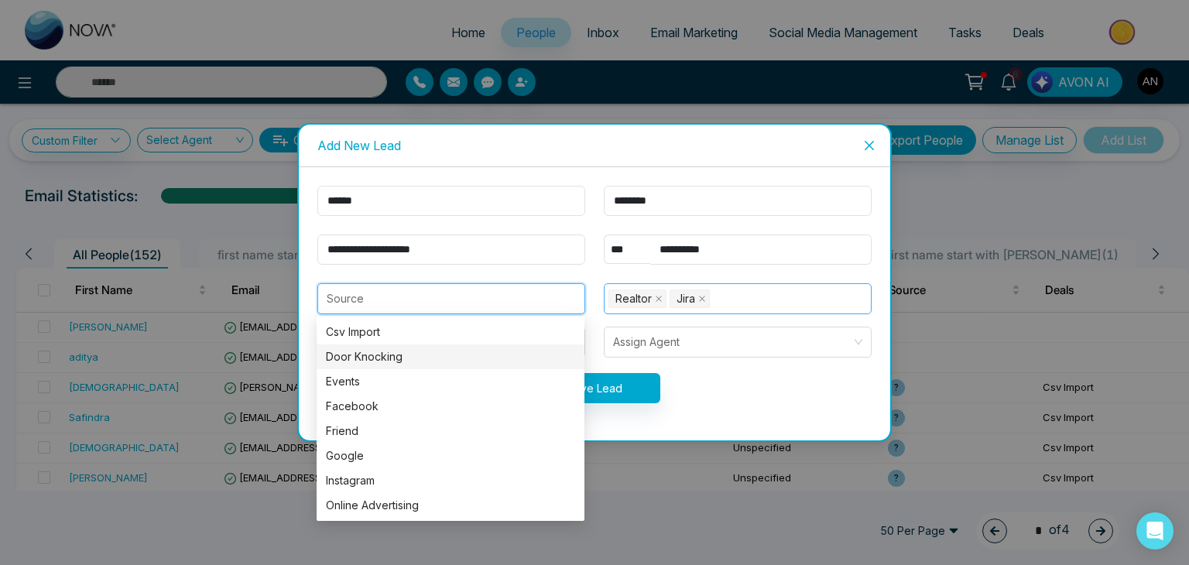
click at [365, 361] on div "Door Knocking" at bounding box center [450, 356] width 249 height 17
type input "**********"
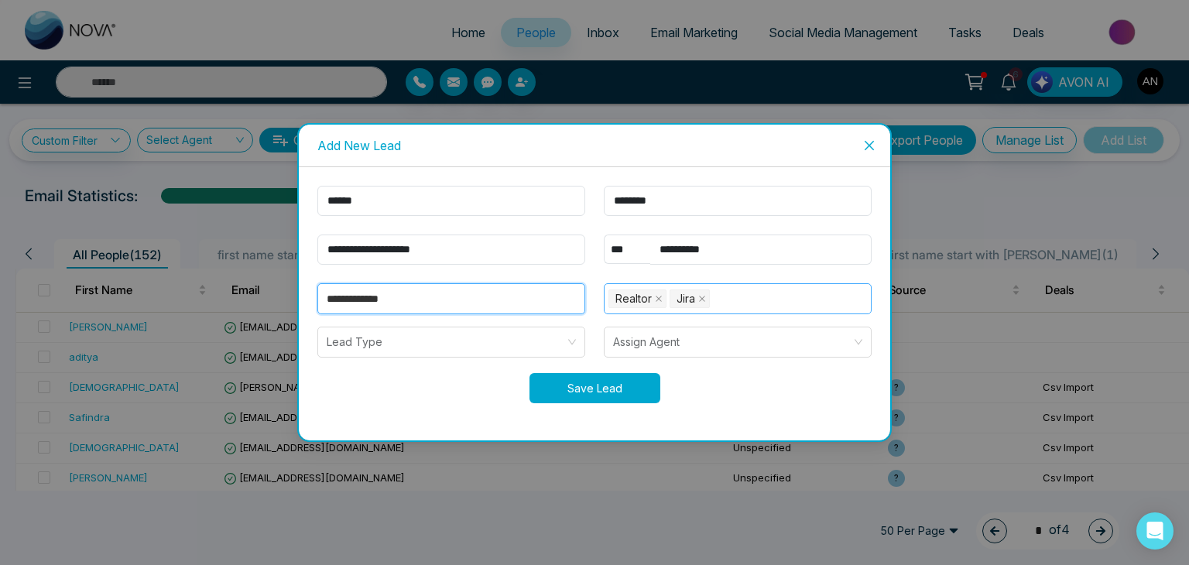
click at [590, 392] on button "Save Lead" at bounding box center [594, 388] width 131 height 30
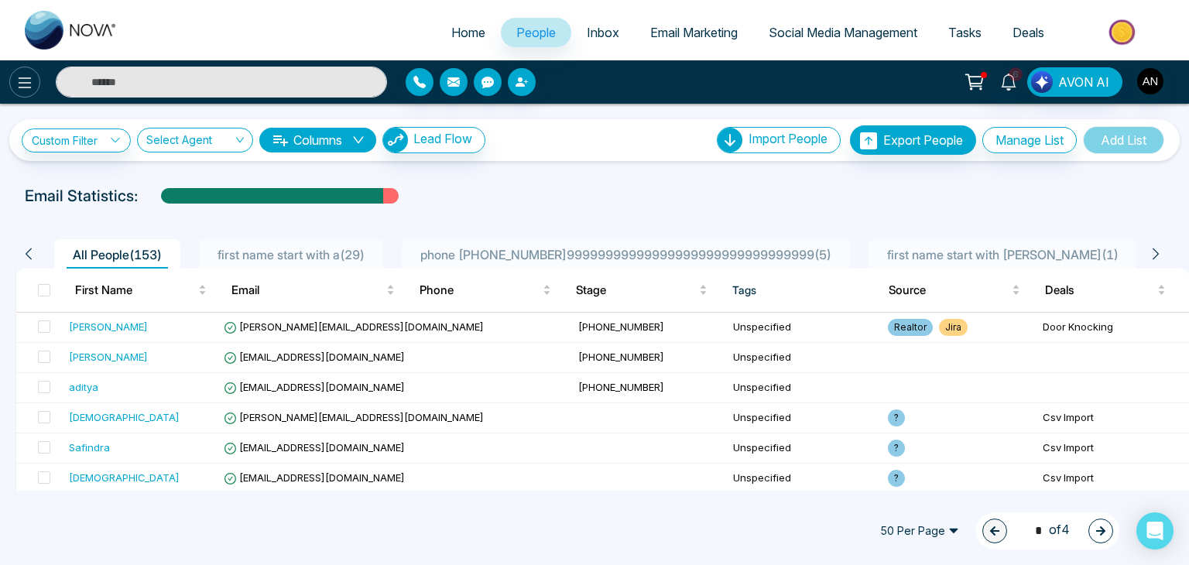
click at [23, 86] on icon at bounding box center [24, 83] width 19 height 19
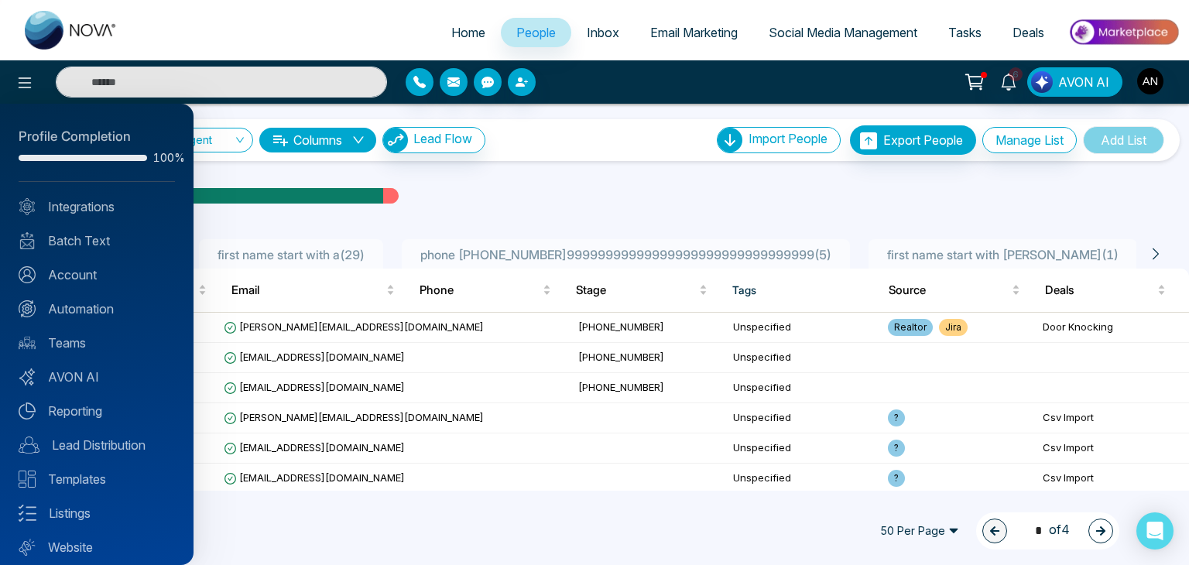
click at [535, 179] on div at bounding box center [594, 282] width 1189 height 565
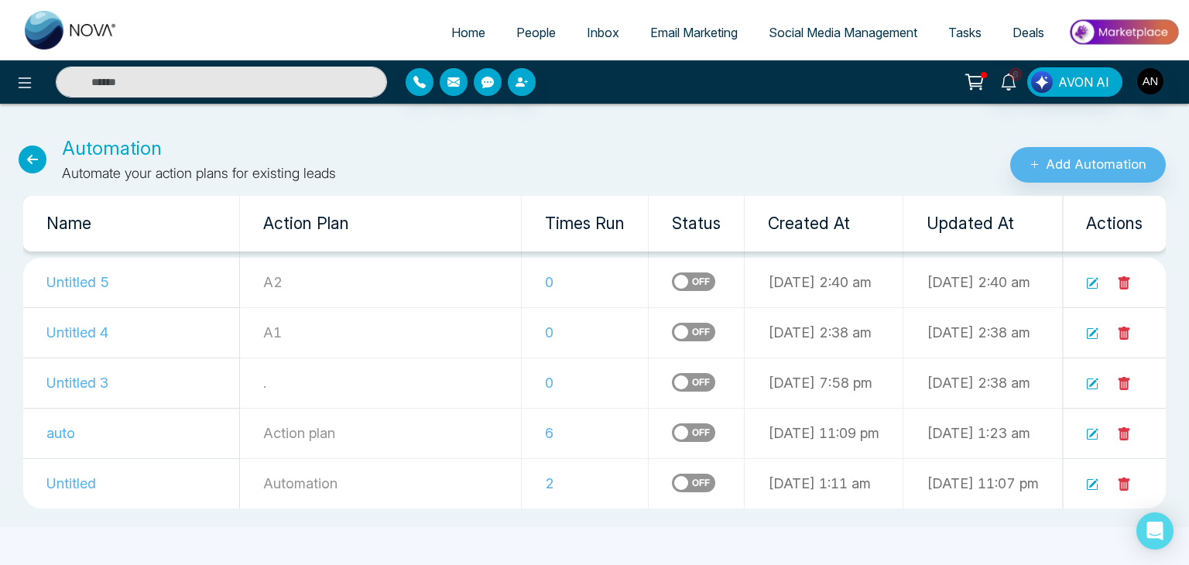
click at [519, 29] on span "People" at bounding box center [535, 32] width 39 height 15
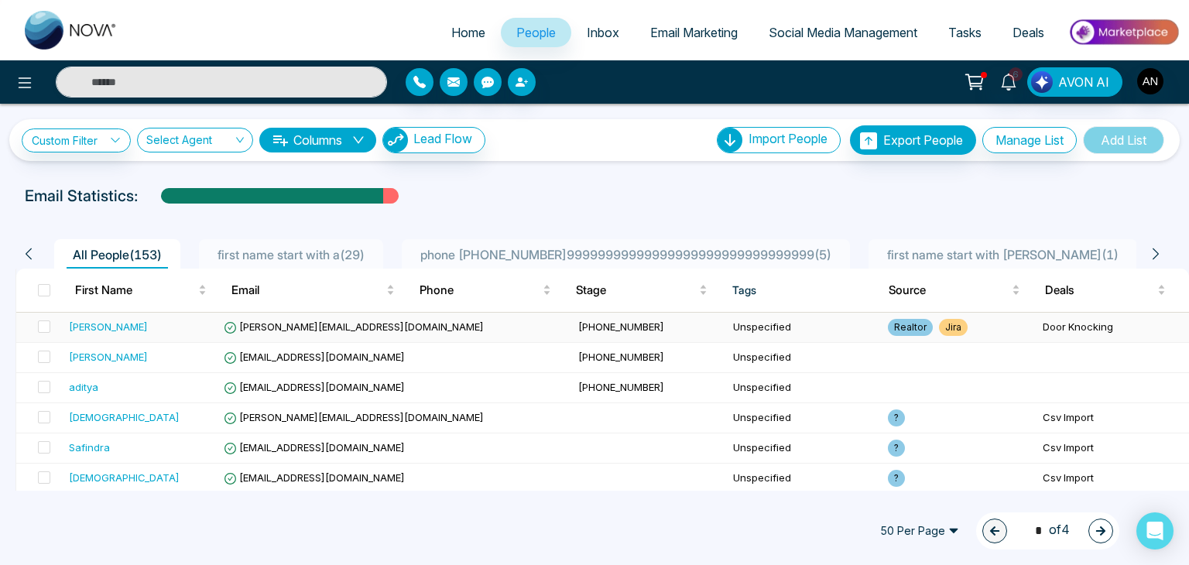
click at [96, 326] on div "[PERSON_NAME]" at bounding box center [108, 326] width 79 height 15
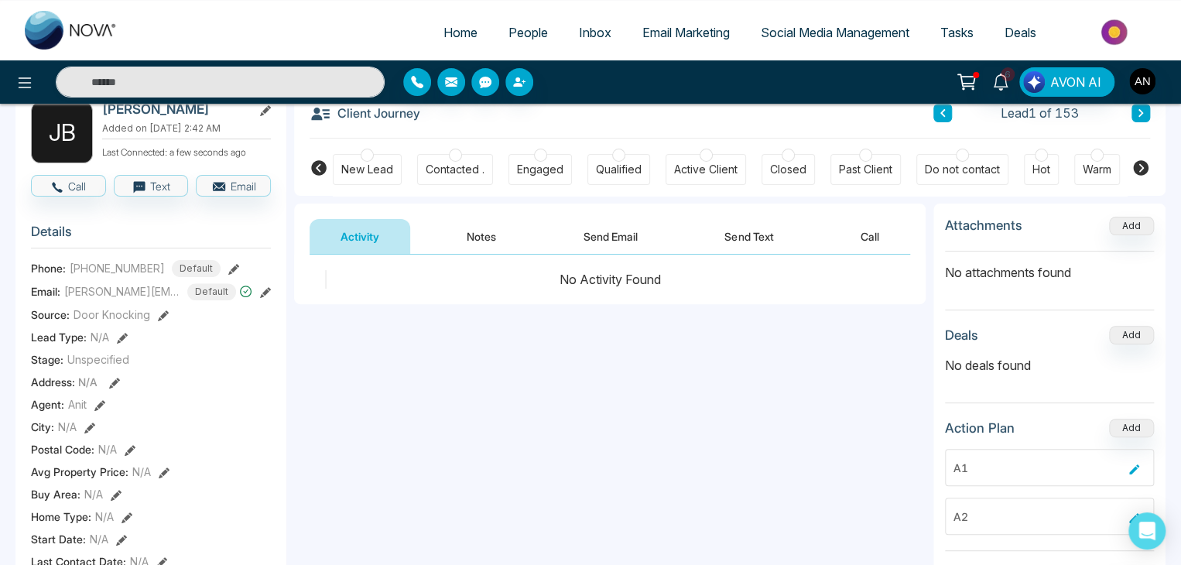
scroll to position [155, 0]
